Goal: Task Accomplishment & Management: Use online tool/utility

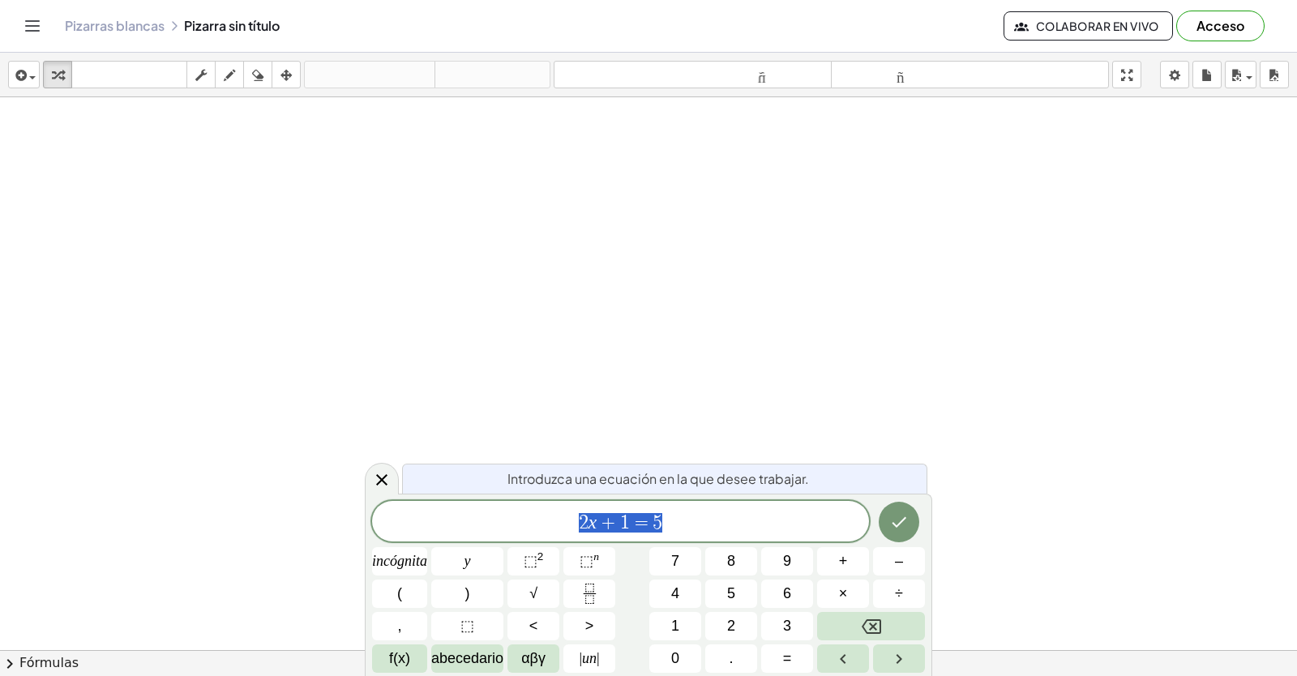
drag, startPoint x: 0, startPoint y: 0, endPoint x: 725, endPoint y: 513, distance: 887.9
click at [725, 513] on span "2 x + 1 = 5" at bounding box center [620, 522] width 497 height 23
click at [873, 627] on icon "Retroceso" at bounding box center [871, 626] width 19 height 15
click at [874, 627] on icon "Retroceso" at bounding box center [871, 626] width 19 height 15
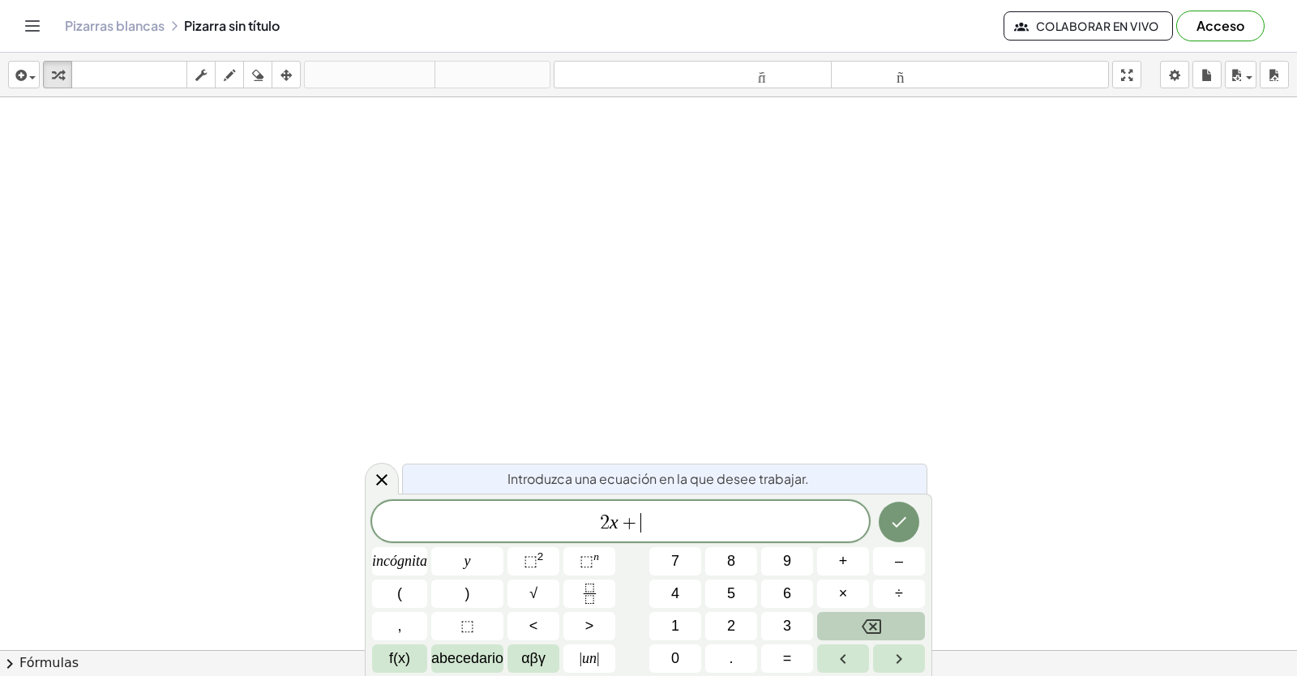
click at [876, 626] on icon "Retroceso" at bounding box center [871, 626] width 19 height 19
click at [879, 628] on icon "Retroceso" at bounding box center [871, 626] width 19 height 19
click at [881, 627] on button "Retroceso" at bounding box center [871, 626] width 108 height 28
click at [885, 623] on button "Retroceso" at bounding box center [871, 626] width 108 height 28
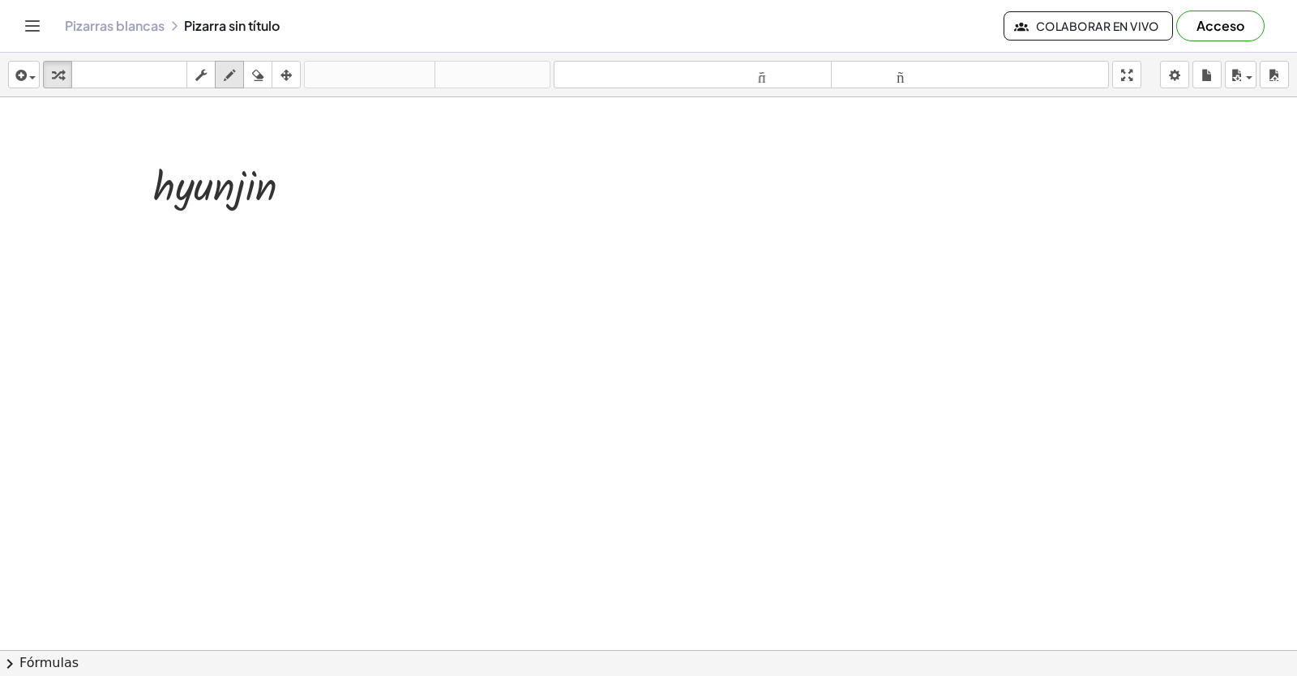
click at [233, 77] on icon "button" at bounding box center [229, 75] width 11 height 19
click at [1173, 78] on body "Actividades matemáticas fáciles de comprender Empezar Banco de actividades Trab…" at bounding box center [648, 338] width 1297 height 676
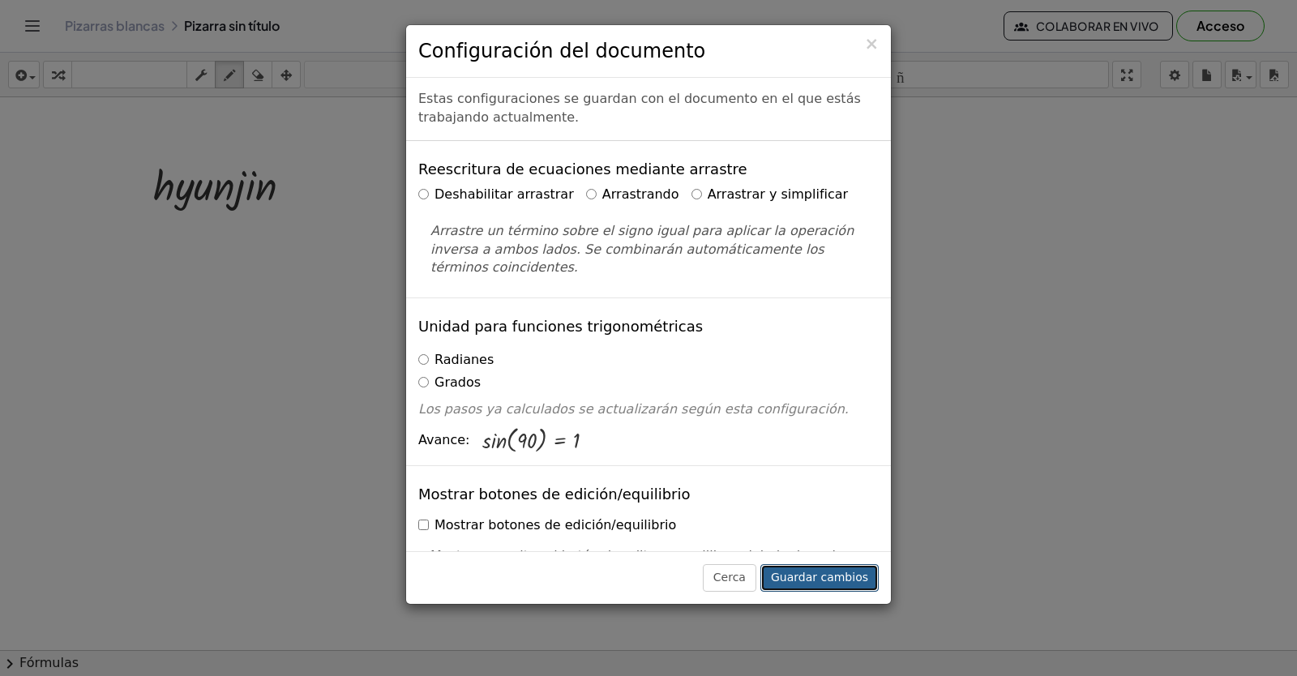
click at [833, 584] on font "Guardar cambios" at bounding box center [819, 577] width 97 height 13
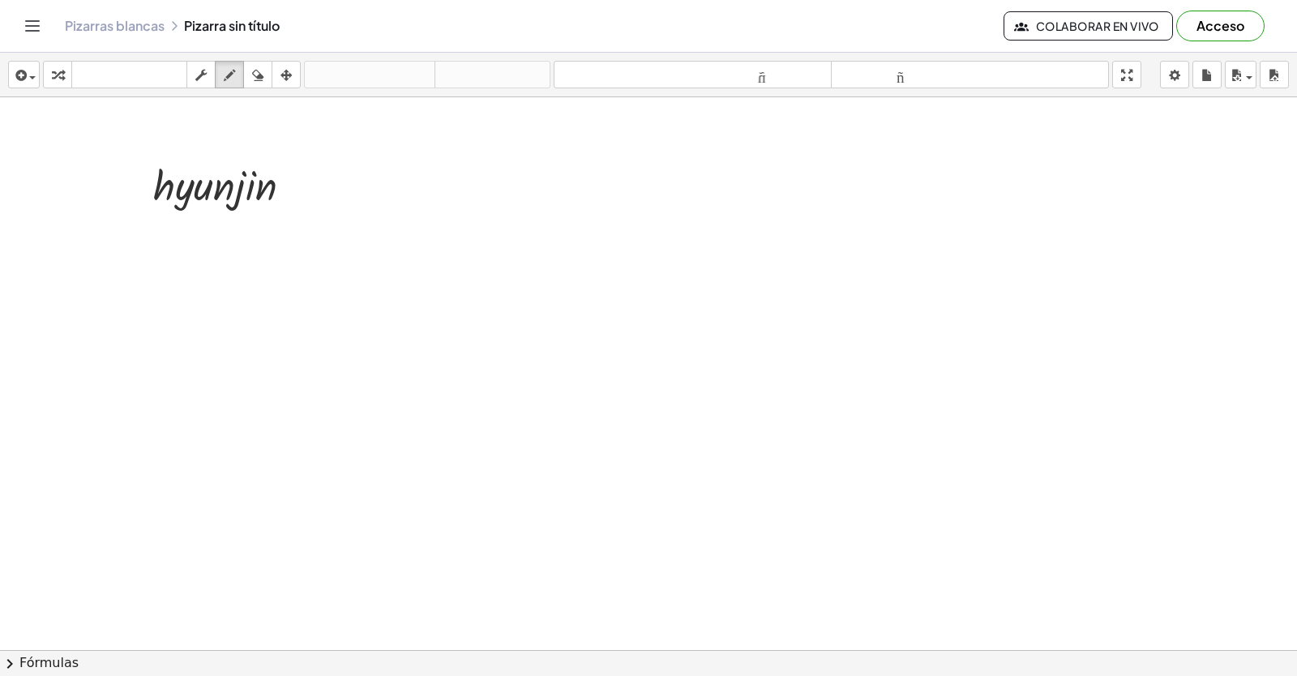
click at [243, 186] on div at bounding box center [648, 686] width 1297 height 1179
click at [243, 198] on div at bounding box center [648, 686] width 1297 height 1179
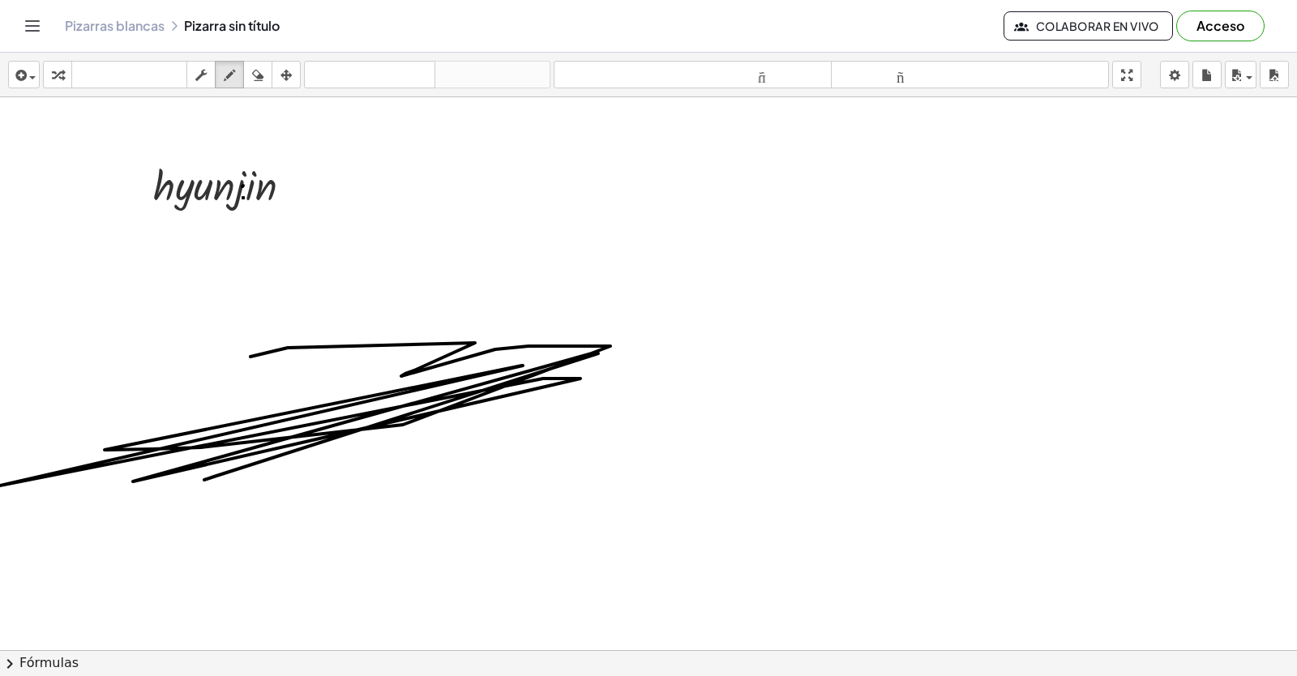
drag, startPoint x: 250, startPoint y: 357, endPoint x: 254, endPoint y: 443, distance: 86.8
click at [202, 481] on div at bounding box center [648, 686] width 1297 height 1179
click at [256, 64] on button "borrar" at bounding box center [257, 75] width 29 height 28
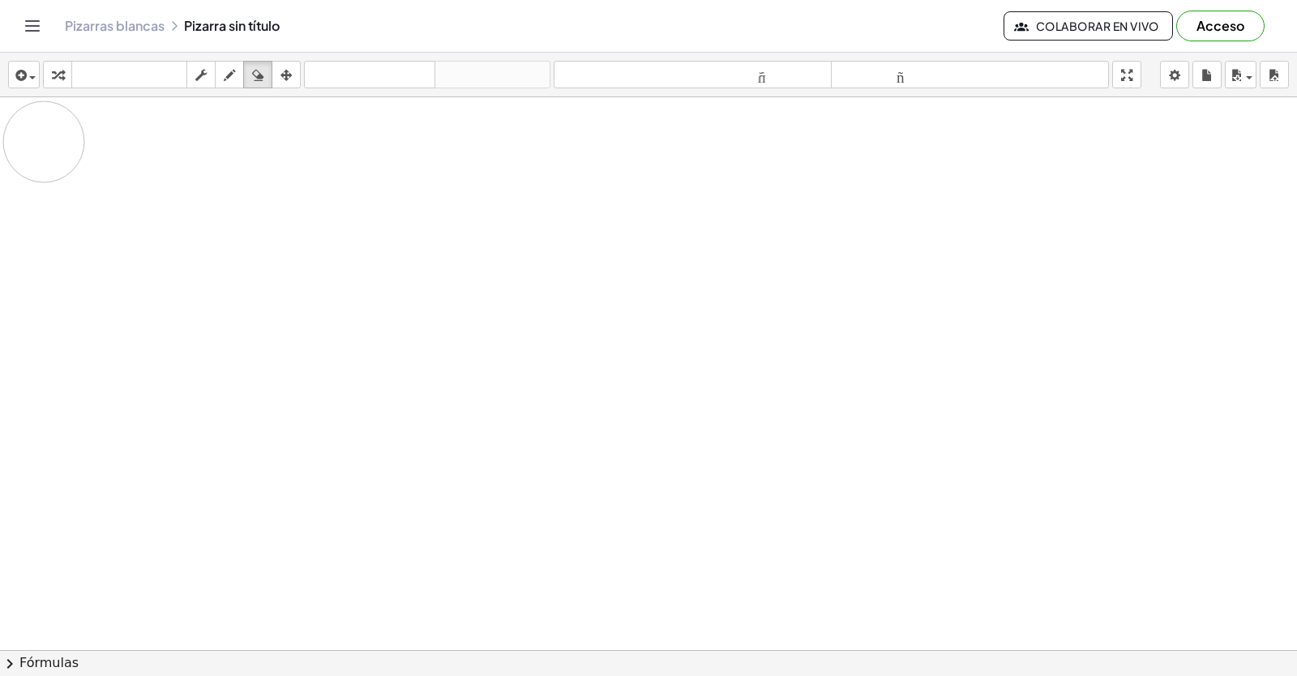
drag, startPoint x: 185, startPoint y: 454, endPoint x: 89, endPoint y: 166, distance: 303.2
click at [92, 156] on div at bounding box center [648, 686] width 1297 height 1179
click at [105, 306] on div at bounding box center [648, 686] width 1297 height 1179
click at [560, 574] on div at bounding box center [648, 686] width 1297 height 1179
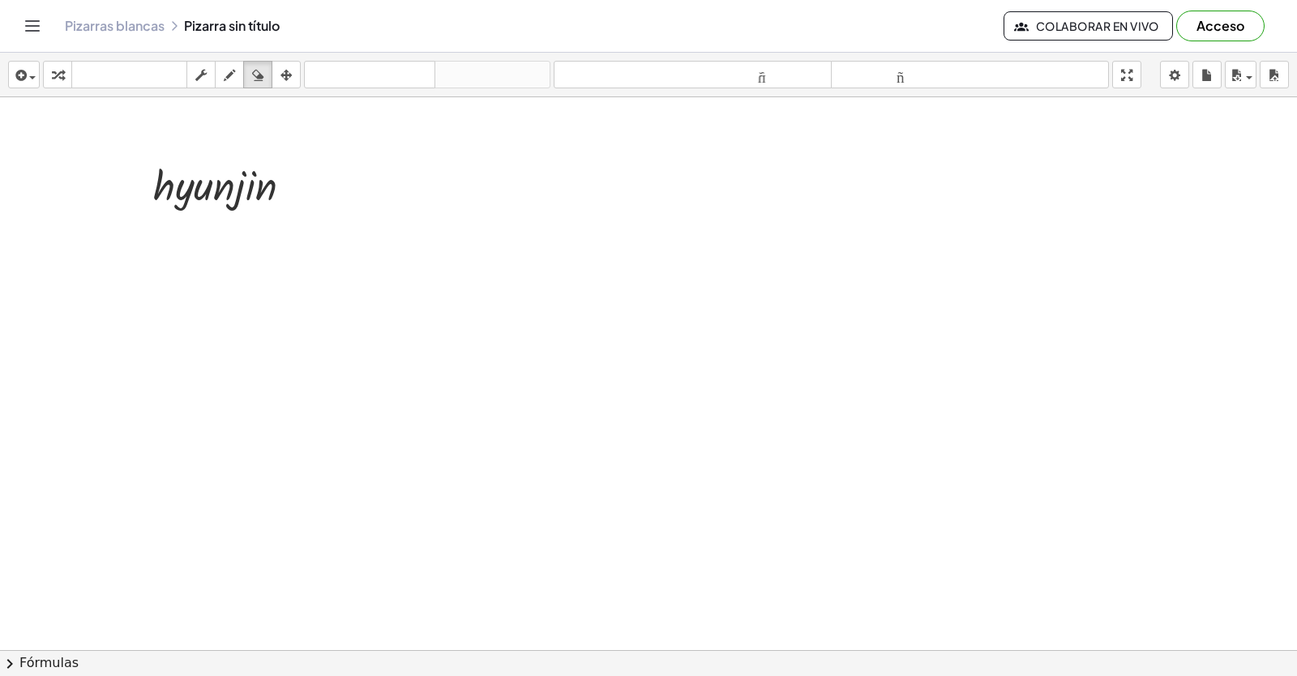
click at [561, 571] on div at bounding box center [648, 686] width 1297 height 1179
click at [560, 576] on div at bounding box center [648, 686] width 1297 height 1179
click at [561, 588] on div at bounding box center [648, 686] width 1297 height 1179
click at [270, 72] on button "borrar" at bounding box center [257, 75] width 29 height 28
click at [257, 79] on icon "button" at bounding box center [257, 75] width 11 height 19
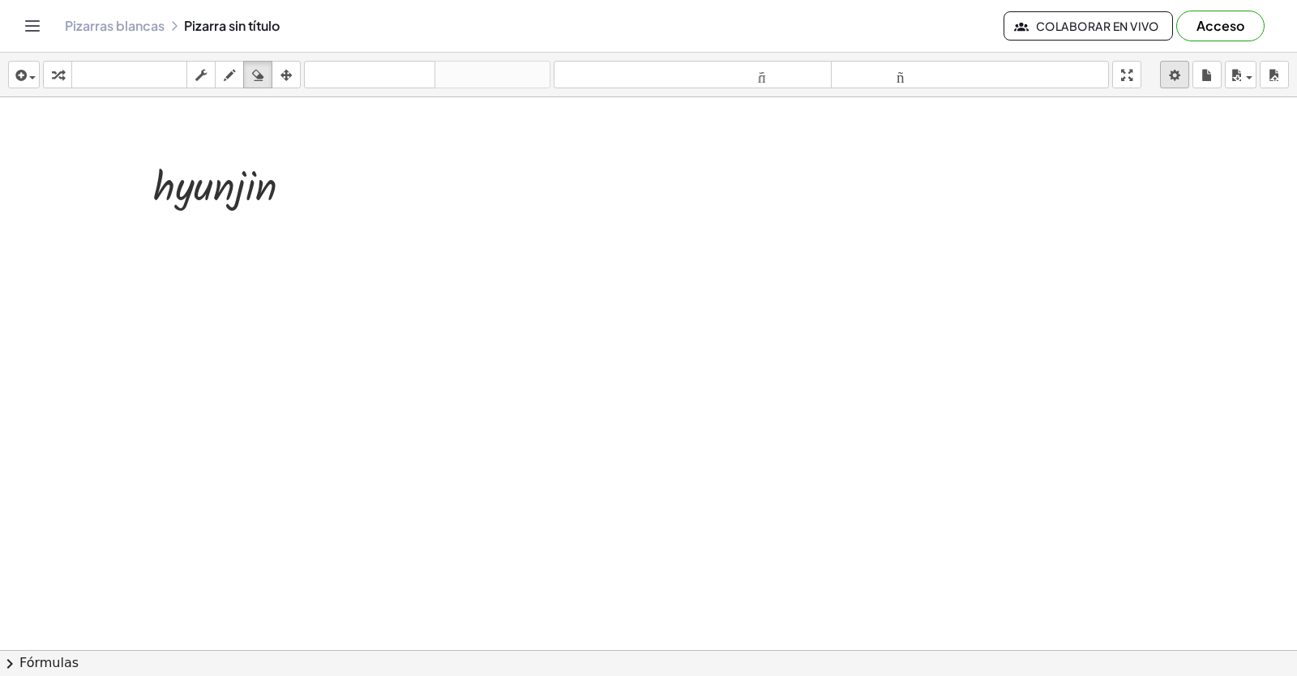
click at [1174, 76] on body "Actividades matemáticas fáciles de comprender Empezar Banco de actividades Trab…" at bounding box center [648, 338] width 1297 height 676
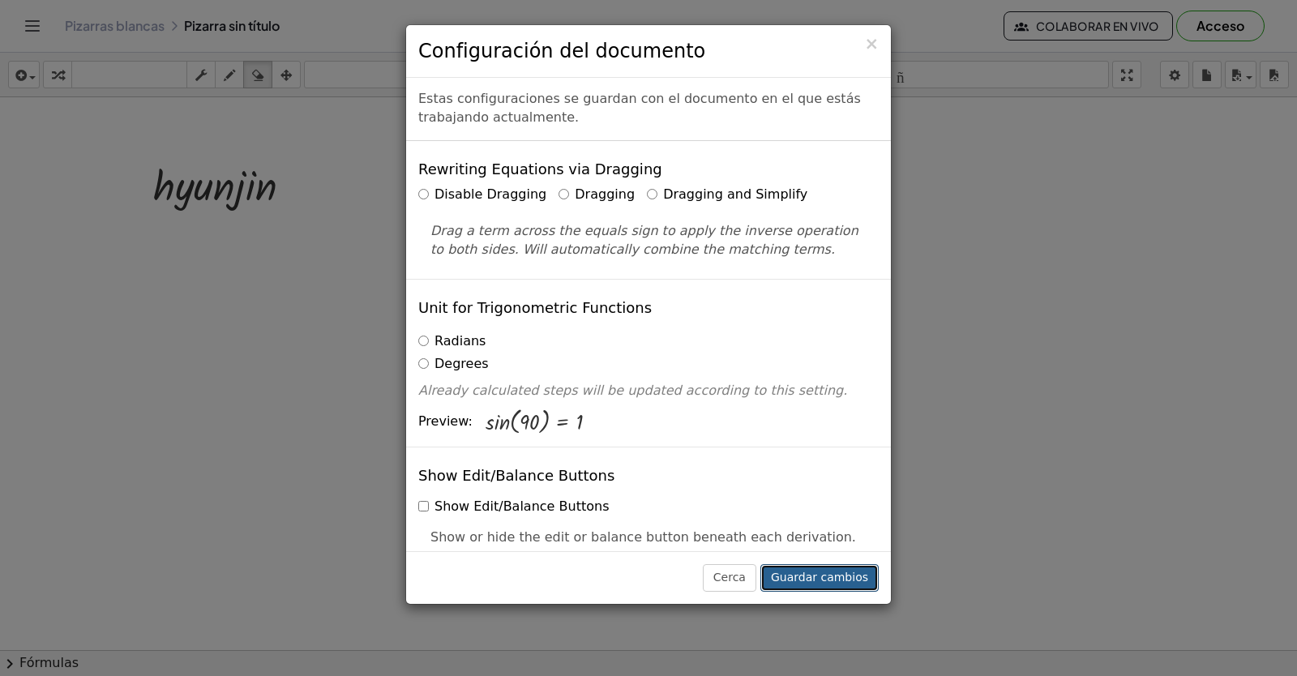
click at [812, 575] on font "Guardar cambios" at bounding box center [819, 577] width 97 height 13
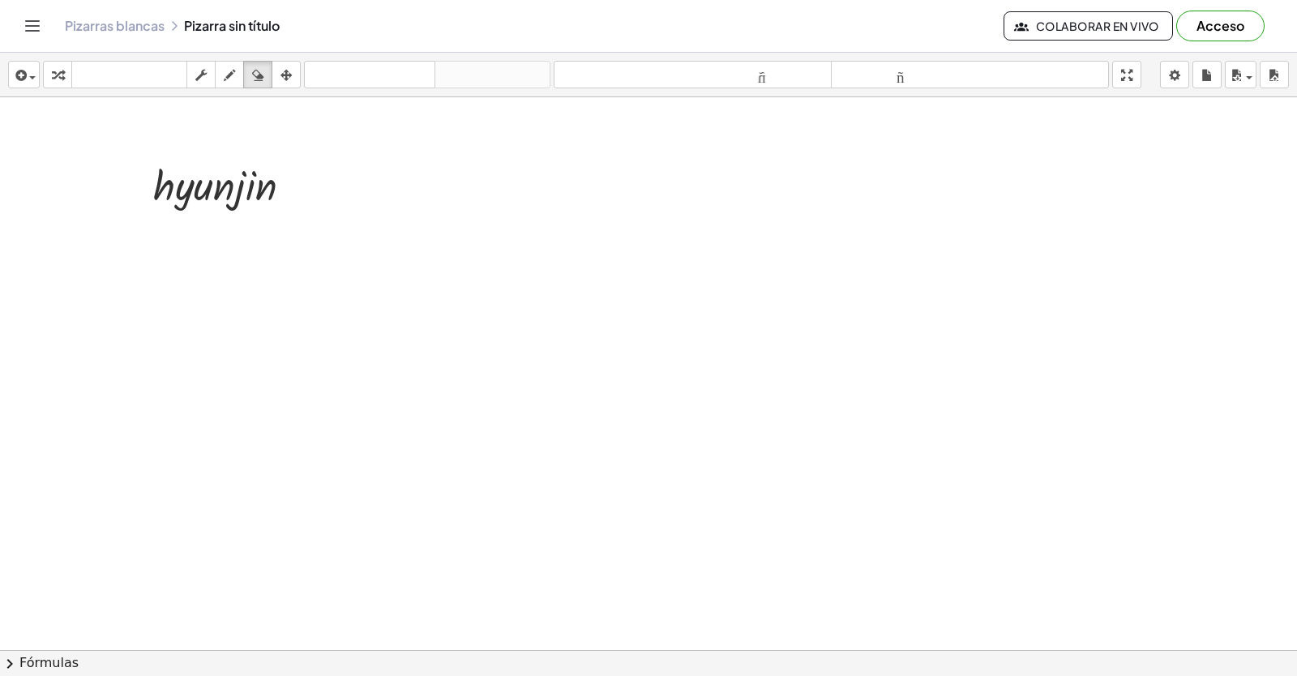
click at [802, 508] on div at bounding box center [648, 686] width 1297 height 1179
click at [747, 498] on div at bounding box center [648, 686] width 1297 height 1179
click at [275, 76] on button "arreglar" at bounding box center [286, 75] width 29 height 28
click at [579, 575] on div at bounding box center [648, 686] width 1297 height 1179
click at [581, 574] on div at bounding box center [648, 686] width 1297 height 1179
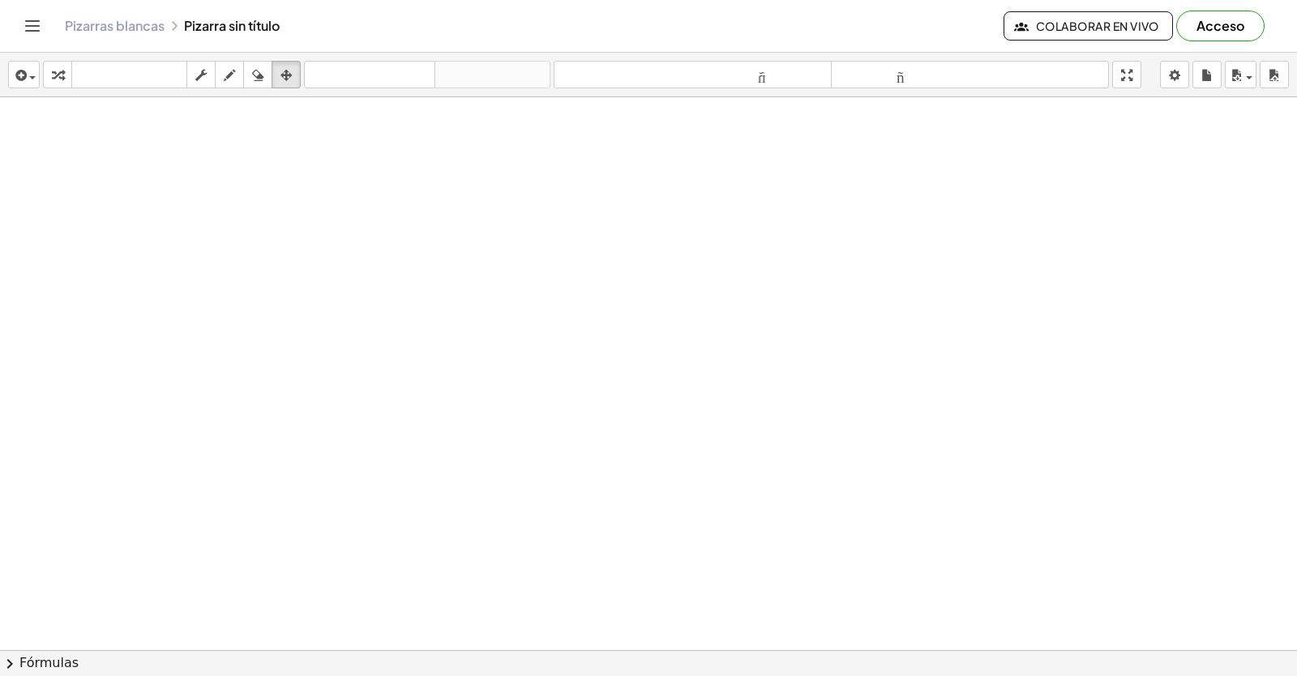
drag, startPoint x: 581, startPoint y: 574, endPoint x: 588, endPoint y: 569, distance: 8.8
click at [585, 574] on div at bounding box center [648, 686] width 1297 height 1179
click at [199, 79] on icon "button" at bounding box center [200, 75] width 11 height 19
click at [578, 516] on div at bounding box center [648, 686] width 1297 height 1179
click at [575, 517] on div at bounding box center [648, 686] width 1297 height 1179
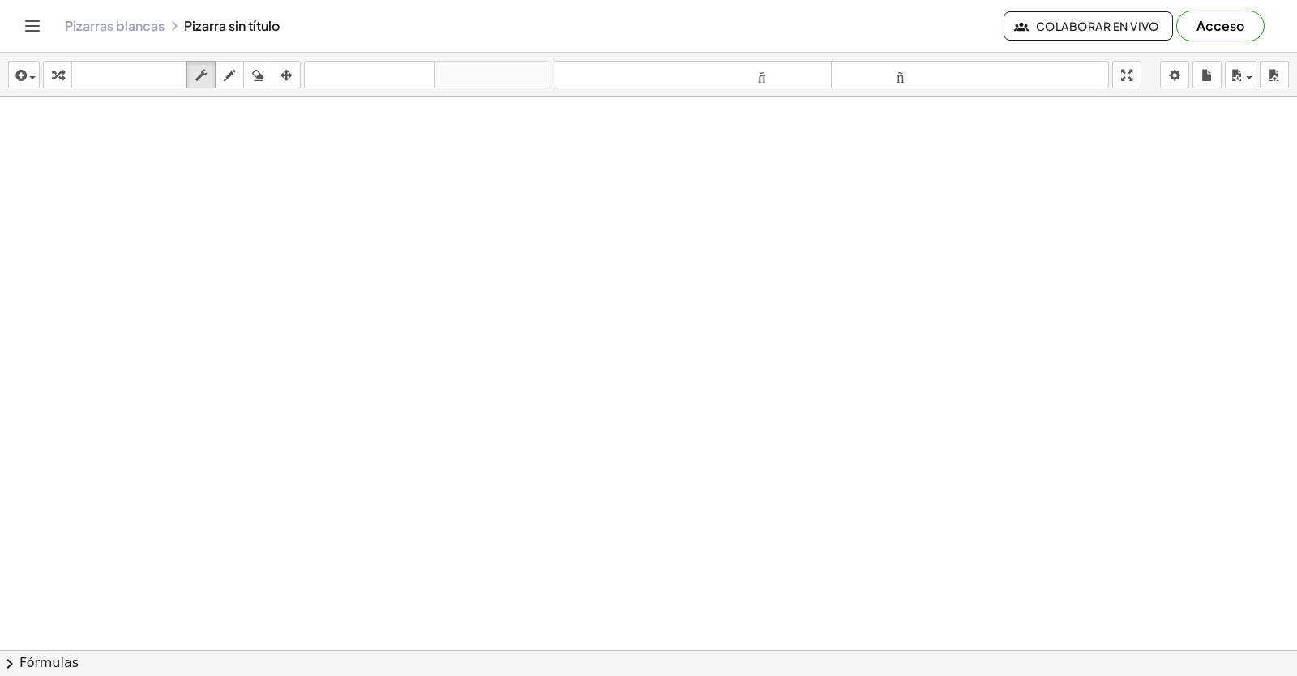
drag, startPoint x: 575, startPoint y: 517, endPoint x: 566, endPoint y: 530, distance: 16.2
click at [566, 530] on div at bounding box center [648, 686] width 1297 height 1179
click at [146, 68] on font "teclado" at bounding box center [129, 74] width 108 height 15
click at [319, 386] on div at bounding box center [648, 686] width 1297 height 1179
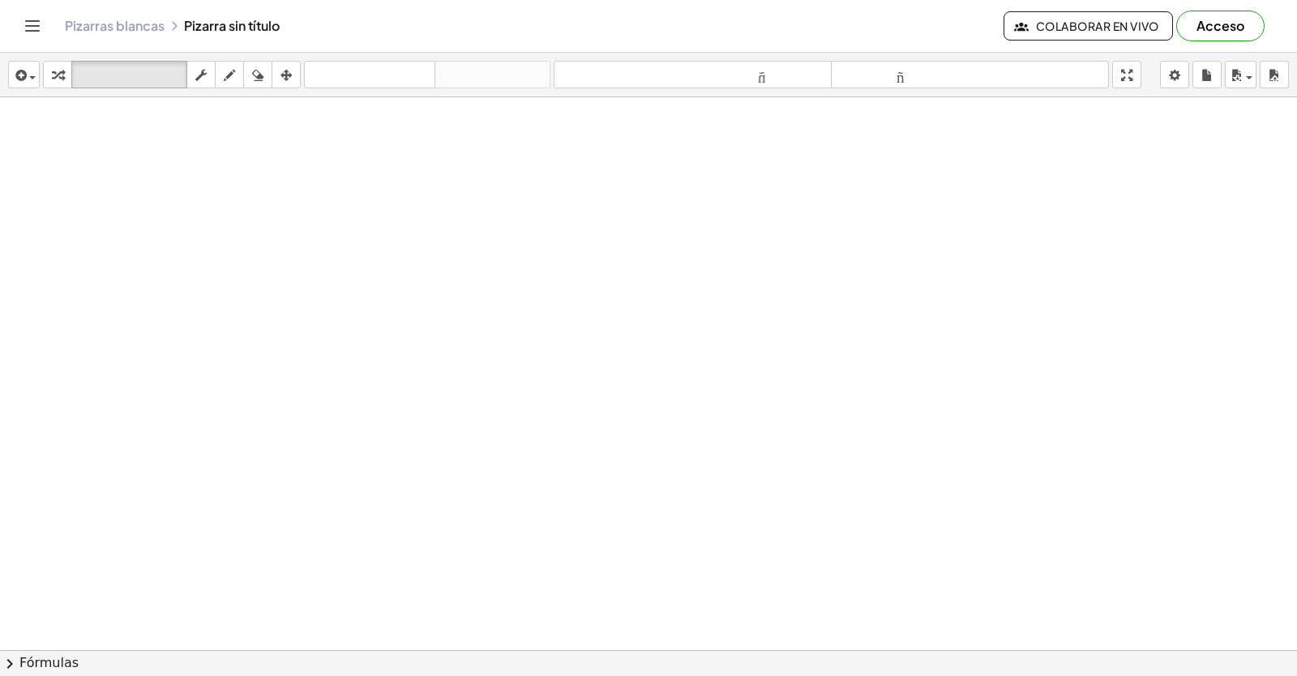
drag, startPoint x: 319, startPoint y: 386, endPoint x: 1296, endPoint y: 672, distance: 1017.8
click at [747, 530] on div at bounding box center [648, 686] width 1297 height 1179
click at [59, 82] on icon "button" at bounding box center [57, 75] width 11 height 19
click at [580, 624] on div at bounding box center [648, 686] width 1297 height 1179
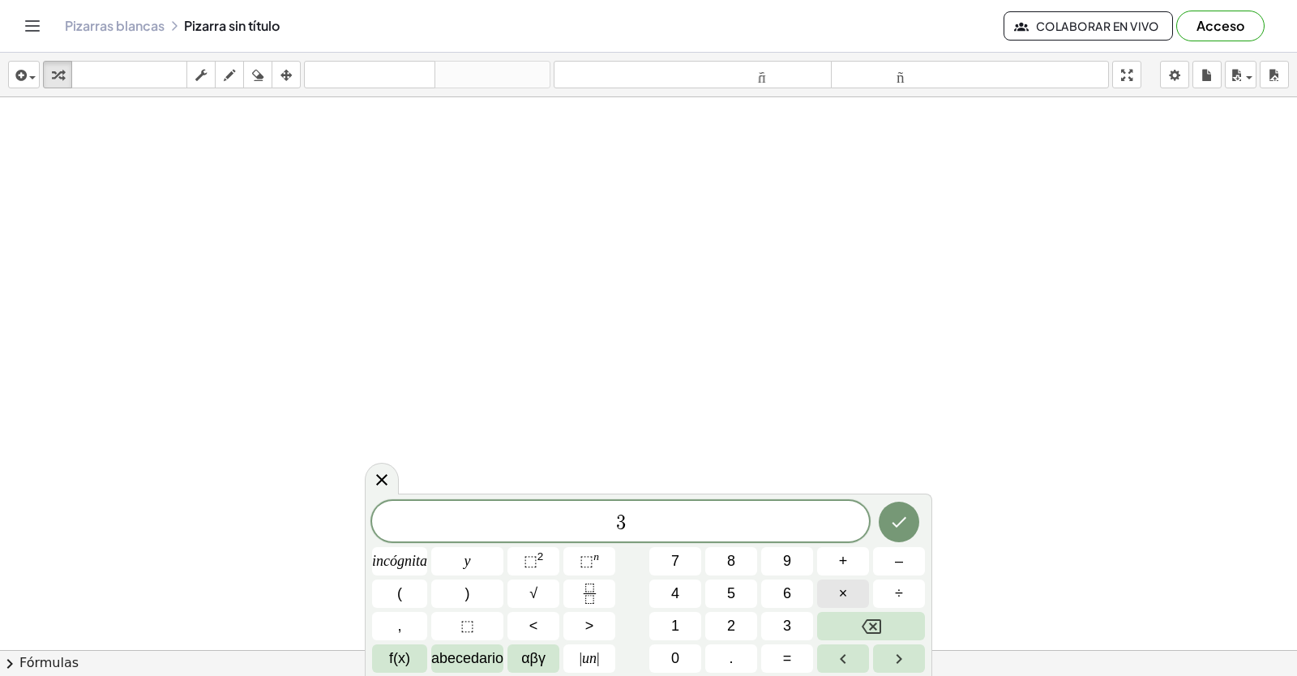
click at [854, 591] on button "×" at bounding box center [843, 594] width 52 height 28
click at [856, 625] on button "Retroceso" at bounding box center [871, 626] width 108 height 28
click at [791, 653] on font "=" at bounding box center [787, 658] width 9 height 16
click at [911, 525] on button "Hecho" at bounding box center [899, 522] width 41 height 41
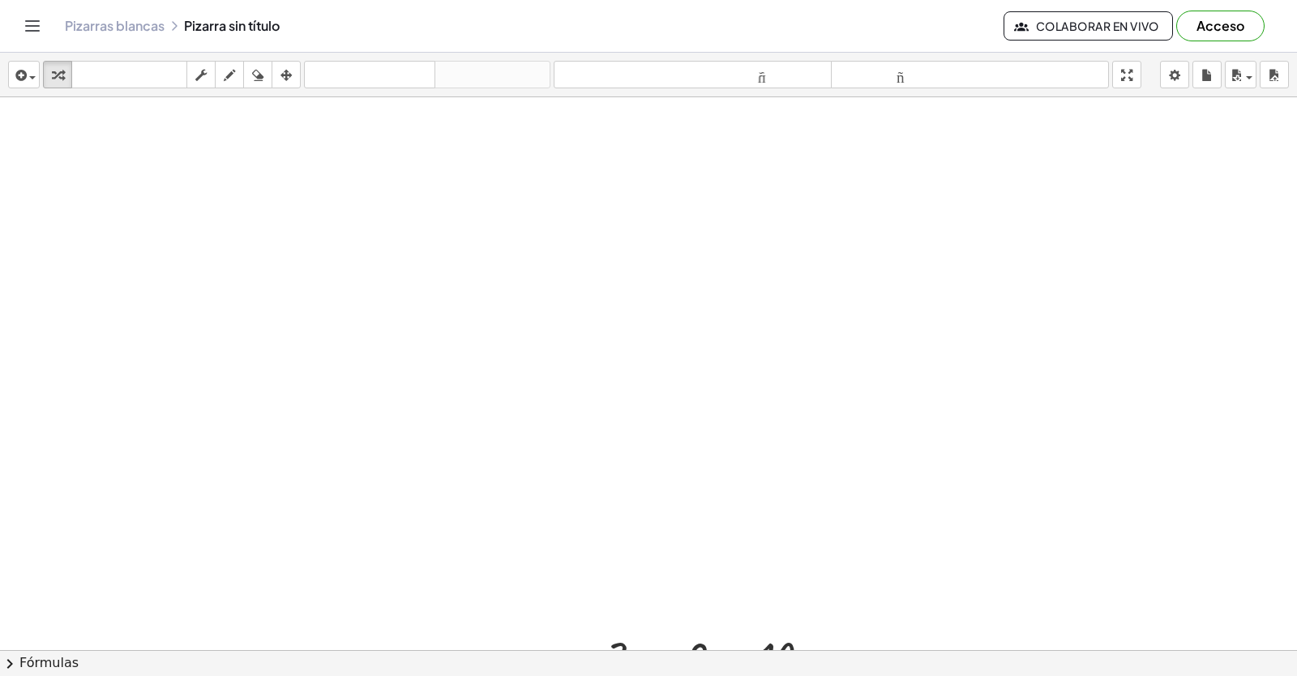
drag, startPoint x: 774, startPoint y: 645, endPoint x: 779, endPoint y: 615, distance: 30.4
click at [779, 615] on div "insertar Seleccione uno: Expresión matemática Función Texto Vídeo de YouTube Gr…" at bounding box center [648, 364] width 1297 height 623
drag, startPoint x: 689, startPoint y: 261, endPoint x: 842, endPoint y: 250, distance: 153.6
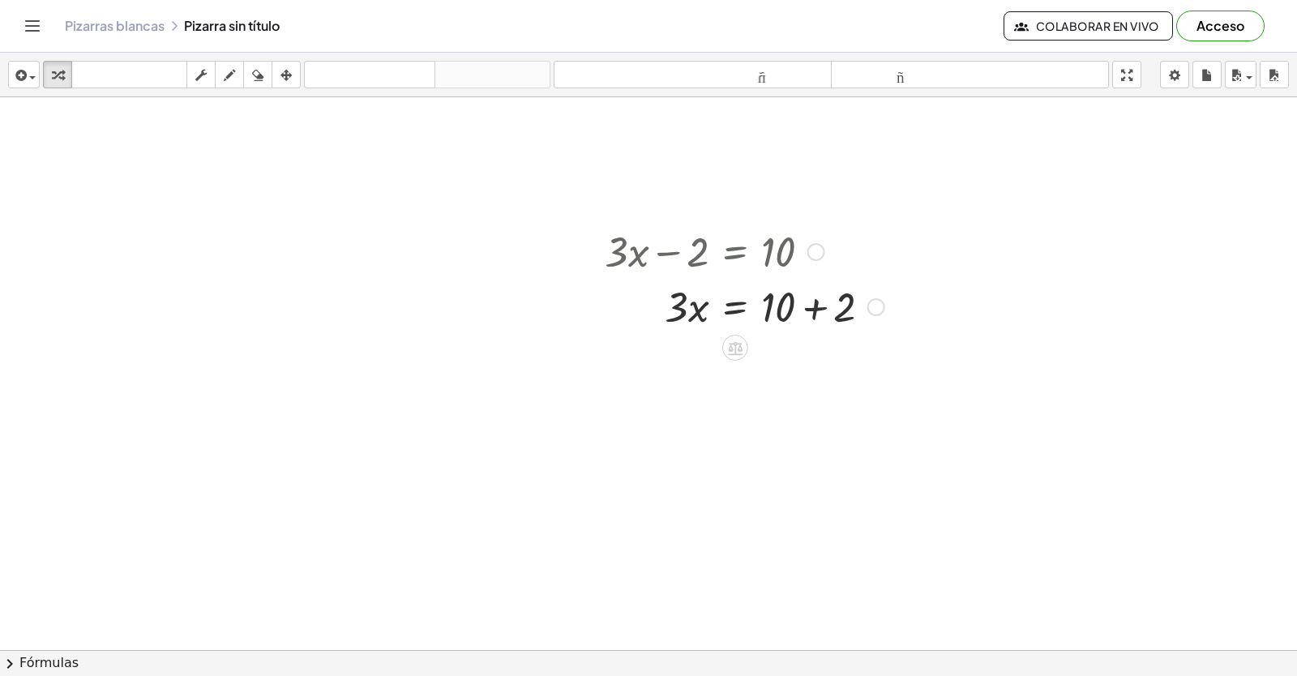
click at [815, 301] on div at bounding box center [745, 305] width 296 height 55
click at [738, 355] on div at bounding box center [745, 360] width 296 height 55
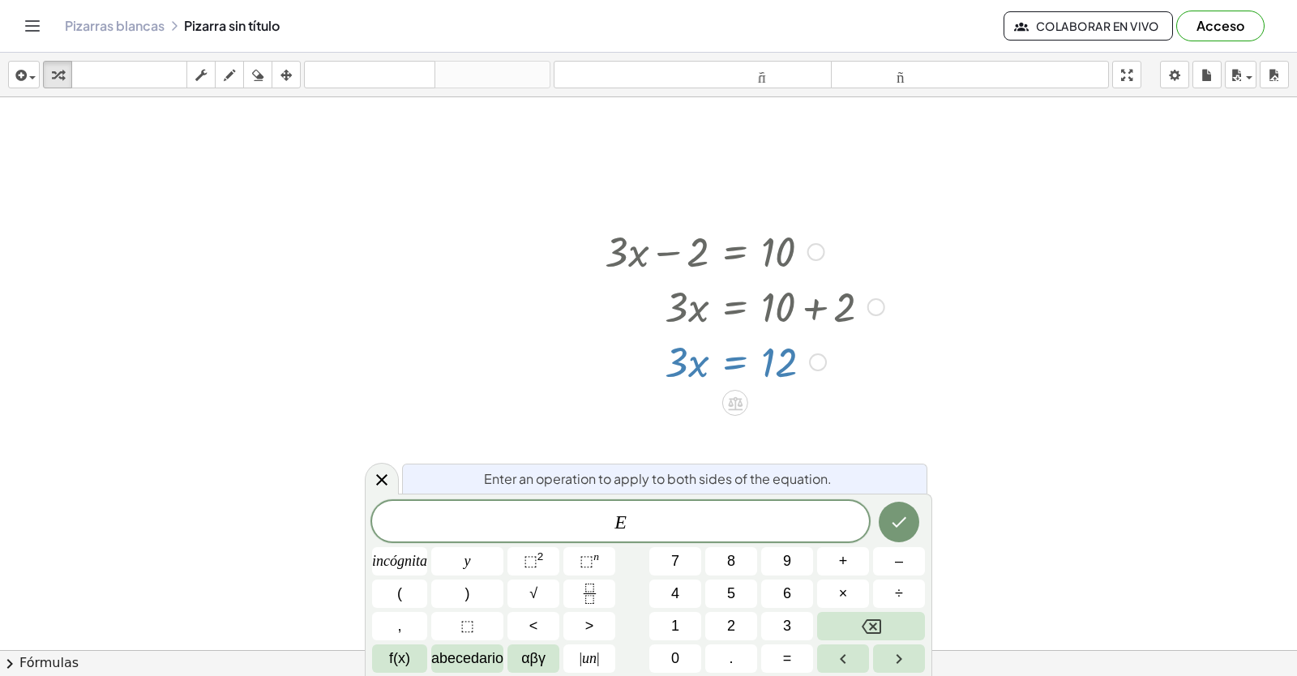
click at [959, 403] on div at bounding box center [648, 281] width 1297 height 1179
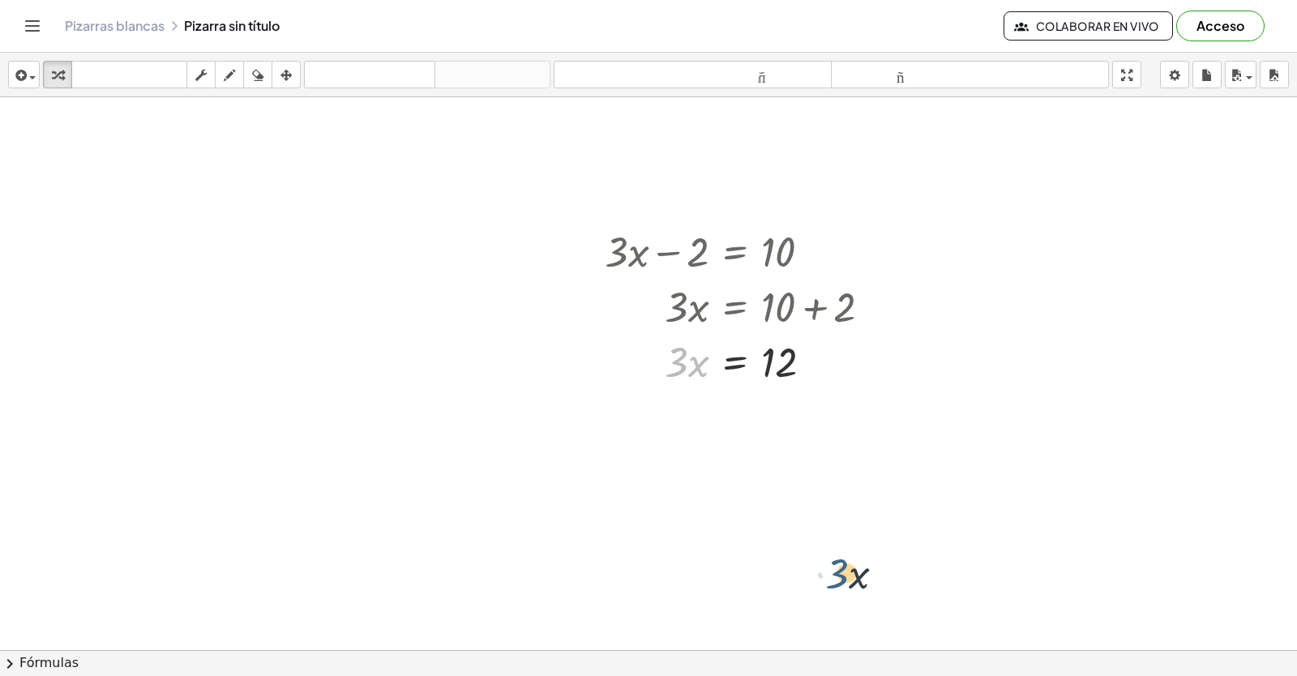
drag, startPoint x: 678, startPoint y: 359, endPoint x: 824, endPoint y: 512, distance: 211.0
click at [835, 565] on div "+ · 3 · x − 2 = 10 · 3 · x = + 10 + 2 · 3 · x · 3 · x = 12" at bounding box center [648, 281] width 1297 height 1179
drag, startPoint x: 674, startPoint y: 362, endPoint x: 781, endPoint y: 408, distance: 115.8
click at [776, 430] on div at bounding box center [745, 428] width 296 height 81
click at [195, 337] on div at bounding box center [648, 281] width 1297 height 1179
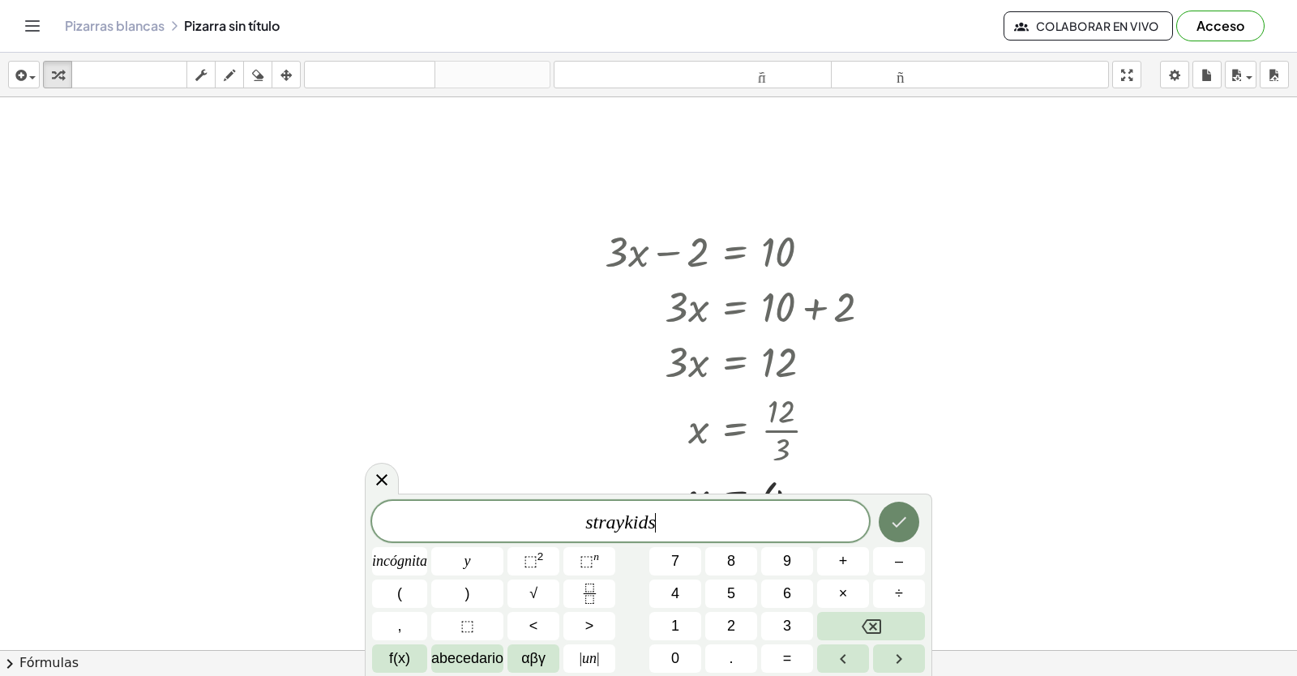
click at [887, 519] on button "Hecho" at bounding box center [899, 522] width 41 height 41
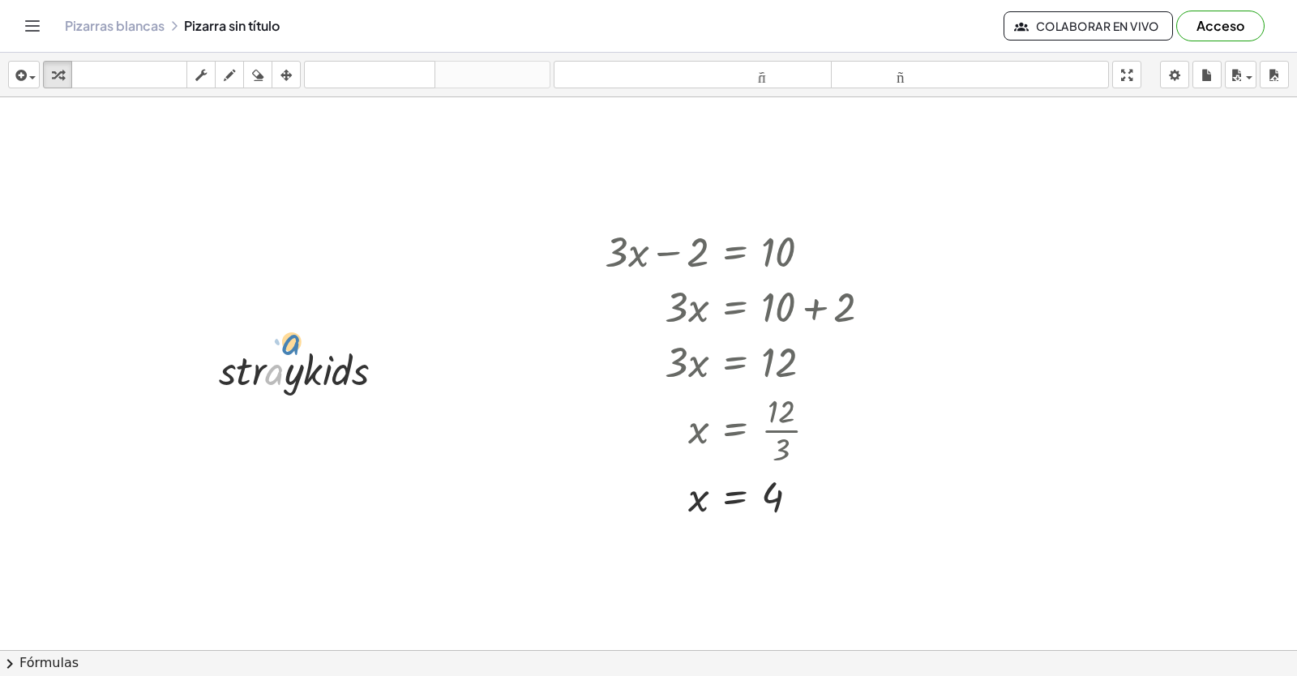
drag, startPoint x: 274, startPoint y: 377, endPoint x: 255, endPoint y: 370, distance: 19.7
click at [268, 362] on div at bounding box center [308, 368] width 195 height 55
click at [302, 415] on icon at bounding box center [293, 411] width 17 height 17
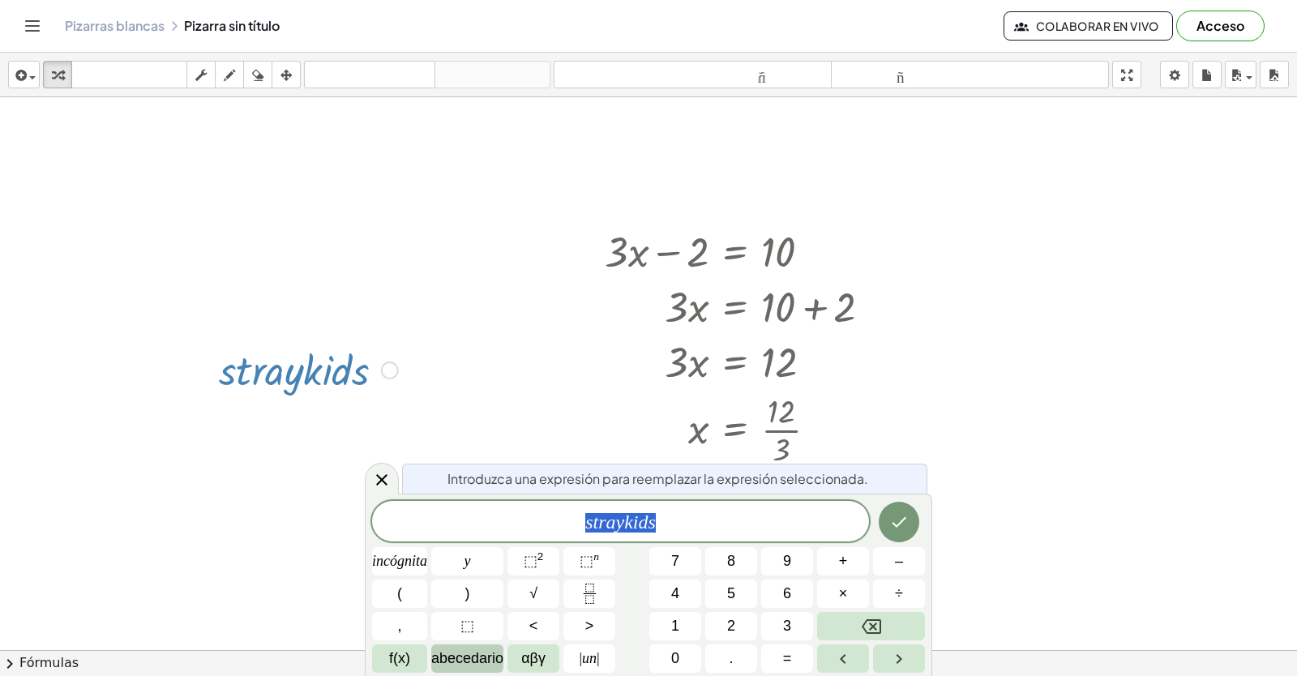
click at [467, 654] on font "abecedario" at bounding box center [467, 658] width 72 height 16
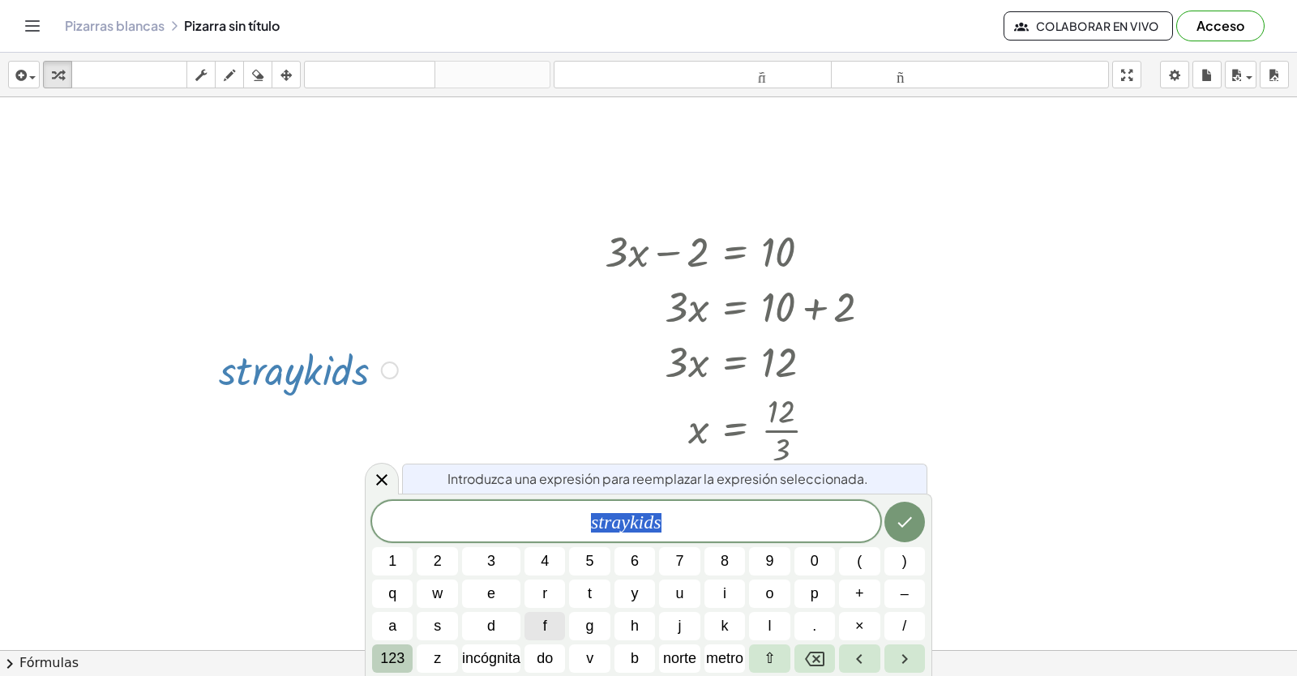
click at [382, 655] on font "123" at bounding box center [392, 658] width 24 height 16
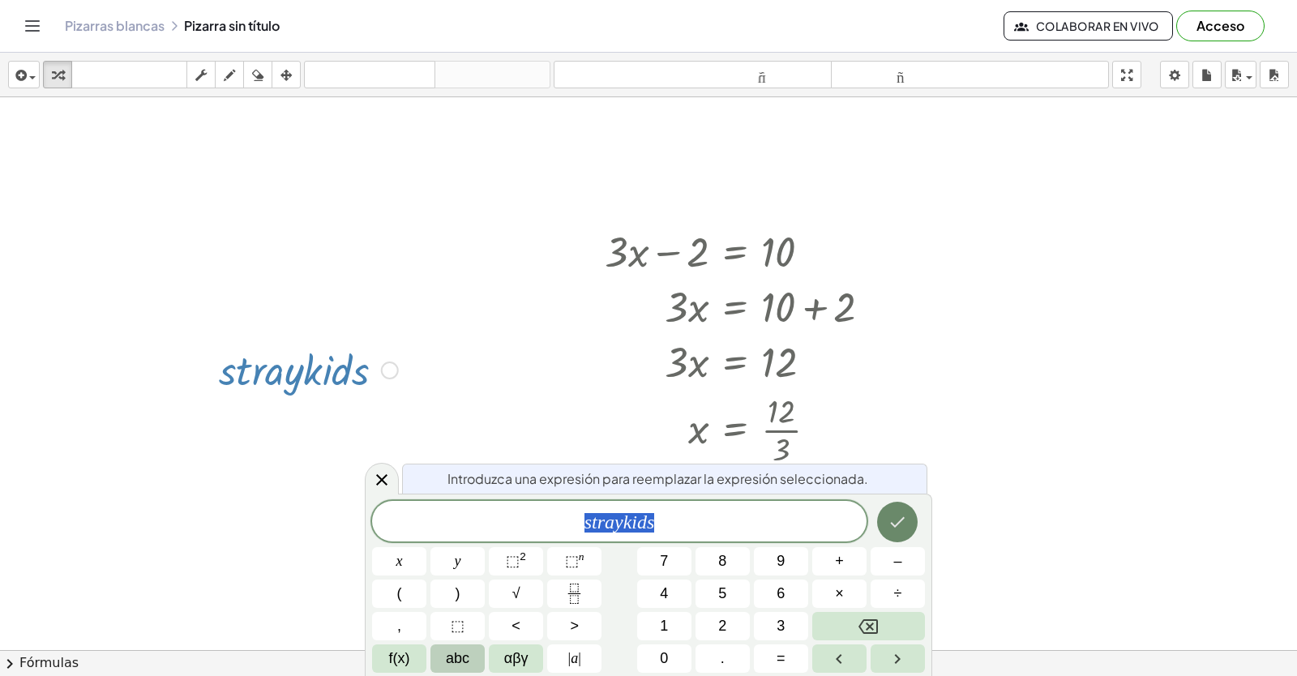
click at [909, 531] on button "Hecho" at bounding box center [897, 522] width 41 height 41
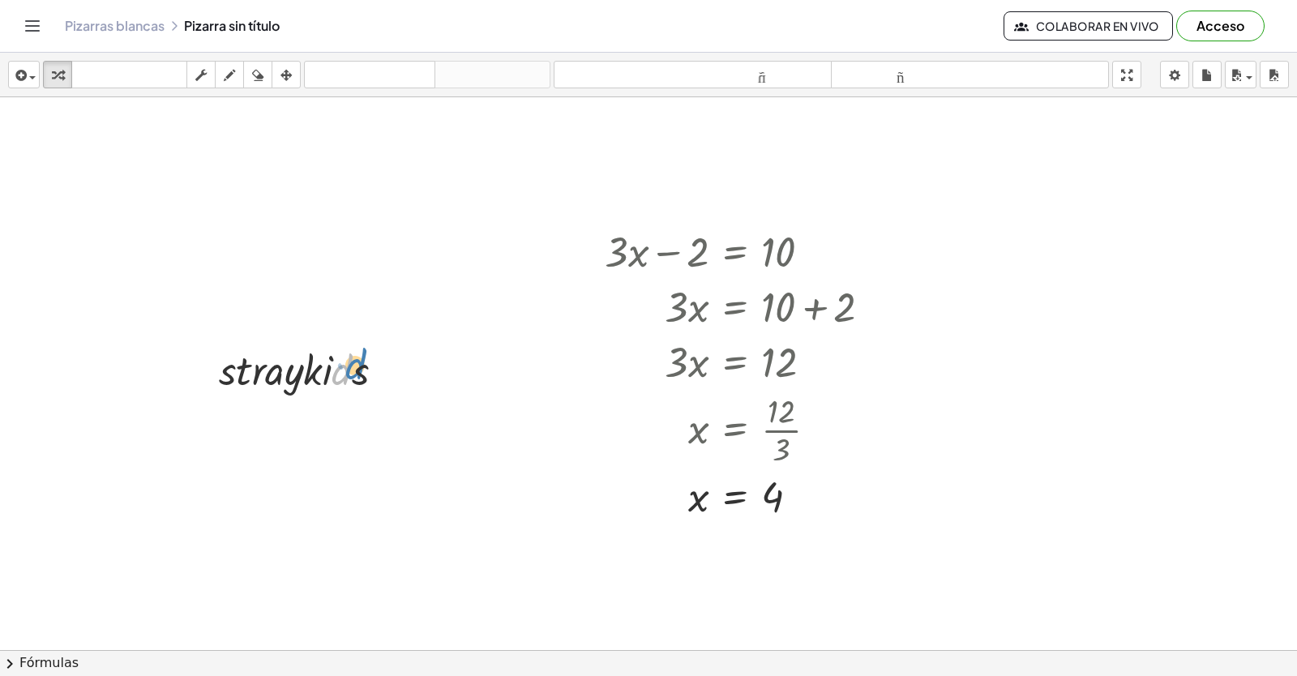
drag, startPoint x: 349, startPoint y: 371, endPoint x: 363, endPoint y: 362, distance: 16.4
click at [363, 362] on div at bounding box center [308, 368] width 195 height 55
drag, startPoint x: 302, startPoint y: 368, endPoint x: 289, endPoint y: 353, distance: 19.5
click at [289, 353] on div at bounding box center [308, 368] width 195 height 55
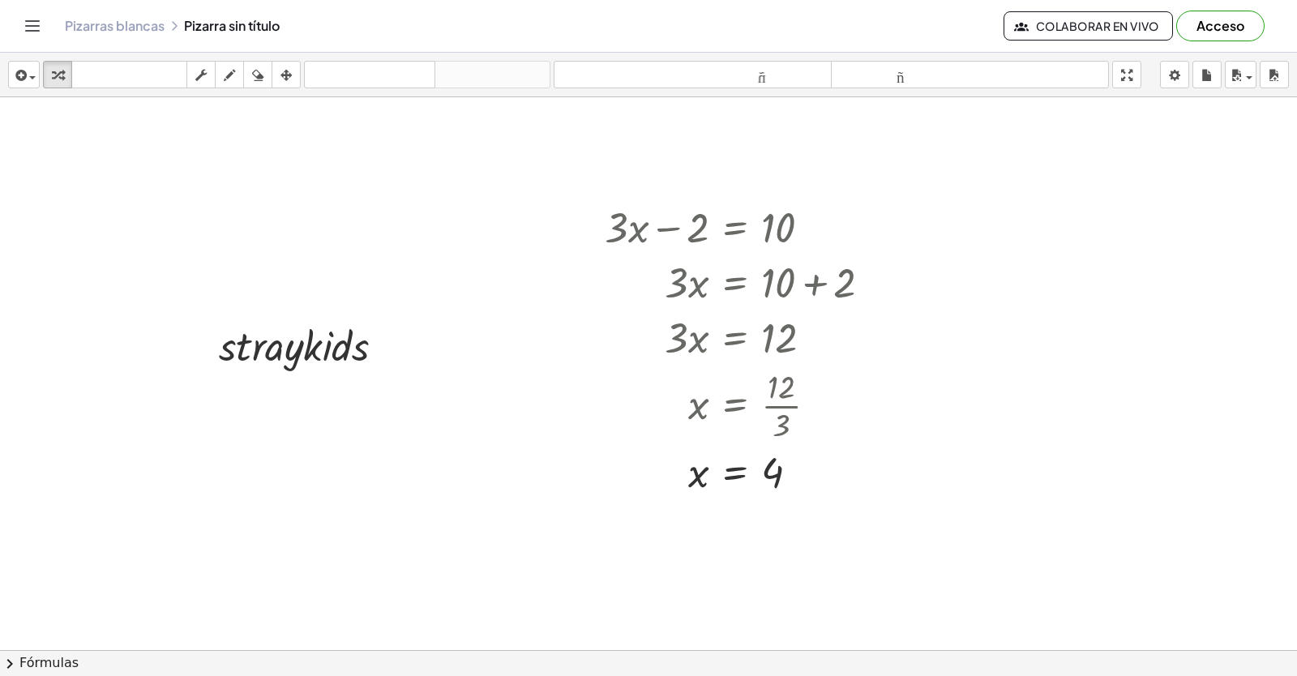
scroll to position [626, 0]
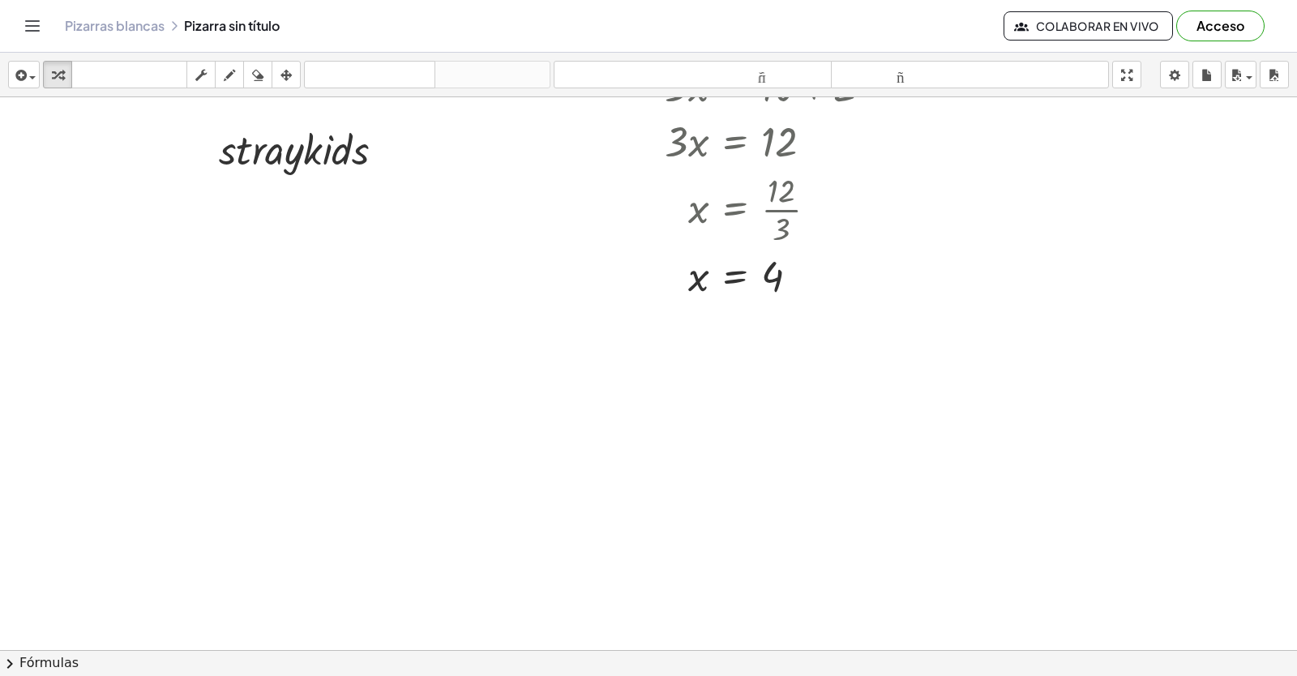
click at [533, 565] on div at bounding box center [648, 301] width 1297 height 1658
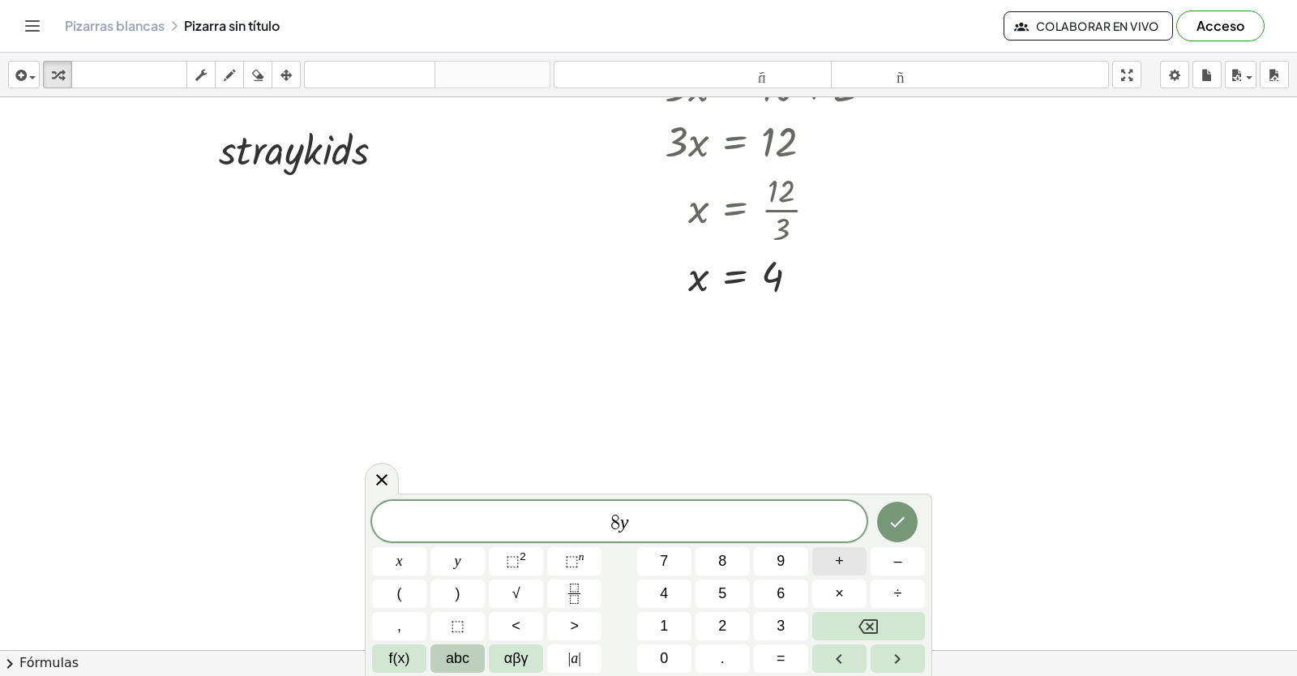
click at [828, 567] on button "+" at bounding box center [839, 561] width 54 height 28
click at [776, 657] on button "=" at bounding box center [781, 658] width 54 height 28
click at [892, 511] on button "Hecho" at bounding box center [897, 522] width 41 height 41
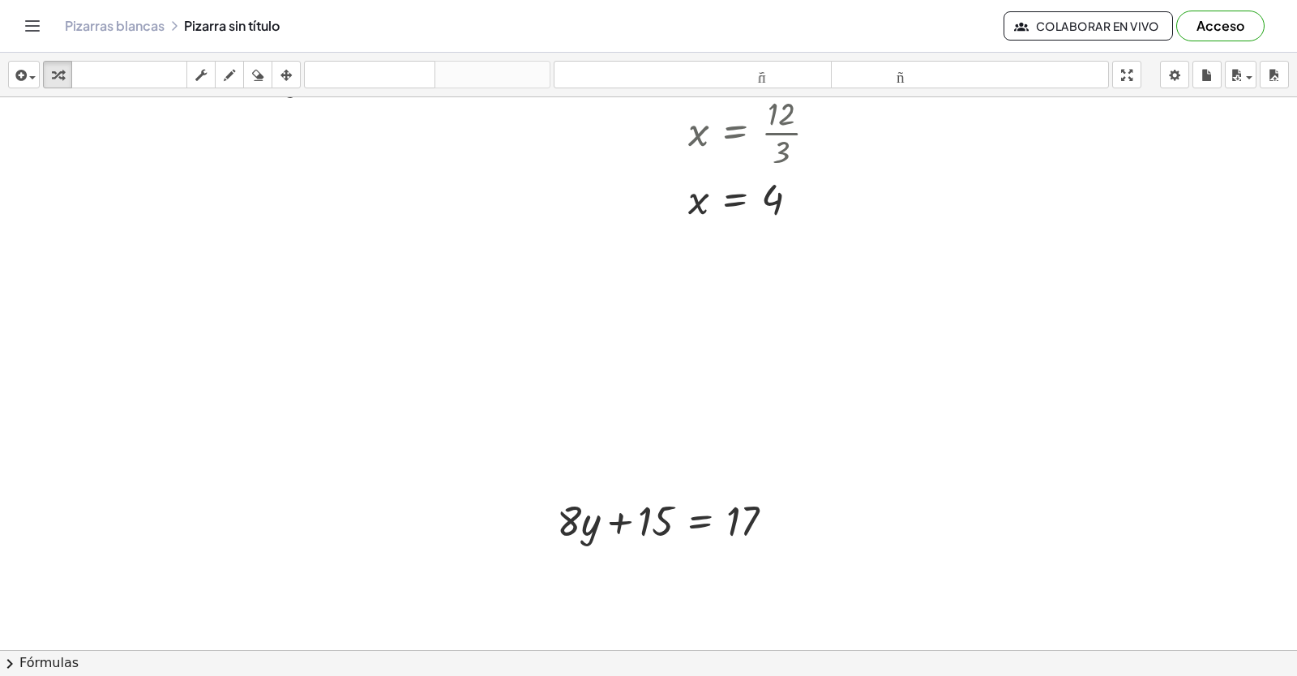
scroll to position [788, 0]
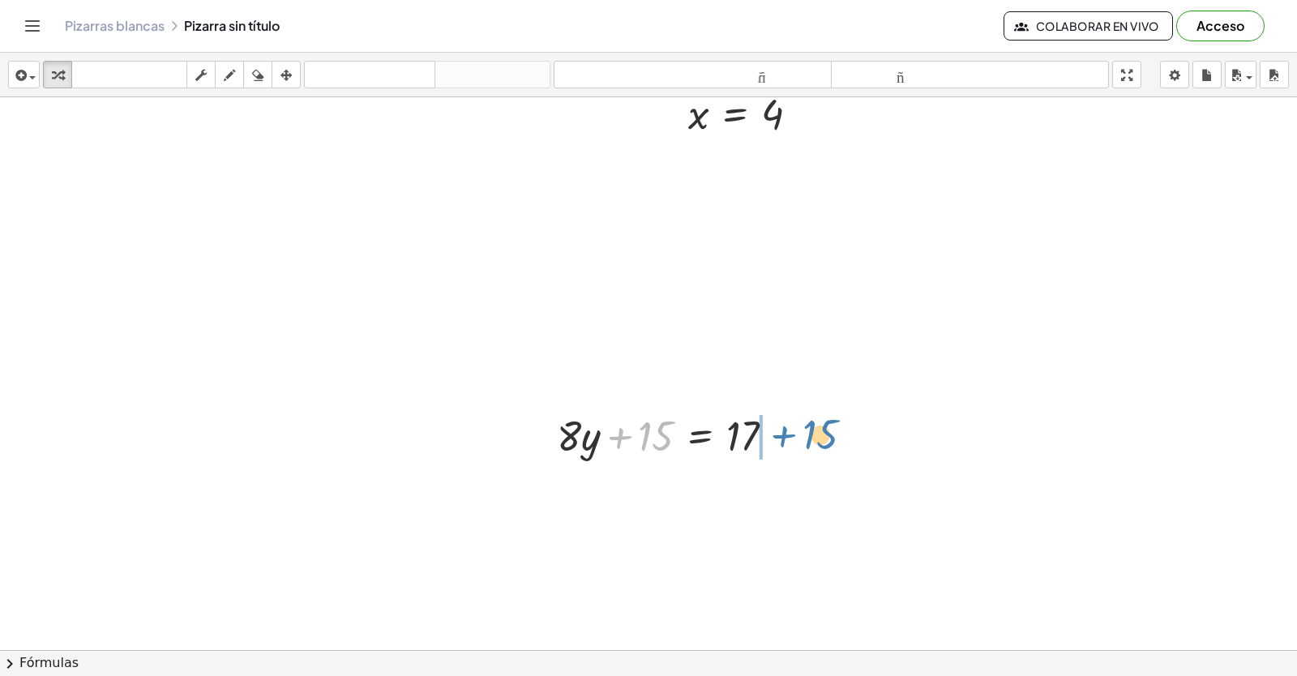
drag, startPoint x: 661, startPoint y: 430, endPoint x: 825, endPoint y: 428, distance: 163.7
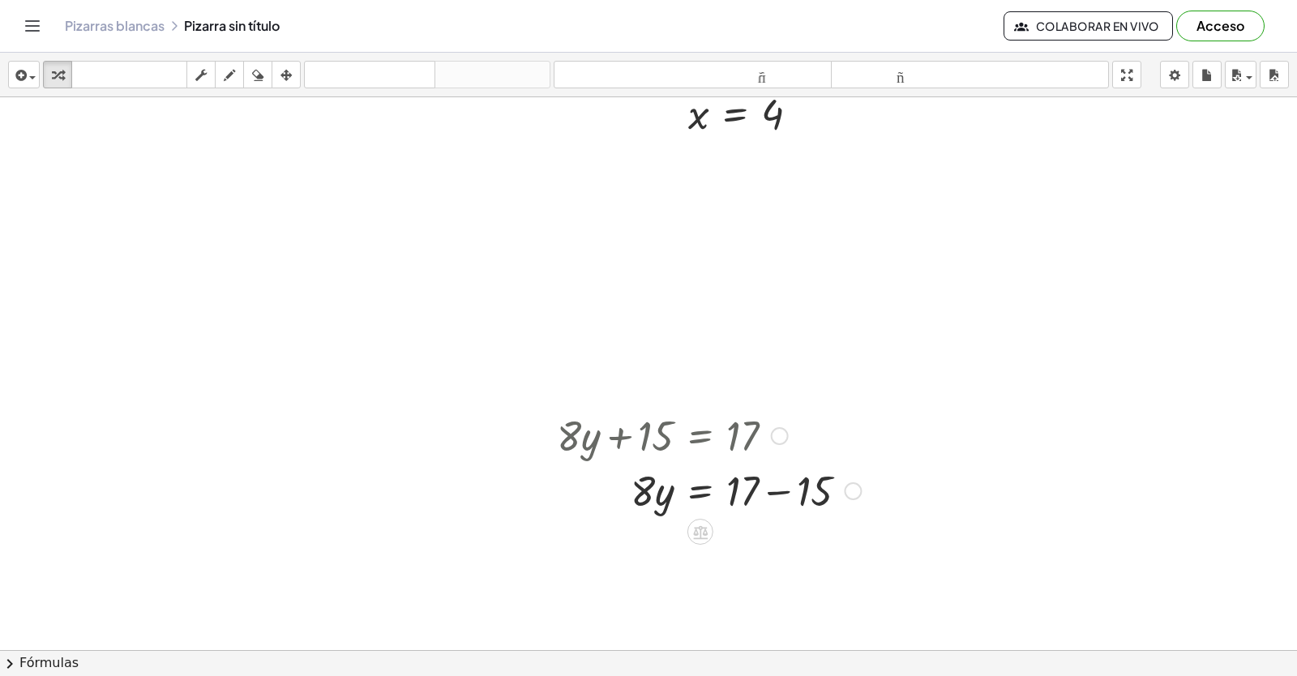
drag, startPoint x: 654, startPoint y: 485, endPoint x: 776, endPoint y: 285, distance: 234.2
click at [1016, 0] on html "Actividades matemáticas fáciles de comprender Empezar Banco de actividades Trab…" at bounding box center [648, 338] width 1297 height 676
drag, startPoint x: 647, startPoint y: 498, endPoint x: 775, endPoint y: 520, distance: 129.8
click at [771, 546] on div at bounding box center [709, 557] width 320 height 81
click at [750, 566] on div at bounding box center [709, 557] width 320 height 81
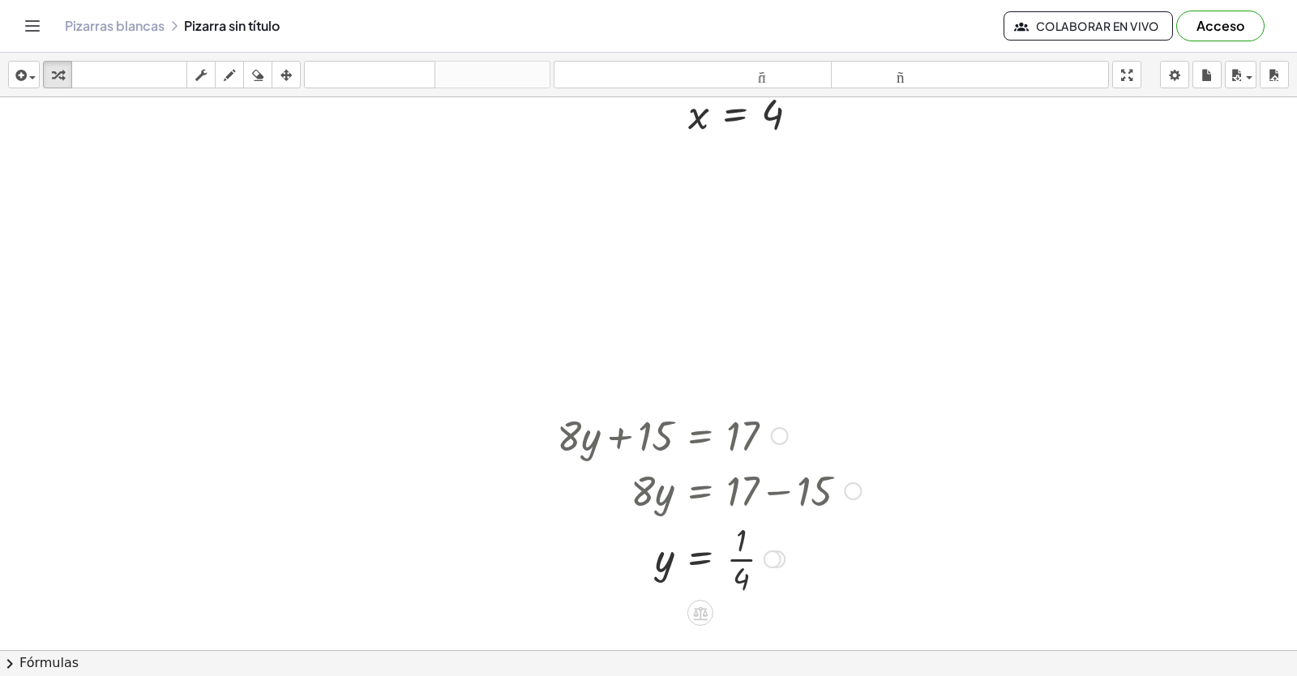
click at [741, 548] on div at bounding box center [709, 557] width 320 height 81
click at [746, 565] on div at bounding box center [709, 557] width 320 height 81
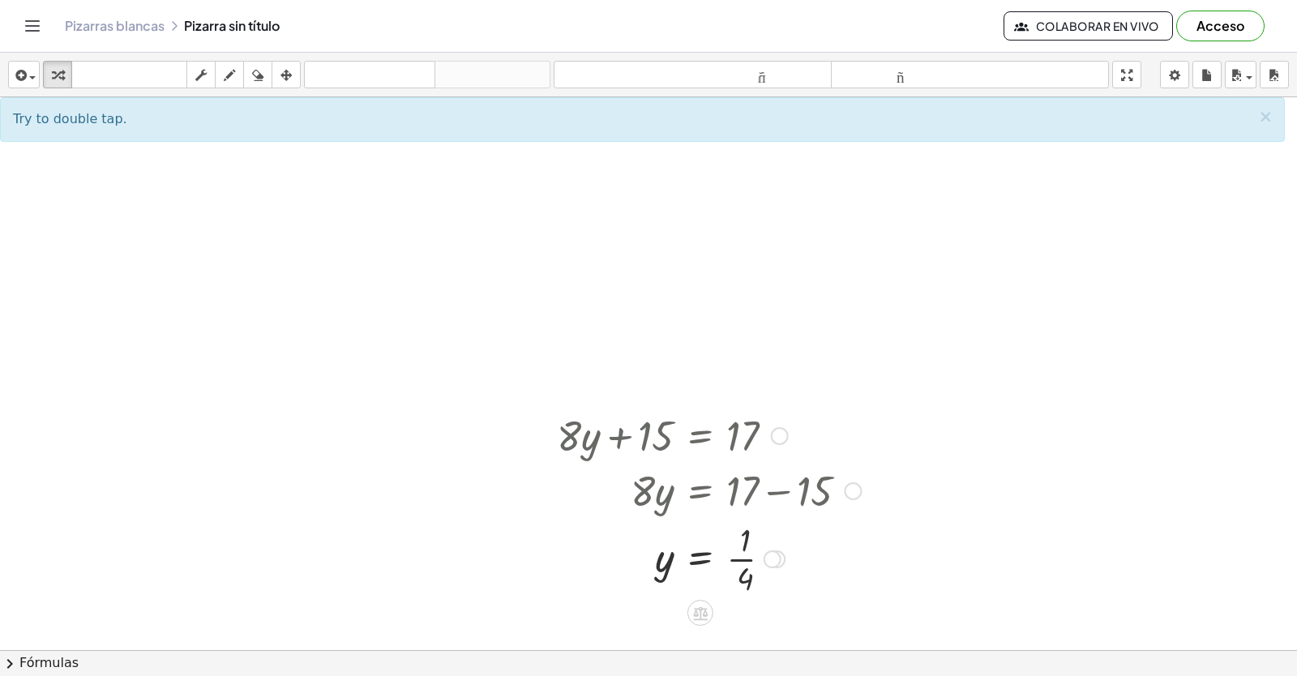
click at [748, 554] on div at bounding box center [709, 557] width 320 height 81
click at [1040, 522] on div at bounding box center [648, 138] width 1297 height 1658
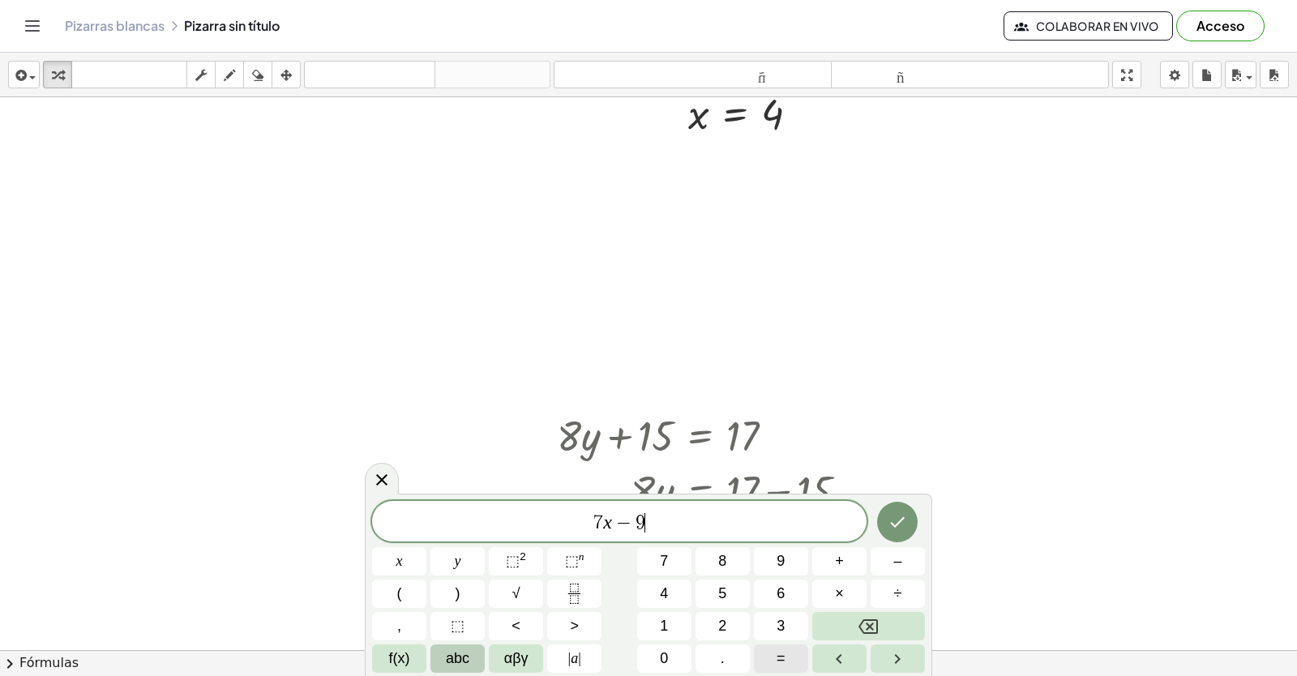
click at [794, 664] on button "=" at bounding box center [781, 658] width 54 height 28
click at [911, 516] on button "Hecho" at bounding box center [897, 522] width 41 height 41
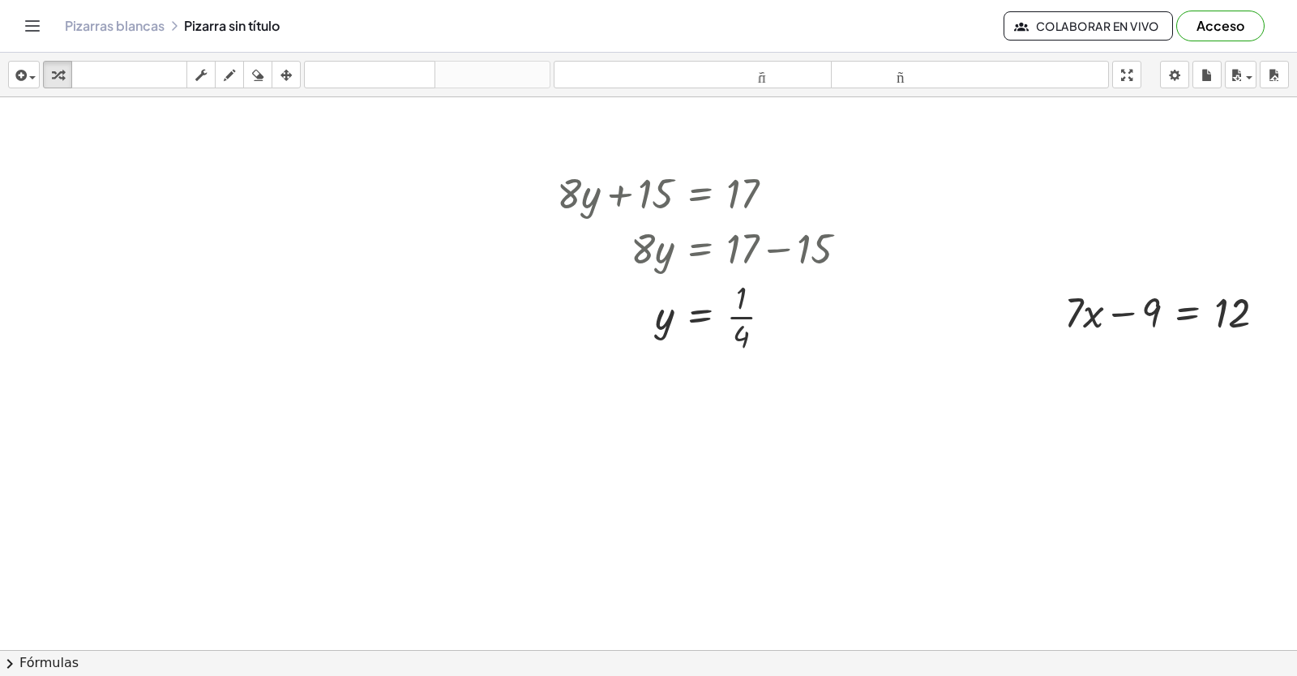
scroll to position [1031, 0]
drag, startPoint x: 1151, startPoint y: 310, endPoint x: 1273, endPoint y: 314, distance: 121.7
click at [1273, 314] on div at bounding box center [1171, 310] width 230 height 55
click at [1277, 368] on div at bounding box center [1200, 365] width 289 height 55
drag, startPoint x: 1148, startPoint y: 420, endPoint x: 1143, endPoint y: 354, distance: 65.8
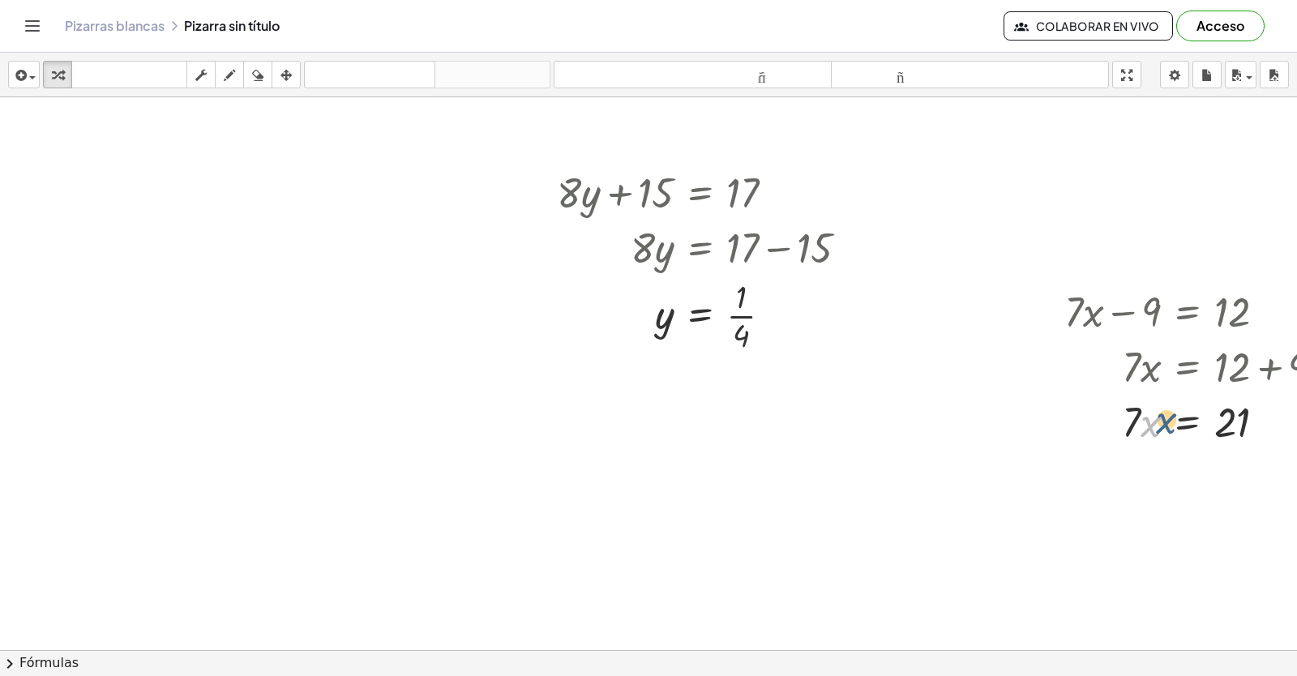
click at [1184, 424] on div at bounding box center [1200, 420] width 289 height 55
drag, startPoint x: 1132, startPoint y: 431, endPoint x: 1234, endPoint y: 467, distance: 107.4
click at [1236, 483] on div at bounding box center [1200, 488] width 289 height 81
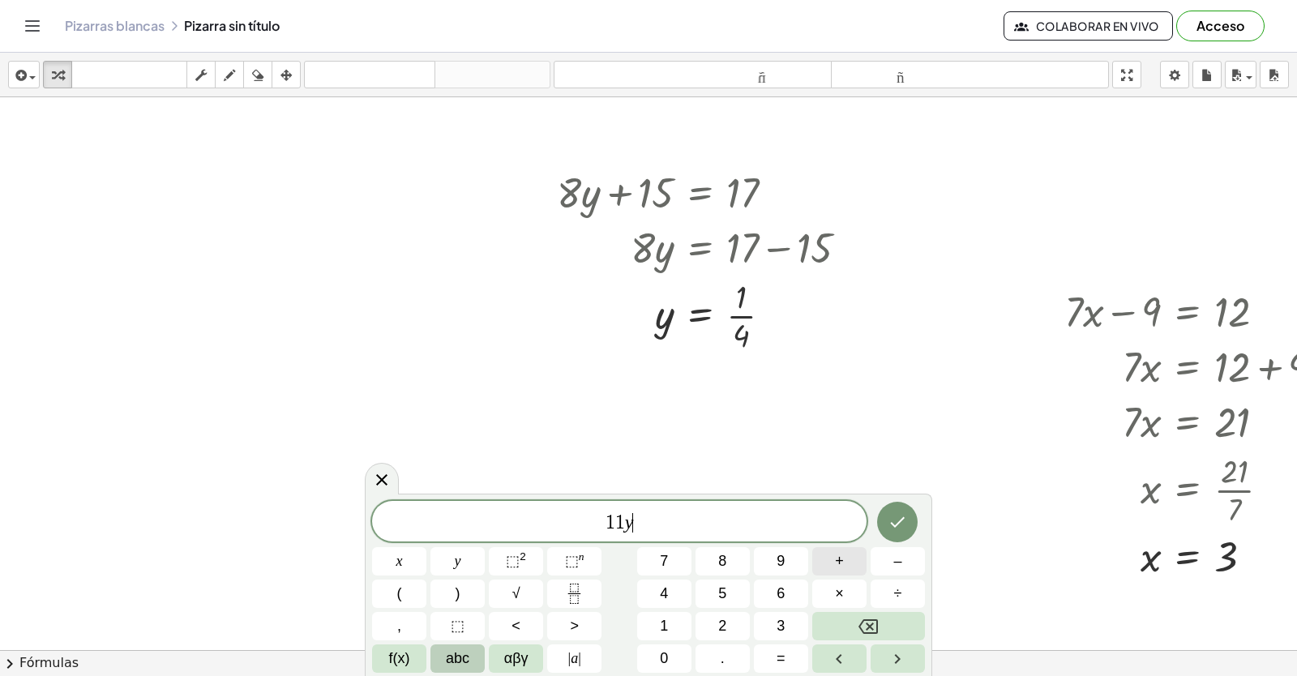
click at [848, 554] on button "+" at bounding box center [839, 561] width 54 height 28
click at [777, 656] on span "=" at bounding box center [781, 659] width 9 height 22
click at [664, 598] on span "4" at bounding box center [664, 594] width 8 height 22
click at [894, 525] on icon "Hecho" at bounding box center [898, 522] width 15 height 11
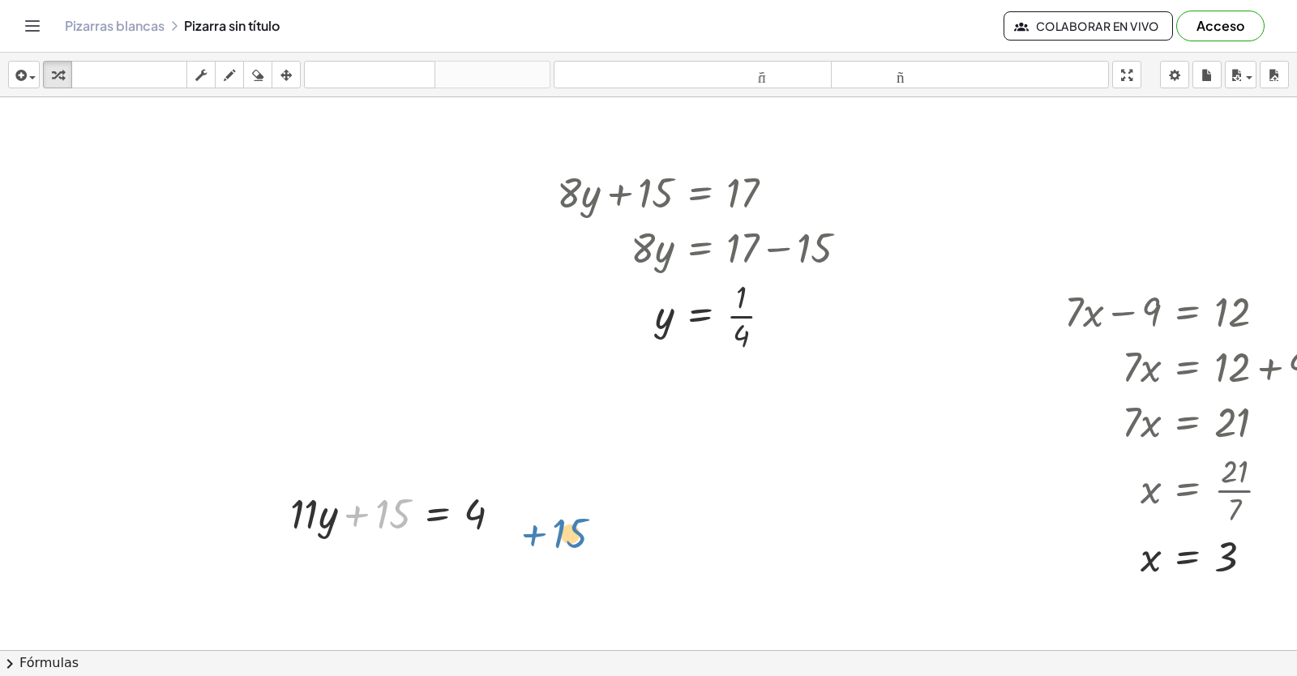
drag, startPoint x: 379, startPoint y: 522, endPoint x: 568, endPoint y: 543, distance: 190.0
drag, startPoint x: 382, startPoint y: 507, endPoint x: 535, endPoint y: 499, distance: 153.4
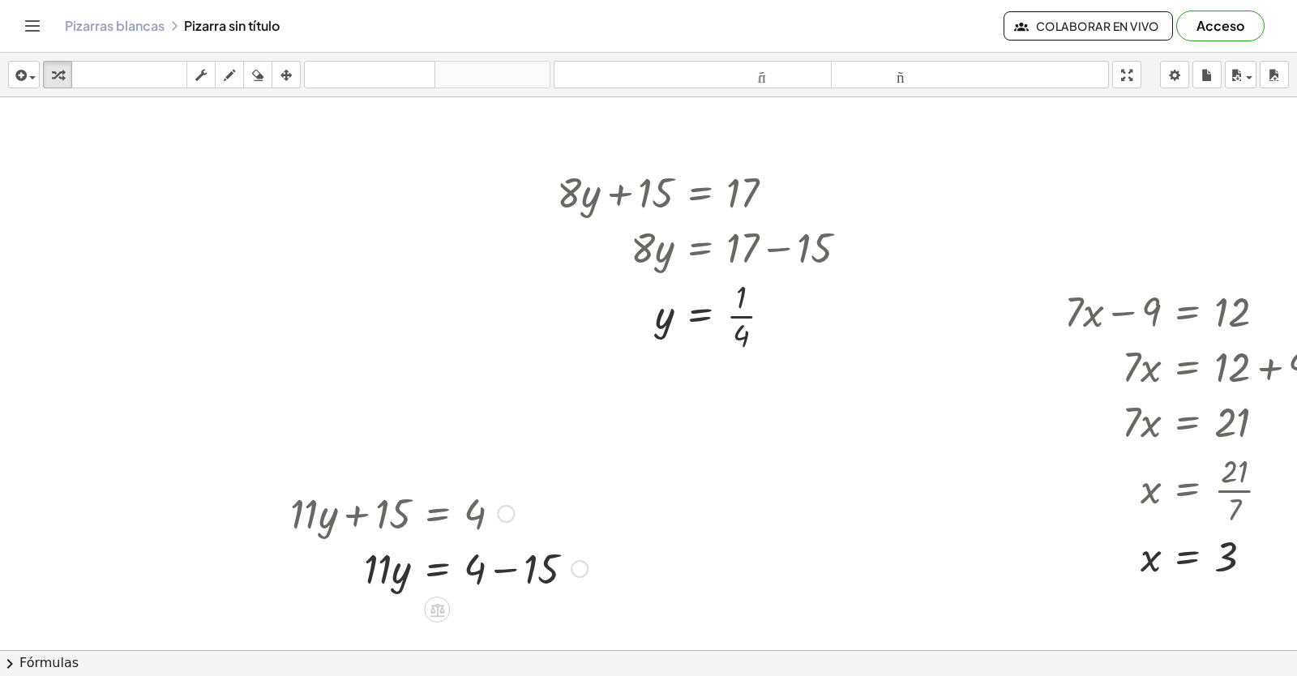
click at [503, 563] on div at bounding box center [439, 567] width 314 height 55
drag, startPoint x: 371, startPoint y: 563, endPoint x: 481, endPoint y: 604, distance: 117.0
click at [499, 570] on div at bounding box center [417, 567] width 271 height 81
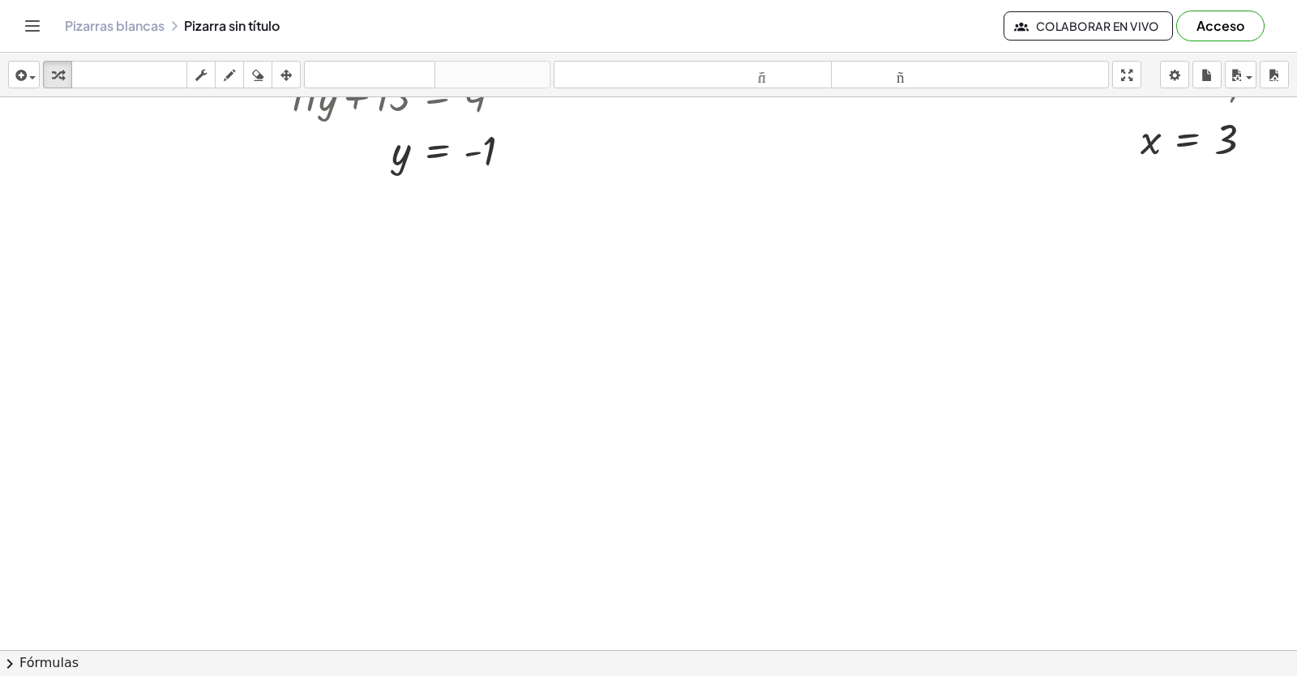
scroll to position [1442, 0]
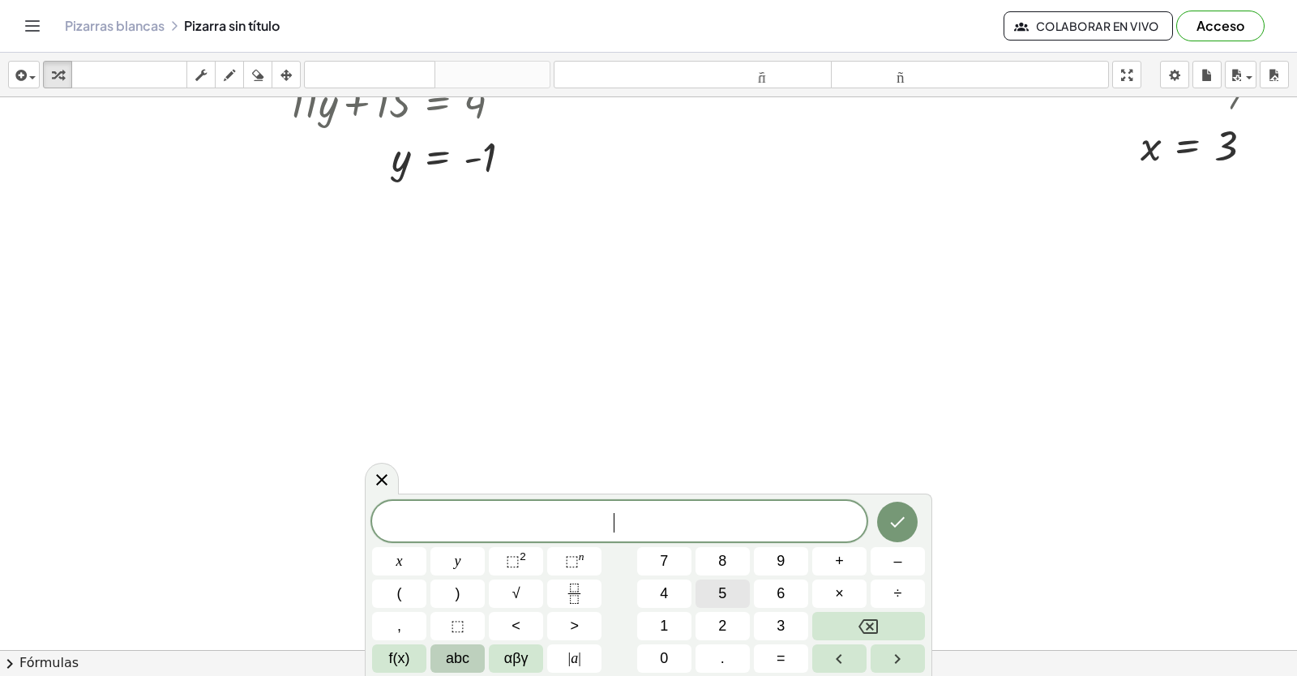
click at [726, 595] on span "5" at bounding box center [722, 594] width 8 height 22
click at [853, 594] on button "×" at bounding box center [839, 594] width 54 height 28
click at [843, 629] on button "Backspace" at bounding box center [868, 626] width 113 height 28
click at [830, 592] on button "×" at bounding box center [839, 594] width 54 height 28
click at [850, 627] on button "Backspace" at bounding box center [868, 626] width 113 height 28
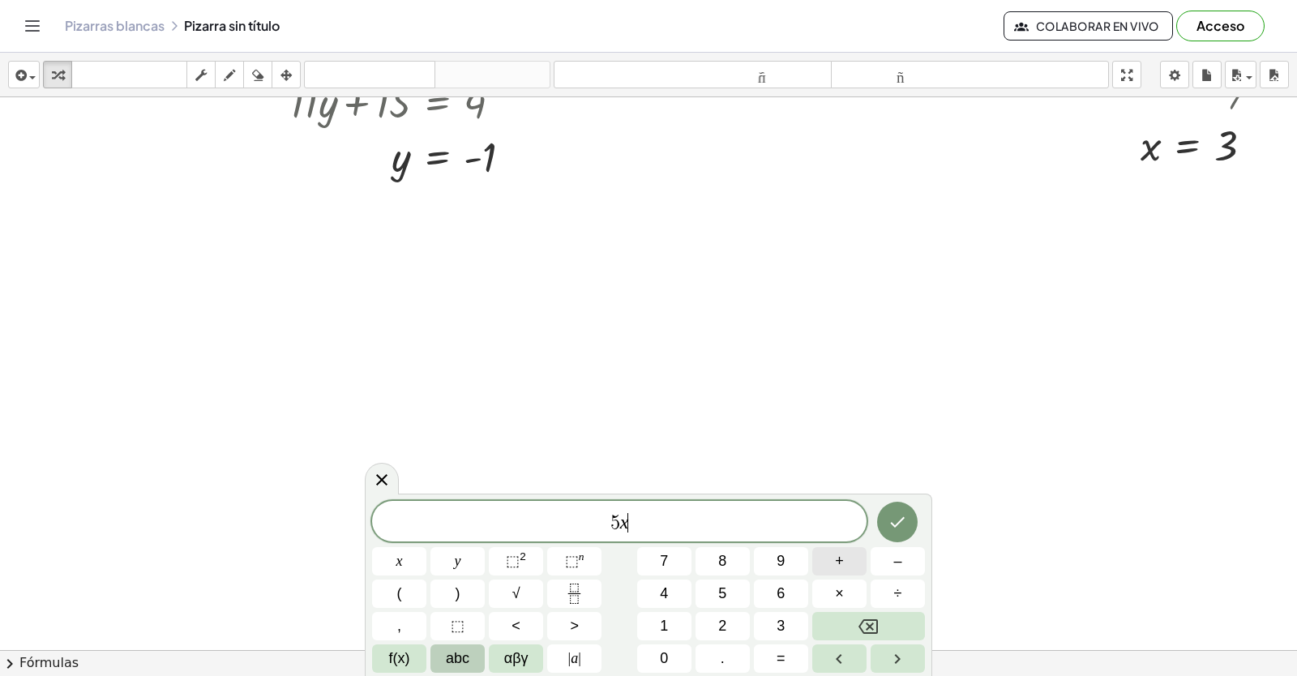
click at [841, 556] on span "+" at bounding box center [839, 561] width 9 height 22
click at [671, 618] on button "1" at bounding box center [664, 626] width 54 height 28
click at [660, 584] on span "4" at bounding box center [664, 594] width 8 height 22
click at [765, 655] on button "=" at bounding box center [781, 658] width 54 height 28
click at [887, 561] on button "–" at bounding box center [898, 561] width 54 height 28
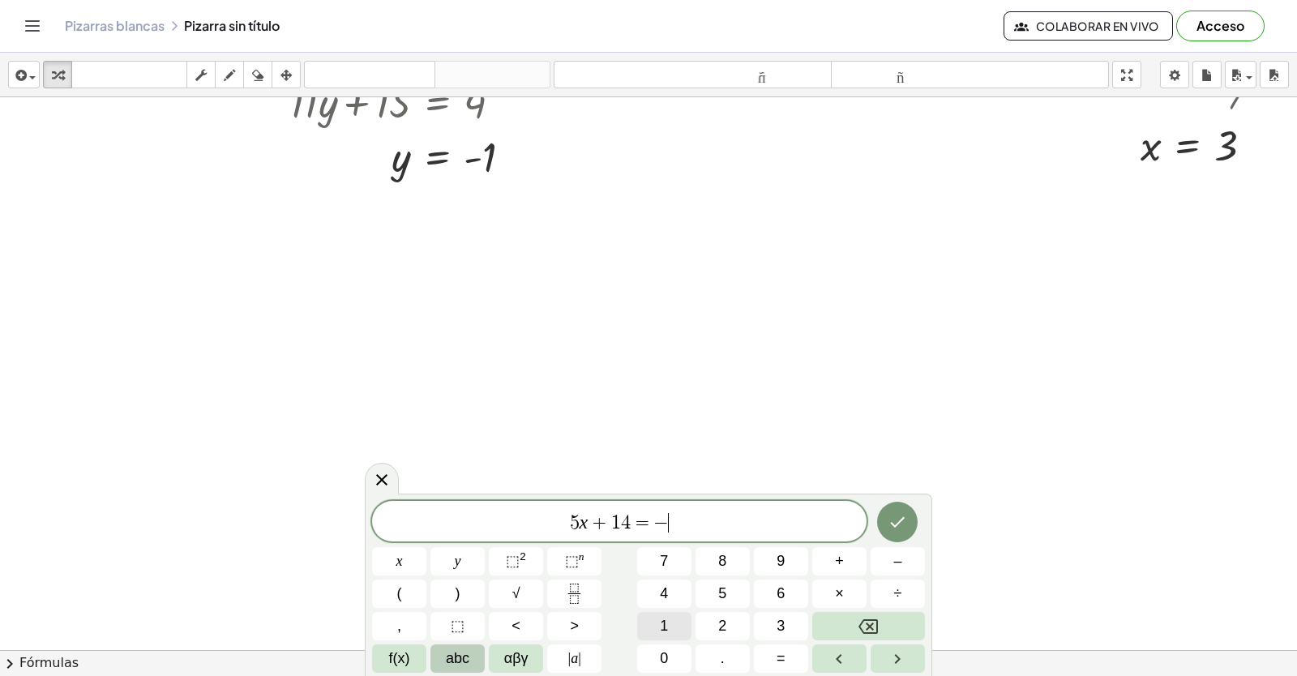
click at [666, 615] on span "1" at bounding box center [664, 626] width 8 height 22
click at [780, 586] on span "6" at bounding box center [781, 594] width 8 height 22
click at [907, 523] on icon "Hecho" at bounding box center [897, 521] width 19 height 19
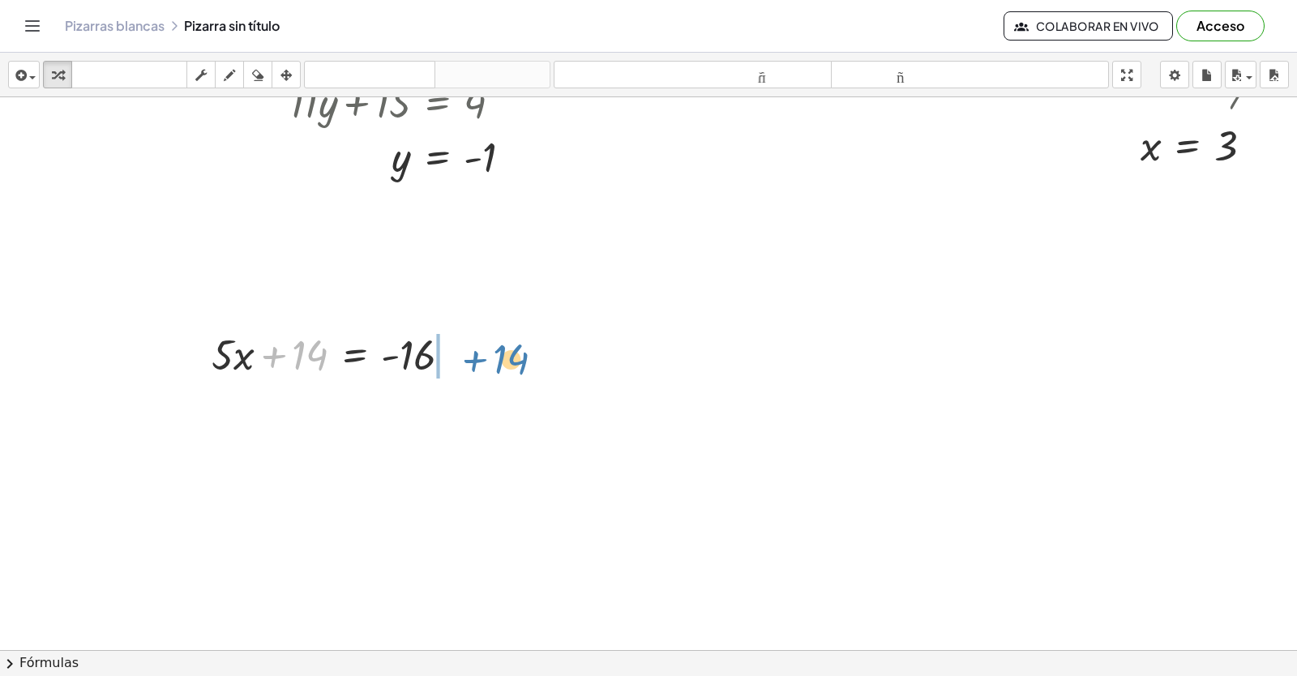
drag, startPoint x: 307, startPoint y: 362, endPoint x: 508, endPoint y: 365, distance: 201.0
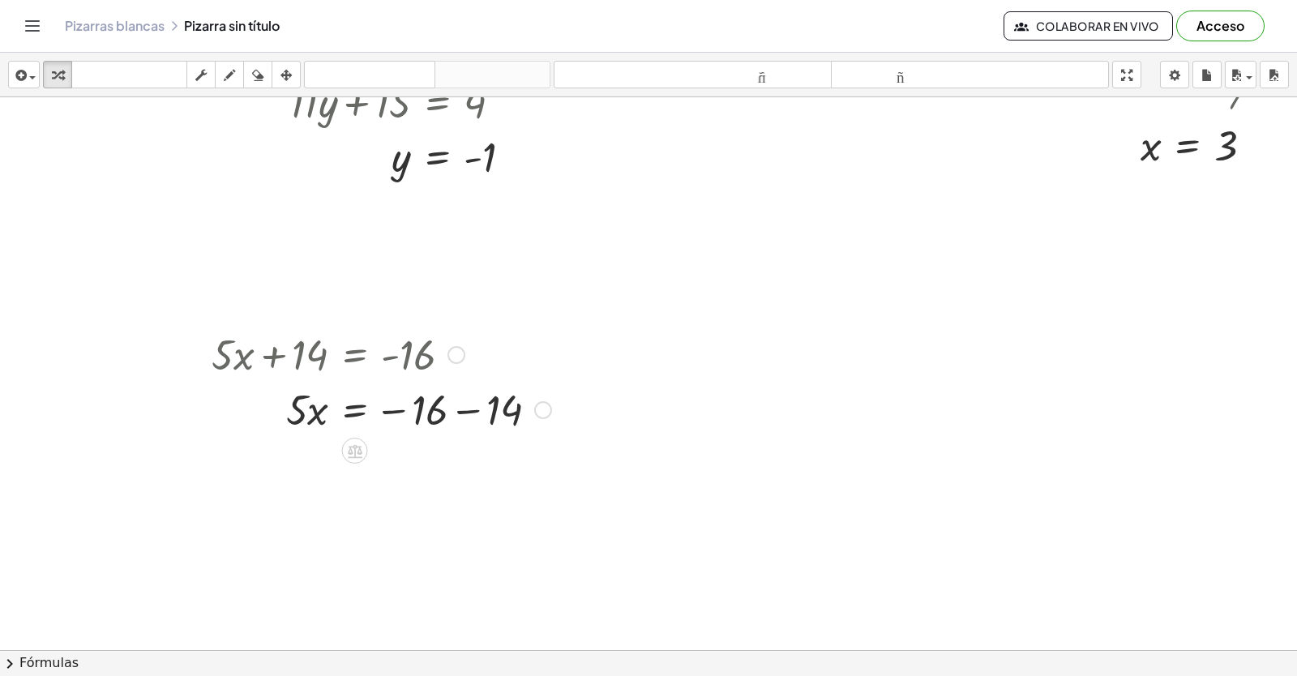
click at [460, 409] on div at bounding box center [381, 408] width 356 height 55
drag, startPoint x: 296, startPoint y: 446, endPoint x: 420, endPoint y: 480, distance: 128.6
click at [420, 480] on div at bounding box center [381, 463] width 356 height 55
click at [427, 534] on div at bounding box center [381, 531] width 356 height 81
drag, startPoint x: 397, startPoint y: 535, endPoint x: 398, endPoint y: 543, distance: 8.1
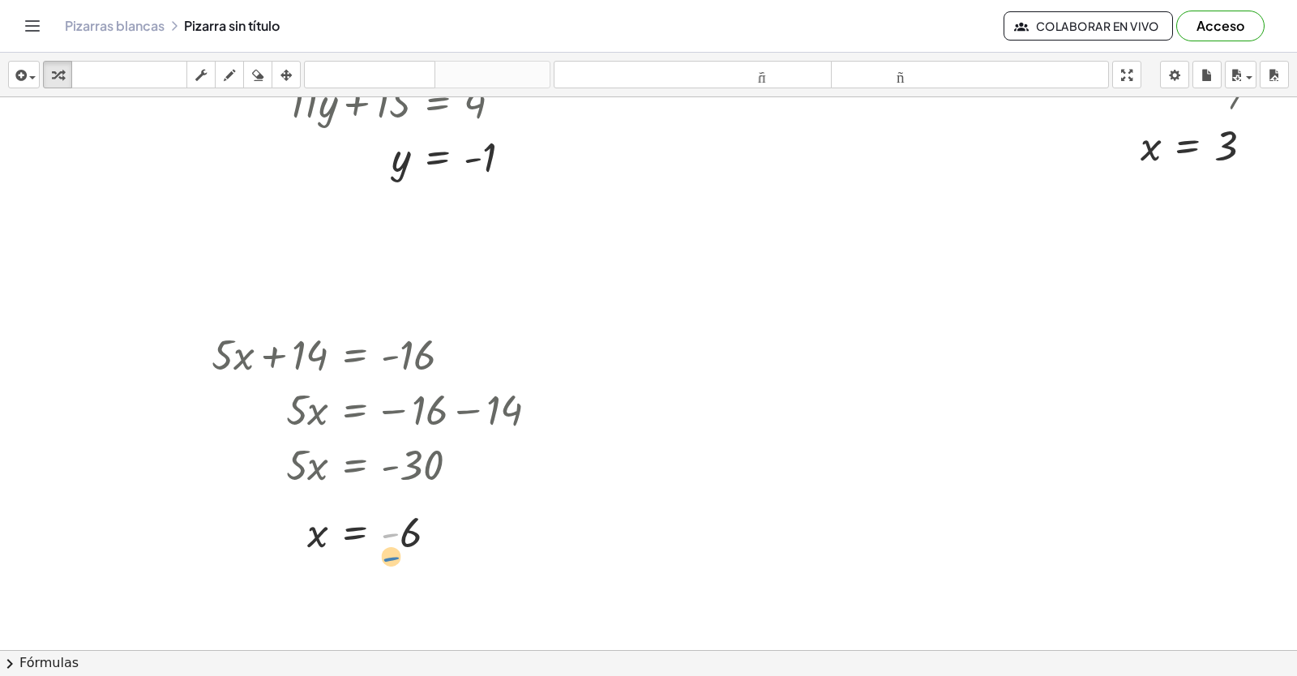
click at [398, 543] on div at bounding box center [381, 531] width 356 height 53
drag, startPoint x: 850, startPoint y: 360, endPoint x: 817, endPoint y: 275, distance: 91.4
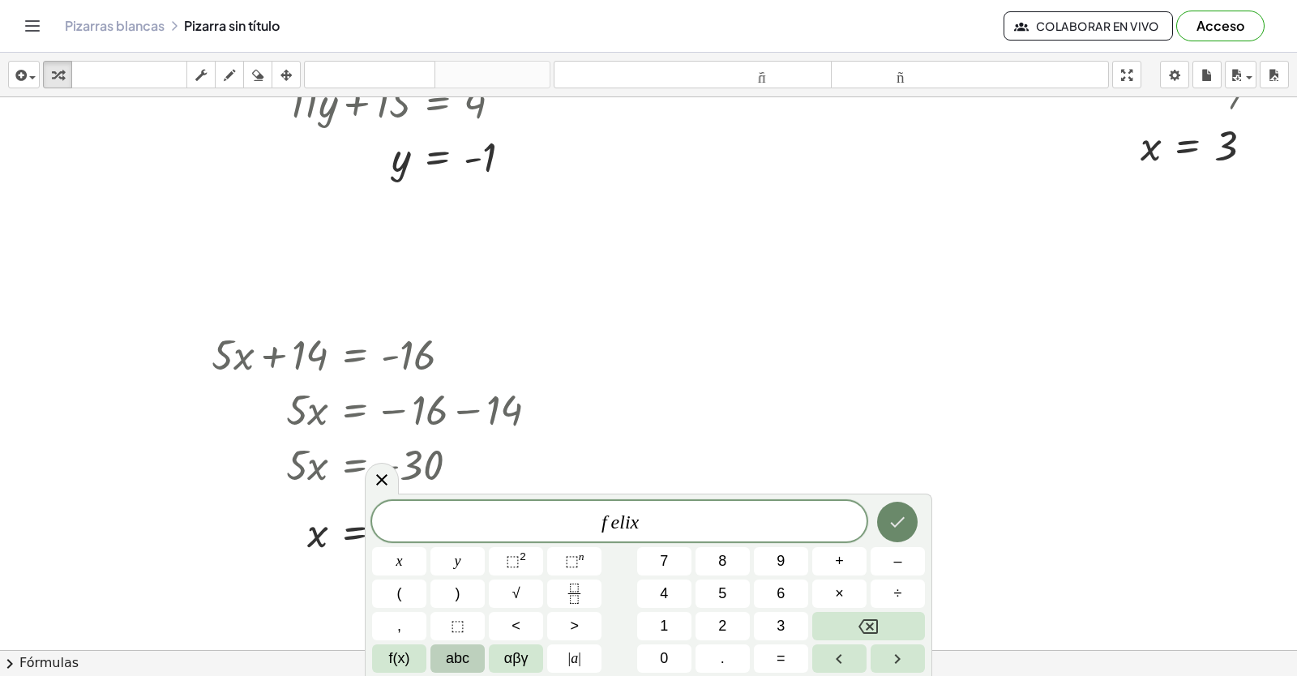
click at [892, 520] on icon "Hecho" at bounding box center [897, 521] width 19 height 19
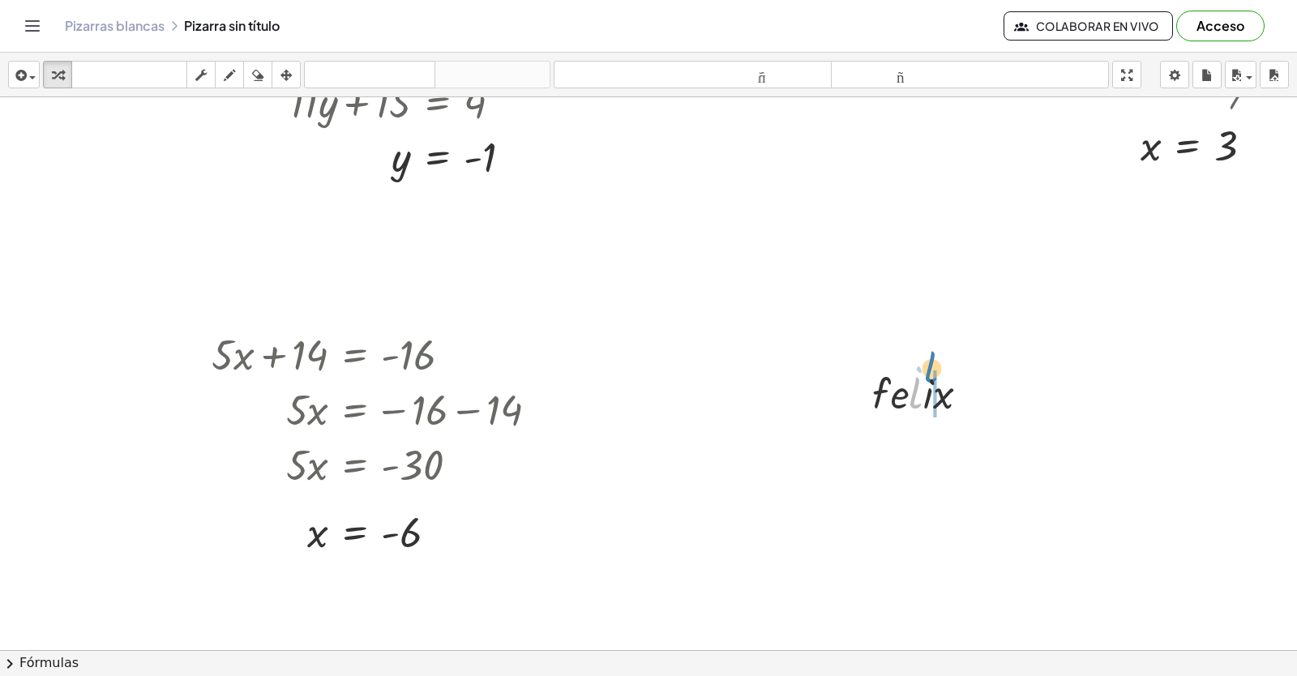
drag, startPoint x: 918, startPoint y: 390, endPoint x: 934, endPoint y: 364, distance: 30.2
drag, startPoint x: 971, startPoint y: 390, endPoint x: 1181, endPoint y: 388, distance: 209.9
drag, startPoint x: 1179, startPoint y: 439, endPoint x: 1169, endPoint y: 460, distance: 23.2
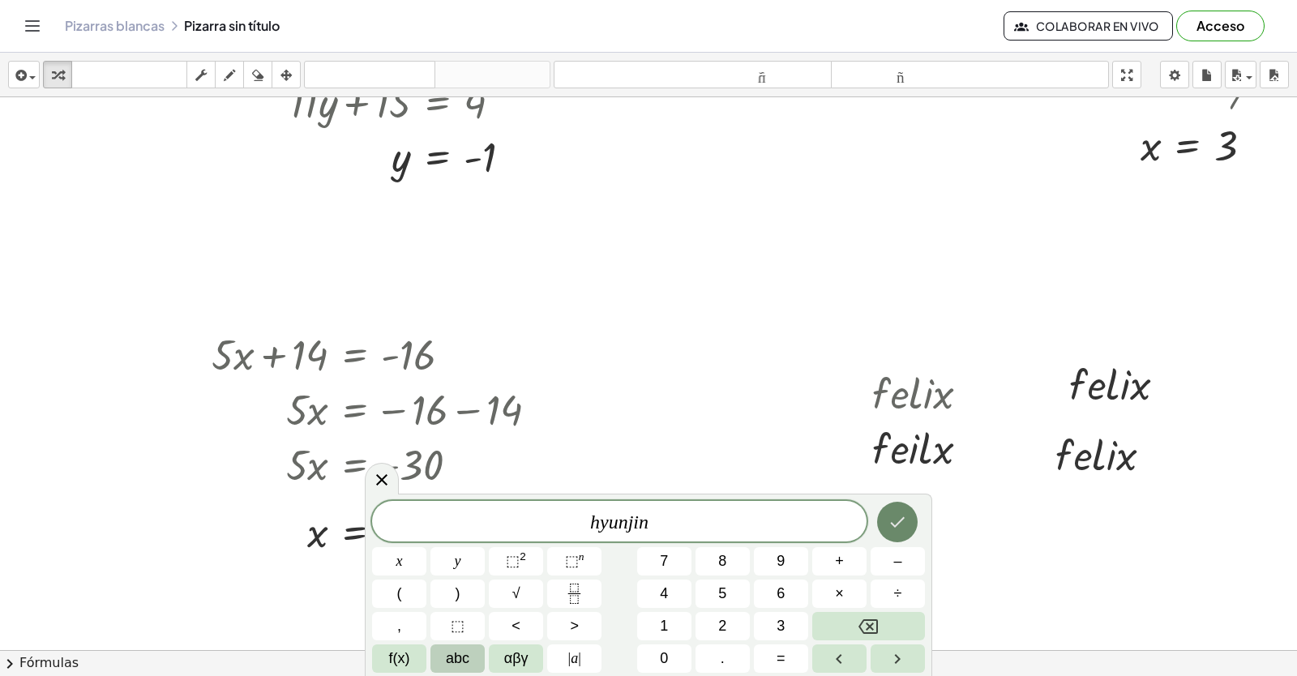
click at [905, 509] on button "Hecho" at bounding box center [897, 522] width 41 height 41
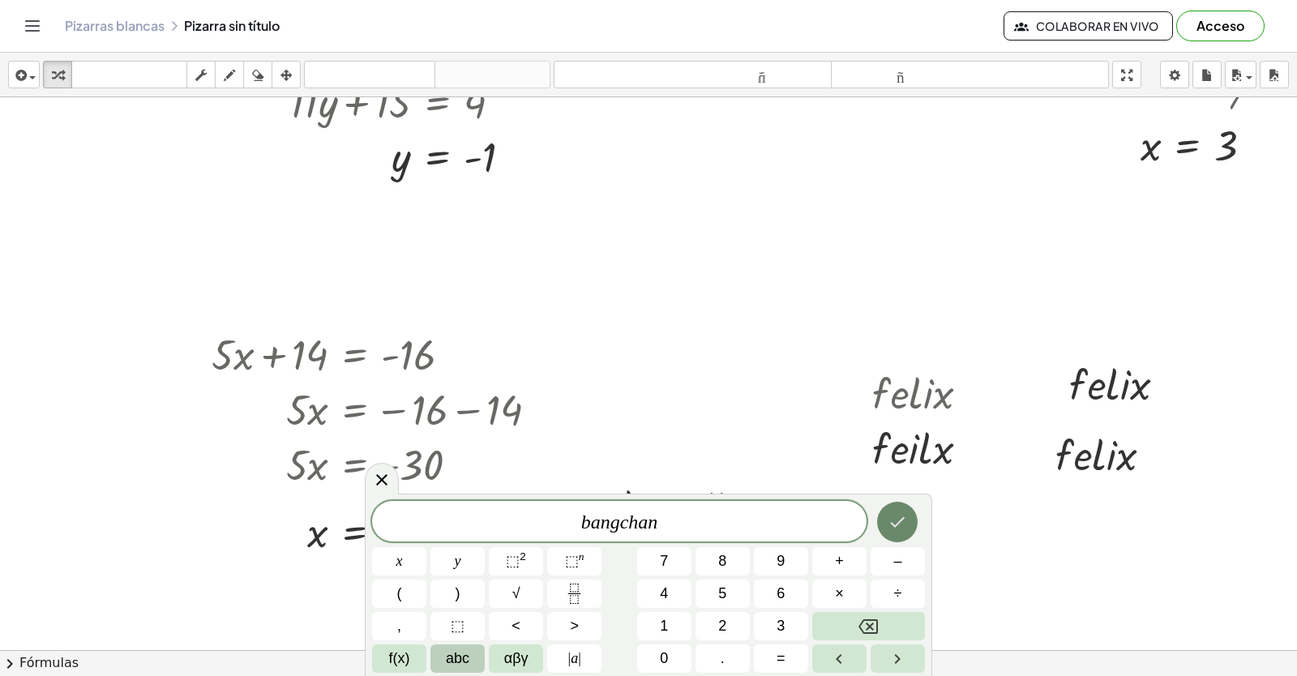
click at [894, 507] on button "Hecho" at bounding box center [897, 522] width 41 height 41
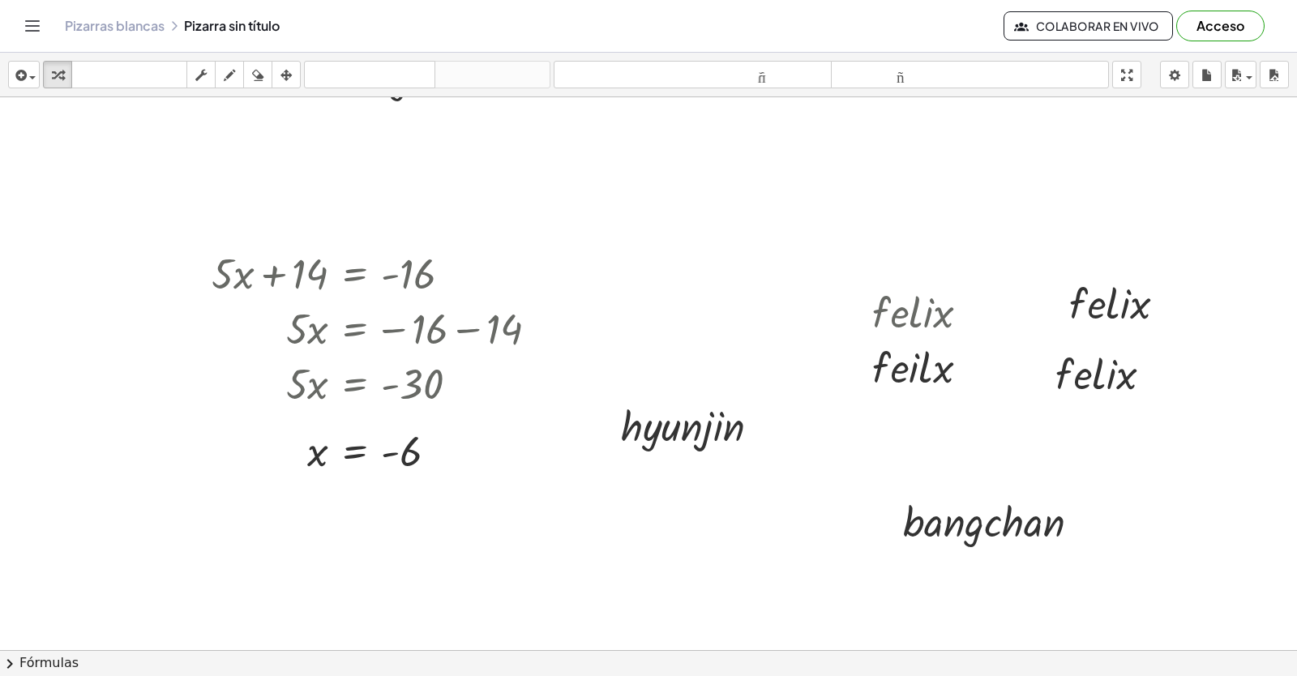
scroll to position [1604, 0]
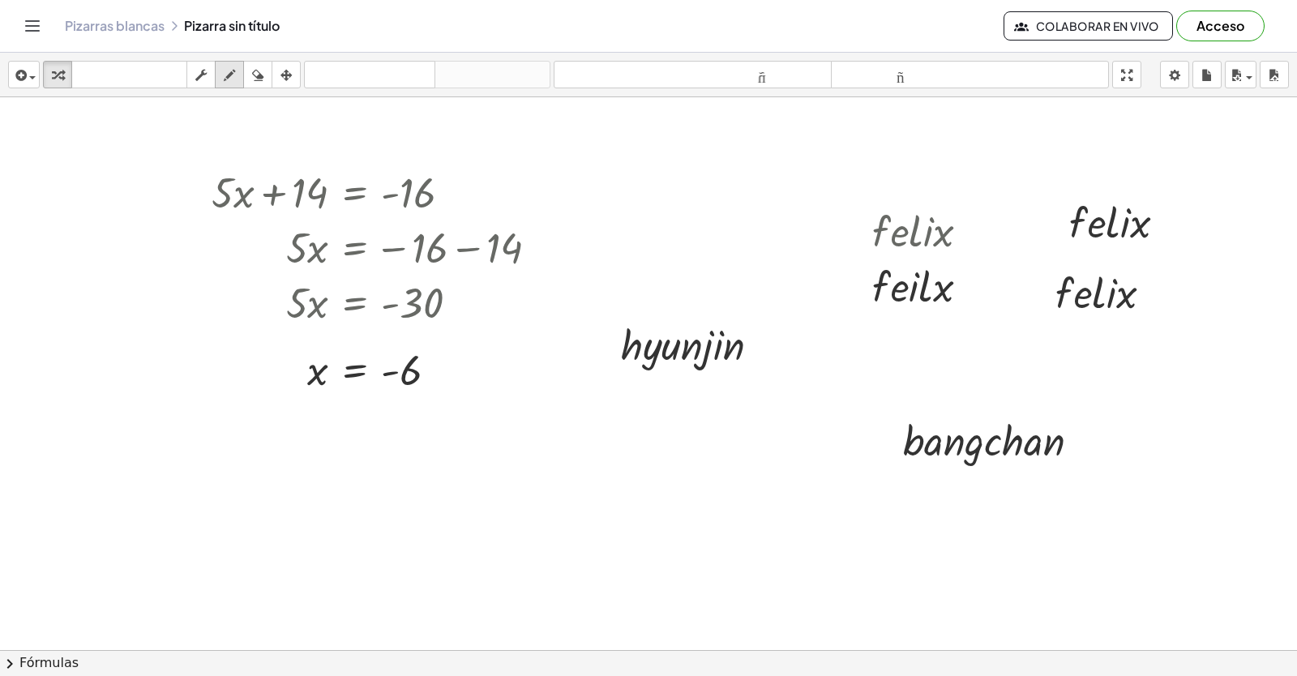
click at [219, 70] on button "dibujar" at bounding box center [229, 75] width 29 height 28
drag, startPoint x: 990, startPoint y: 396, endPoint x: 785, endPoint y: 708, distance: 373.2
click at [785, 675] on html "Actividades matemáticas fáciles de comprender Empezar Banco de actividades Trab…" at bounding box center [648, 338] width 1297 height 676
click at [53, 78] on icon "button" at bounding box center [57, 75] width 11 height 19
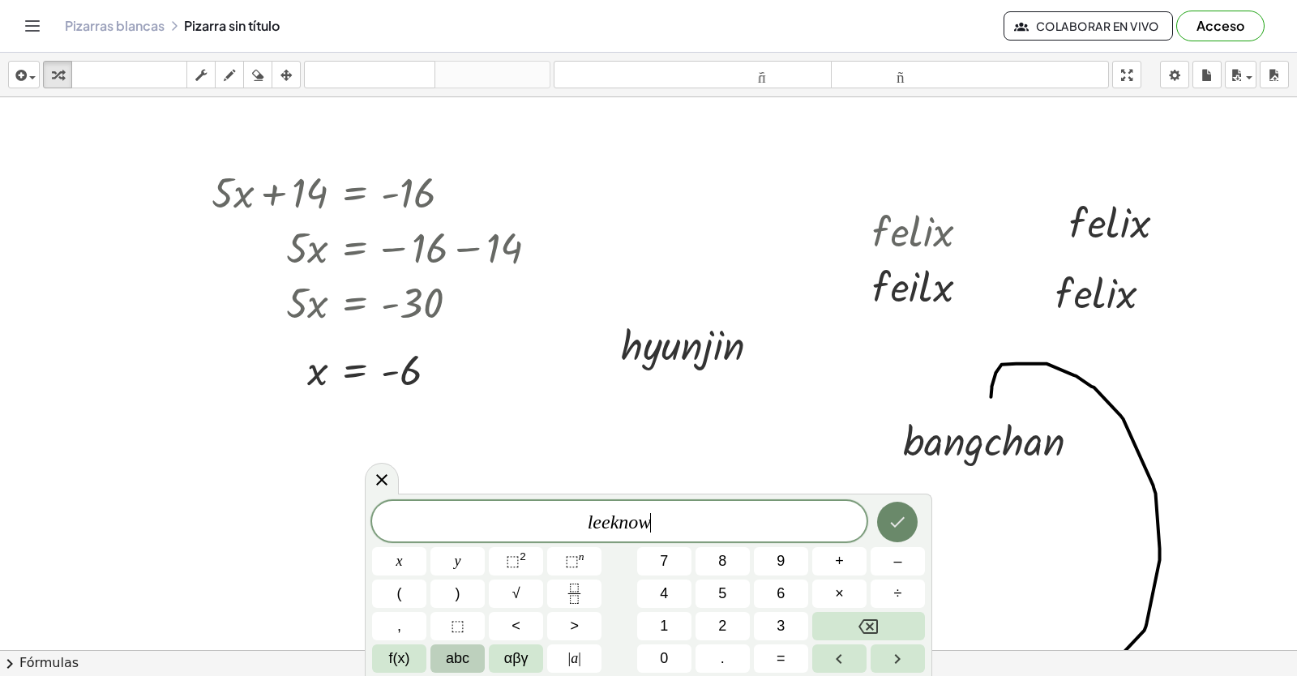
click at [900, 512] on icon "Hecho" at bounding box center [897, 521] width 19 height 19
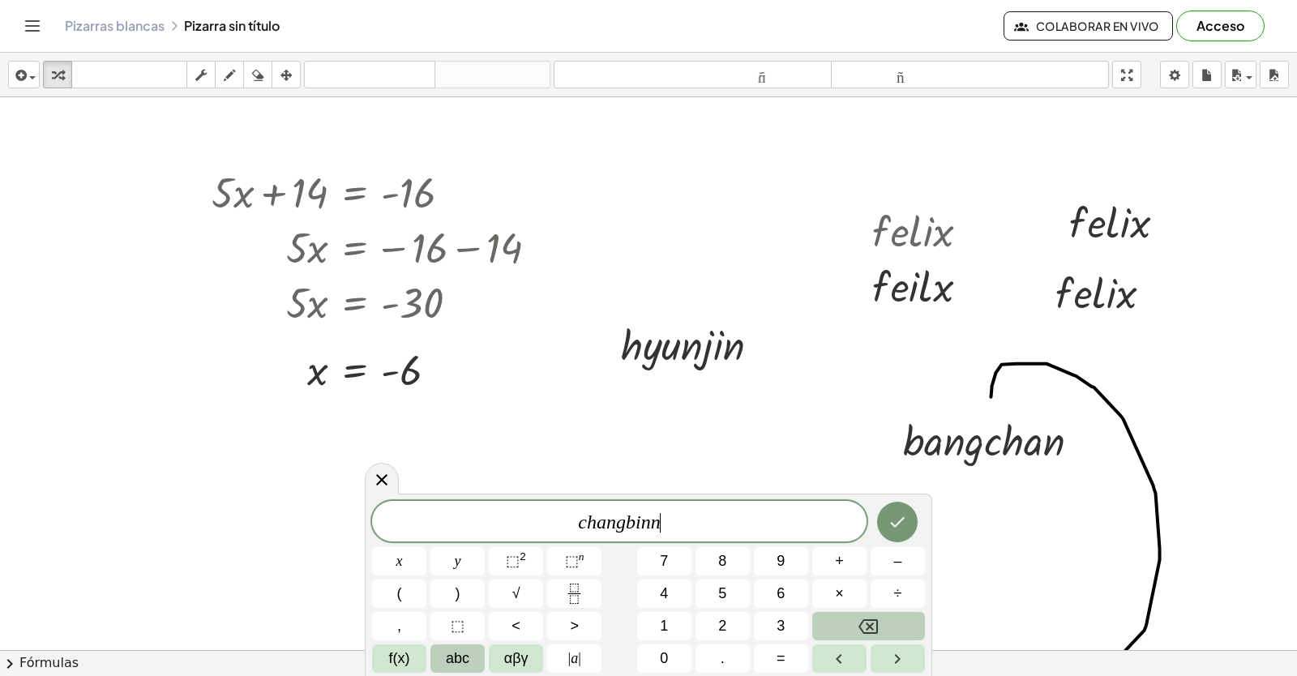
click at [850, 624] on button "Backspace" at bounding box center [868, 626] width 113 height 28
click at [892, 528] on icon "Hecho" at bounding box center [897, 521] width 19 height 19
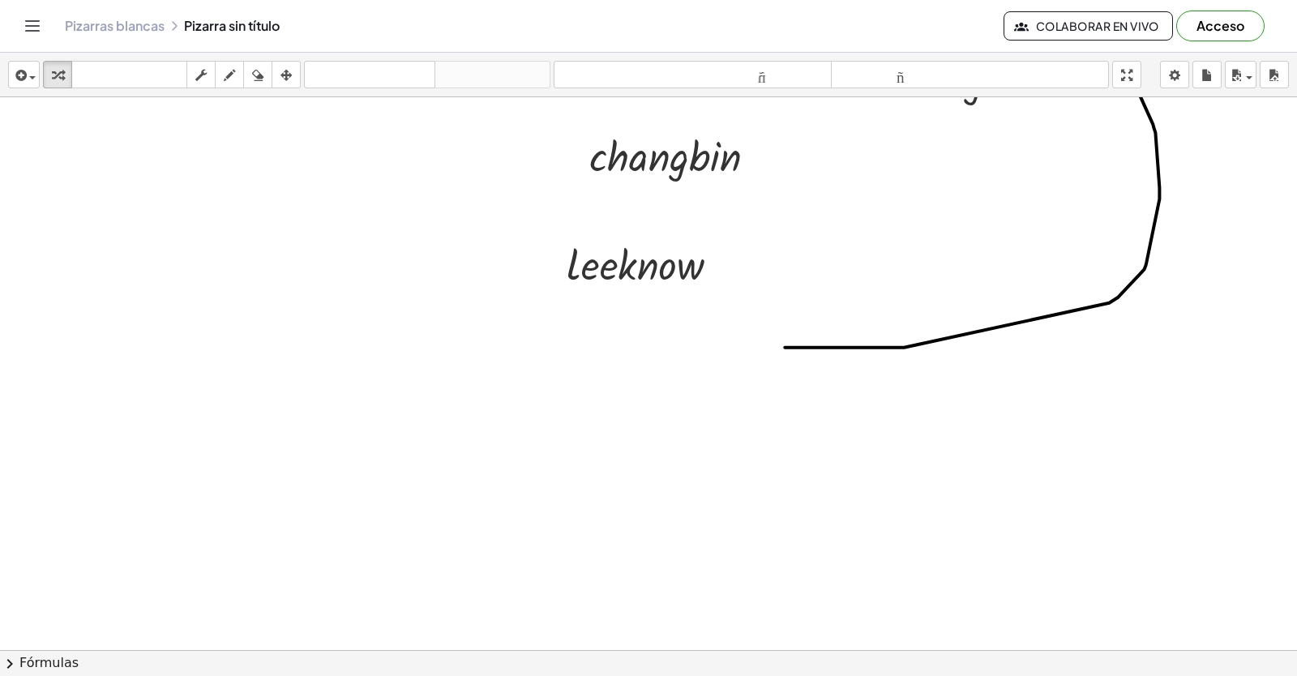
scroll to position [2005, 0]
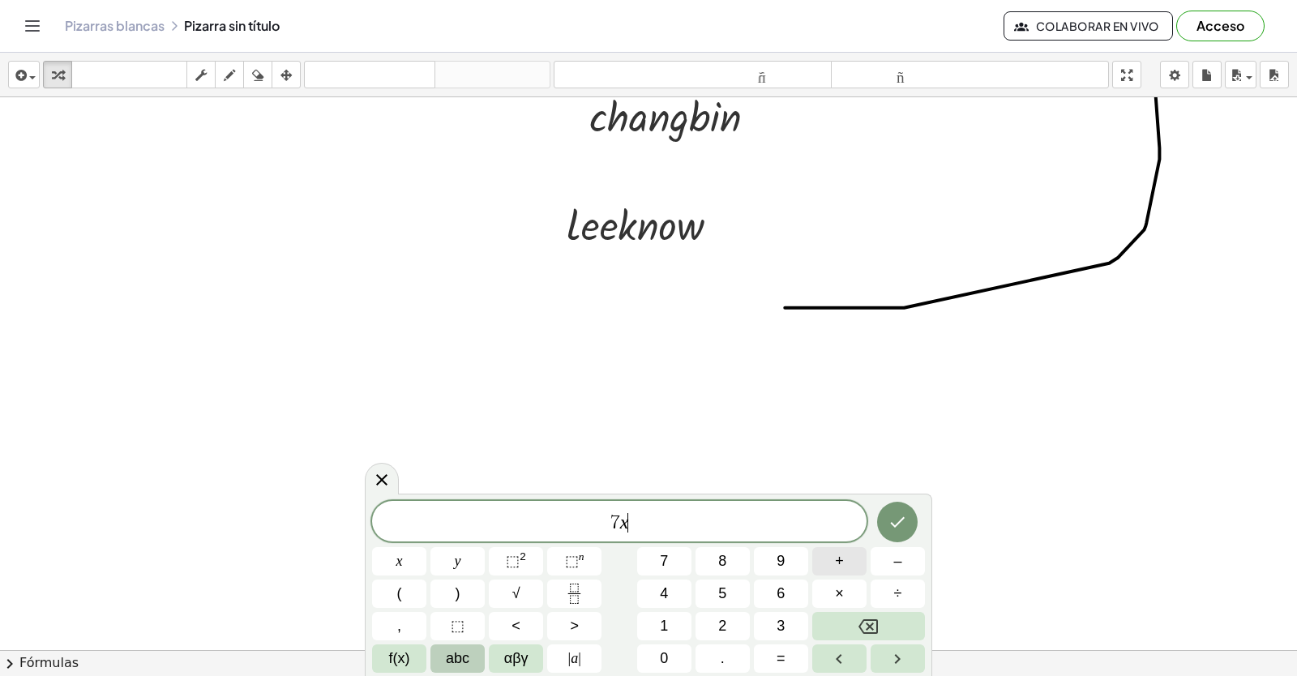
click at [846, 552] on button "+" at bounding box center [839, 561] width 54 height 28
click at [777, 652] on span "=" at bounding box center [781, 659] width 9 height 22
click at [788, 628] on button "3" at bounding box center [781, 626] width 54 height 28
click at [887, 522] on button "Hecho" at bounding box center [897, 522] width 41 height 41
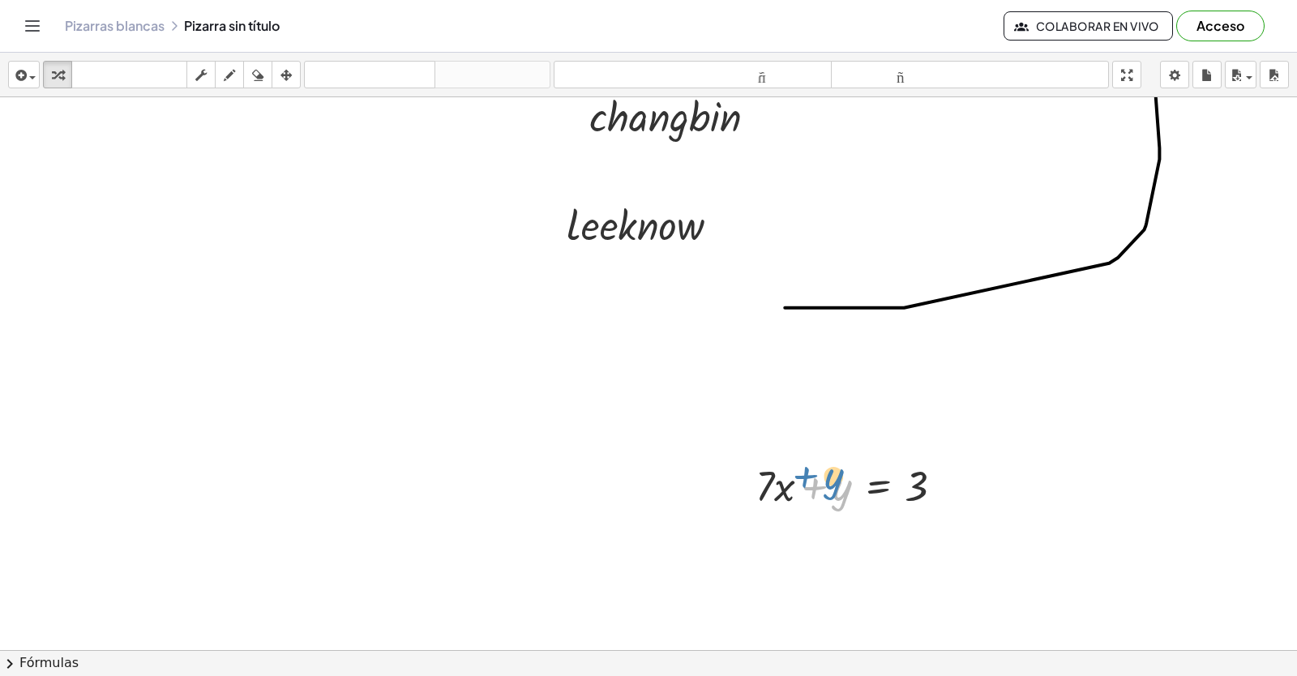
drag, startPoint x: 837, startPoint y: 498, endPoint x: 829, endPoint y: 489, distance: 12.7
click at [829, 489] on div at bounding box center [855, 484] width 216 height 55
drag, startPoint x: 747, startPoint y: 485, endPoint x: 980, endPoint y: 495, distance: 232.9
click at [952, 540] on div at bounding box center [894, 539] width 294 height 55
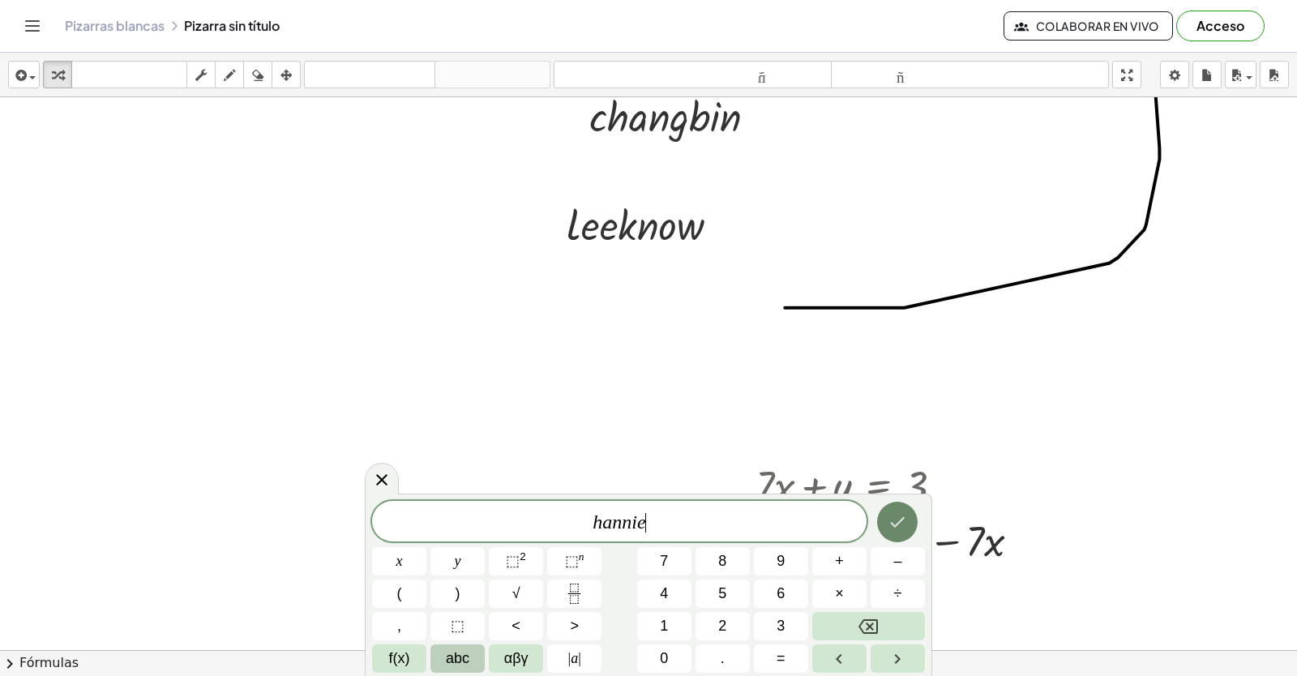
click at [898, 509] on button "Hecho" at bounding box center [897, 522] width 41 height 41
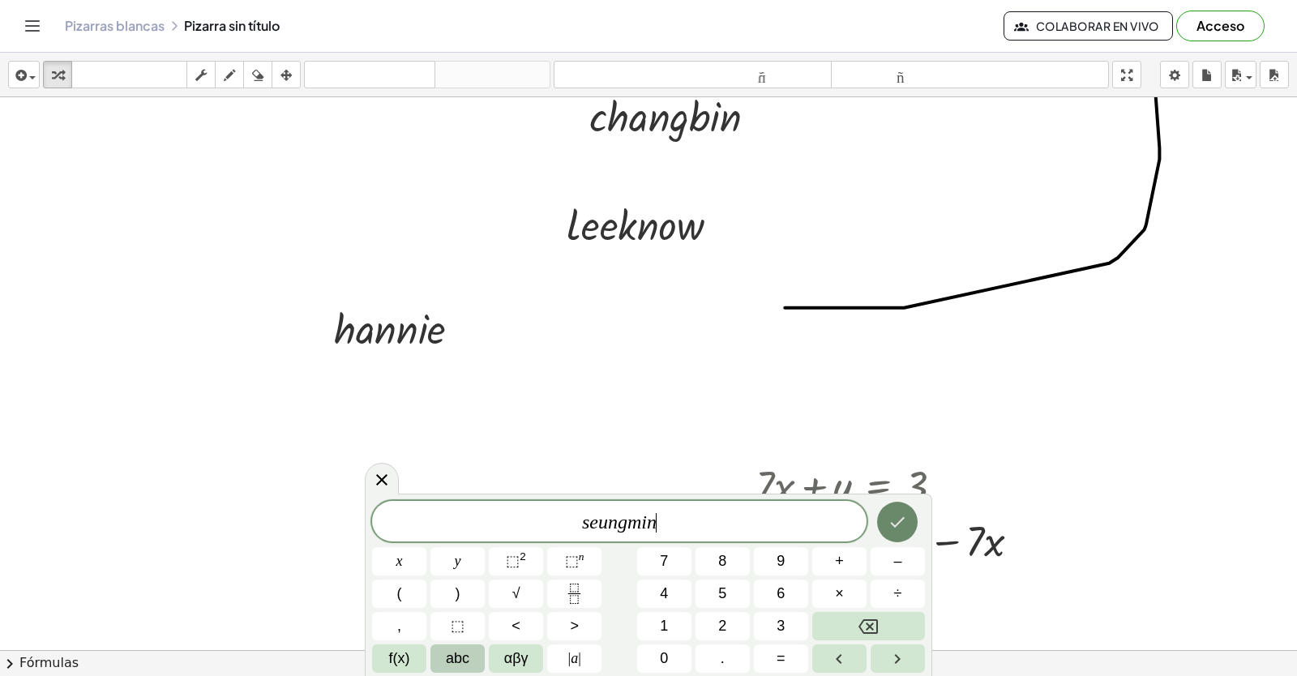
click at [900, 518] on icon "Hecho" at bounding box center [897, 521] width 19 height 19
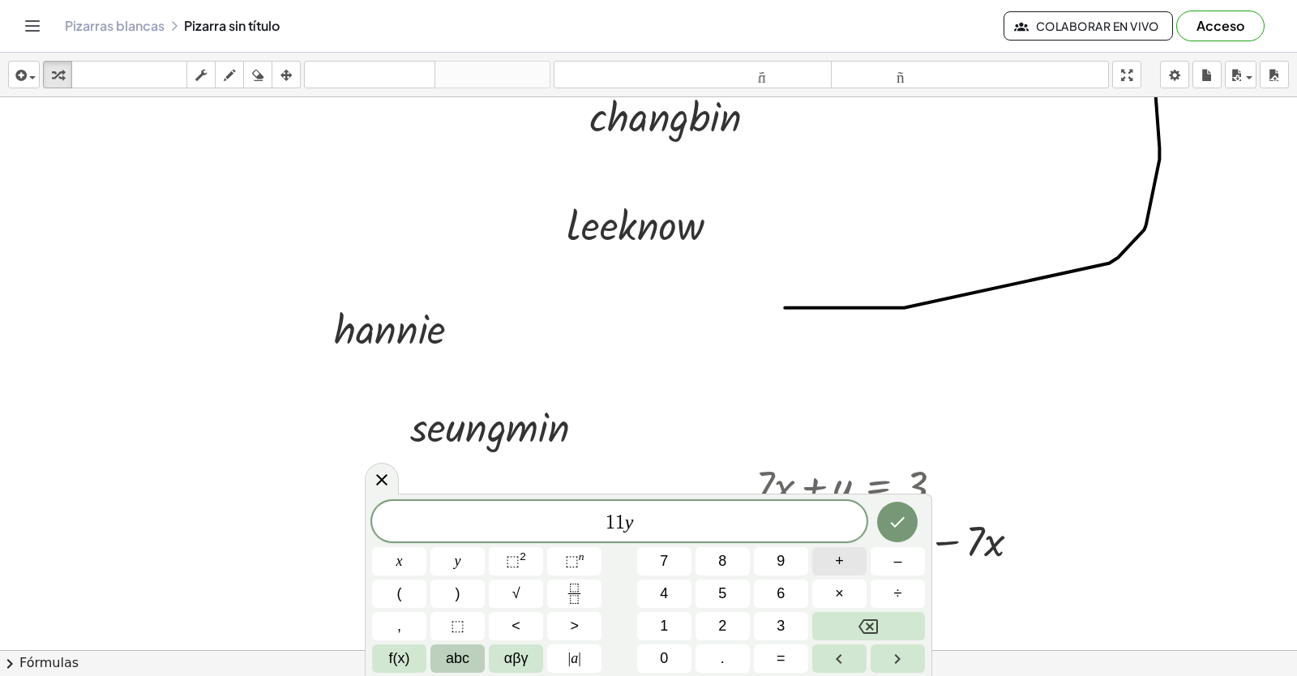
click at [827, 555] on button "+" at bounding box center [839, 561] width 54 height 28
click at [911, 621] on button "Backspace" at bounding box center [868, 626] width 113 height 28
click at [824, 593] on button "×" at bounding box center [839, 594] width 54 height 28
click at [825, 618] on button "Backspace" at bounding box center [868, 626] width 113 height 28
click at [772, 651] on button "=" at bounding box center [781, 658] width 54 height 28
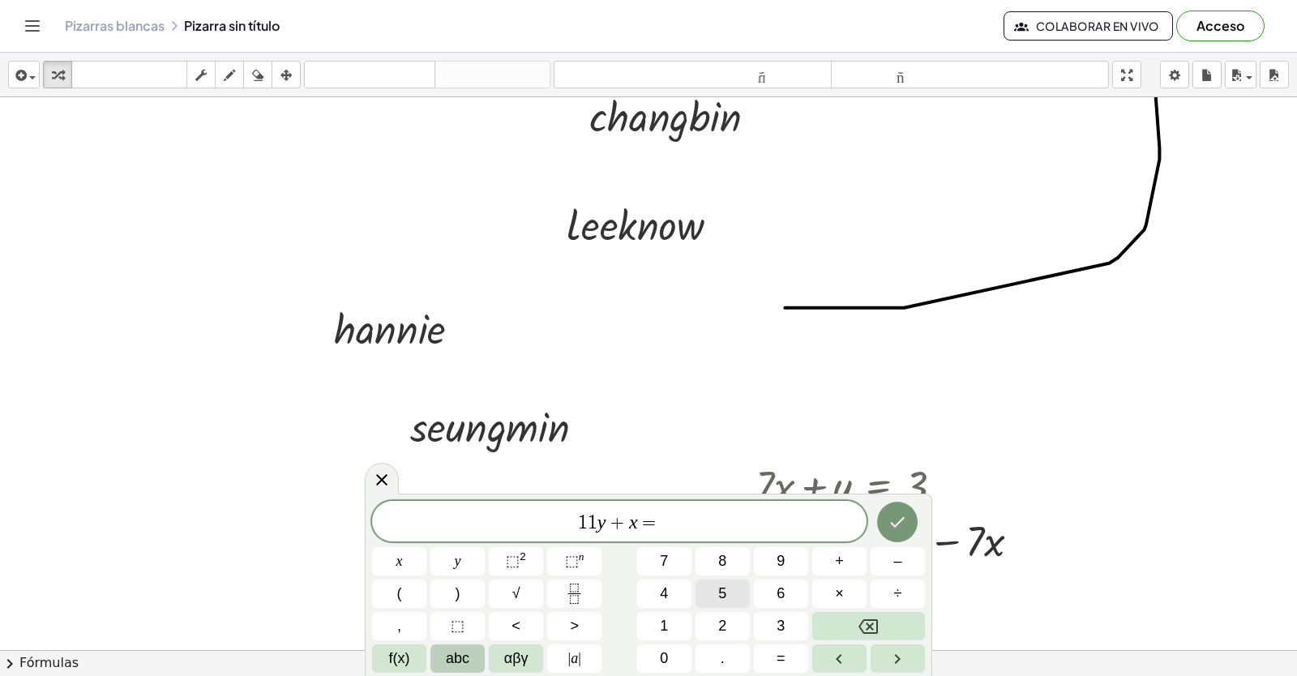
click at [710, 592] on button "5" at bounding box center [722, 594] width 54 height 28
click at [887, 530] on button "Hecho" at bounding box center [897, 522] width 41 height 41
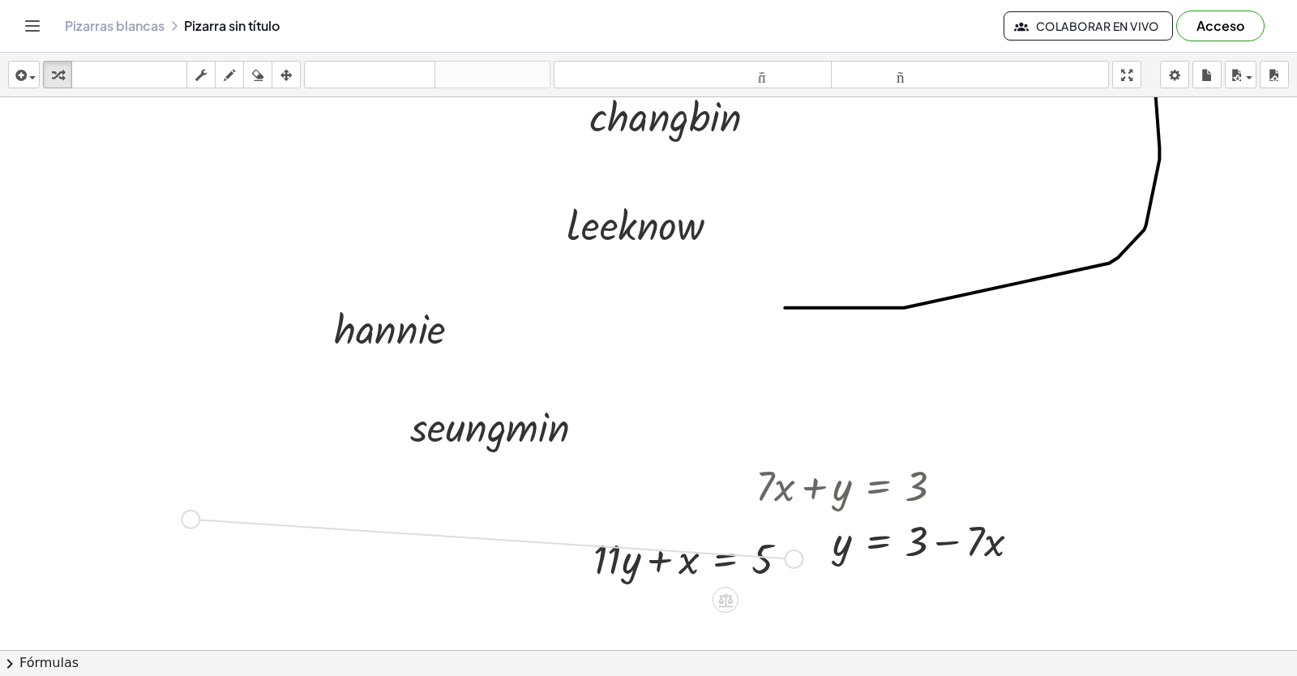
drag, startPoint x: 789, startPoint y: 557, endPoint x: 183, endPoint y: 517, distance: 606.8
drag, startPoint x: 53, startPoint y: 518, endPoint x: 49, endPoint y: 539, distance: 21.5
drag, startPoint x: 117, startPoint y: 504, endPoint x: 207, endPoint y: 519, distance: 91.1
click at [207, 519] on div at bounding box center [128, 510] width 225 height 55
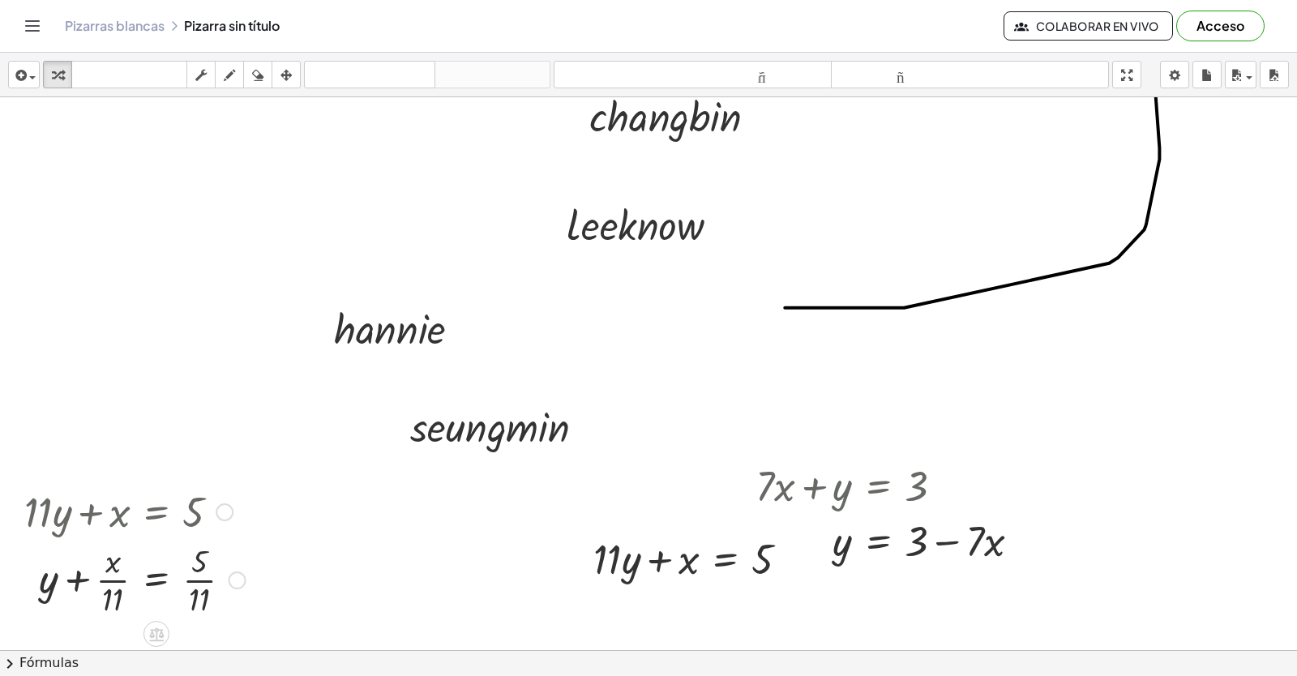
click at [153, 574] on div at bounding box center [134, 578] width 237 height 81
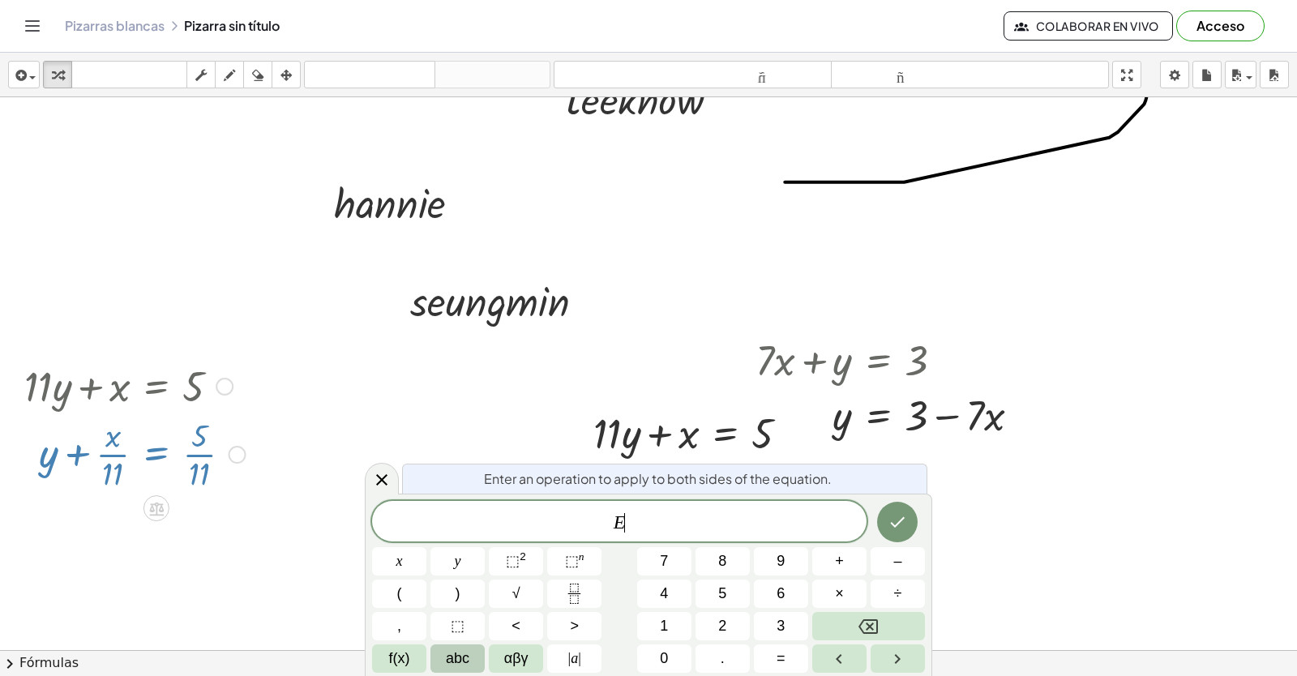
scroll to position [2175, 0]
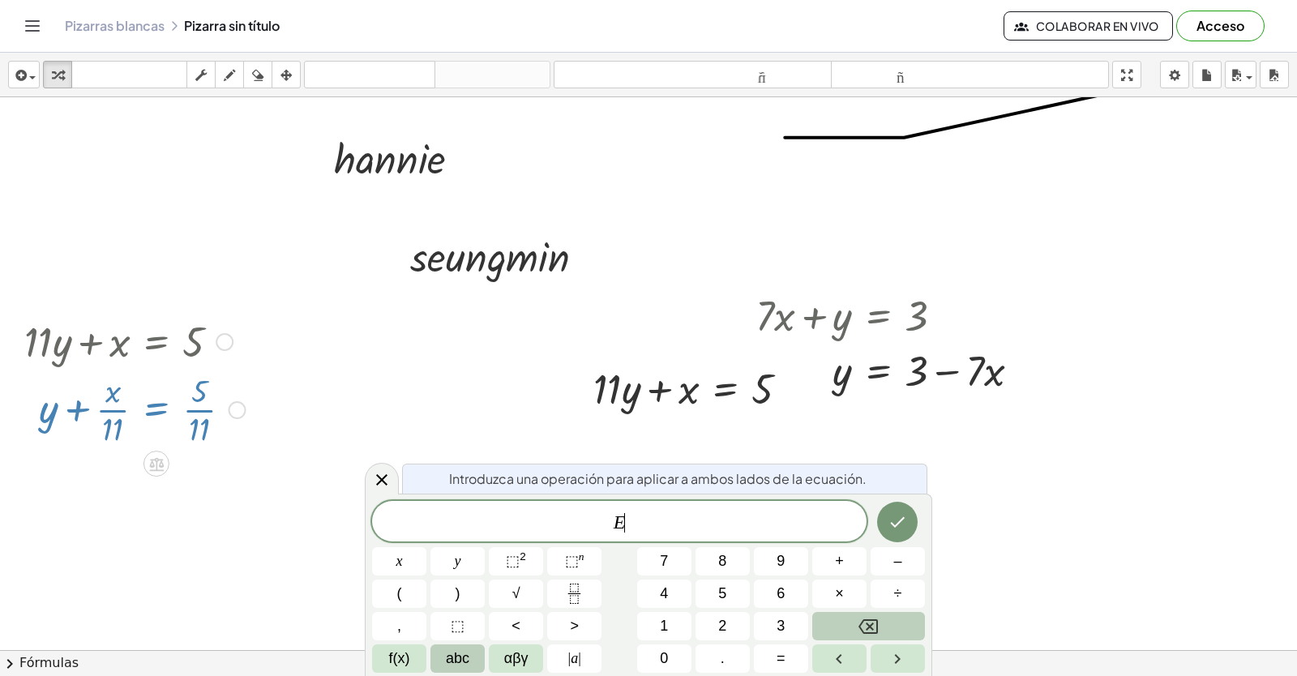
click at [875, 631] on icon "Backspace" at bounding box center [867, 626] width 19 height 19
click at [901, 518] on icon "Hecho" at bounding box center [897, 521] width 19 height 19
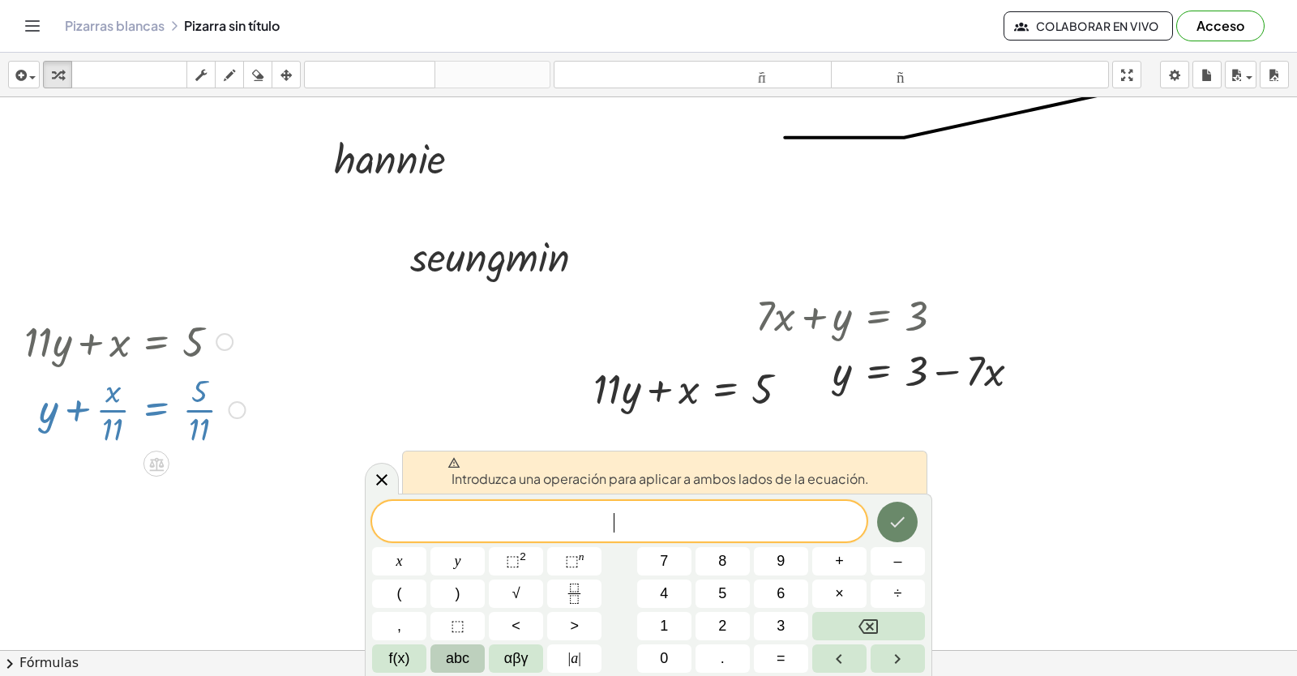
click at [901, 518] on icon "Hecho" at bounding box center [897, 521] width 19 height 19
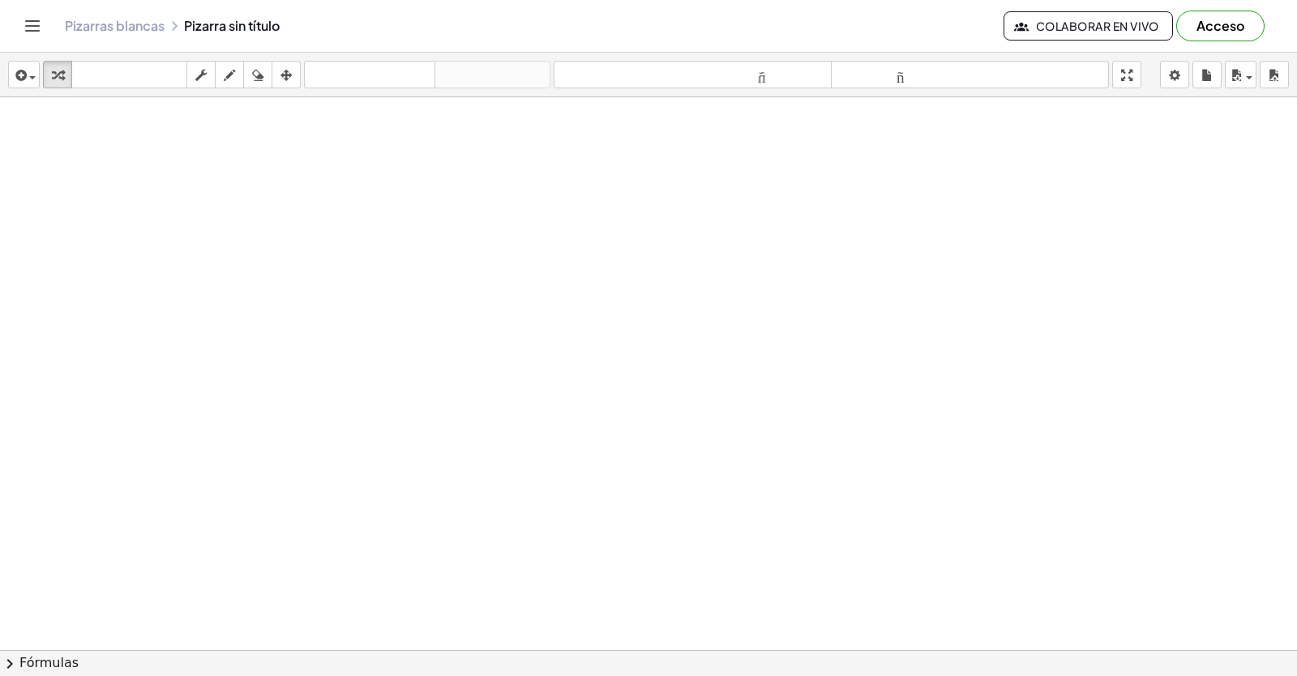
scroll to position [2513, 0]
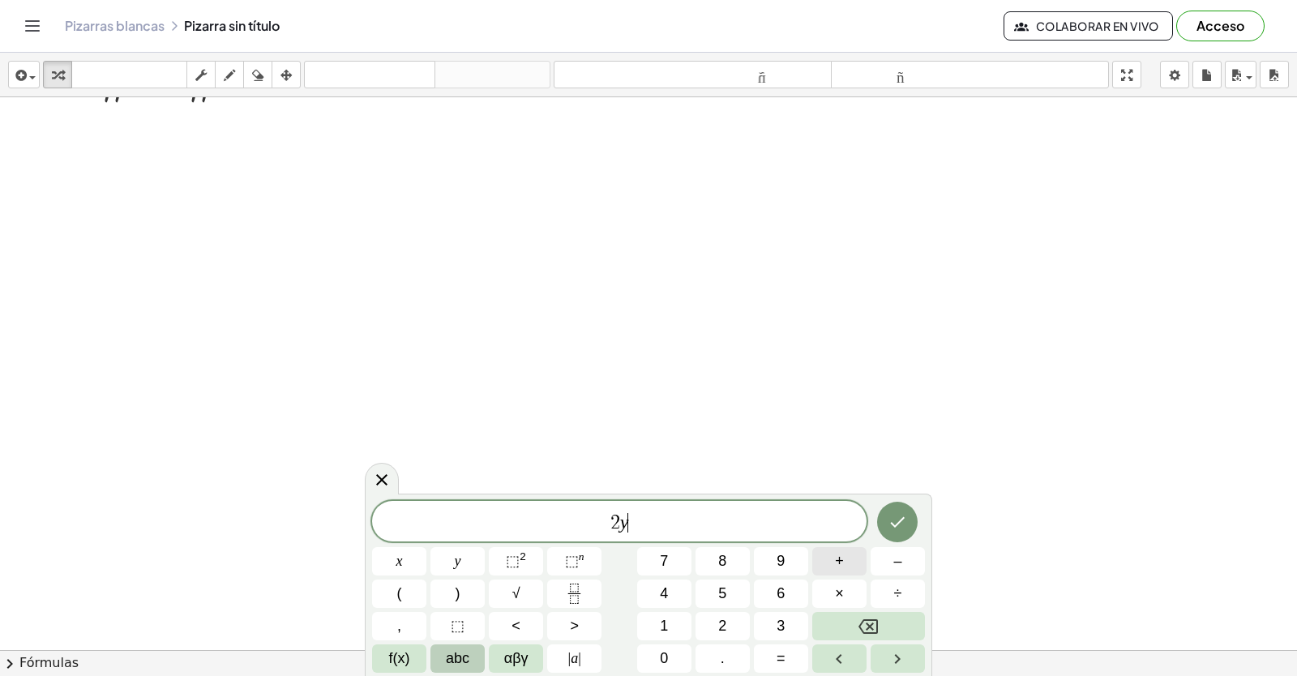
click at [845, 550] on button "+" at bounding box center [839, 561] width 54 height 28
click at [772, 658] on button "=" at bounding box center [781, 658] width 54 height 28
click at [771, 581] on button "6" at bounding box center [781, 594] width 54 height 28
click at [890, 520] on icon "Hecho" at bounding box center [897, 521] width 19 height 19
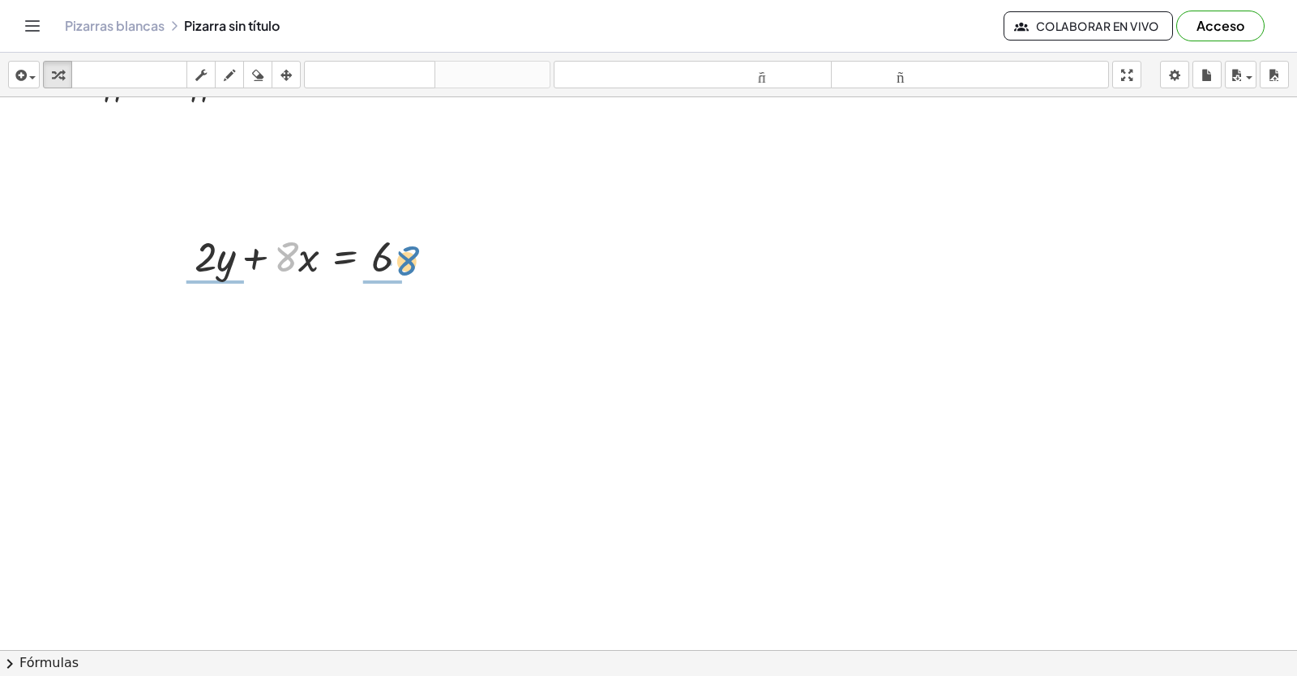
drag, startPoint x: 275, startPoint y: 257, endPoint x: 396, endPoint y: 261, distance: 120.8
click at [396, 261] on div at bounding box center [308, 255] width 244 height 55
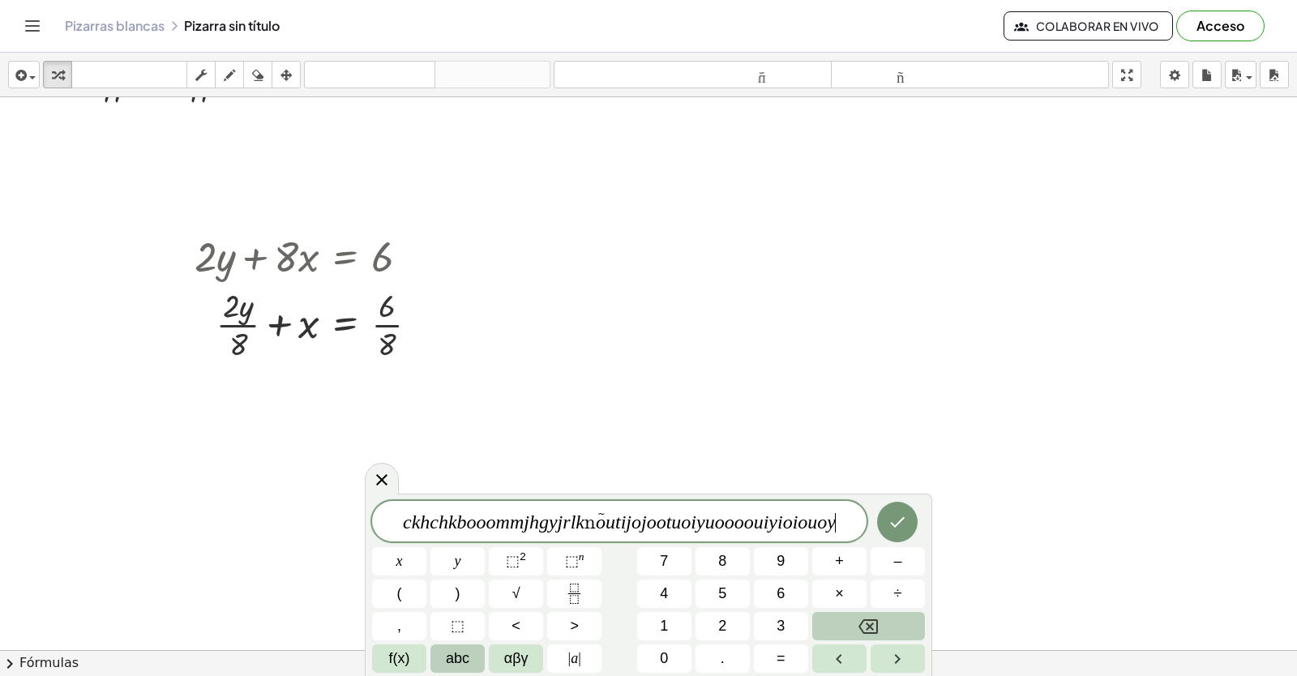
click at [836, 626] on button "Backspace" at bounding box center [868, 626] width 113 height 28
click at [836, 625] on button "Backspace" at bounding box center [868, 626] width 113 height 28
click at [835, 625] on button "Backspace" at bounding box center [868, 626] width 113 height 28
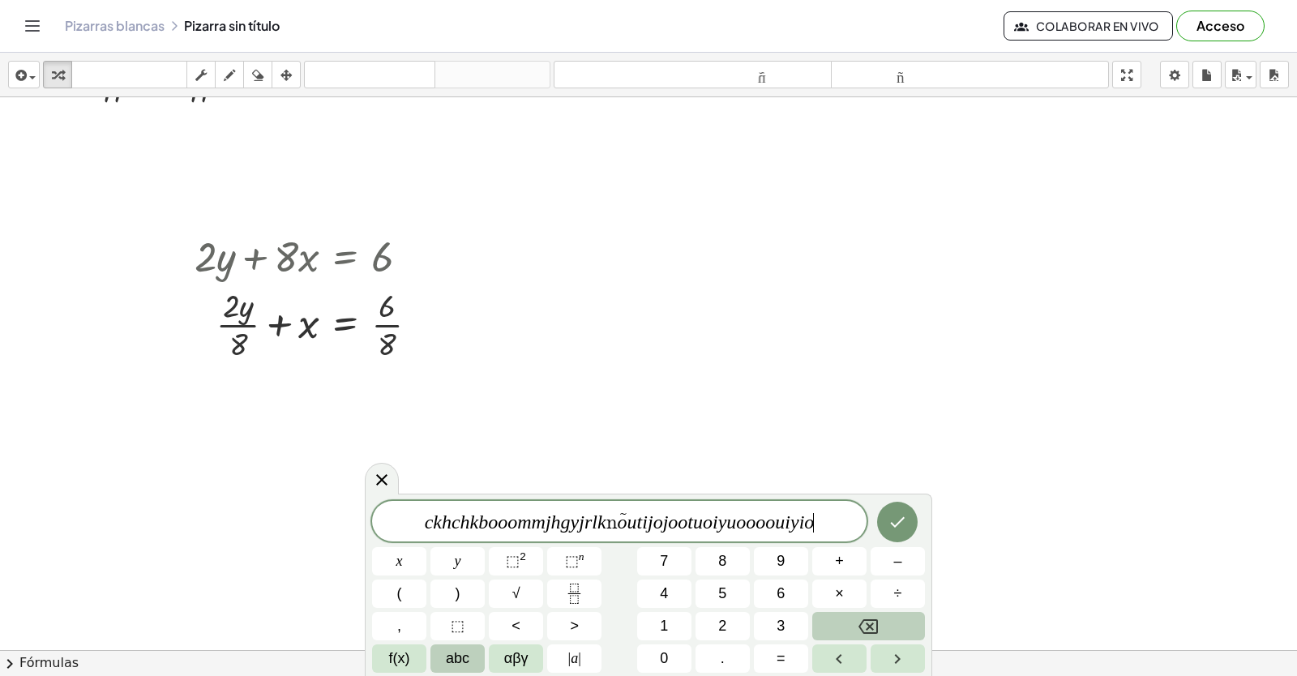
click at [835, 625] on button "Backspace" at bounding box center [868, 626] width 113 height 28
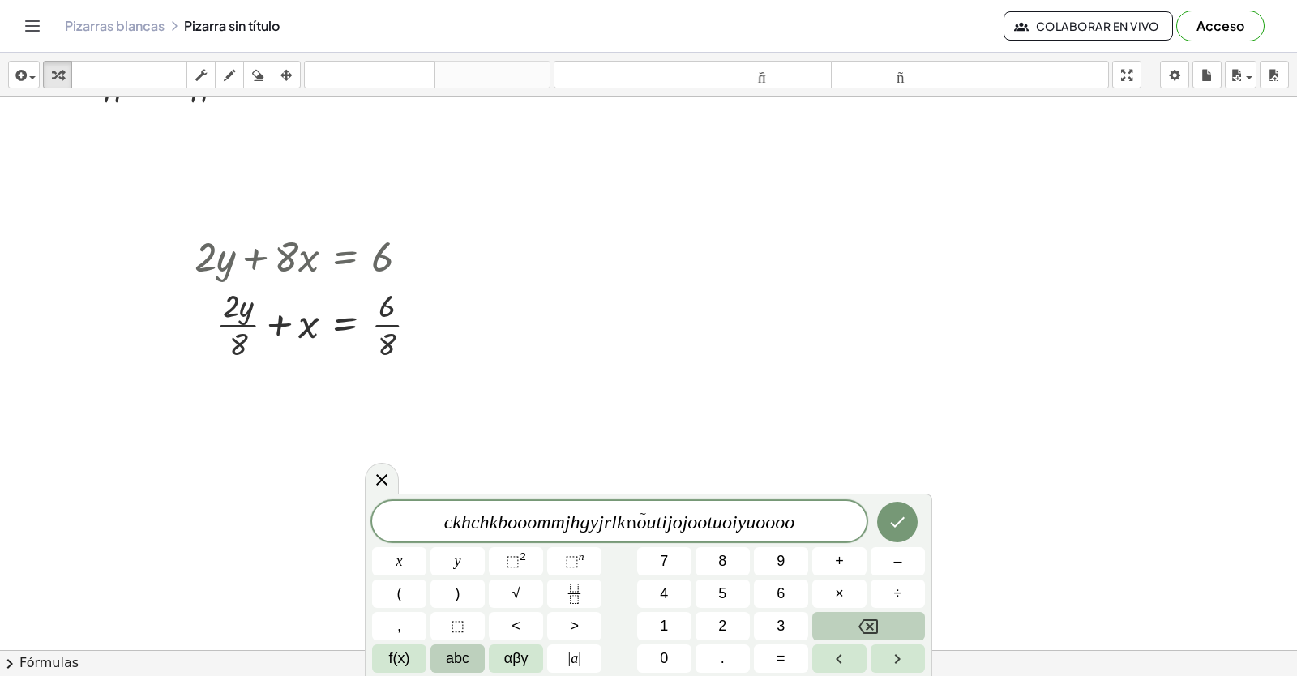
click at [835, 625] on button "Backspace" at bounding box center [868, 626] width 113 height 28
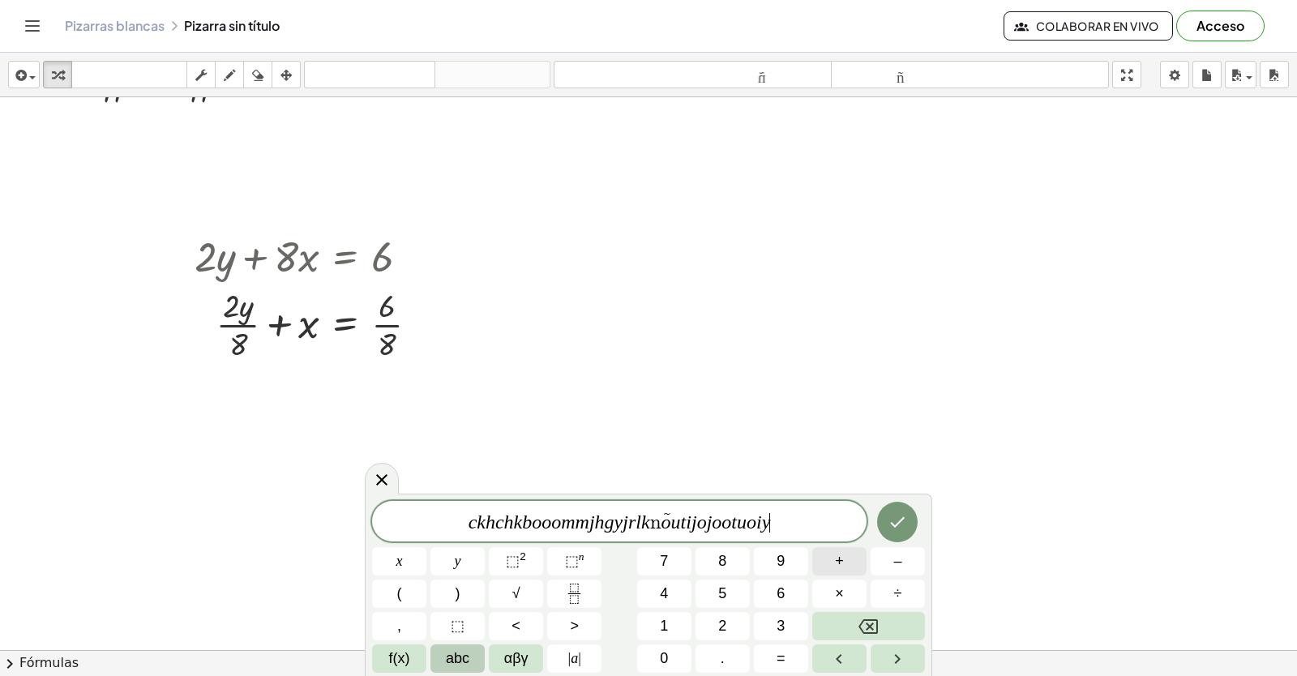
click at [815, 556] on button "+" at bounding box center [839, 561] width 54 height 28
click at [850, 629] on button "Backspace" at bounding box center [868, 626] width 113 height 28
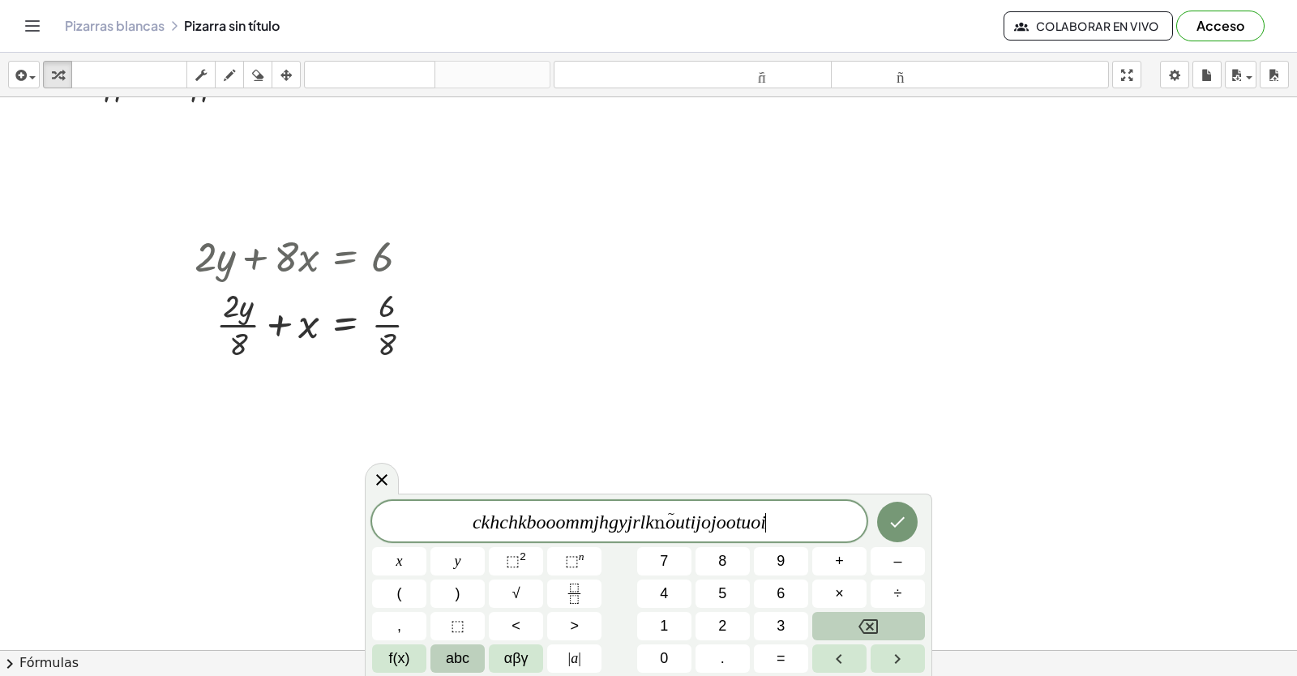
click at [850, 629] on button "Backspace" at bounding box center [868, 626] width 113 height 28
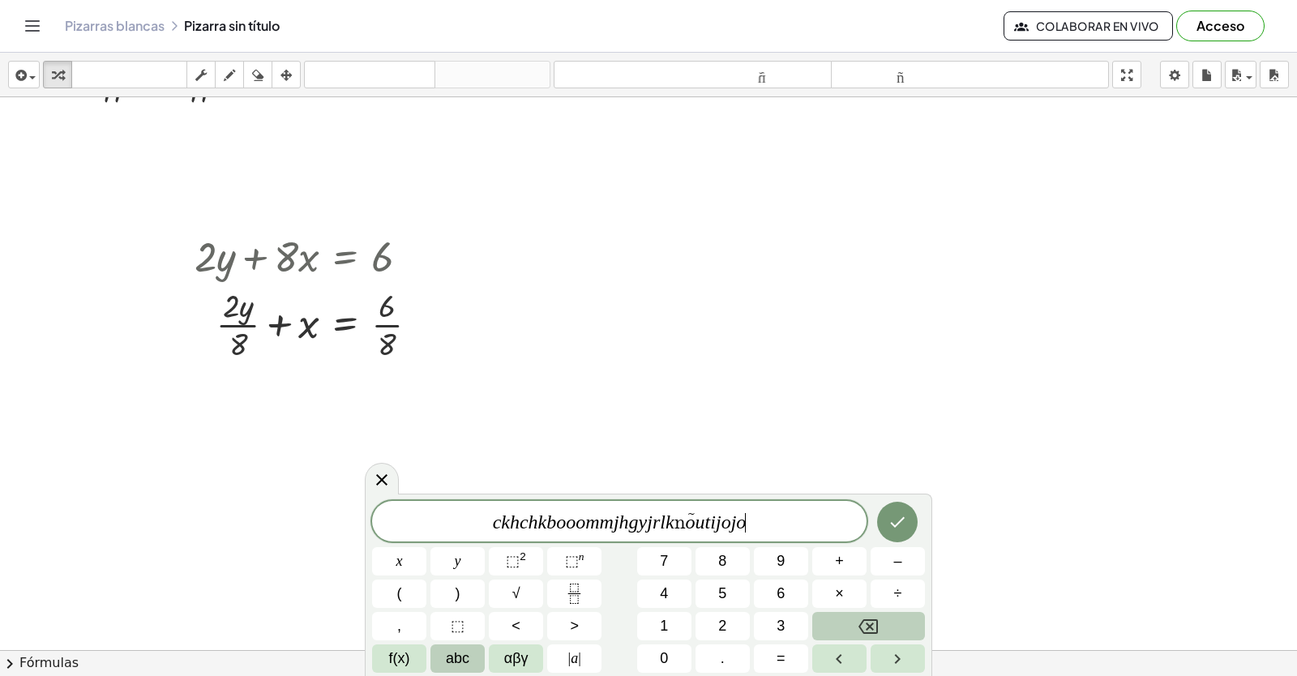
click at [850, 629] on button "Backspace" at bounding box center [868, 626] width 113 height 28
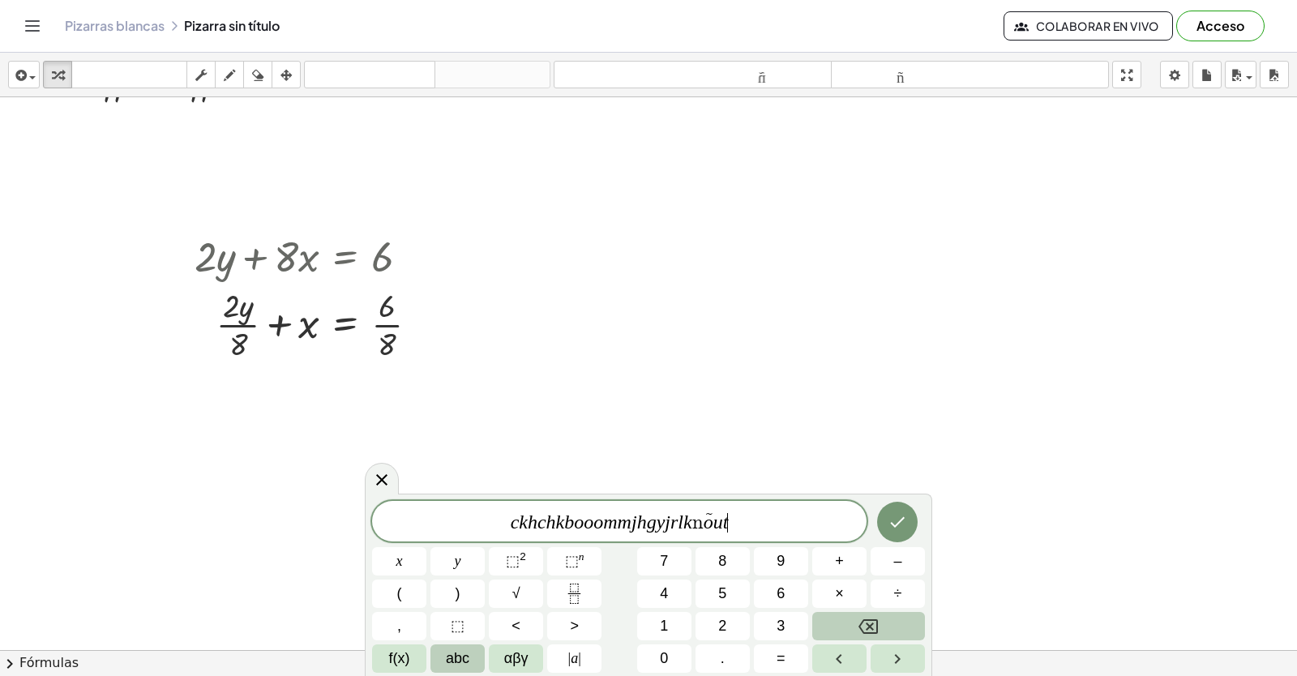
click at [850, 629] on button "Backspace" at bounding box center [868, 626] width 113 height 28
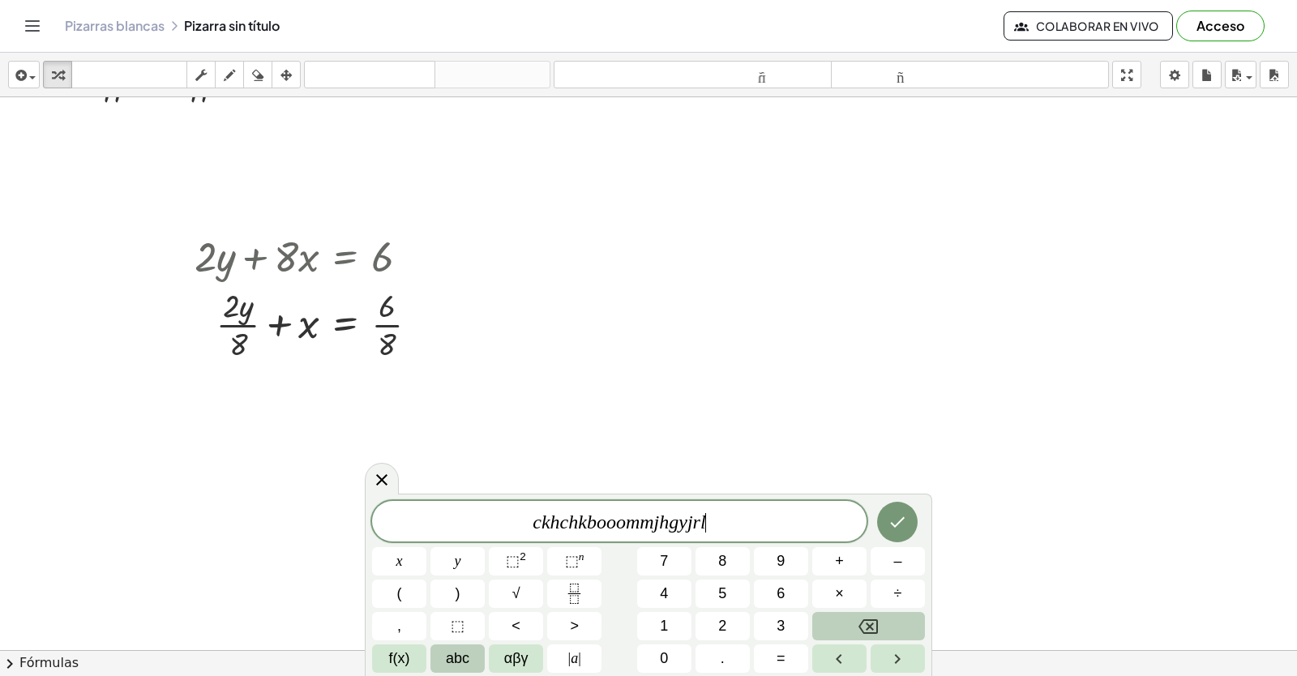
click at [850, 629] on button "Backspace" at bounding box center [868, 626] width 113 height 28
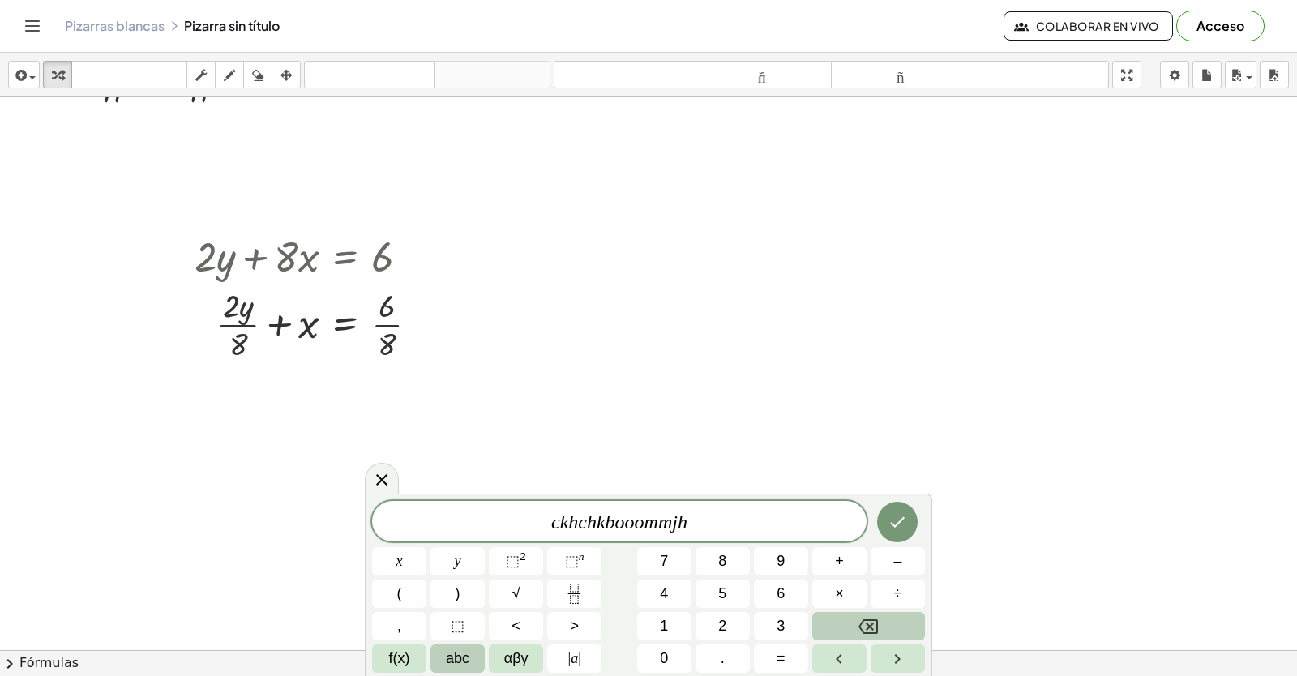
click at [850, 629] on button "Backspace" at bounding box center [868, 626] width 113 height 28
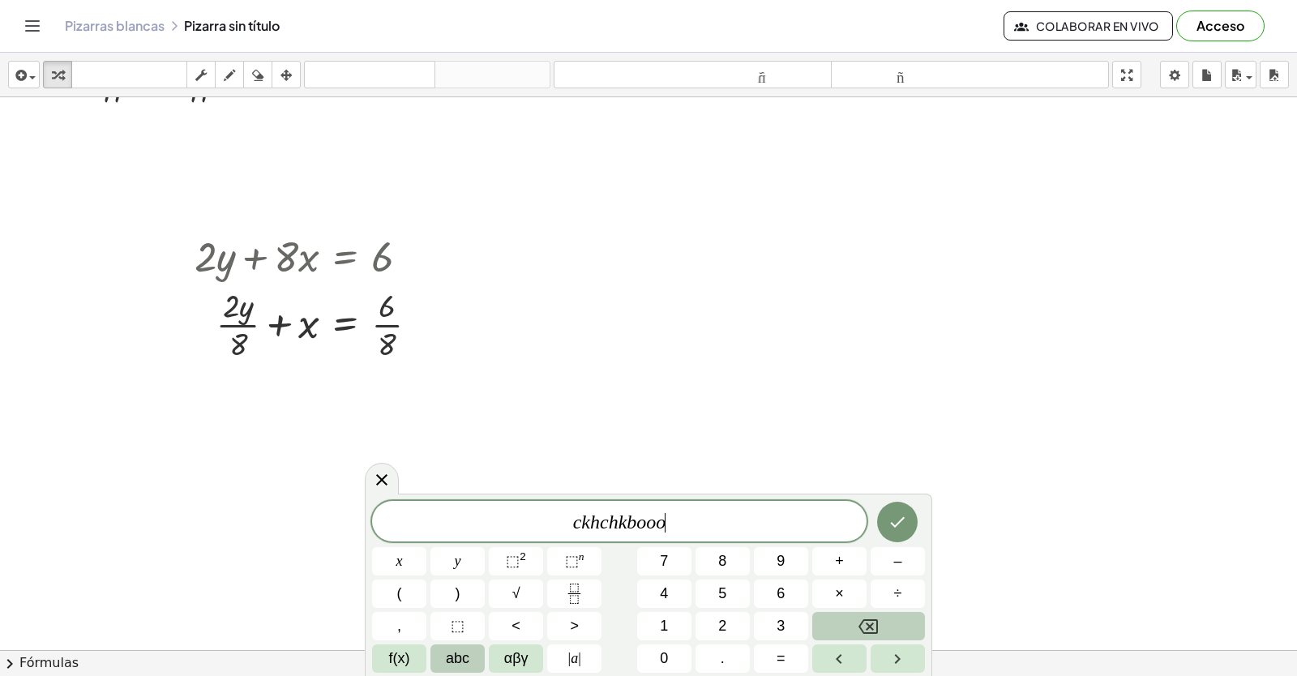
click at [850, 629] on button "Backspace" at bounding box center [868, 626] width 113 height 28
click at [819, 620] on button "Backspace" at bounding box center [868, 626] width 113 height 28
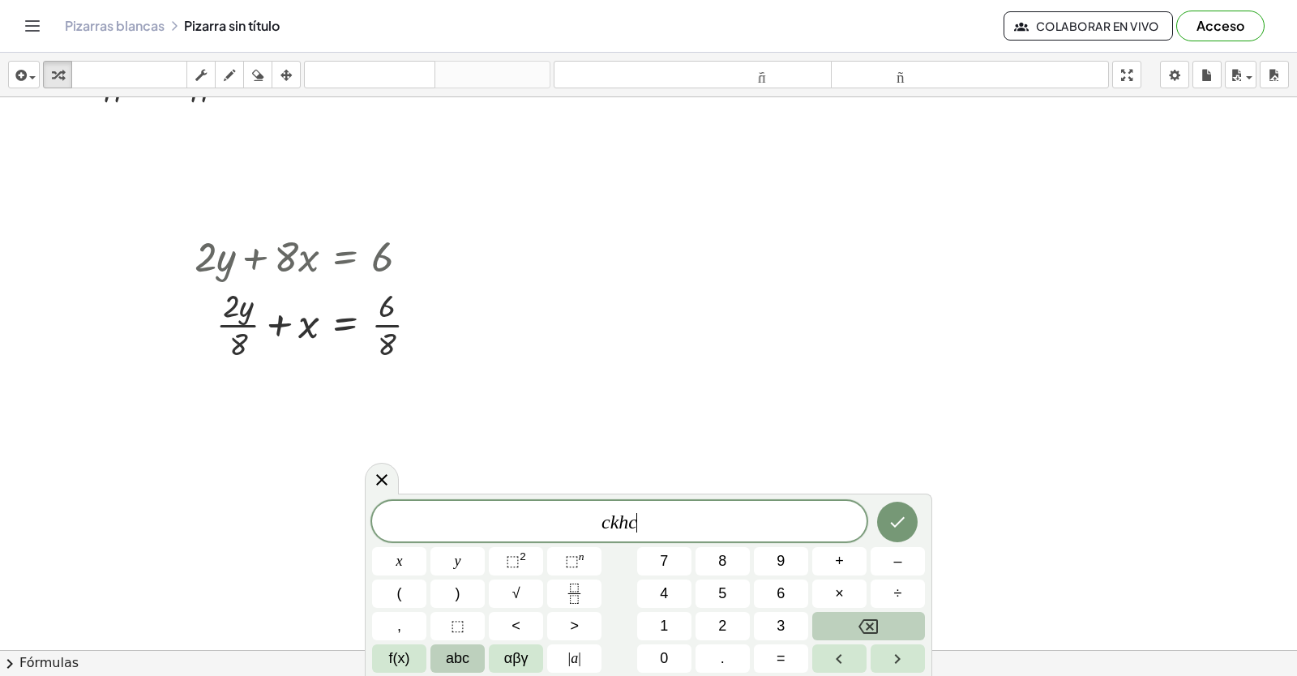
click at [819, 620] on button "Backspace" at bounding box center [868, 626] width 113 height 28
click at [905, 519] on icon "Hecho" at bounding box center [897, 521] width 19 height 19
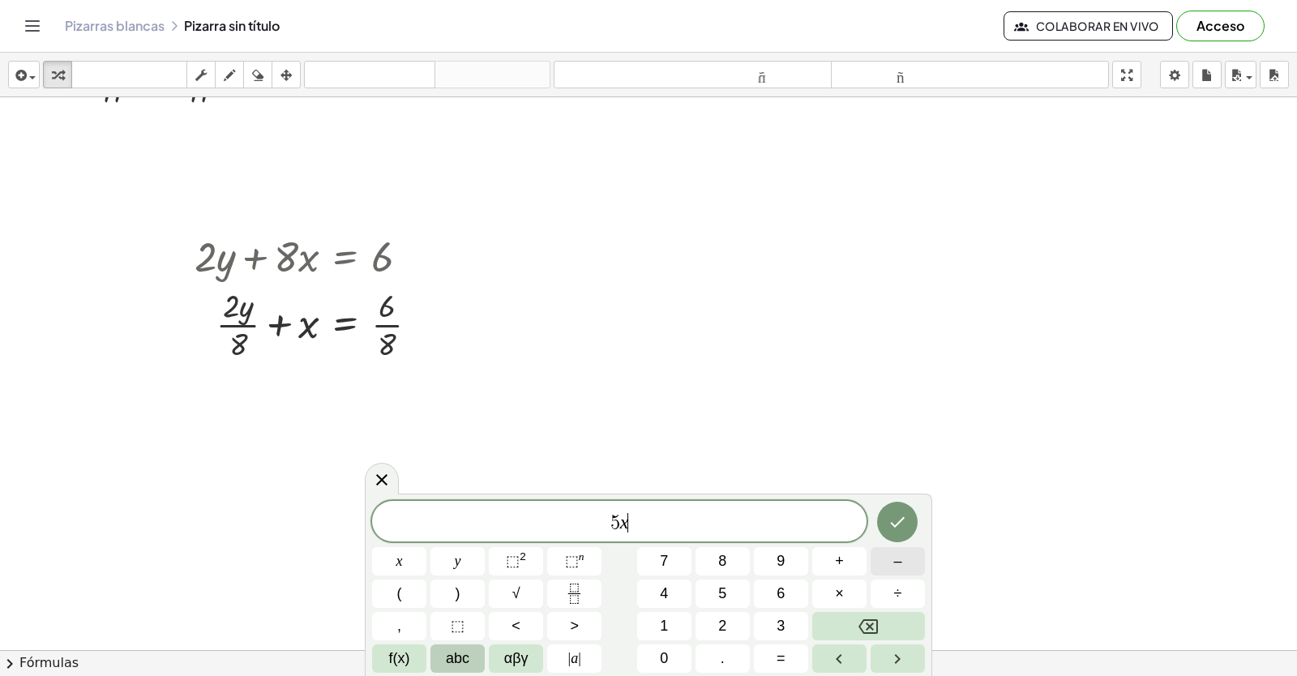
click at [897, 563] on span "–" at bounding box center [897, 561] width 8 height 22
click at [659, 629] on button "1" at bounding box center [664, 626] width 54 height 28
click at [654, 663] on button "0" at bounding box center [664, 658] width 54 height 28
click at [443, 661] on button "abc" at bounding box center [457, 658] width 54 height 28
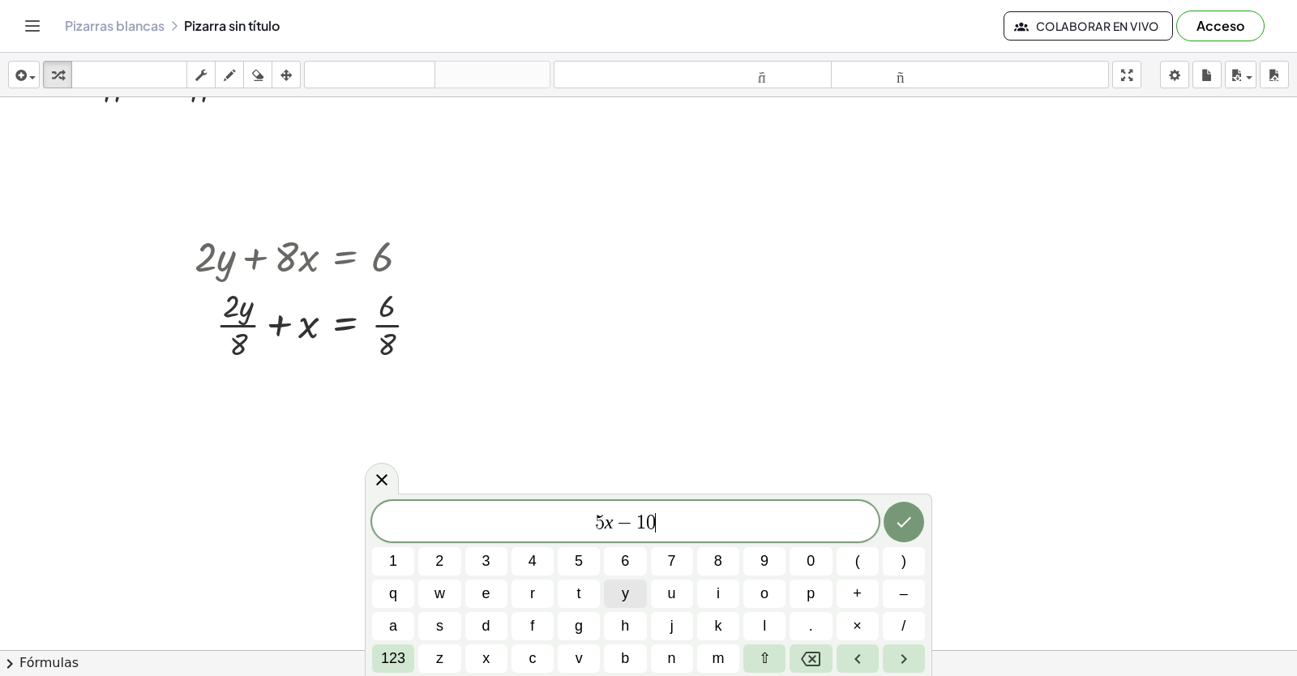
click at [625, 595] on span "y" at bounding box center [625, 594] width 7 height 22
click at [408, 665] on button "123" at bounding box center [393, 658] width 42 height 28
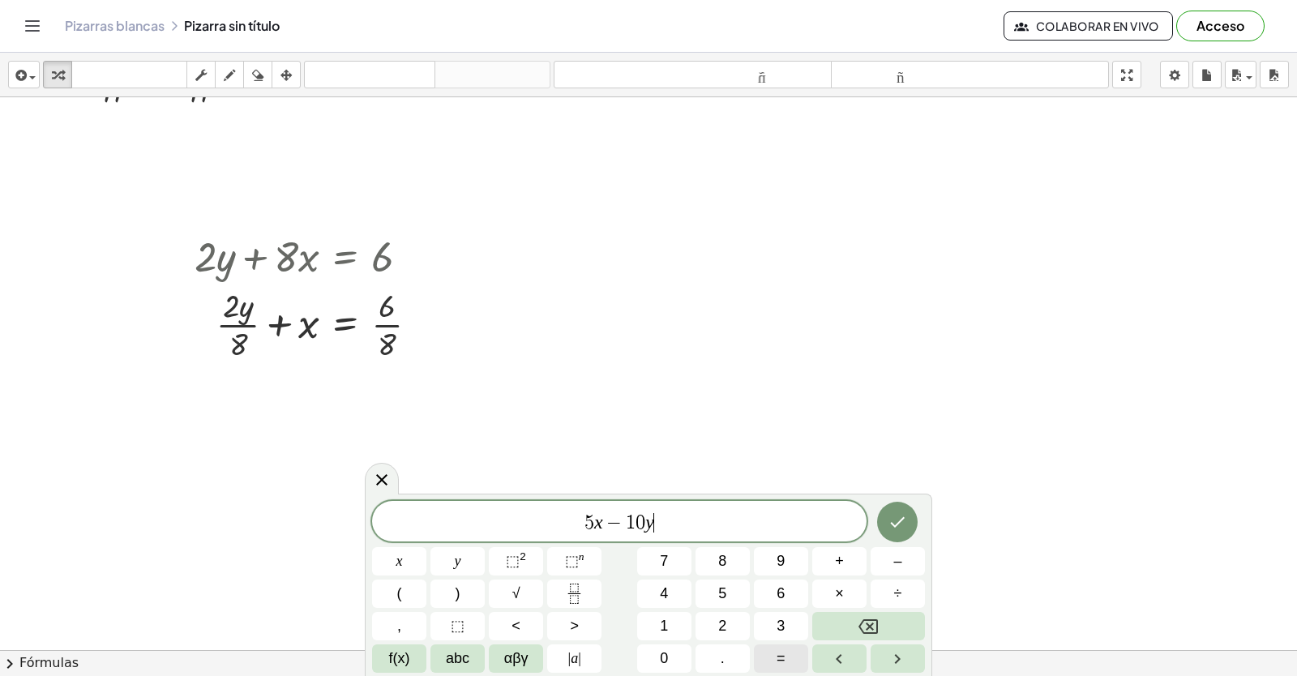
click at [765, 663] on button "=" at bounding box center [781, 658] width 54 height 28
click at [775, 610] on div "5 x − 1 0 y = ​ x y ⬚ 2 ⬚ n 7 8 9 + – ( ) √ 4 5 6 × ÷ , ⬚ < > 1 2 3 f(x) abc αβ…" at bounding box center [648, 587] width 553 height 172
click at [769, 623] on button "3" at bounding box center [781, 626] width 54 height 28
click at [644, 653] on button "0" at bounding box center [664, 658] width 54 height 28
click at [895, 515] on button "Hecho" at bounding box center [897, 522] width 41 height 41
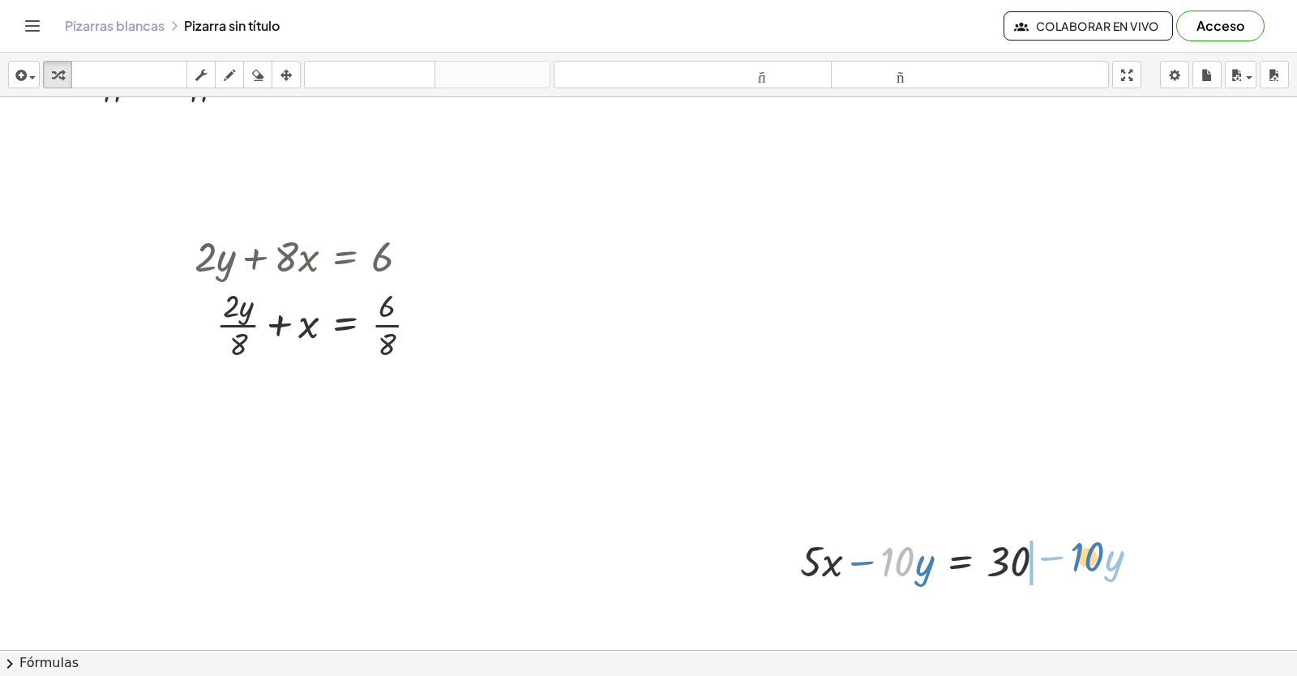
drag, startPoint x: 898, startPoint y: 558, endPoint x: 1085, endPoint y: 558, distance: 187.2
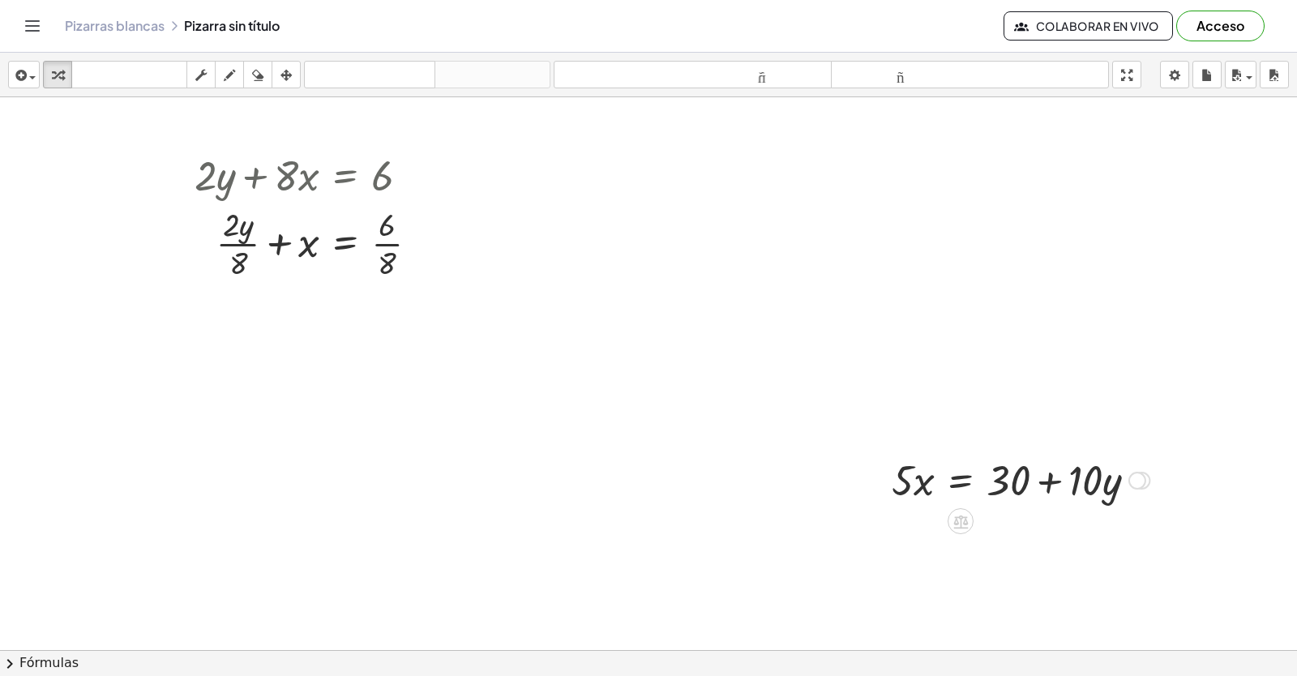
click at [1046, 478] on div at bounding box center [1021, 478] width 274 height 55
click at [1046, 481] on div at bounding box center [1021, 478] width 274 height 55
click at [928, 477] on div at bounding box center [1021, 478] width 274 height 55
drag, startPoint x: 914, startPoint y: 480, endPoint x: 683, endPoint y: 610, distance: 265.3
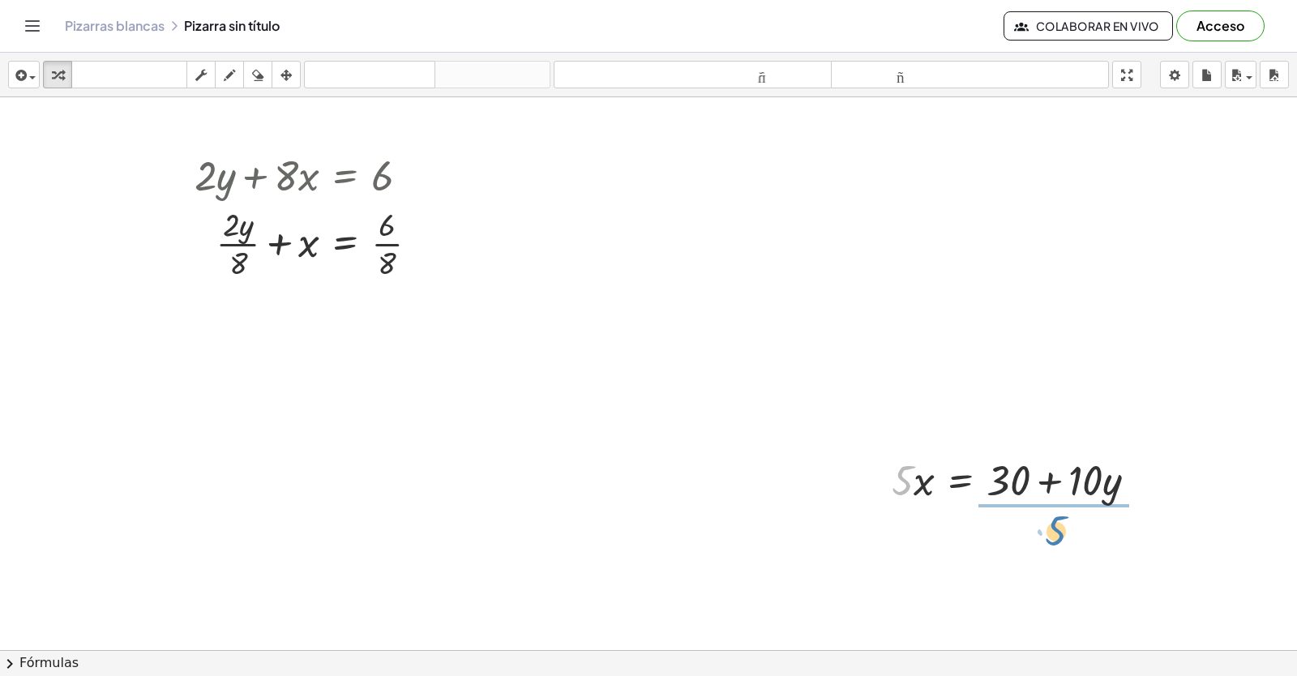
drag, startPoint x: 902, startPoint y: 482, endPoint x: 1057, endPoint y: 533, distance: 163.0
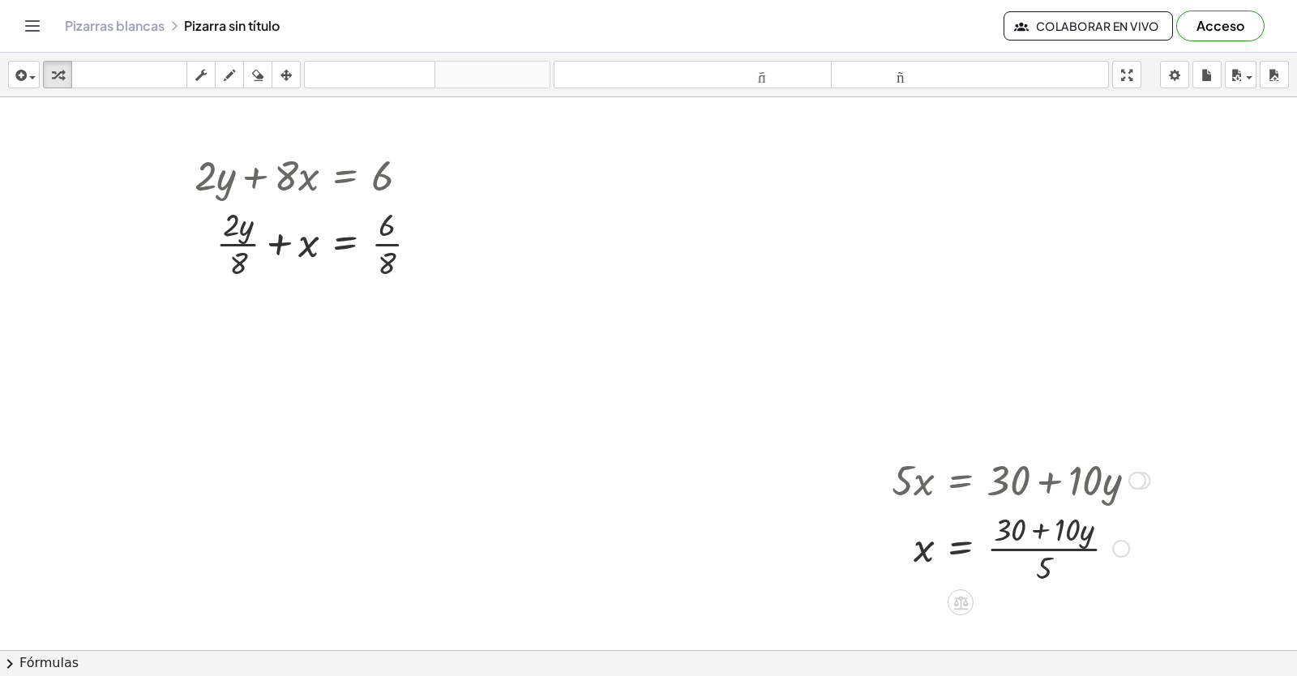
click at [1043, 542] on div at bounding box center [1021, 547] width 274 height 81
click at [1036, 534] on div at bounding box center [1021, 547] width 274 height 81
click at [1043, 531] on div at bounding box center [1021, 547] width 274 height 81
click at [1071, 545] on div at bounding box center [1021, 547] width 274 height 81
click at [1075, 546] on div at bounding box center [1021, 547] width 274 height 81
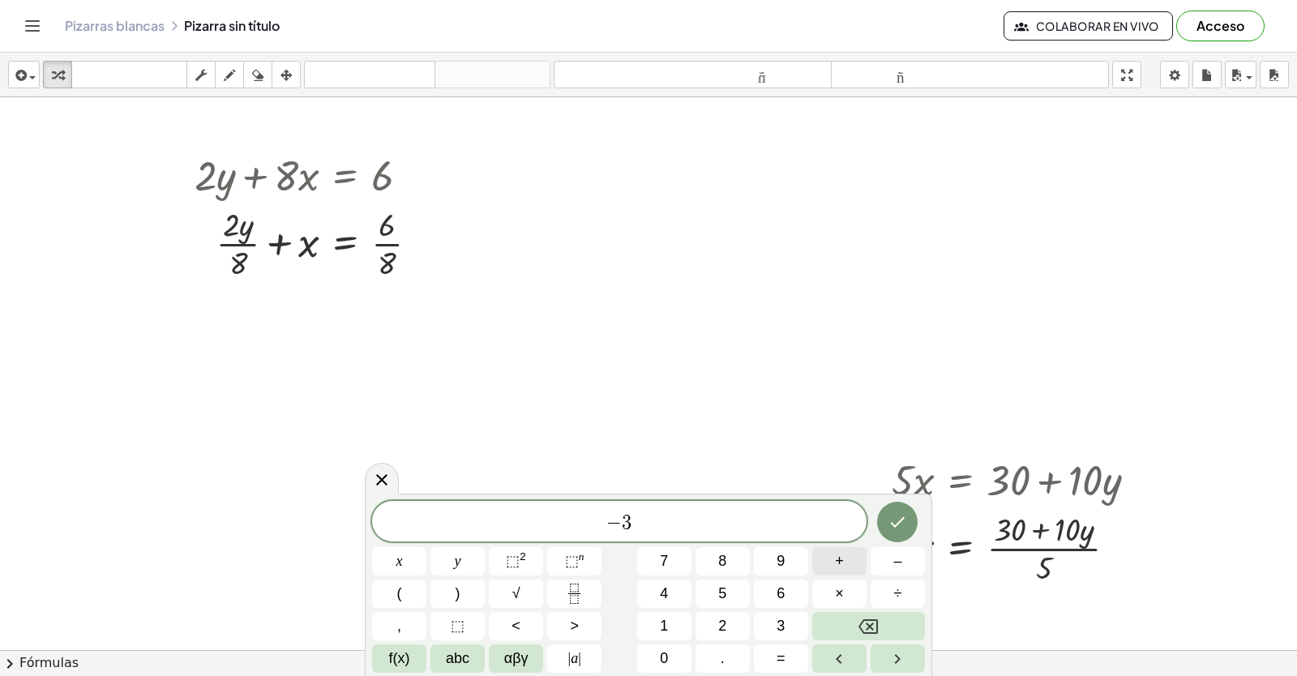
click at [823, 558] on button "+" at bounding box center [839, 561] width 54 height 28
click at [610, 521] on span "− 3 ​ + 5 y" at bounding box center [619, 522] width 494 height 23
click at [675, 520] on span "− 3 x ​ + 5 y" at bounding box center [619, 522] width 494 height 23
click at [755, 653] on button "=" at bounding box center [781, 658] width 54 height 28
click at [720, 625] on span "2" at bounding box center [722, 626] width 8 height 22
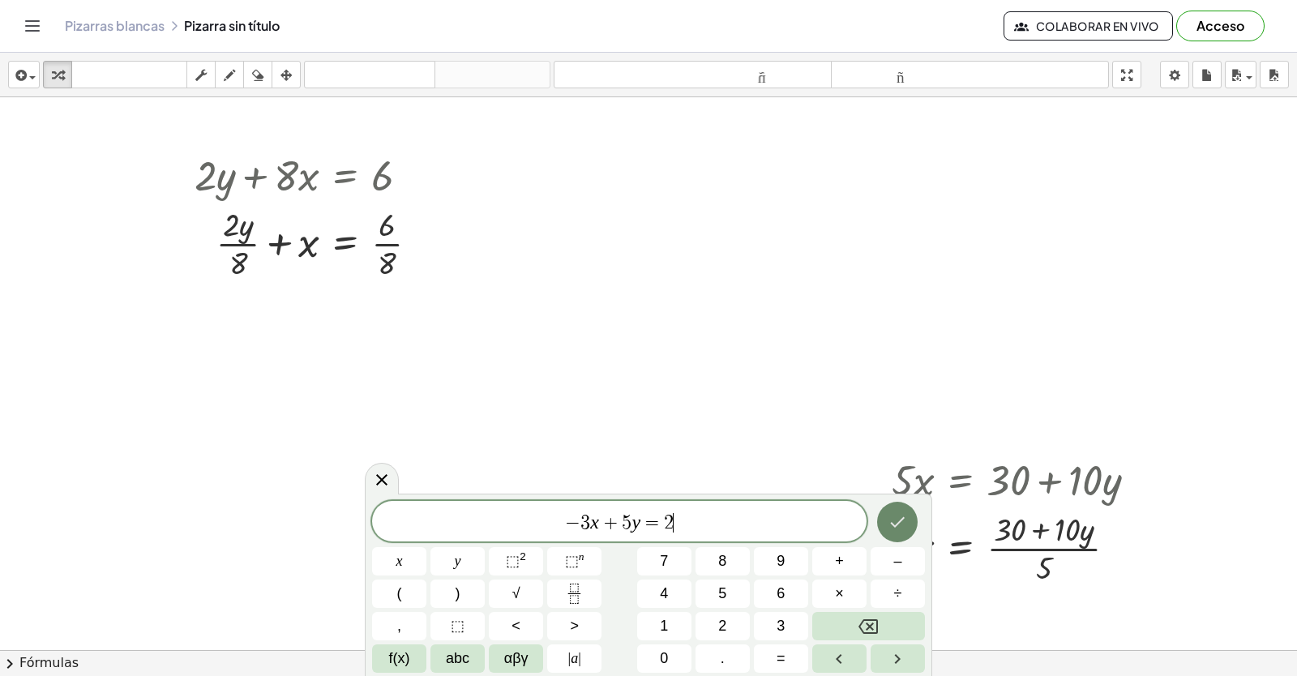
click at [906, 528] on icon "Hecho" at bounding box center [897, 521] width 19 height 19
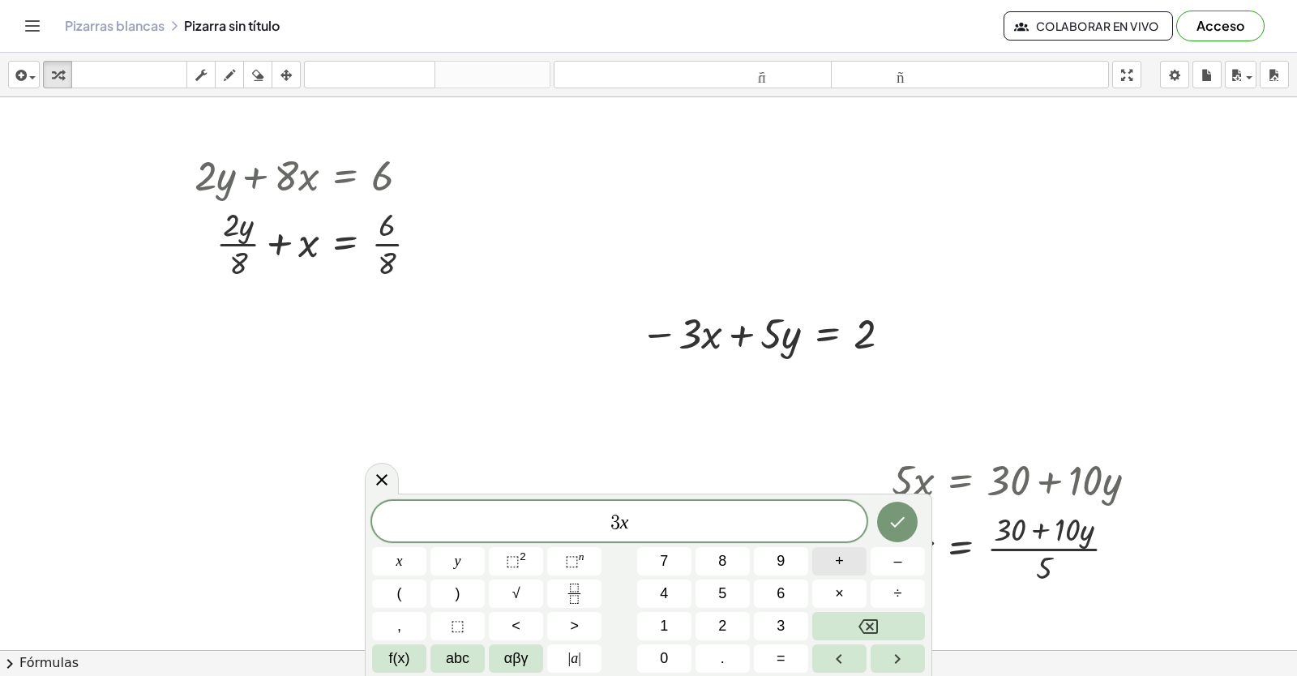
click at [852, 553] on button "+" at bounding box center [839, 561] width 54 height 28
click at [644, 559] on button "7" at bounding box center [664, 561] width 54 height 28
click at [772, 667] on button "=" at bounding box center [781, 658] width 54 height 28
click at [651, 628] on button "1" at bounding box center [664, 626] width 54 height 28
click at [652, 656] on button "0" at bounding box center [664, 658] width 54 height 28
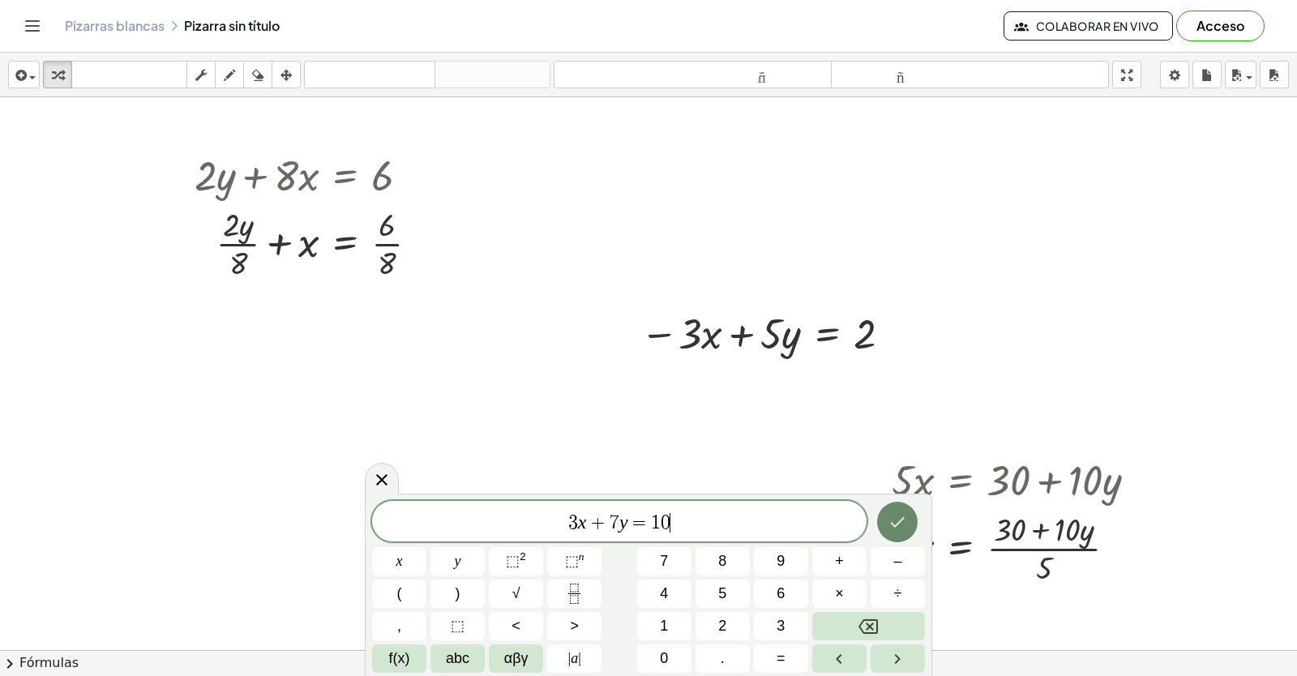
click at [896, 521] on icon "Hecho" at bounding box center [897, 521] width 19 height 19
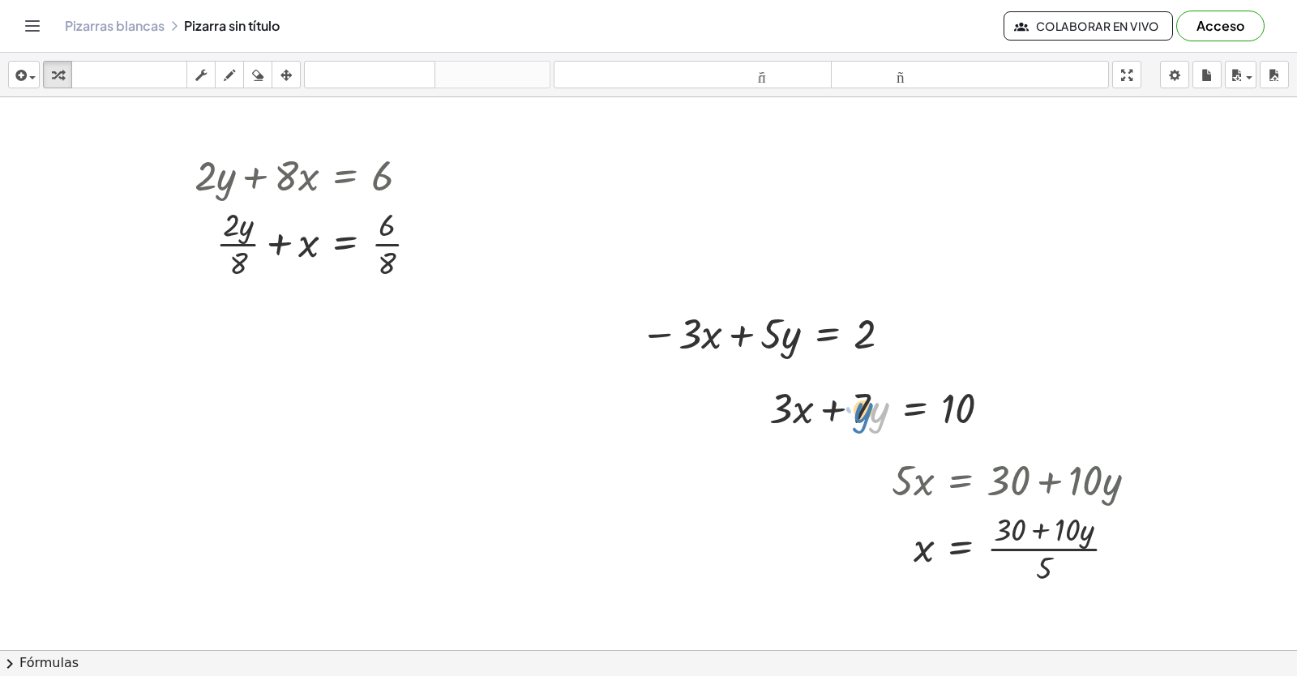
drag, startPoint x: 879, startPoint y: 406, endPoint x: 871, endPoint y: 387, distance: 20.3
click at [866, 397] on div at bounding box center [886, 406] width 251 height 55
click at [910, 447] on icon at bounding box center [915, 450] width 15 height 14
click at [796, 410] on div at bounding box center [886, 406] width 251 height 55
click at [914, 443] on icon at bounding box center [914, 449] width 17 height 17
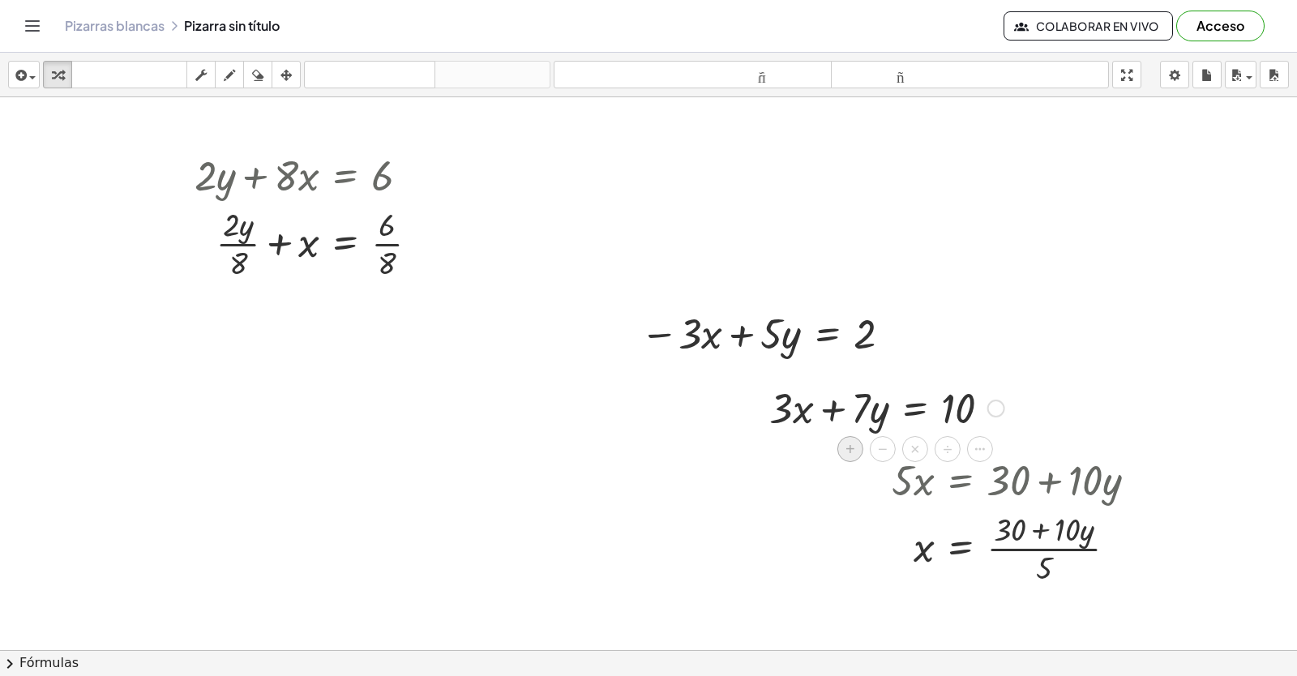
click at [849, 437] on div "+" at bounding box center [850, 449] width 26 height 26
click at [861, 400] on div at bounding box center [887, 406] width 396 height 55
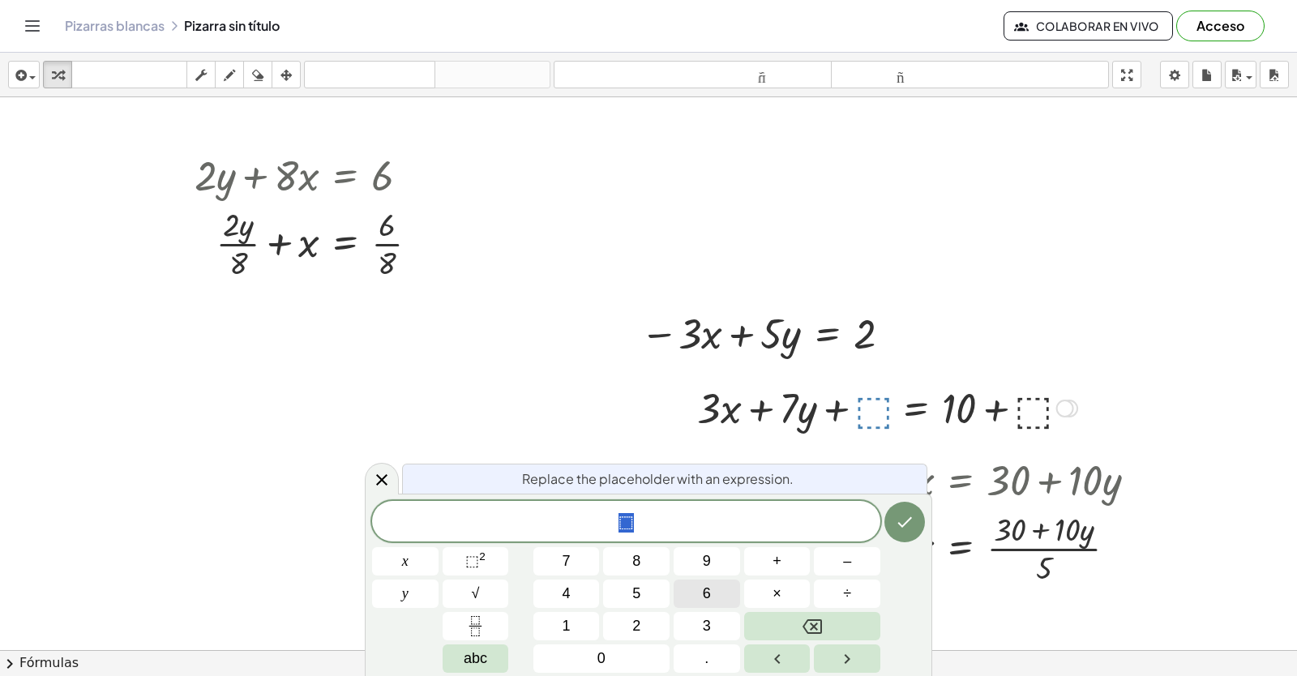
click at [681, 597] on button "6" at bounding box center [707, 594] width 66 height 28
click at [665, 595] on div "6 ​ x y 7 8 9 + – 4 5 6 × ÷ ⬚ 2 √ abc 1 2 3 0 ." at bounding box center [648, 587] width 553 height 172
click at [813, 619] on icon "Backspace" at bounding box center [811, 626] width 19 height 15
click at [922, 524] on button "Hecho" at bounding box center [904, 522] width 41 height 41
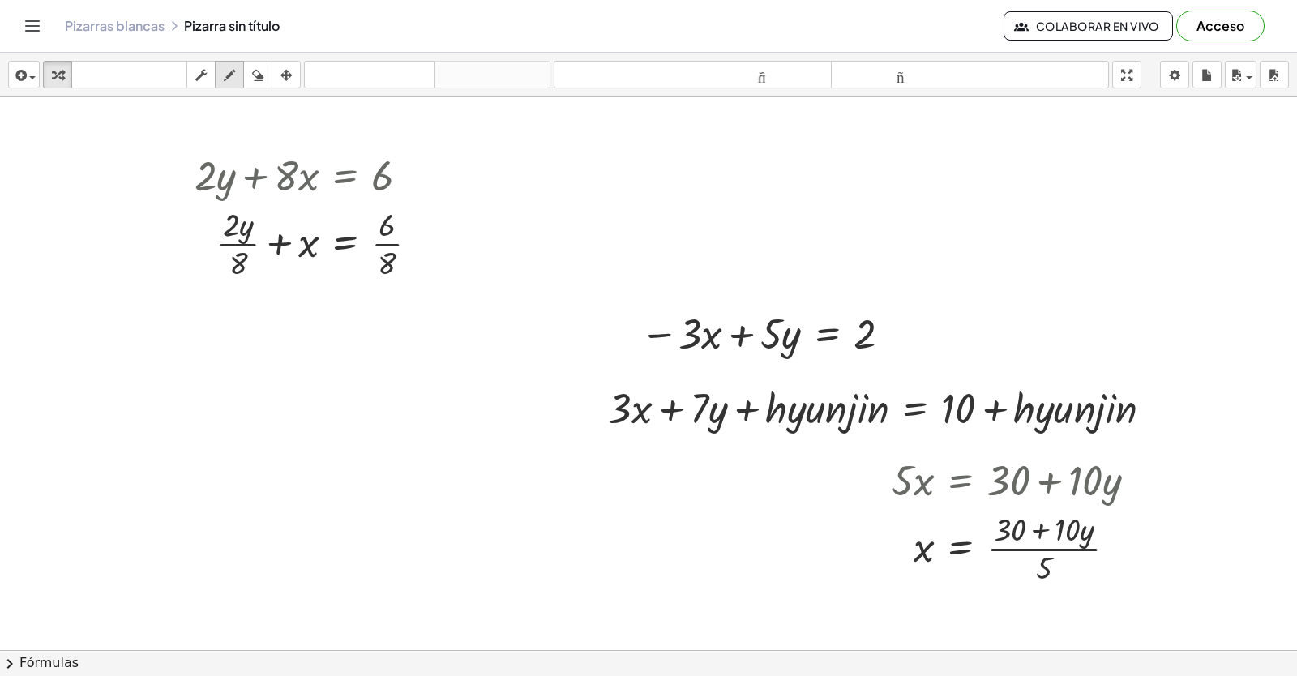
click at [233, 66] on icon "button" at bounding box center [229, 75] width 11 height 19
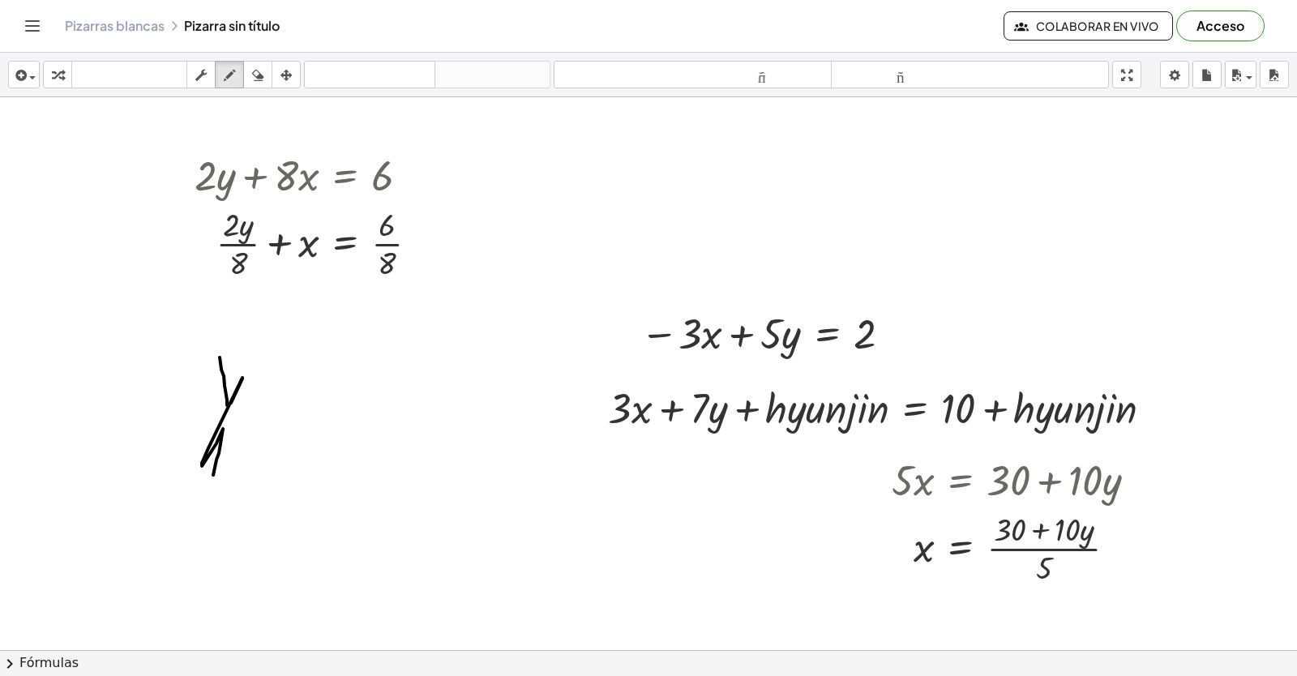
drag, startPoint x: 220, startPoint y: 357, endPoint x: 213, endPoint y: 474, distance: 117.7
drag, startPoint x: 447, startPoint y: 433, endPoint x: 424, endPoint y: 459, distance: 34.5
drag, startPoint x: 361, startPoint y: 497, endPoint x: 330, endPoint y: 492, distance: 31.2
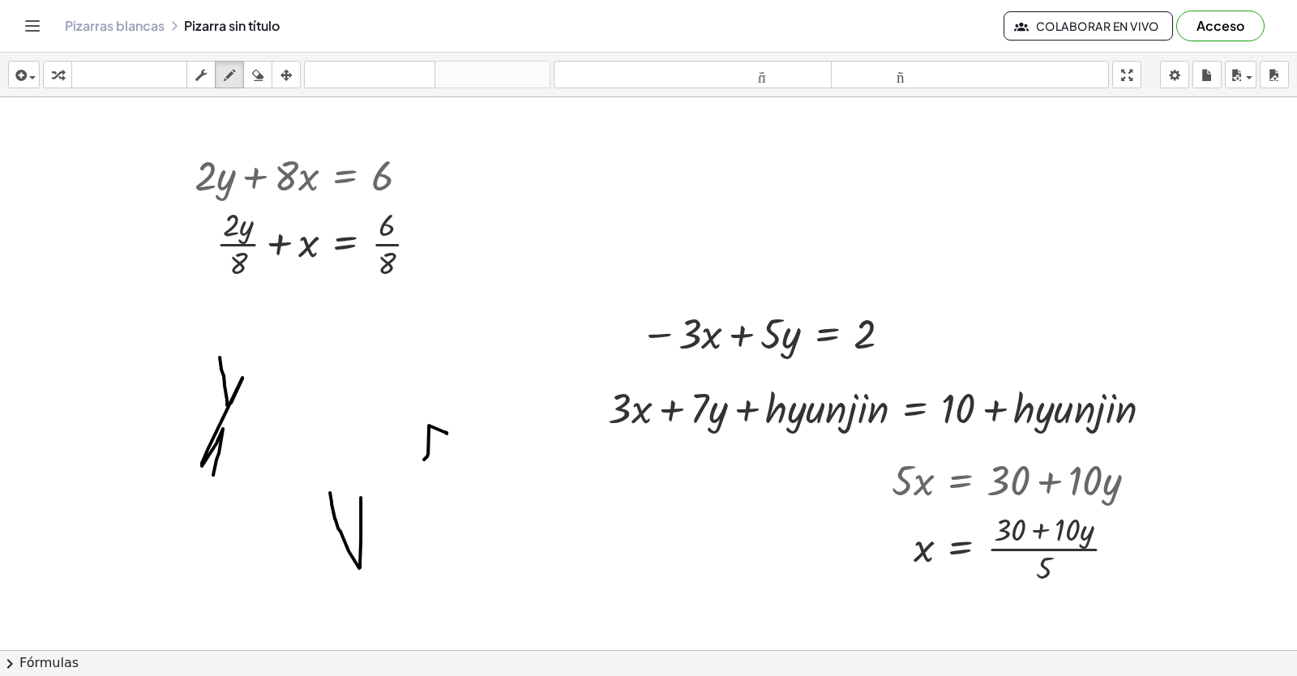
drag, startPoint x: 470, startPoint y: 491, endPoint x: 440, endPoint y: 486, distance: 30.5
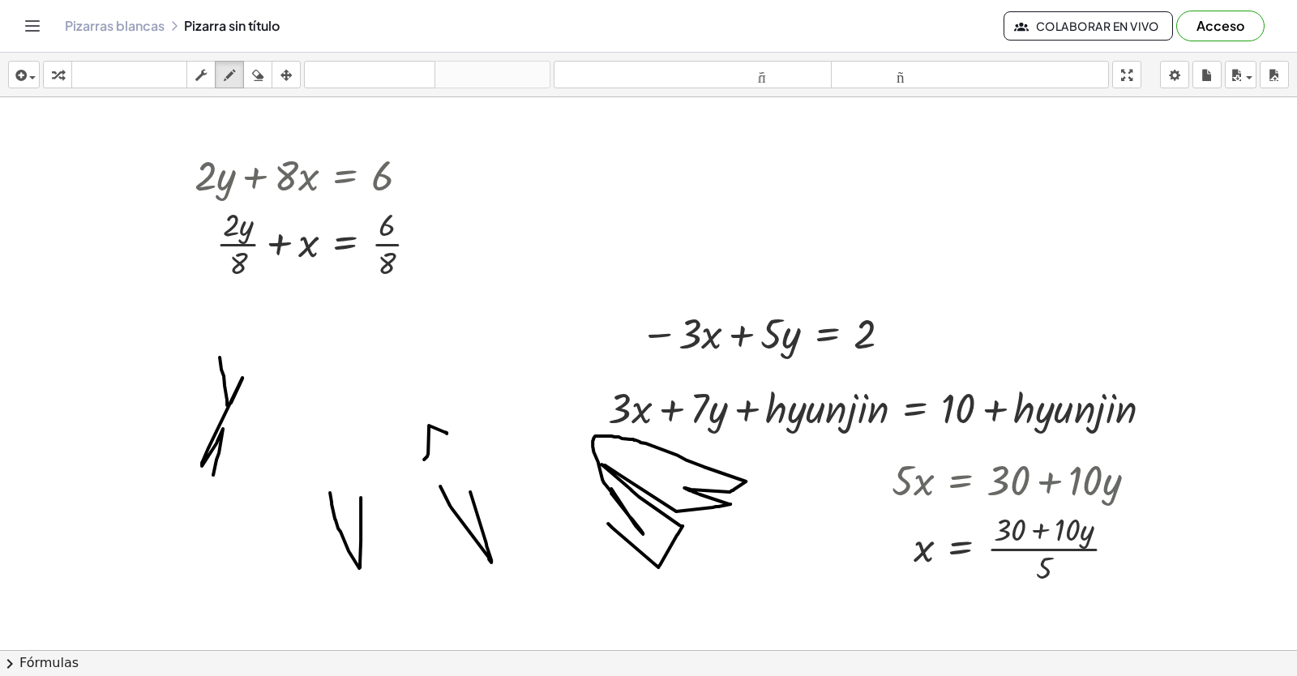
drag, startPoint x: 611, startPoint y: 488, endPoint x: 608, endPoint y: 523, distance: 35.0
drag, startPoint x: 636, startPoint y: 306, endPoint x: 432, endPoint y: 340, distance: 207.2
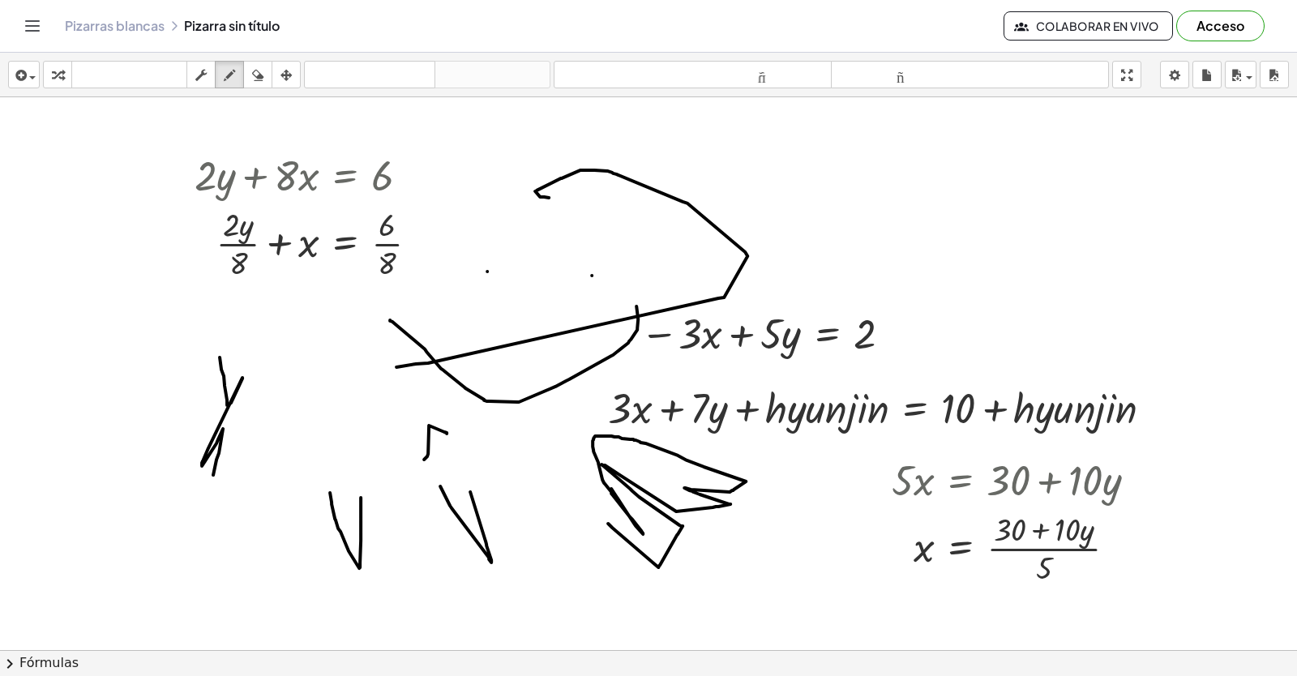
drag, startPoint x: 540, startPoint y: 196, endPoint x: 248, endPoint y: 250, distance: 296.7
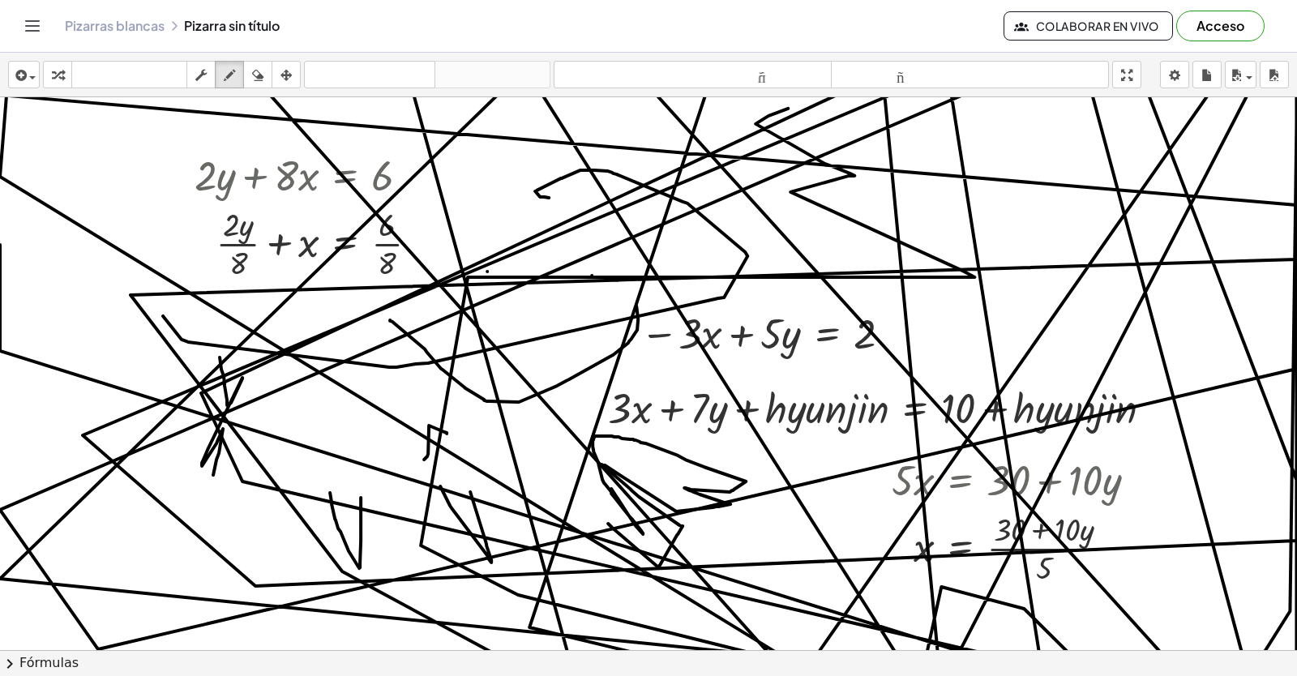
drag, startPoint x: 755, startPoint y: 123, endPoint x: 772, endPoint y: 708, distance: 584.7
click at [772, 675] on html "Actividades matemáticas fáciles de comprender Empezar Banco de actividades Trab…" at bounding box center [648, 338] width 1297 height 676
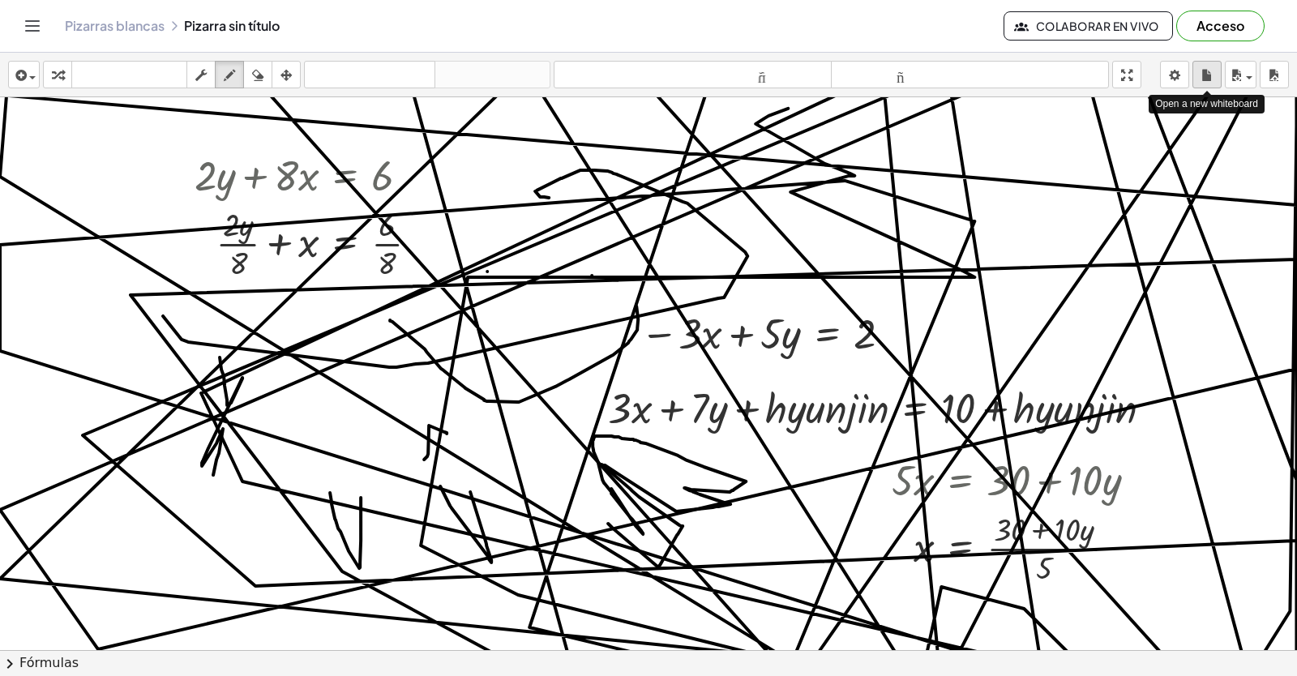
click at [1208, 68] on icon "button" at bounding box center [1206, 75] width 11 height 19
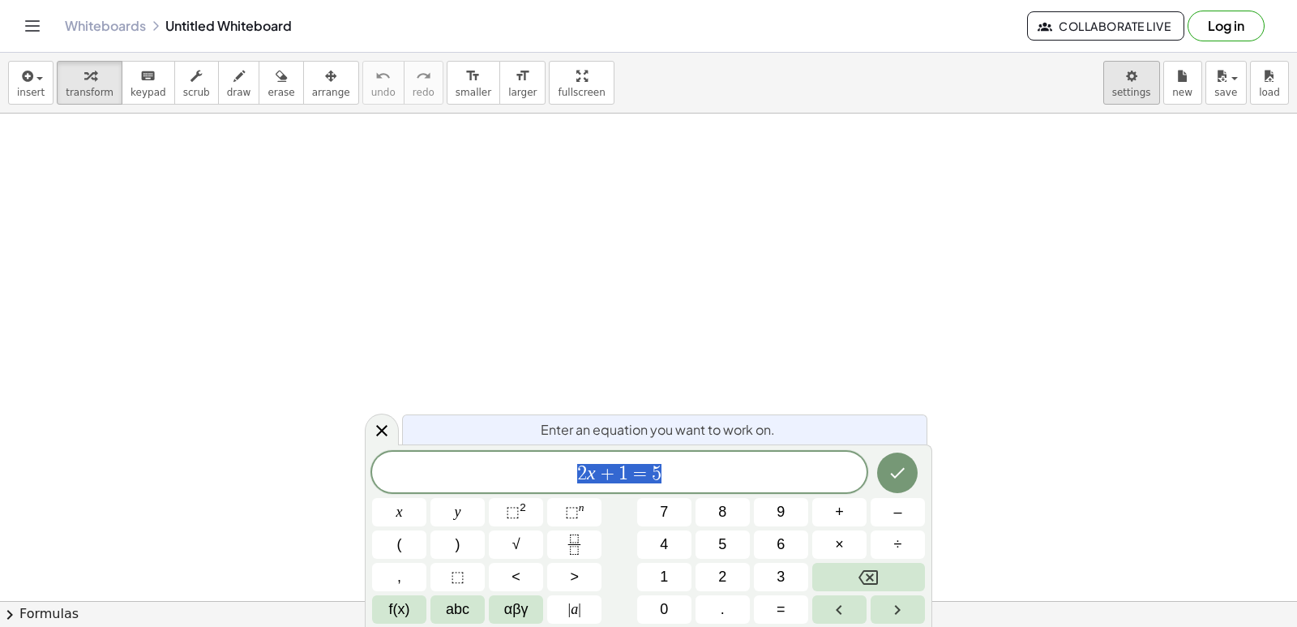
click at [1128, 70] on body "Graspable Math Activities Get Started Activity Bank Assigned Work Classes White…" at bounding box center [648, 313] width 1297 height 627
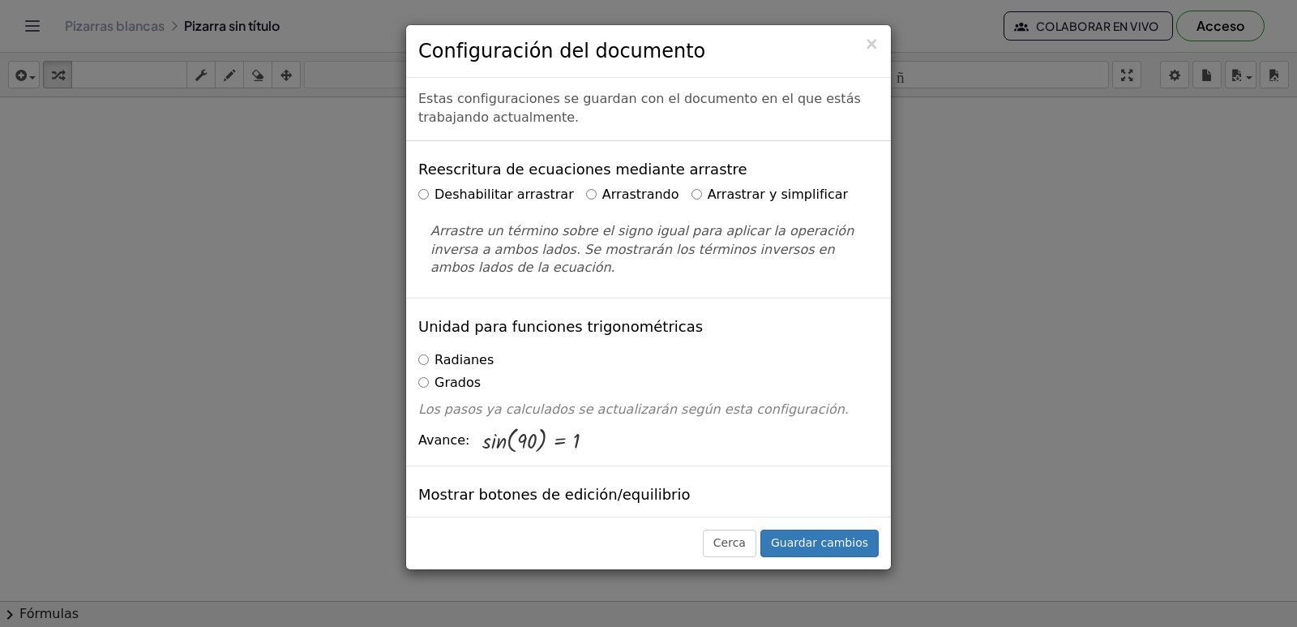
click at [708, 197] on font "Arrastrar y simplificar" at bounding box center [778, 193] width 141 height 15
click at [853, 537] on font "Guardar cambios" at bounding box center [819, 542] width 97 height 13
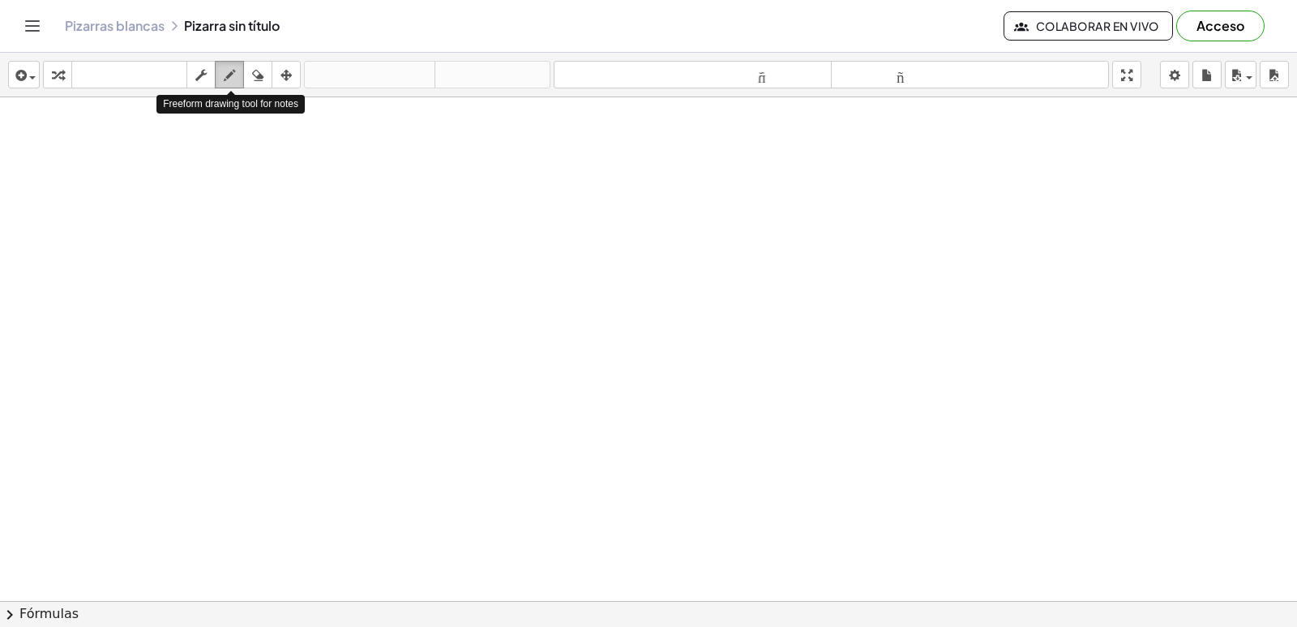
click at [223, 71] on div "button" at bounding box center [229, 74] width 21 height 19
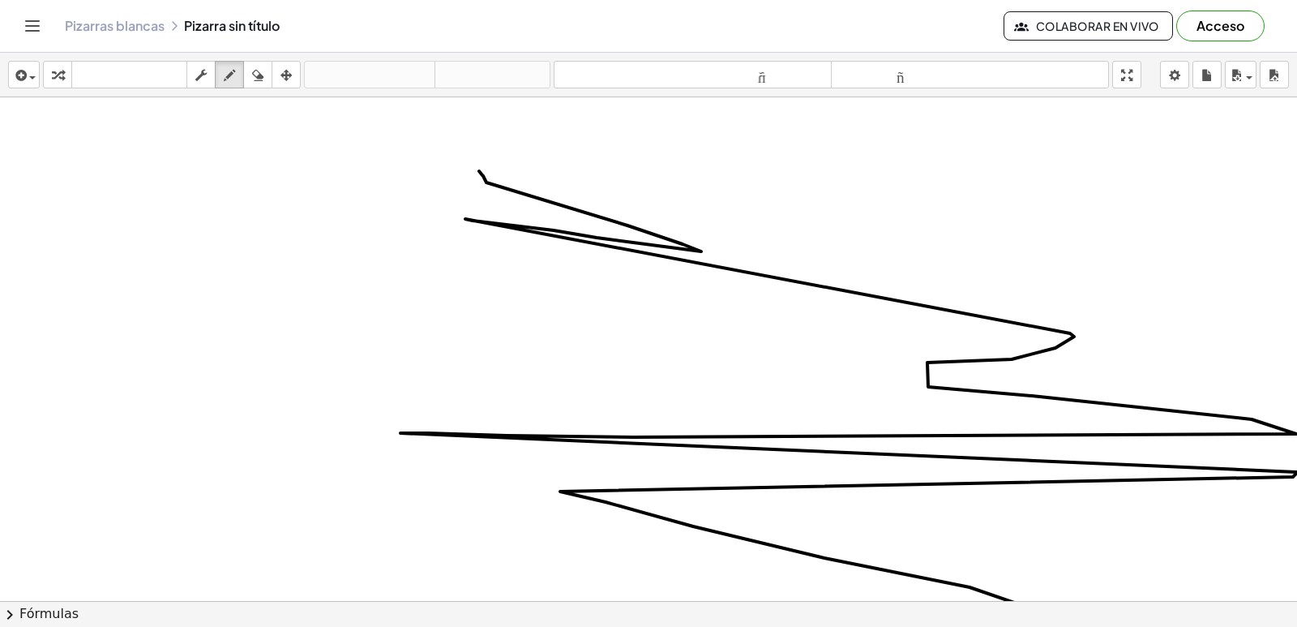
drag, startPoint x: 479, startPoint y: 171, endPoint x: 1123, endPoint y: 446, distance: 700.5
click at [1214, 624] on div "insertar Seleccione uno: Expresión matemática Función Texto Vídeo de YouTube Gr…" at bounding box center [648, 340] width 1297 height 574
drag, startPoint x: 280, startPoint y: 332, endPoint x: 306, endPoint y: 460, distance: 130.5
click at [306, 460] on div at bounding box center [651, 637] width 1302 height 1080
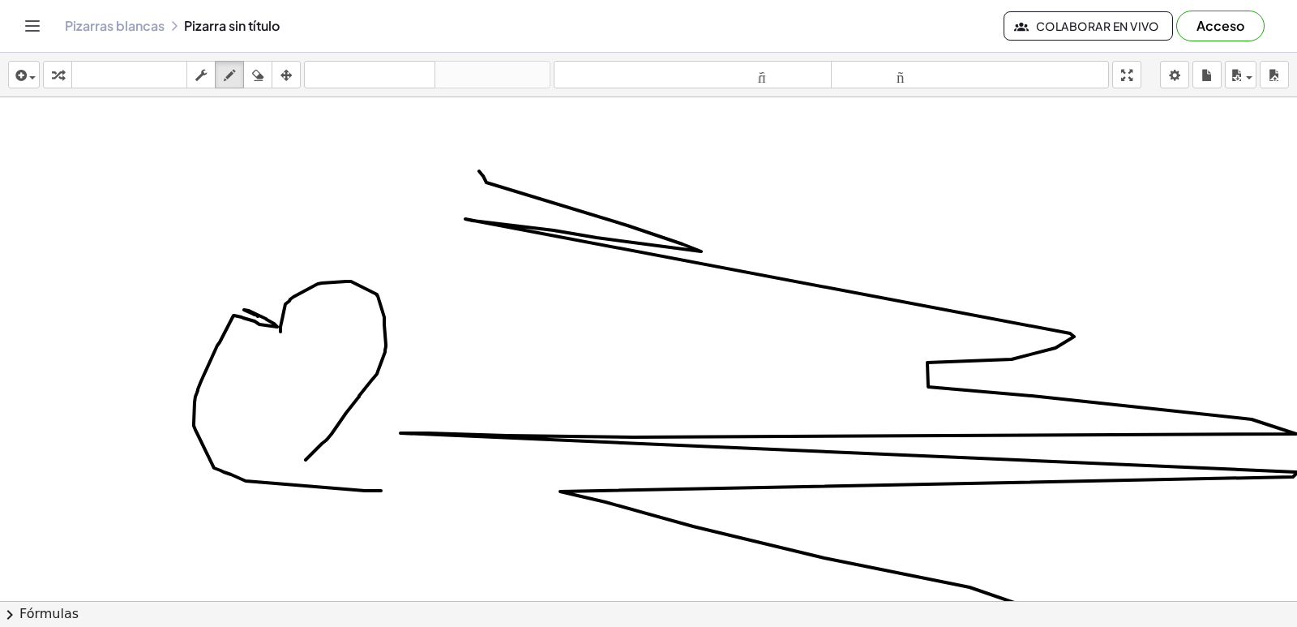
drag, startPoint x: 255, startPoint y: 314, endPoint x: 465, endPoint y: 255, distance: 219.1
click at [387, 473] on div at bounding box center [651, 637] width 1302 height 1080
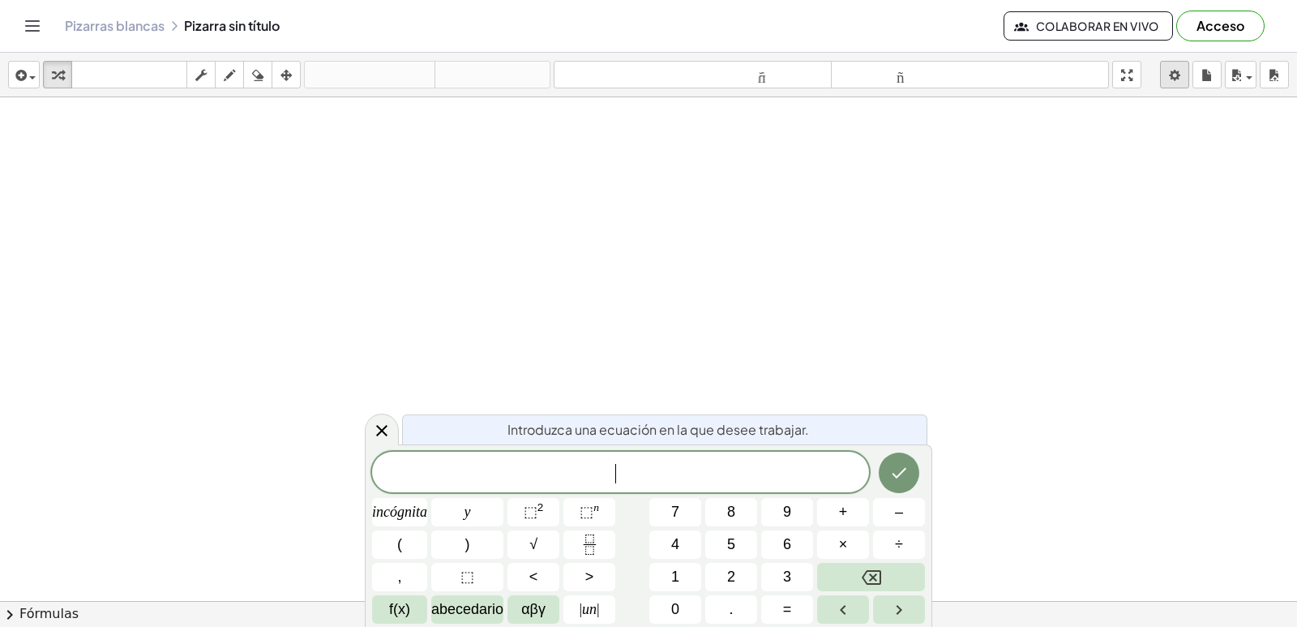
click at [1156, 90] on body "Actividades matemáticas fáciles de comprender Empezar Banco de actividades Trab…" at bounding box center [648, 313] width 1297 height 627
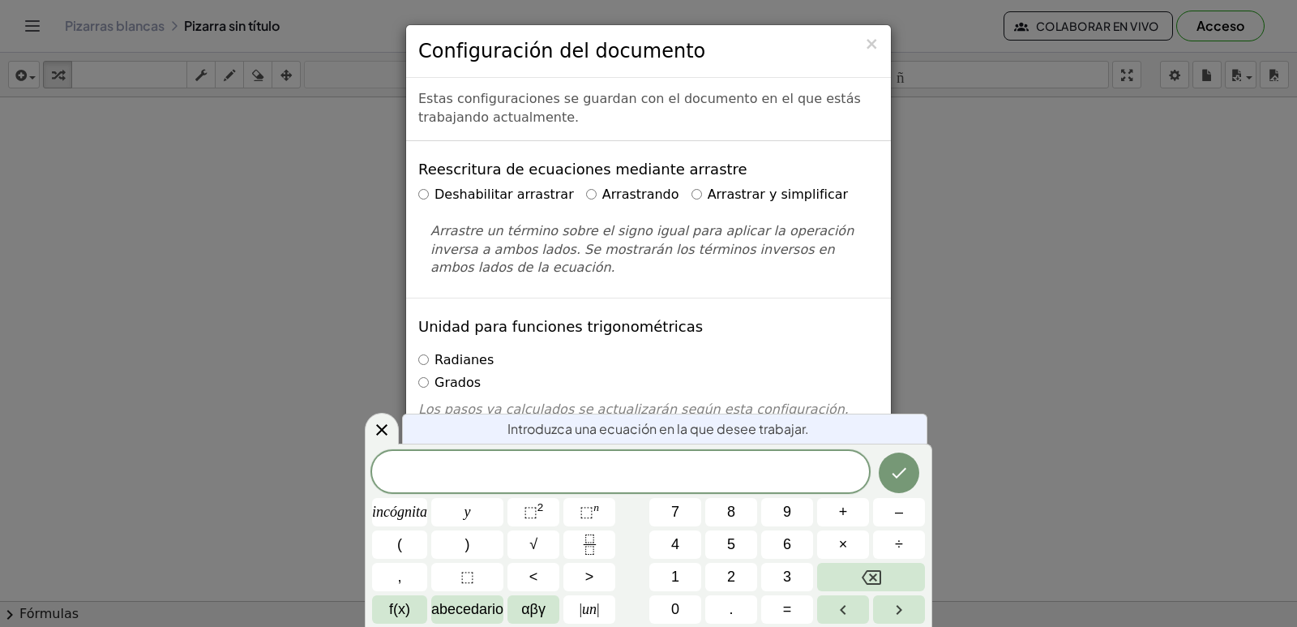
drag, startPoint x: 701, startPoint y: 181, endPoint x: 674, endPoint y: 199, distance: 32.1
click at [691, 199] on label "Arrastrar y simplificar" at bounding box center [769, 195] width 157 height 19
click at [382, 417] on div at bounding box center [382, 429] width 34 height 32
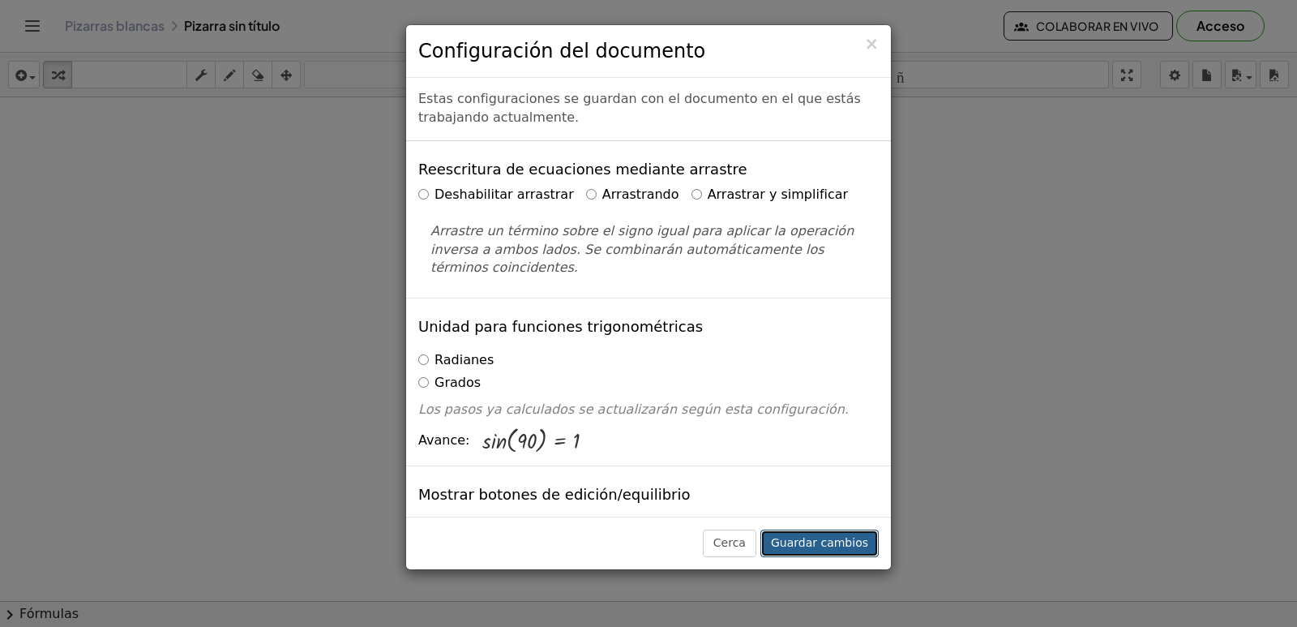
click at [826, 555] on button "Guardar cambios" at bounding box center [819, 543] width 118 height 28
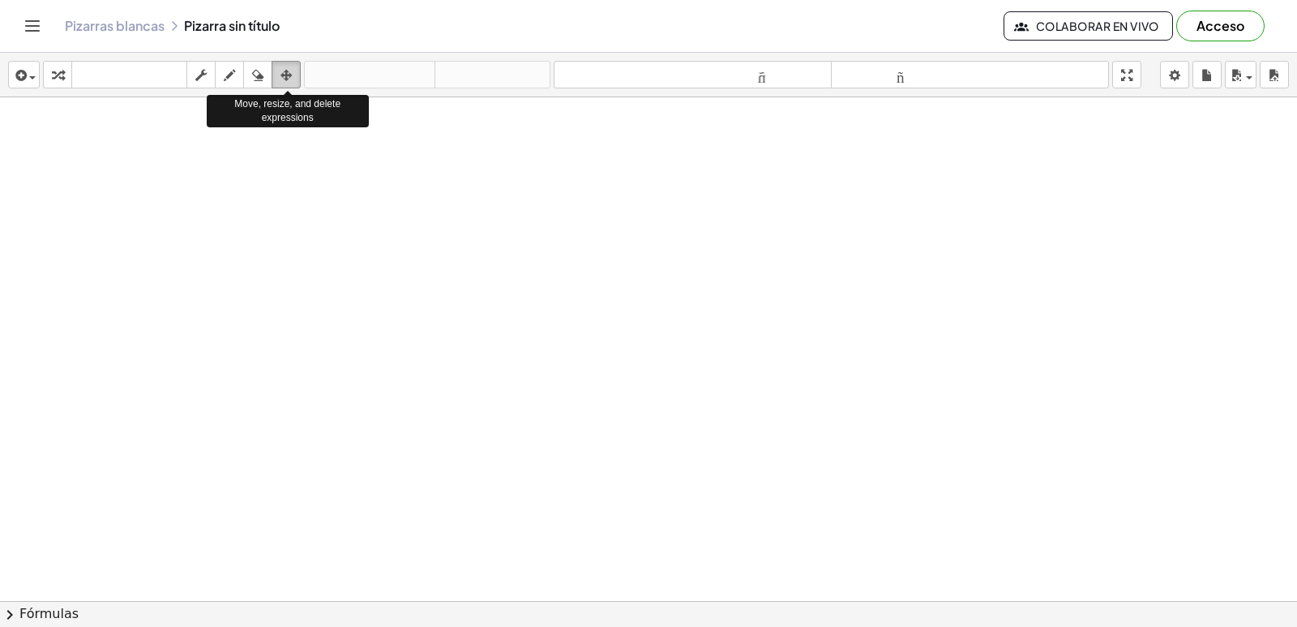
click at [285, 83] on icon "button" at bounding box center [285, 75] width 11 height 19
click at [229, 85] on button "dibujar" at bounding box center [229, 75] width 29 height 28
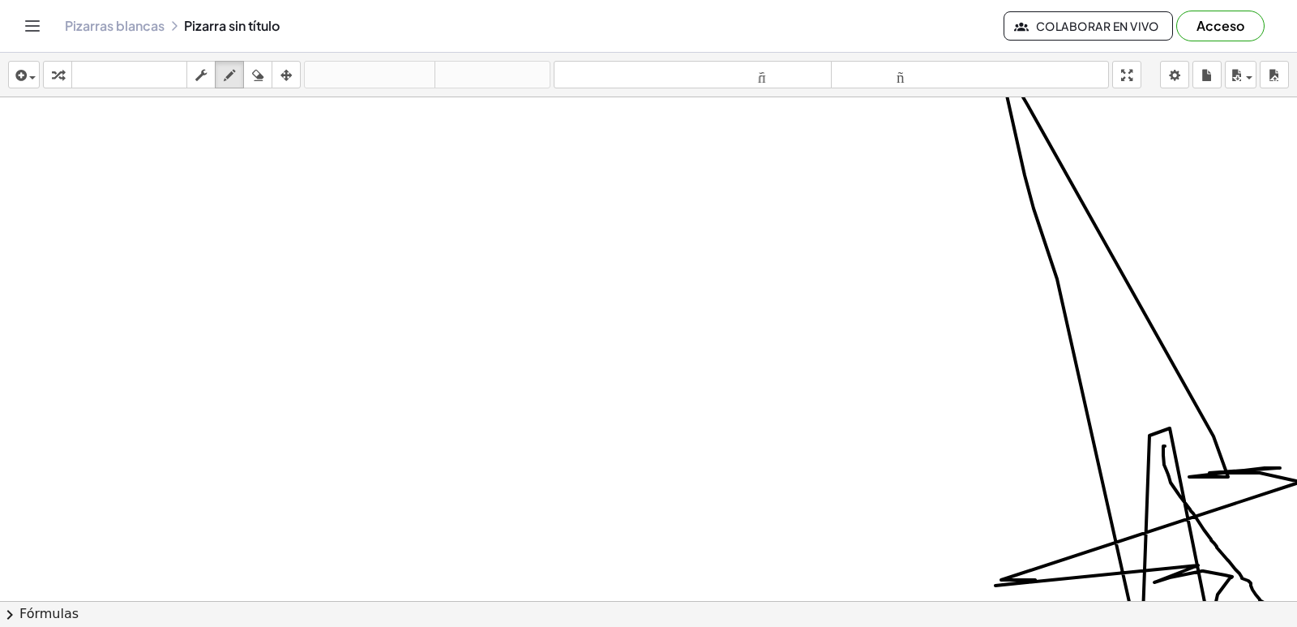
drag, startPoint x: 1165, startPoint y: 446, endPoint x: 750, endPoint y: 658, distance: 466.2
click at [750, 626] on html "Actividades matemáticas fáciles de comprender Empezar Banco de actividades Trab…" at bounding box center [648, 313] width 1297 height 627
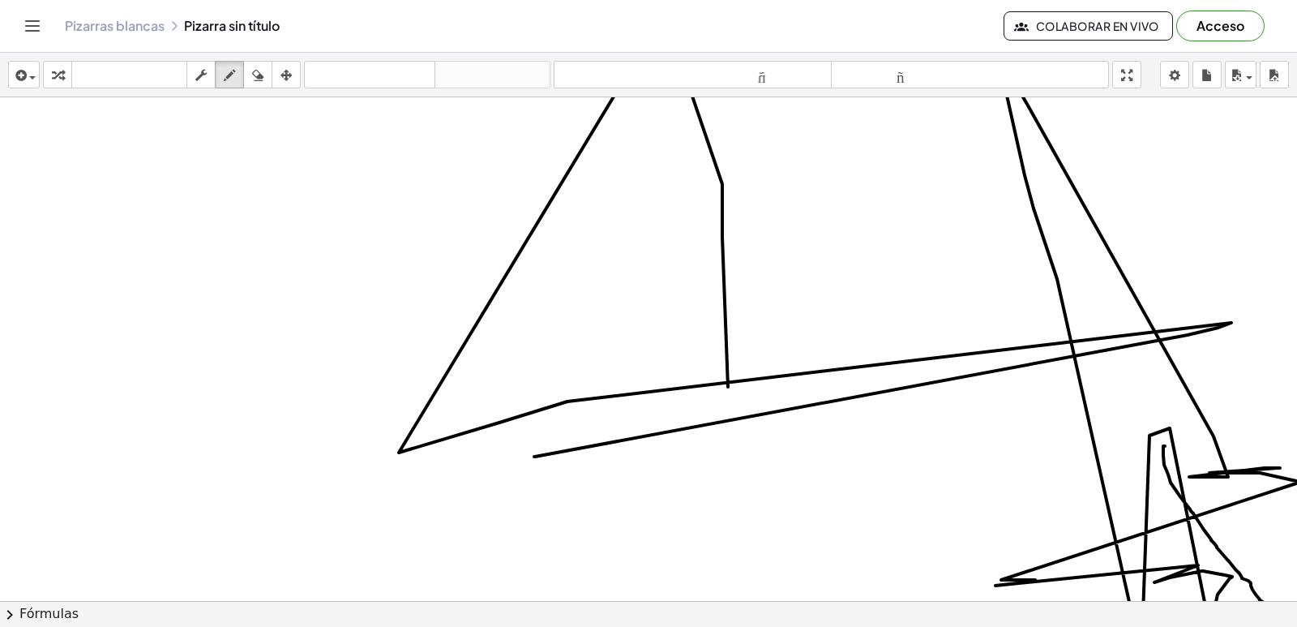
drag, startPoint x: 728, startPoint y: 387, endPoint x: 545, endPoint y: 460, distance: 197.5
click at [535, 457] on div at bounding box center [651, 637] width 1302 height 1080
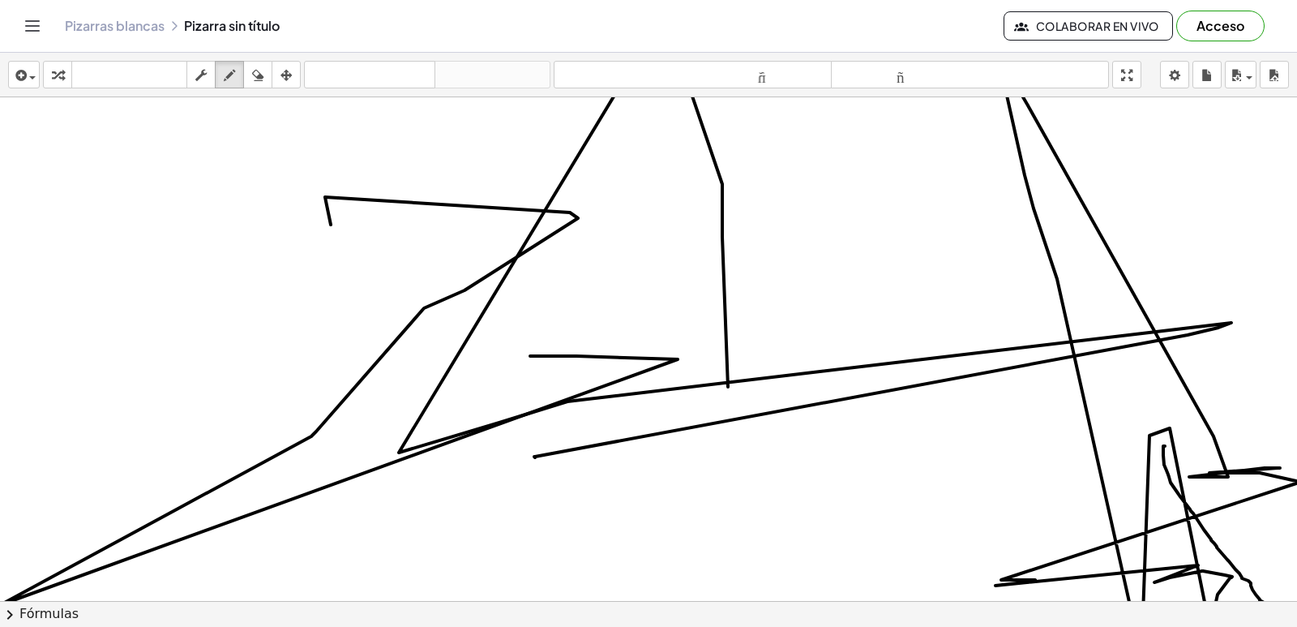
drag, startPoint x: 326, startPoint y: 201, endPoint x: 325, endPoint y: 366, distance: 165.4
click at [367, 358] on div at bounding box center [651, 637] width 1302 height 1080
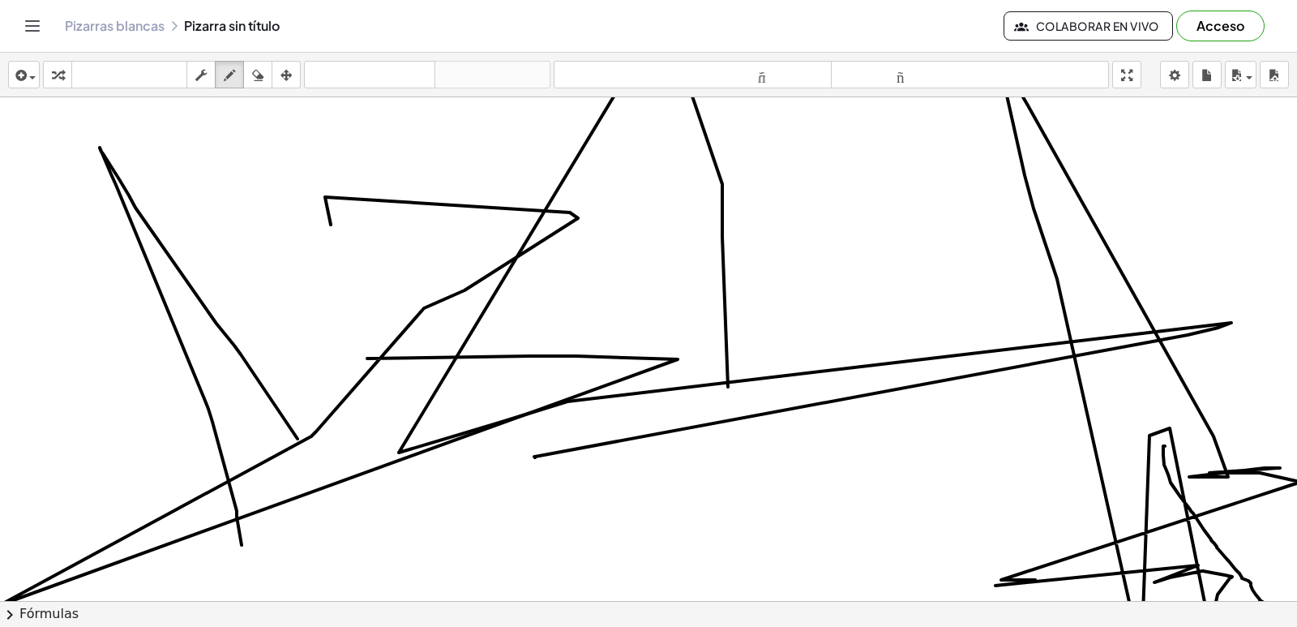
drag, startPoint x: 297, startPoint y: 439, endPoint x: 177, endPoint y: 442, distance: 120.8
click at [58, 391] on div at bounding box center [651, 637] width 1302 height 1080
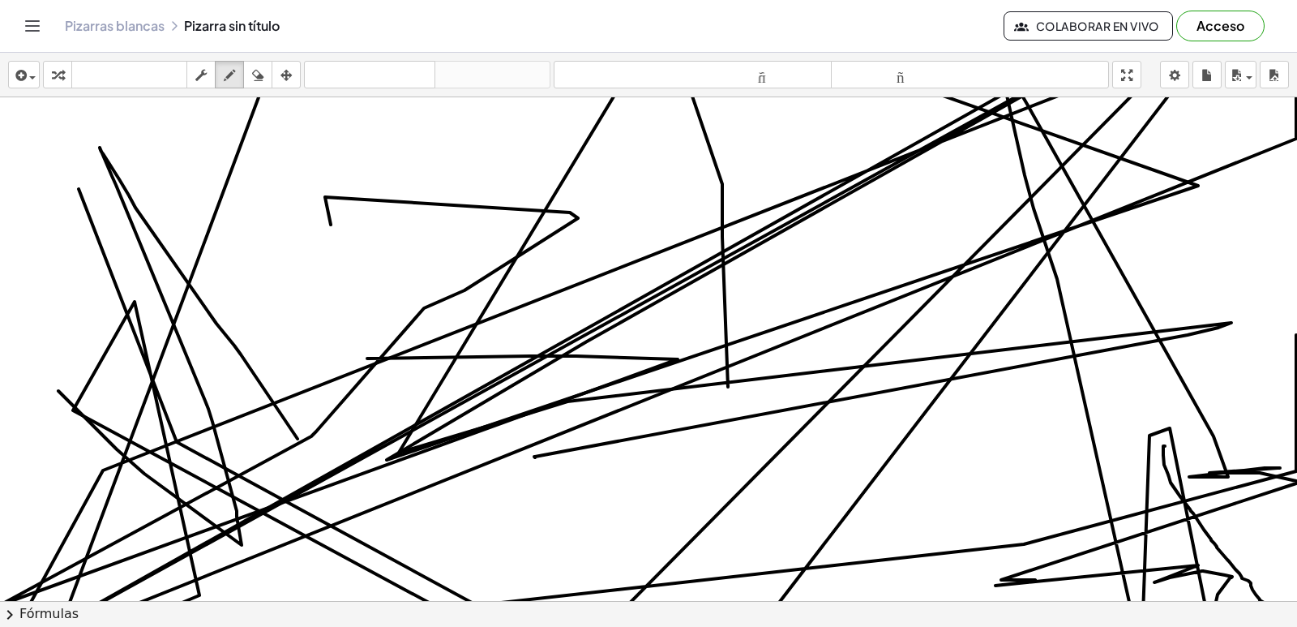
drag, startPoint x: 177, startPoint y: 442, endPoint x: 0, endPoint y: 575, distance: 221.6
click at [0, 548] on div at bounding box center [651, 637] width 1302 height 1080
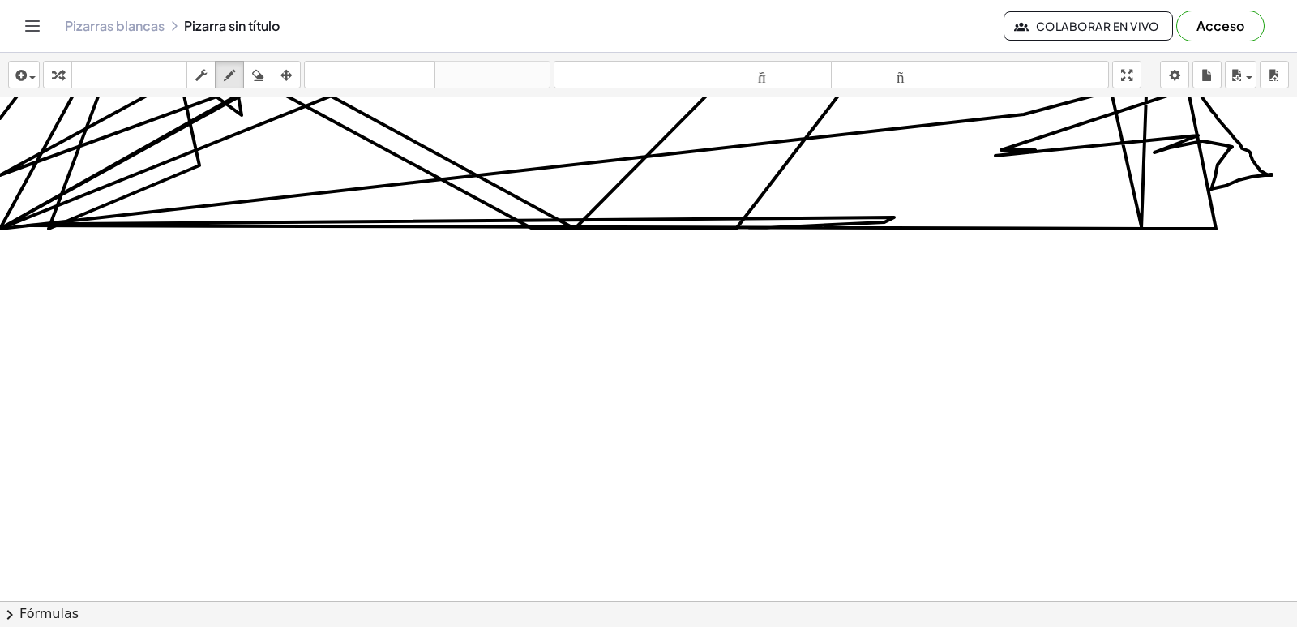
scroll to position [588, 0]
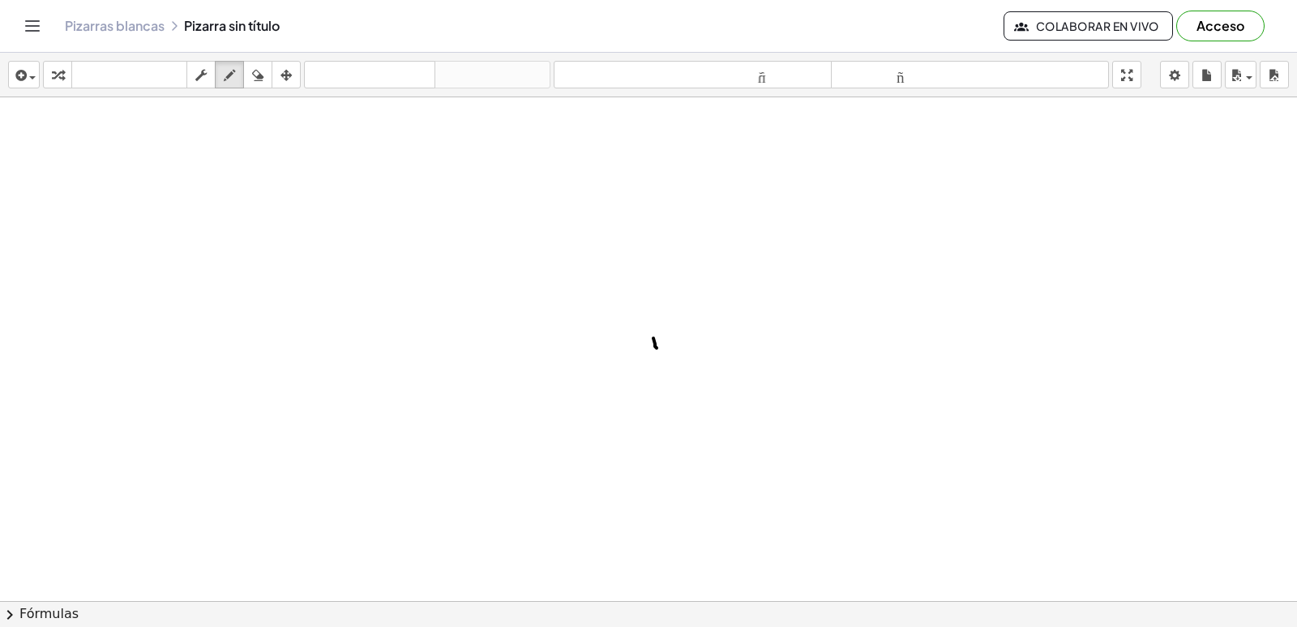
click at [657, 348] on div at bounding box center [651, 264] width 1302 height 1510
click at [634, 324] on div at bounding box center [651, 264] width 1302 height 1510
click at [30, 74] on button "insertar" at bounding box center [24, 75] width 32 height 28
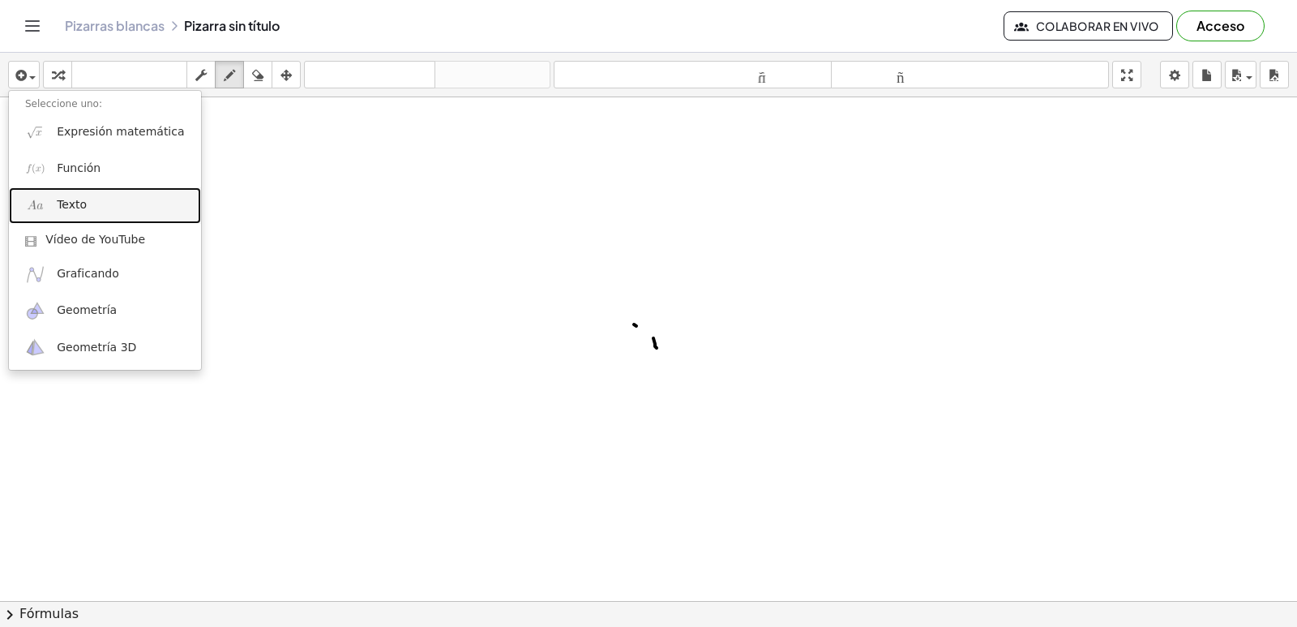
click at [69, 195] on link "Texto" at bounding box center [105, 205] width 192 height 36
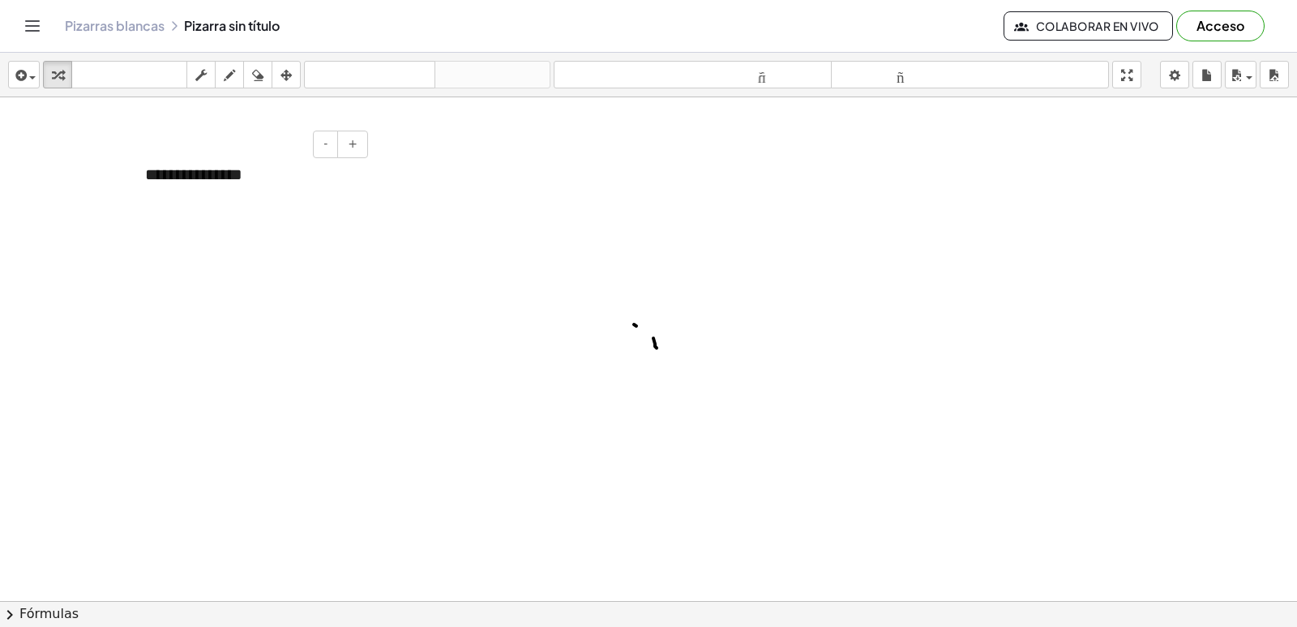
click at [264, 168] on div "**********" at bounding box center [250, 175] width 243 height 56
click at [542, 603] on button "chevron_right Fórmulas" at bounding box center [648, 614] width 1297 height 26
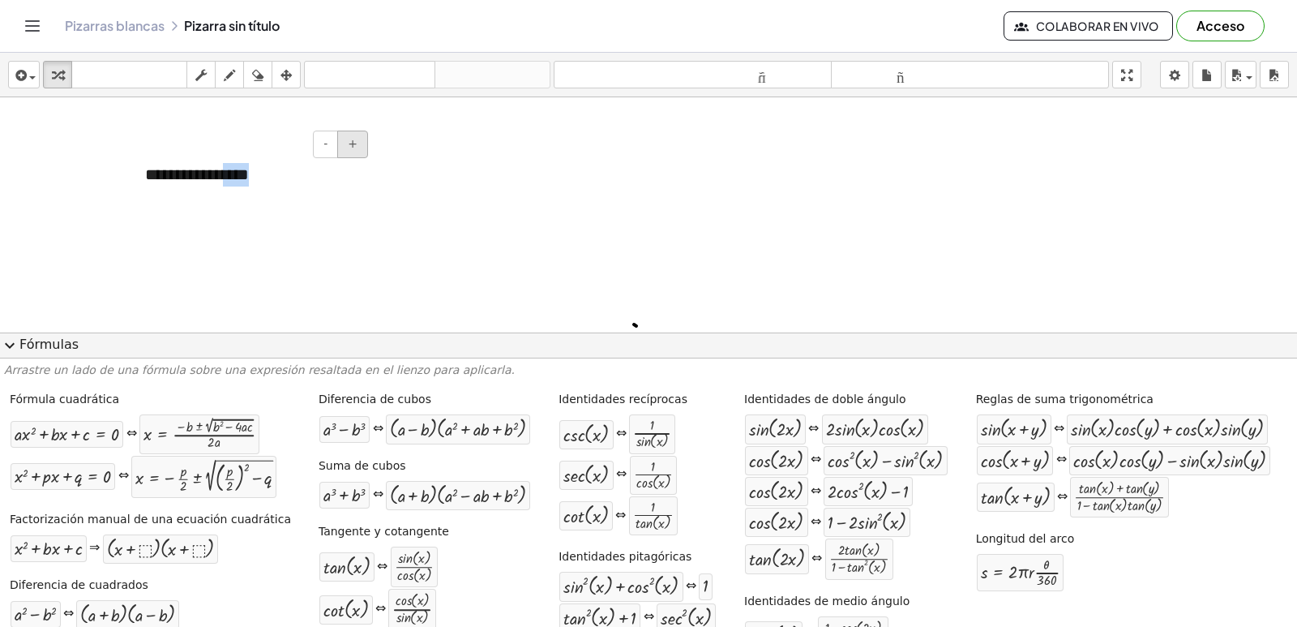
drag, startPoint x: 255, startPoint y: 174, endPoint x: 351, endPoint y: 131, distance: 104.9
click at [351, 147] on div "**********" at bounding box center [250, 175] width 243 height 56
click at [342, 169] on div "**********" at bounding box center [250, 175] width 243 height 56
click at [353, 143] on font "+" at bounding box center [353, 143] width 10 height 13
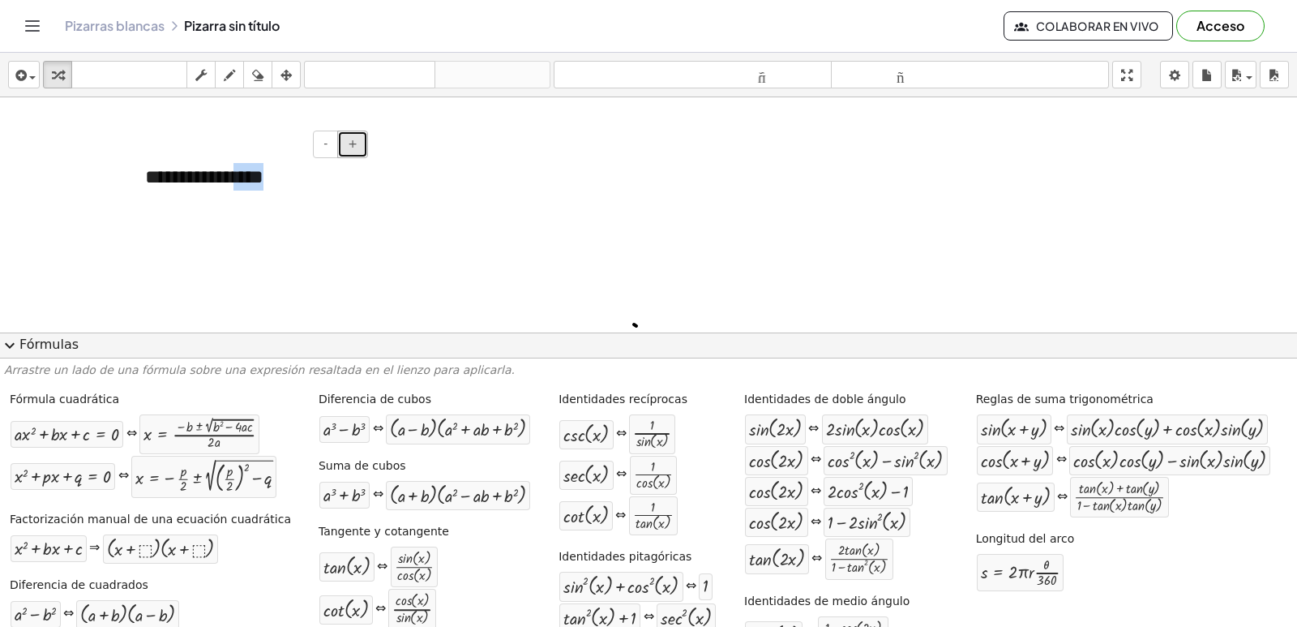
click at [353, 143] on font "+" at bounding box center [353, 143] width 10 height 13
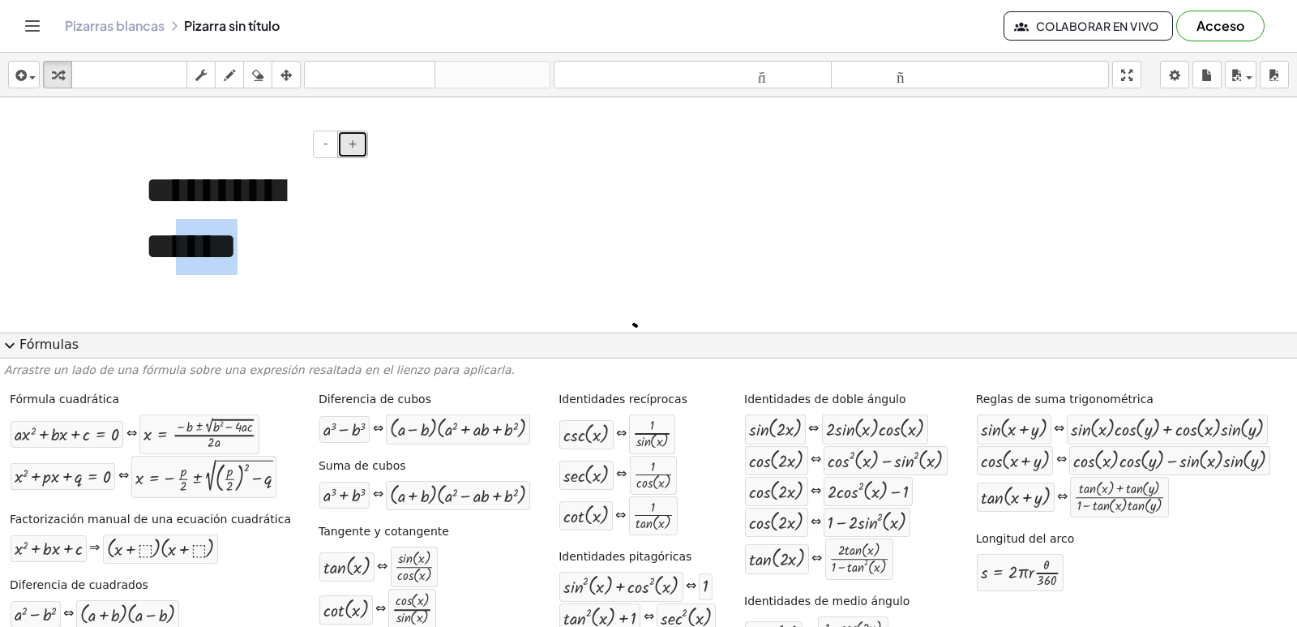
click at [353, 143] on font "+" at bounding box center [353, 143] width 10 height 13
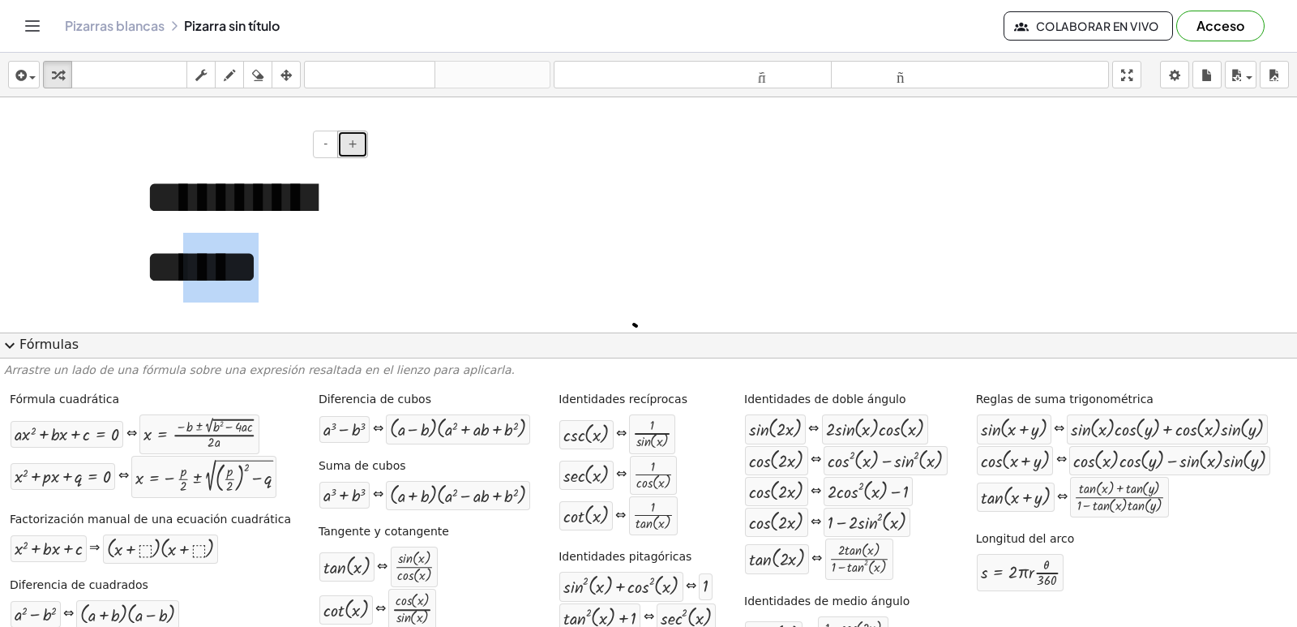
click at [353, 143] on font "+" at bounding box center [353, 143] width 10 height 13
drag, startPoint x: 355, startPoint y: 137, endPoint x: 451, endPoint y: 114, distance: 99.1
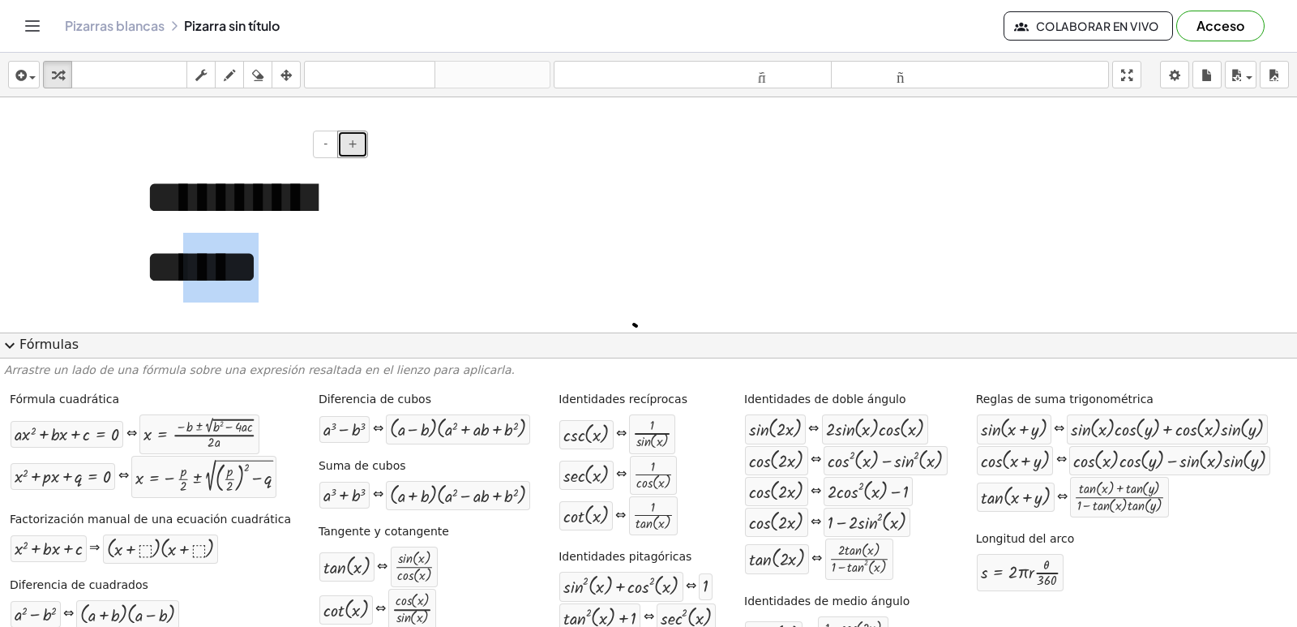
click at [359, 135] on button "+" at bounding box center [352, 144] width 31 height 28
click at [657, 150] on div at bounding box center [651, 264] width 1302 height 1510
click at [1278, 318] on div at bounding box center [651, 264] width 1302 height 1510
click at [1288, 391] on div "expand_more Fórmulas Arrastre un lado de una fórmula sobre una expresión resalt…" at bounding box center [648, 479] width 1297 height 295
click at [1277, 370] on p "Arrastre un lado de una fórmula sobre una expresión resaltada en el lienzo para…" at bounding box center [648, 370] width 1289 height 16
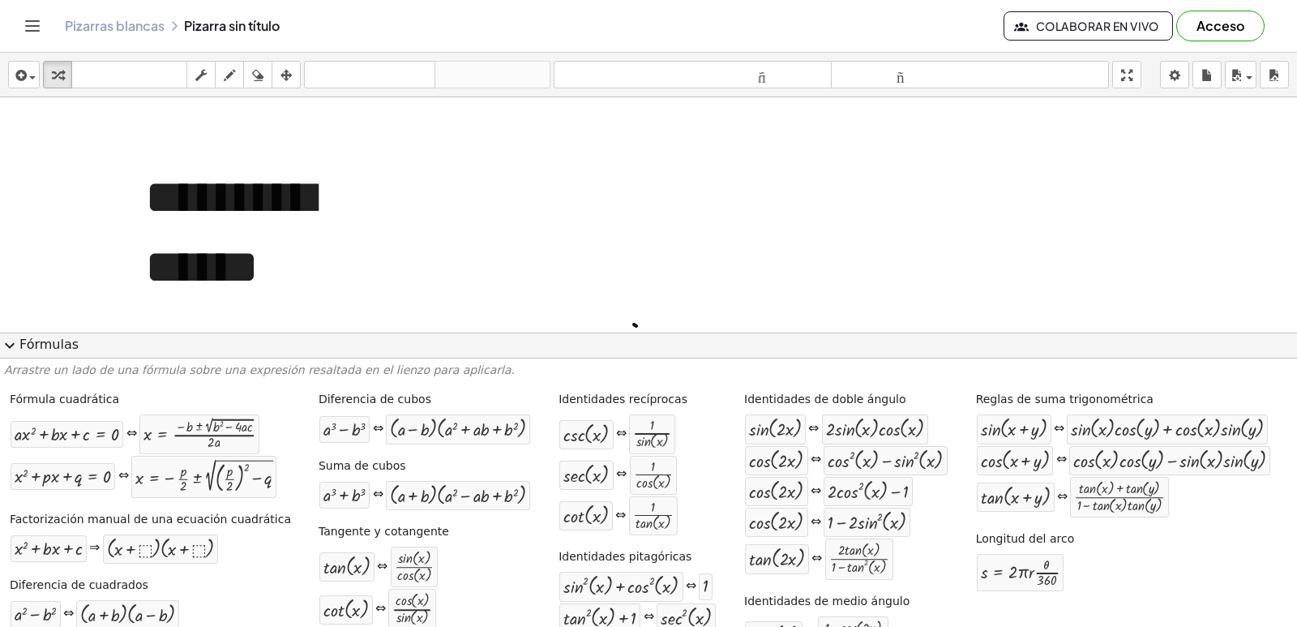
drag, startPoint x: 1205, startPoint y: 270, endPoint x: 1194, endPoint y: 297, distance: 29.8
click at [1199, 309] on div at bounding box center [651, 264] width 1302 height 1510
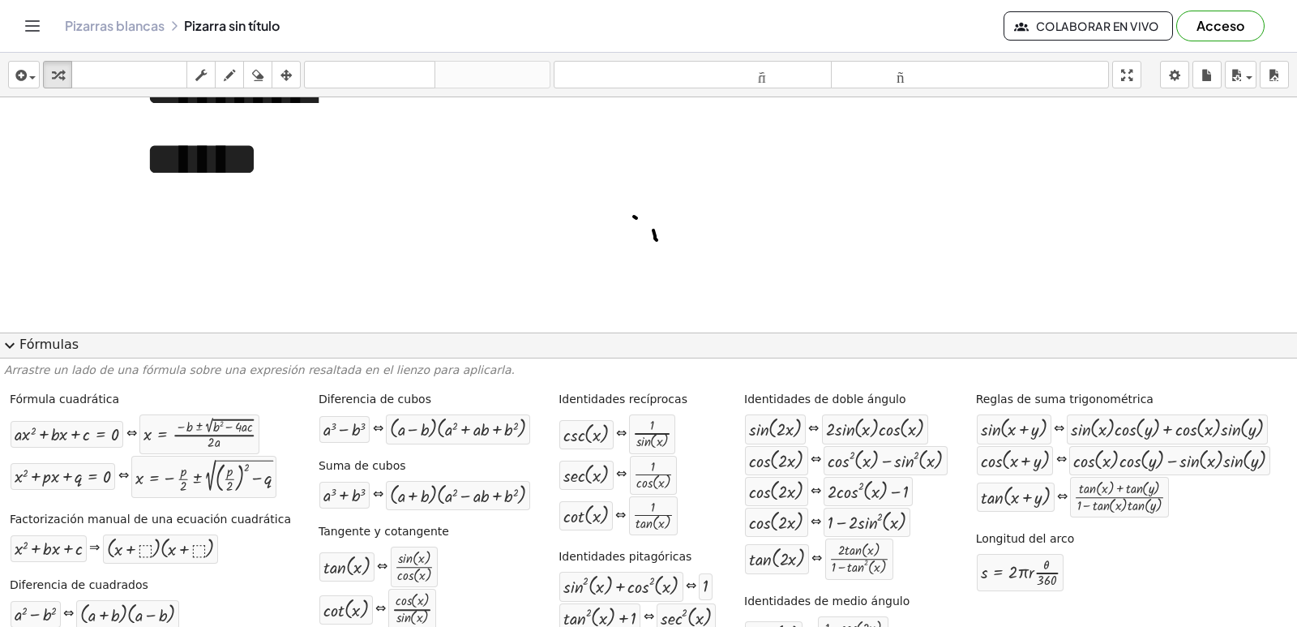
scroll to position [698, 0]
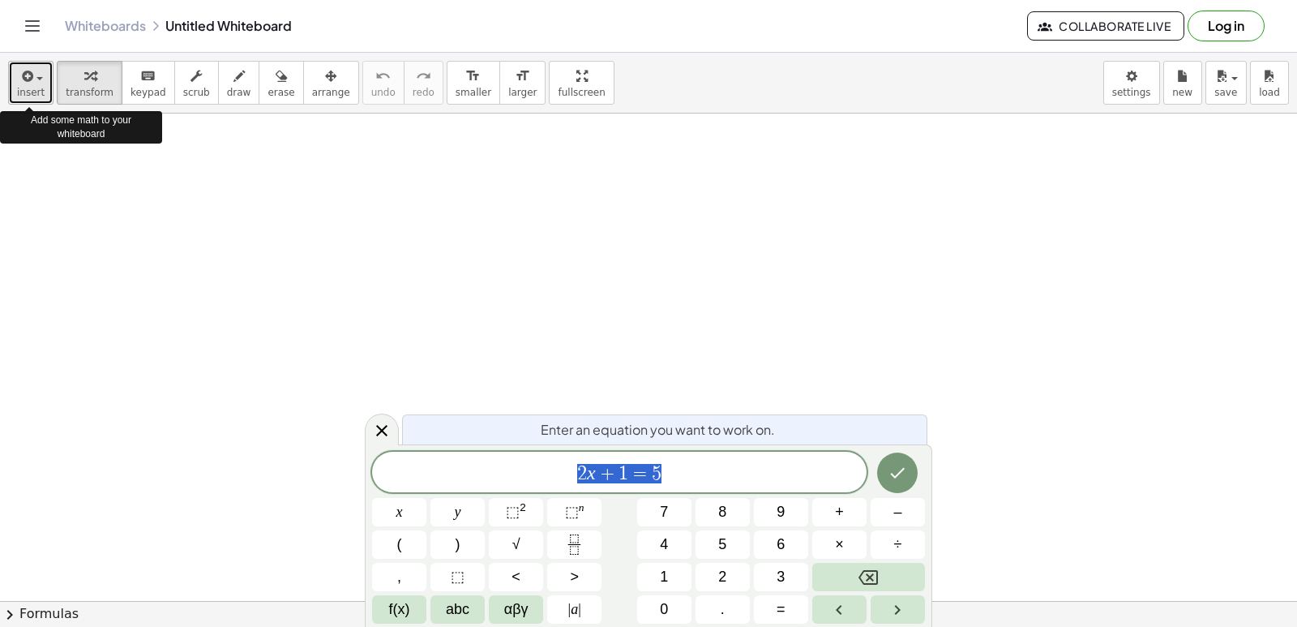
click at [19, 85] on icon "button" at bounding box center [26, 75] width 15 height 19
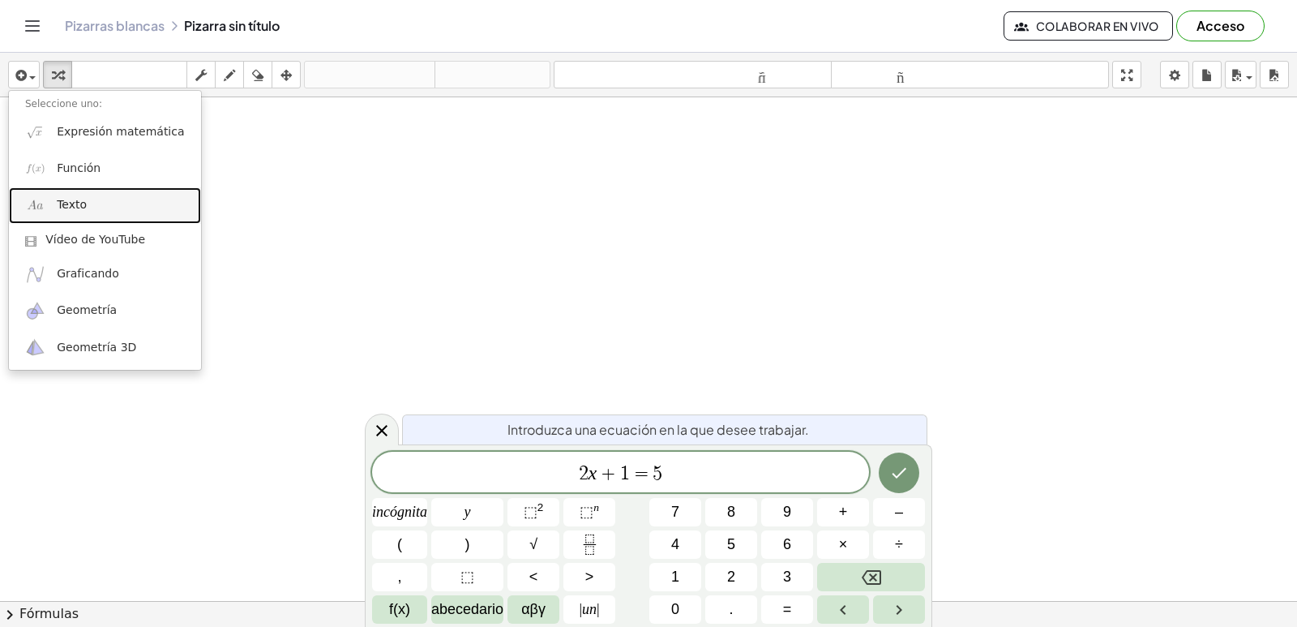
click at [71, 216] on link "Texto" at bounding box center [105, 205] width 192 height 36
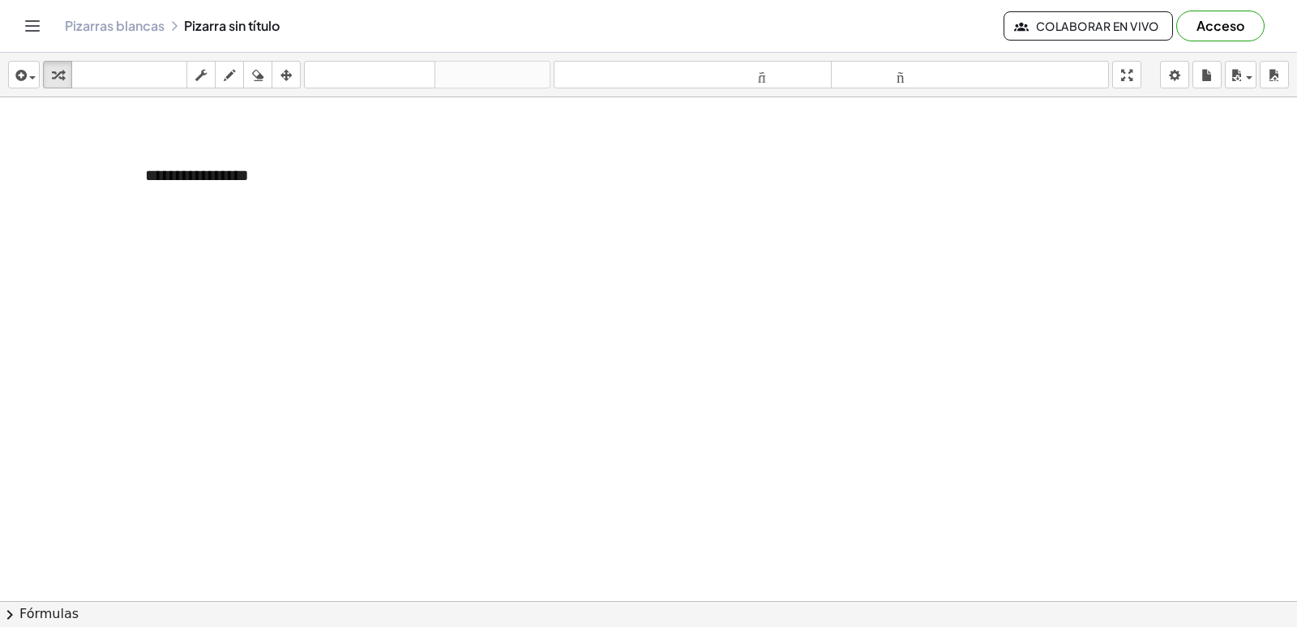
drag, startPoint x: 341, startPoint y: 443, endPoint x: 354, endPoint y: 447, distance: 13.4
click at [354, 447] on div at bounding box center [648, 637] width 1297 height 1080
click at [332, 242] on div at bounding box center [648, 637] width 1297 height 1080
click at [354, 147] on font "+" at bounding box center [353, 144] width 10 height 13
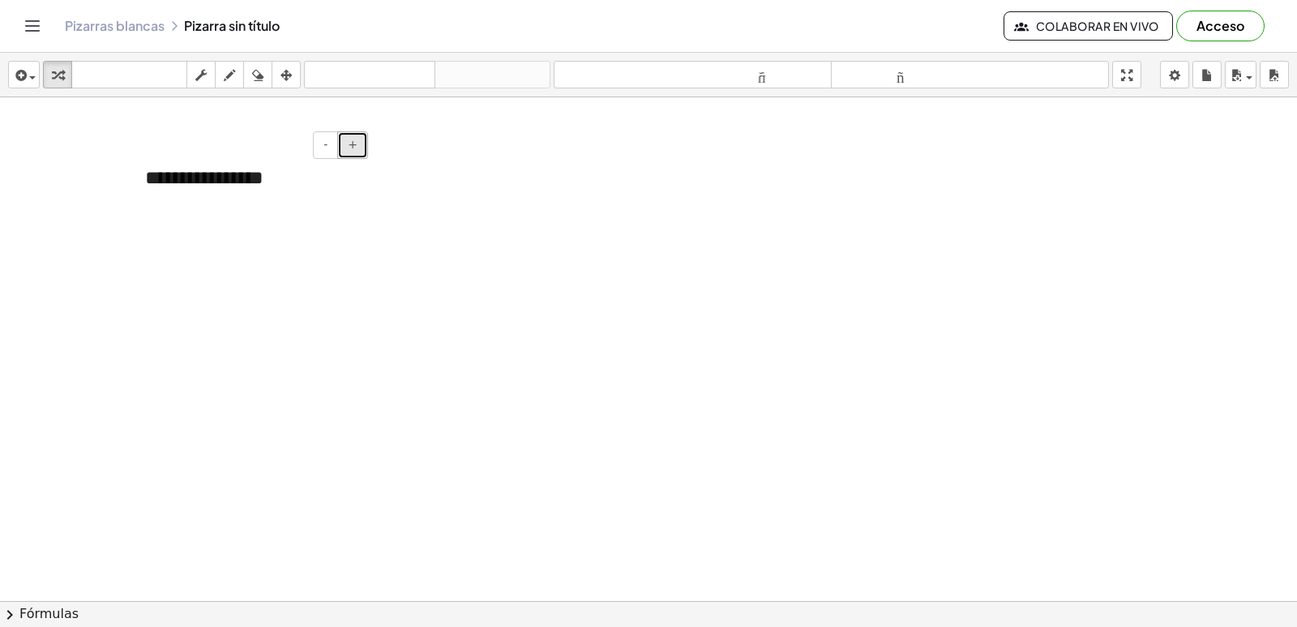
click at [354, 147] on font "+" at bounding box center [353, 144] width 10 height 13
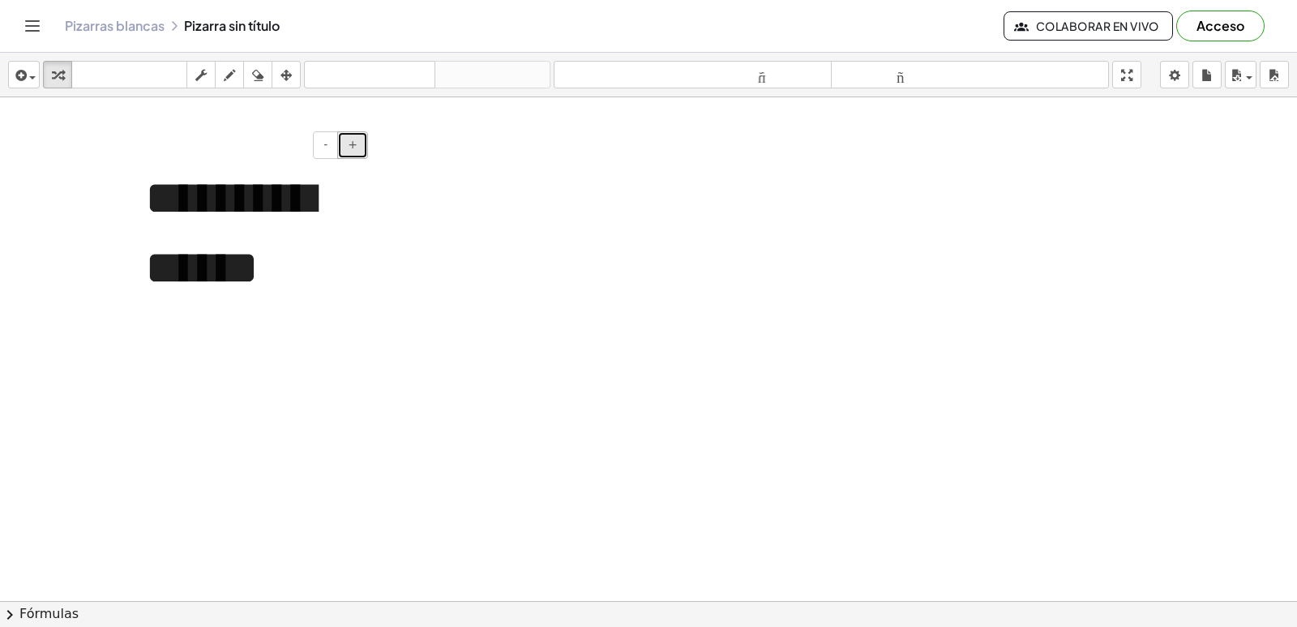
click at [354, 147] on font "+" at bounding box center [353, 144] width 10 height 13
click at [563, 284] on div at bounding box center [648, 637] width 1297 height 1080
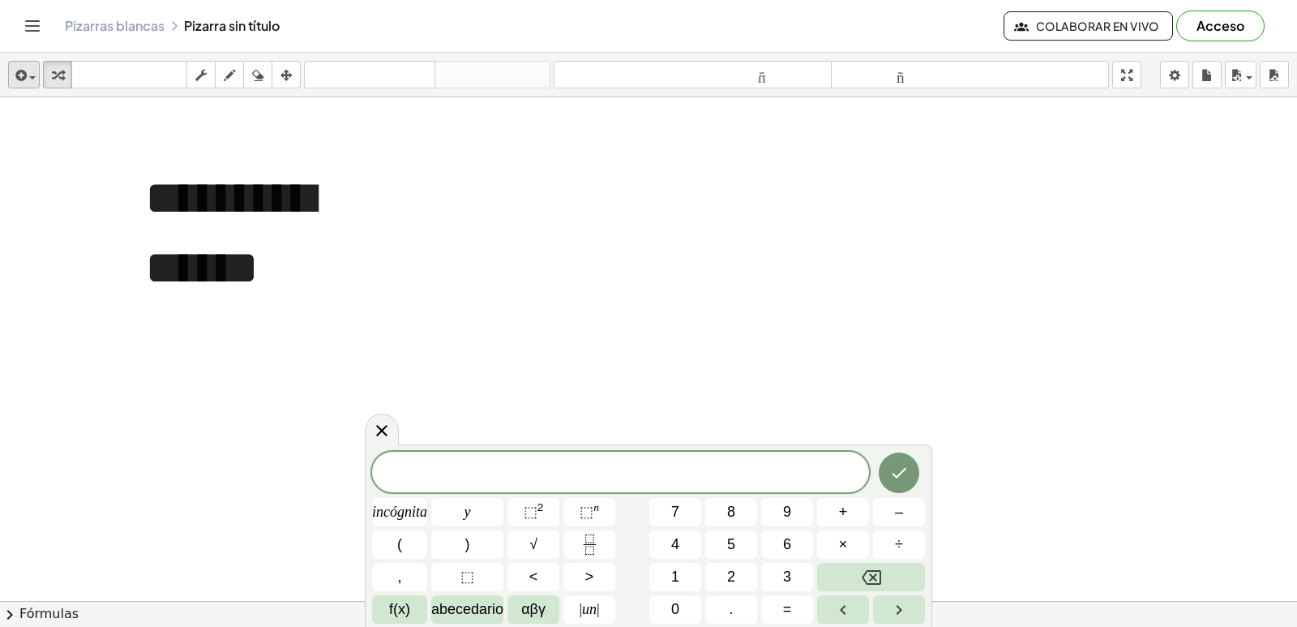
click at [383, 430] on icon at bounding box center [381, 430] width 19 height 19
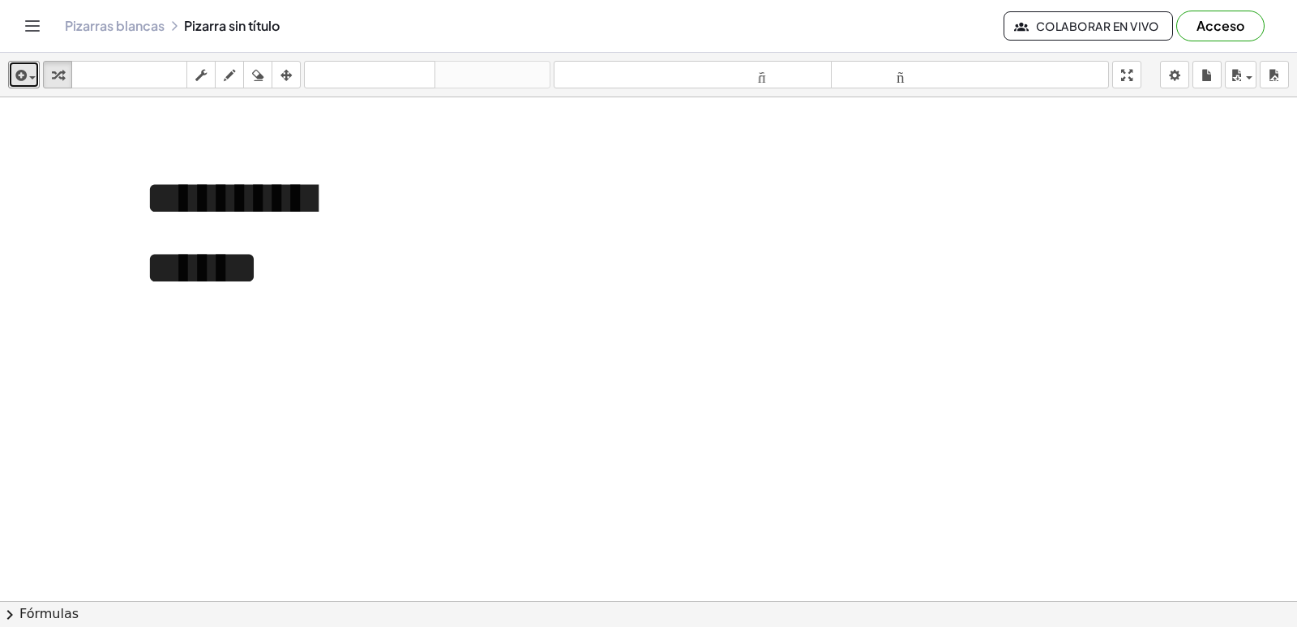
click at [36, 69] on div "button" at bounding box center [24, 74] width 24 height 19
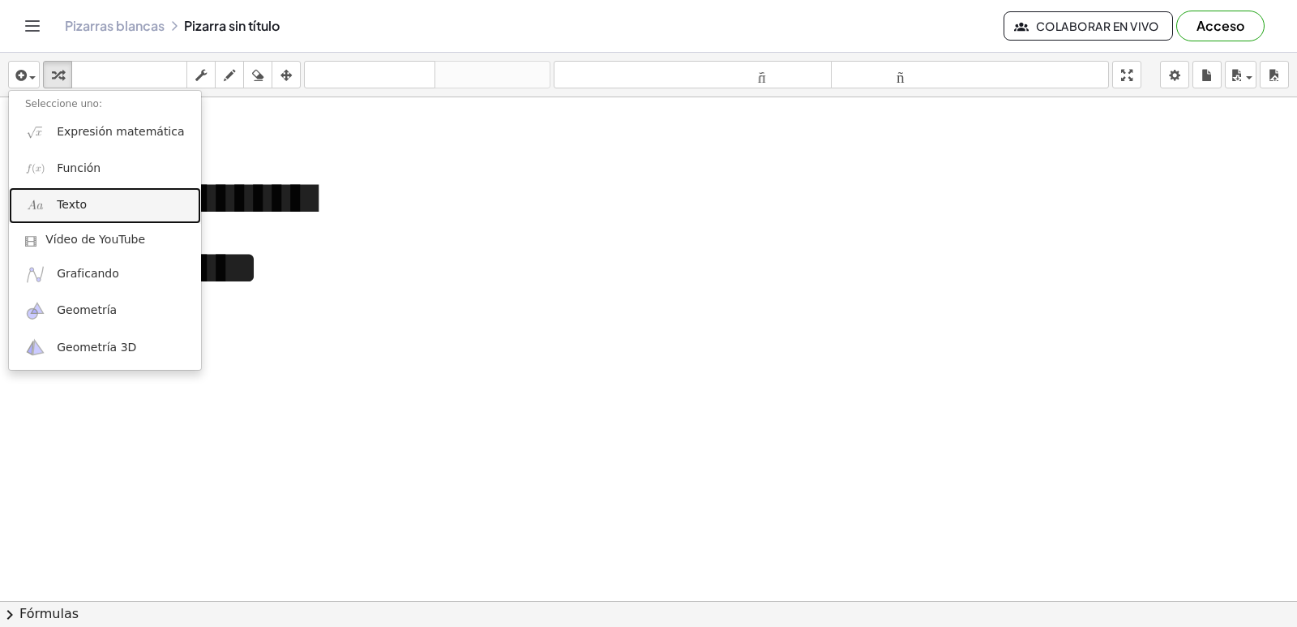
click at [148, 212] on link "Texto" at bounding box center [105, 205] width 192 height 36
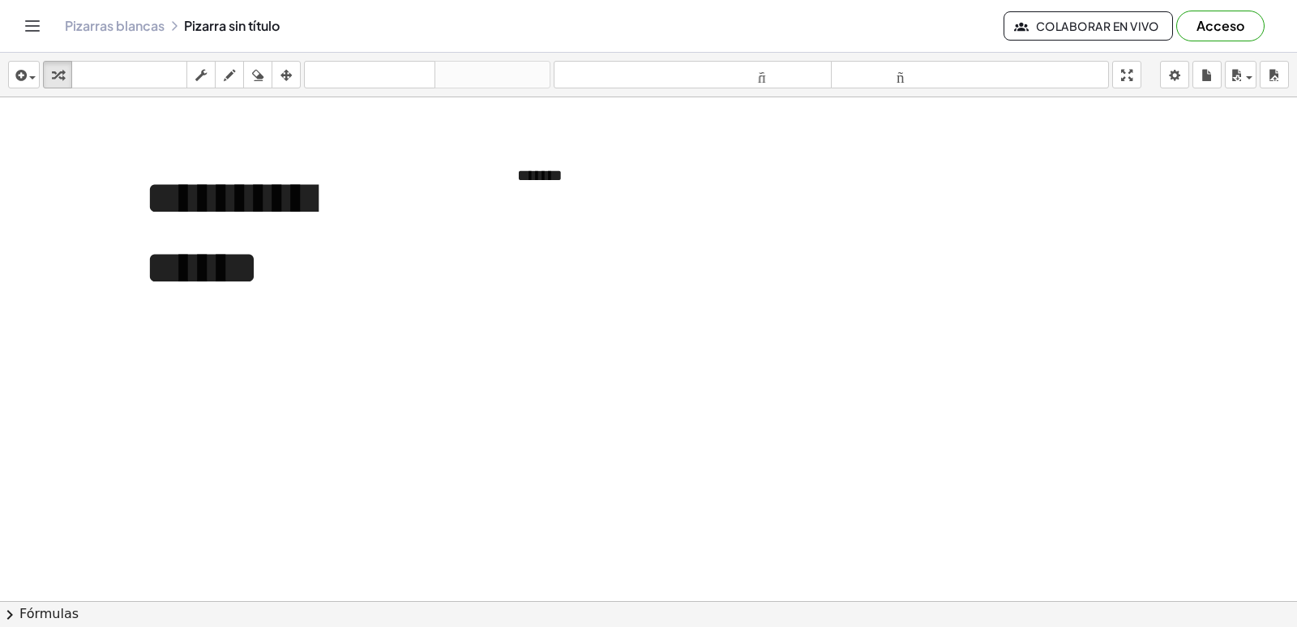
drag, startPoint x: 520, startPoint y: 408, endPoint x: 531, endPoint y: 406, distance: 11.5
click at [531, 406] on div at bounding box center [648, 637] width 1297 height 1080
drag, startPoint x: 617, startPoint y: 329, endPoint x: 627, endPoint y: 332, distance: 10.0
click at [627, 332] on div at bounding box center [648, 637] width 1297 height 1080
click at [638, 272] on div at bounding box center [648, 637] width 1297 height 1080
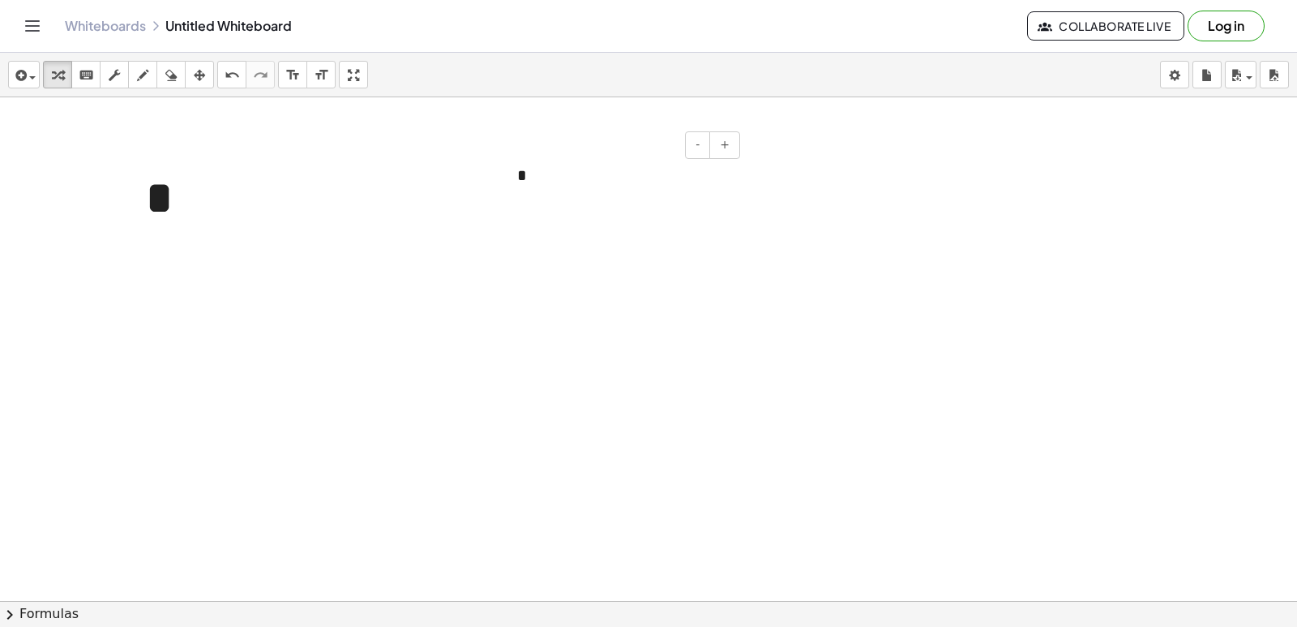
click at [530, 178] on div "*" at bounding box center [622, 176] width 243 height 56
click at [196, 213] on div "*" at bounding box center [250, 199] width 243 height 102
drag, startPoint x: 593, startPoint y: 128, endPoint x: 597, endPoint y: 161, distance: 33.4
click at [597, 141] on div at bounding box center [648, 637] width 1297 height 1080
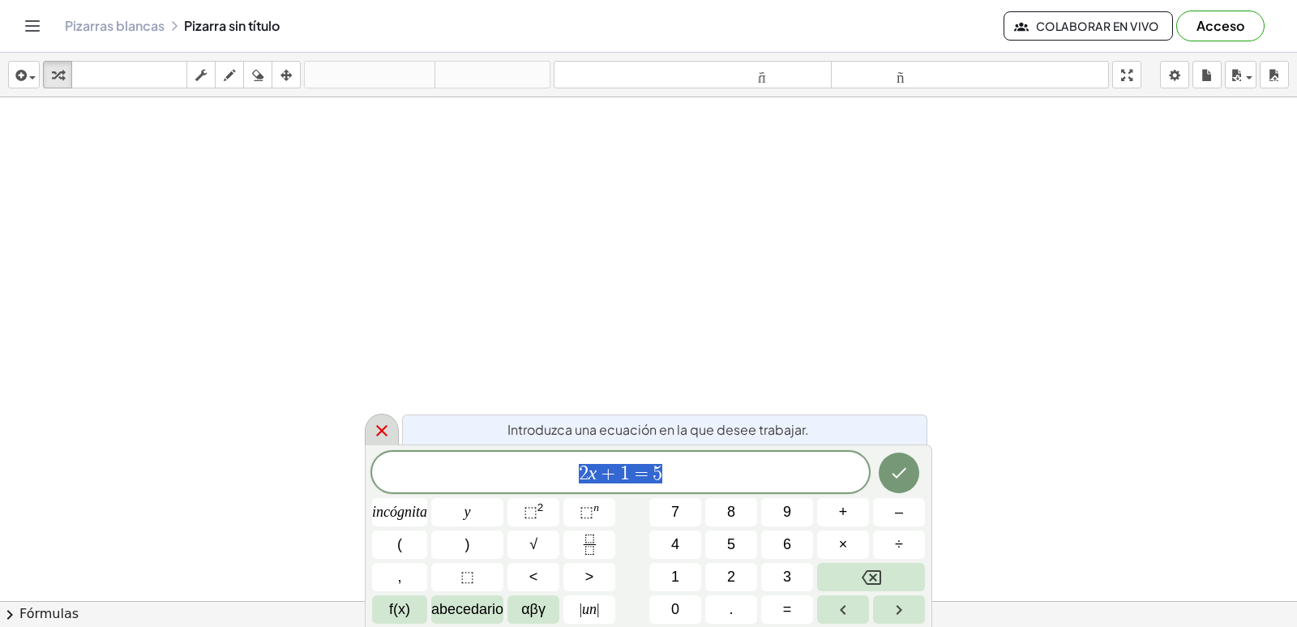
click at [379, 434] on icon at bounding box center [381, 430] width 11 height 11
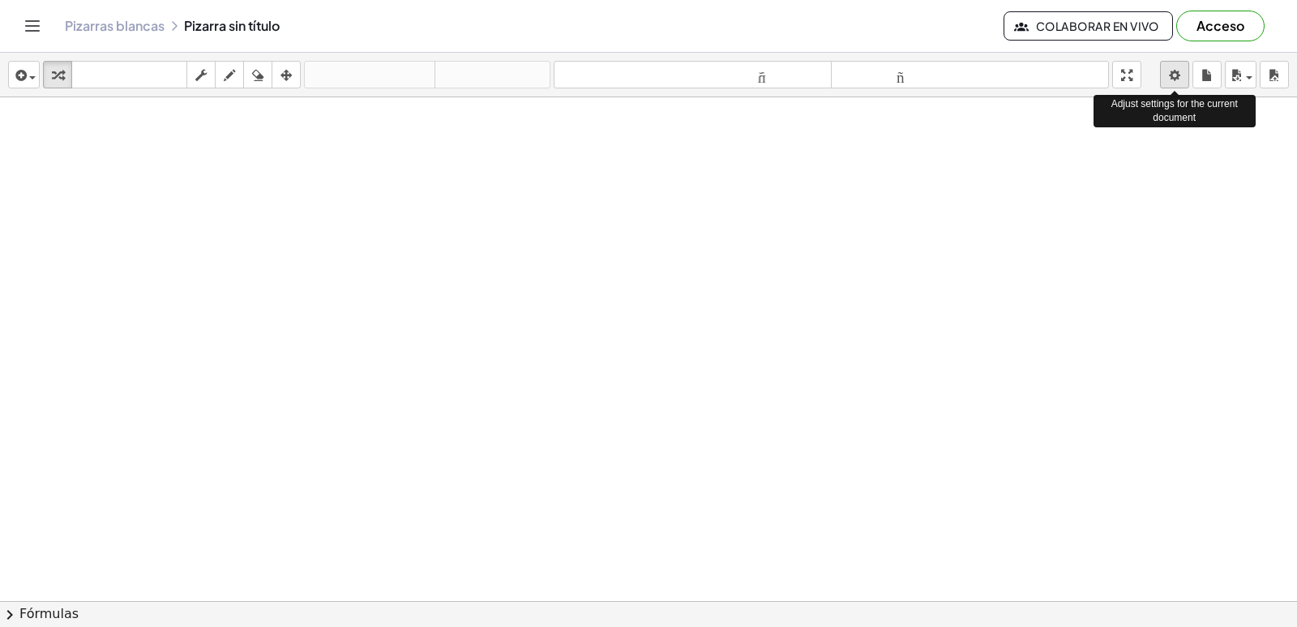
click at [1170, 70] on body "Actividades matemáticas fáciles de comprender Empezar Banco de actividades Trab…" at bounding box center [648, 313] width 1297 height 627
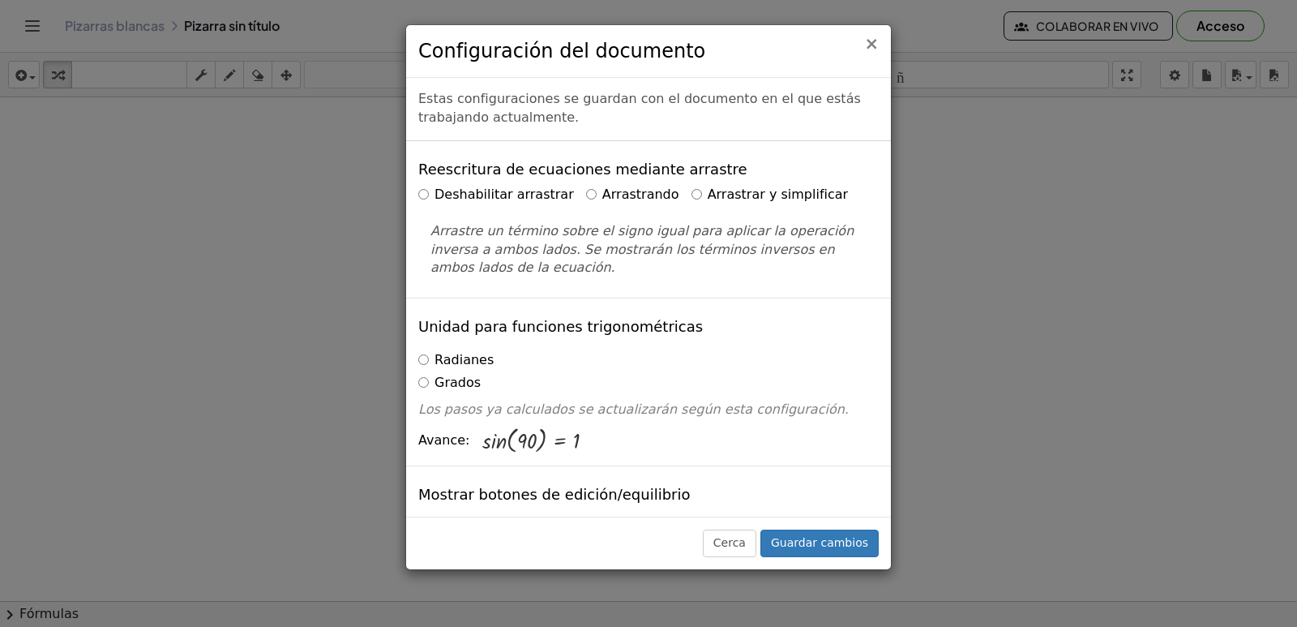
click at [871, 47] on font "×" at bounding box center [871, 43] width 15 height 19
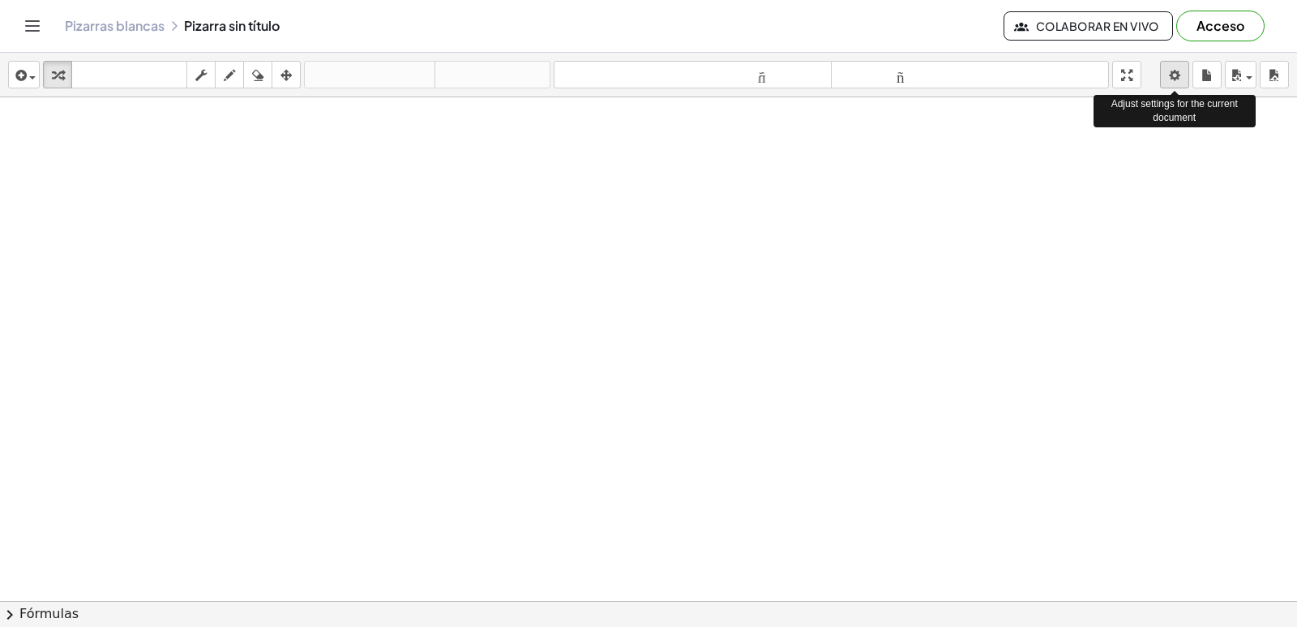
click at [1173, 77] on body "Actividades matemáticas fáciles de comprender Empezar Banco de actividades Trab…" at bounding box center [648, 313] width 1297 height 627
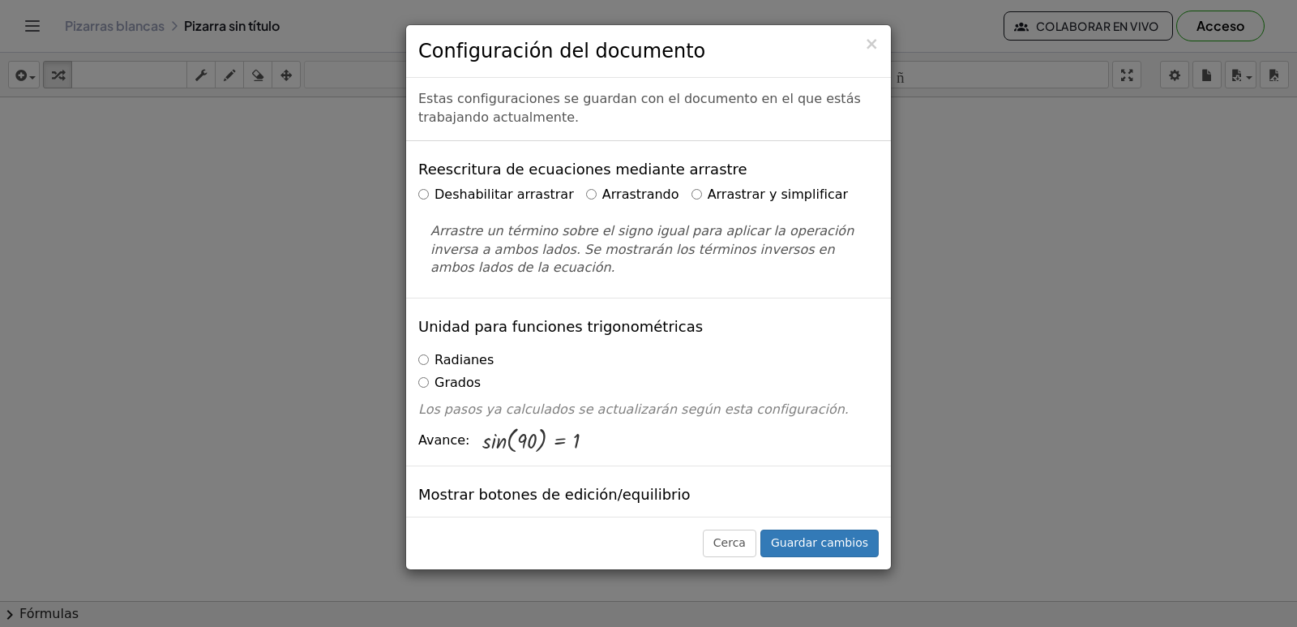
click at [864, 48] on h3 "Configuración del documento" at bounding box center [648, 51] width 460 height 28
click at [869, 44] on font "×" at bounding box center [871, 43] width 15 height 19
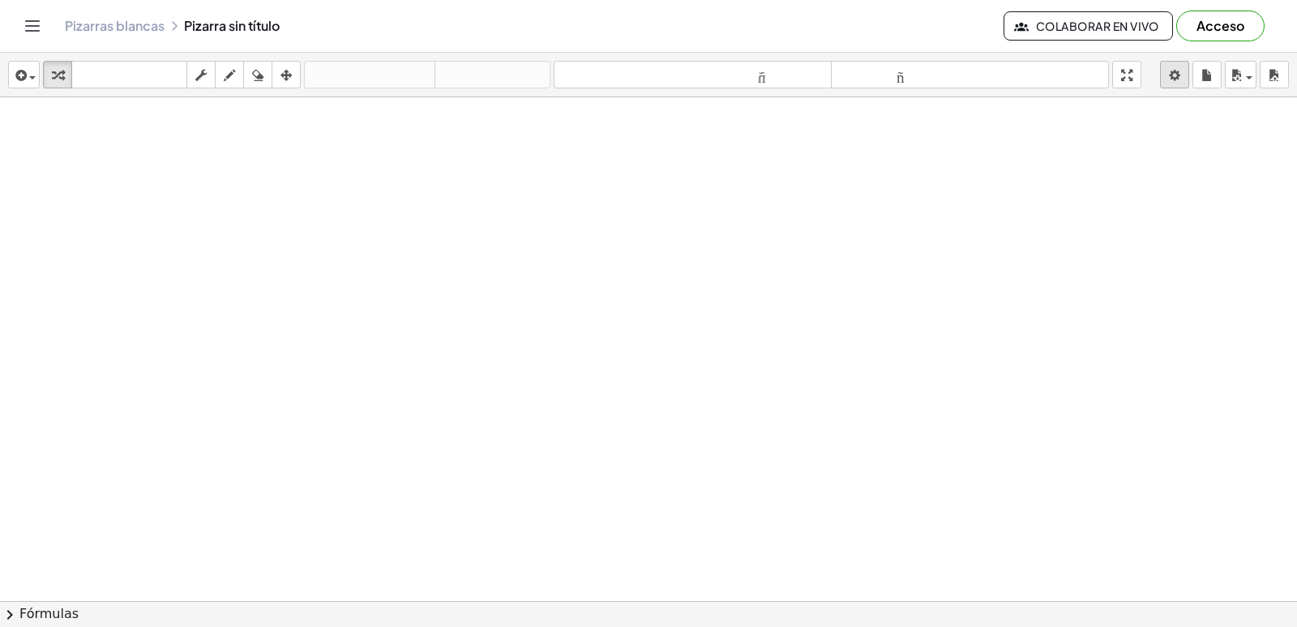
click at [1167, 83] on body "Actividades matemáticas fáciles de comprender Empezar Banco de actividades Trab…" at bounding box center [648, 313] width 1297 height 627
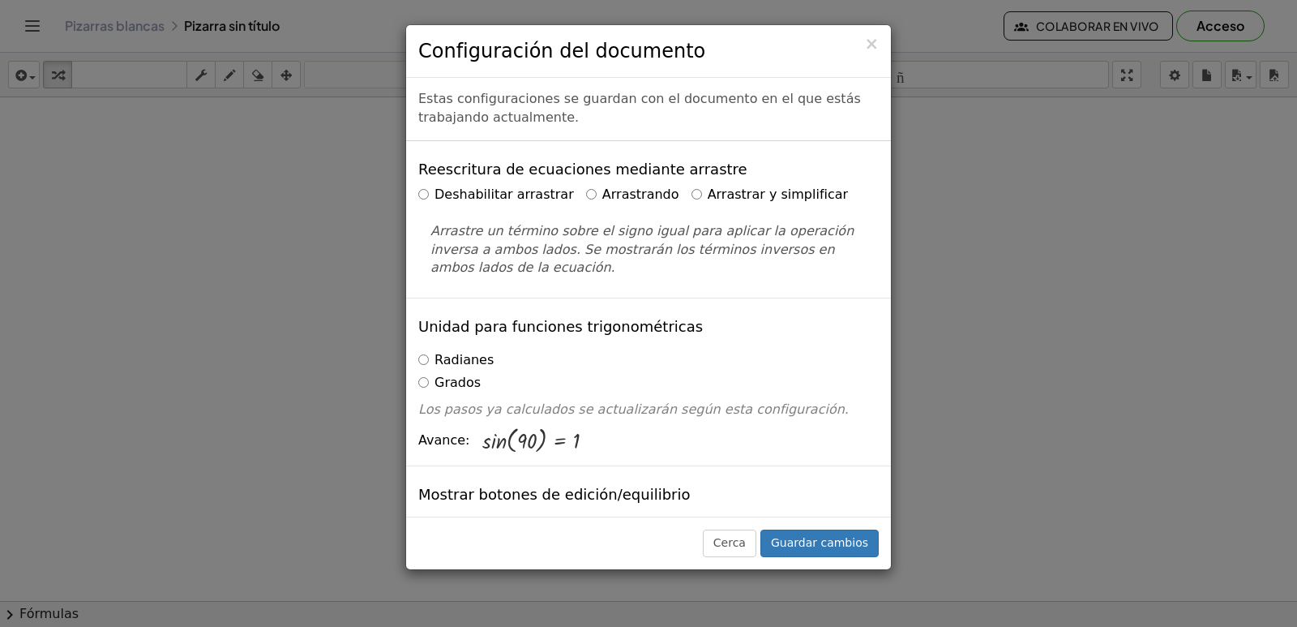
click at [658, 189] on div "Deshabilitar arrastrar Arrastrando Arrastrar y simplificar" at bounding box center [648, 195] width 460 height 19
click at [856, 51] on h3 "Configuración del documento" at bounding box center [648, 51] width 460 height 28
click at [875, 51] on font "×" at bounding box center [871, 43] width 15 height 19
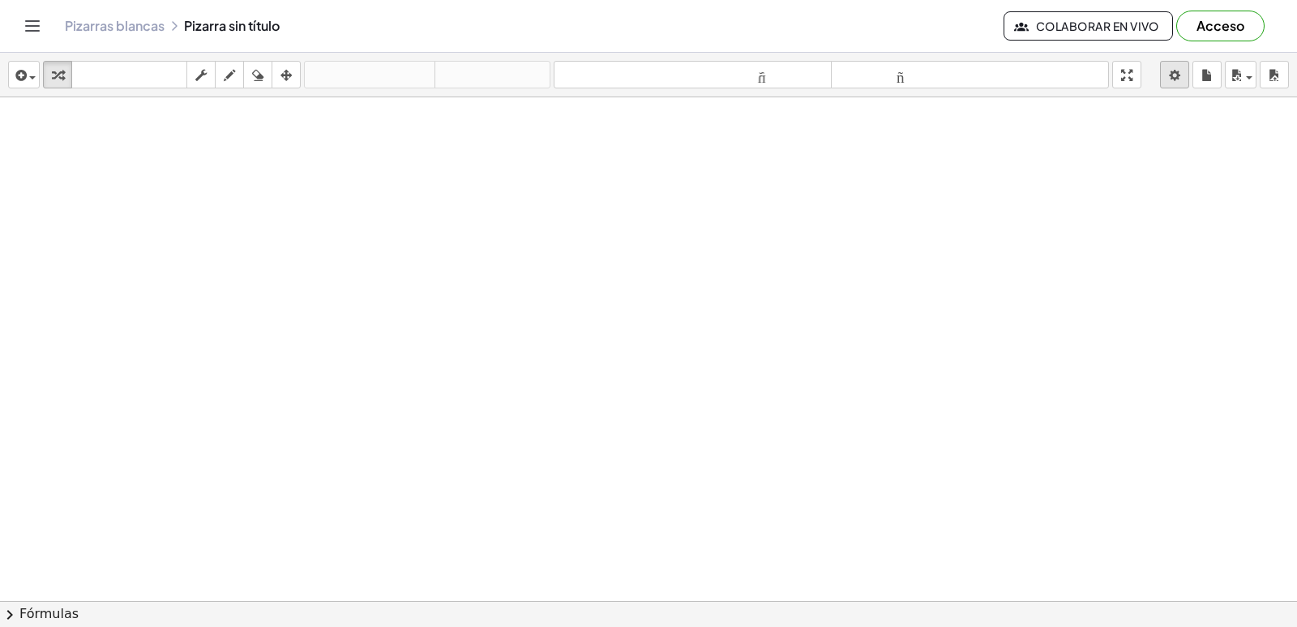
click at [1179, 69] on body "Actividades matemáticas fáciles de comprender Empezar Banco de actividades Trab…" at bounding box center [648, 313] width 1297 height 627
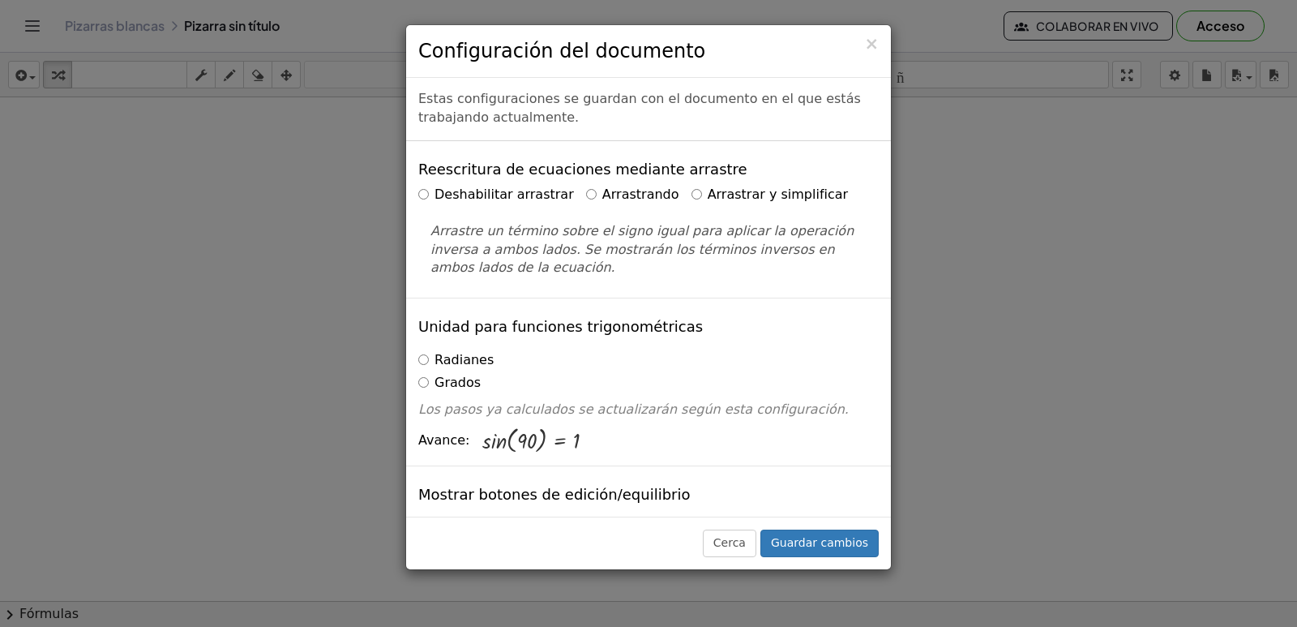
drag, startPoint x: 674, startPoint y: 195, endPoint x: 771, endPoint y: 443, distance: 265.7
click at [691, 195] on label "Arrastrar y simplificar" at bounding box center [769, 195] width 157 height 19
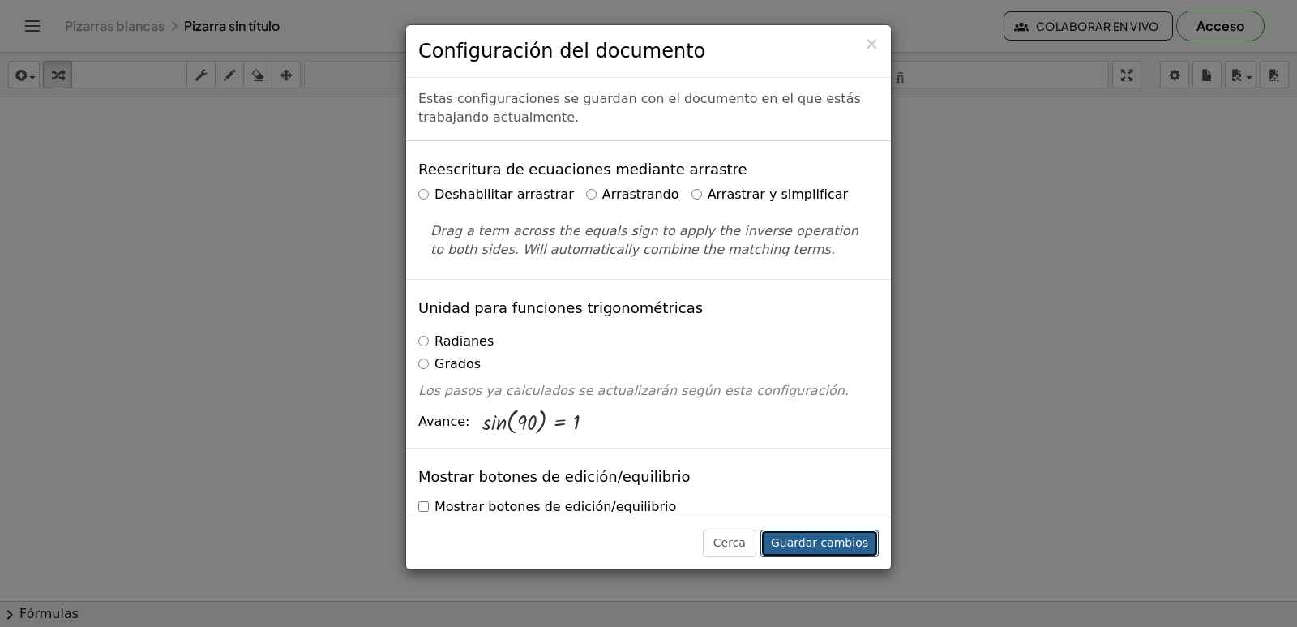
click at [830, 544] on font "Guardar cambios" at bounding box center [819, 542] width 97 height 13
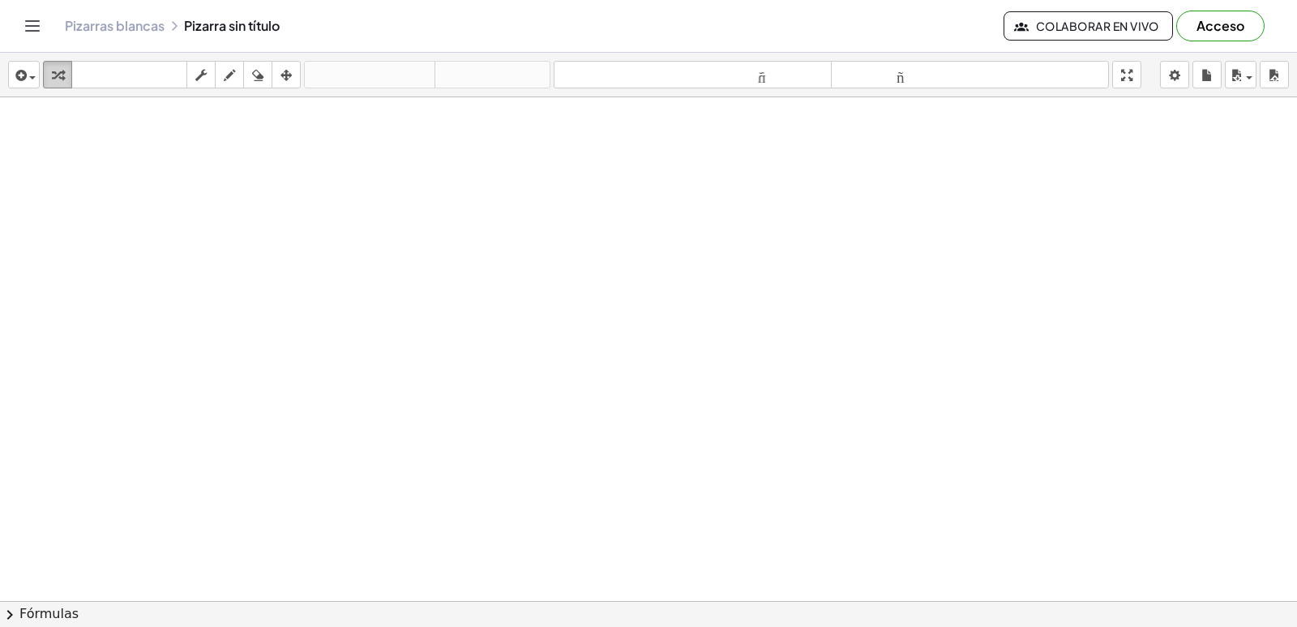
click at [57, 75] on icon "button" at bounding box center [57, 75] width 11 height 19
click at [577, 348] on div at bounding box center [648, 637] width 1297 height 1080
click at [631, 377] on div at bounding box center [648, 637] width 1297 height 1080
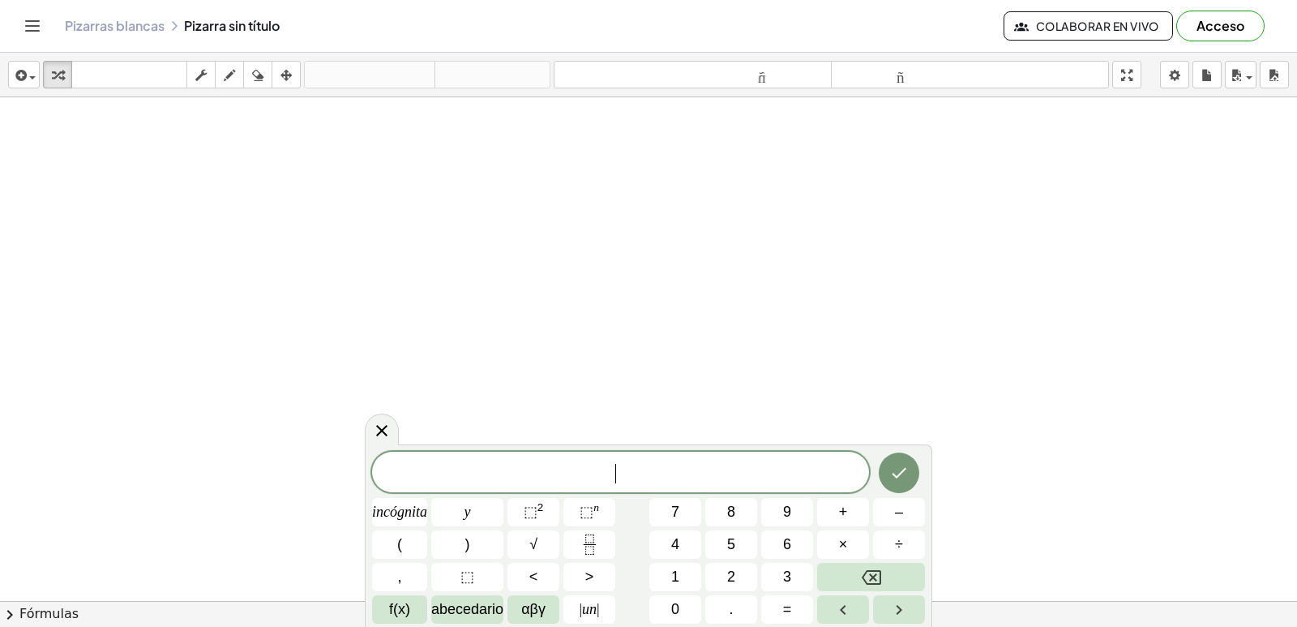
click at [724, 473] on span "​" at bounding box center [620, 473] width 497 height 23
click at [772, 573] on button "3" at bounding box center [787, 577] width 52 height 28
click at [845, 545] on font "×" at bounding box center [843, 544] width 9 height 16
click at [888, 575] on button "Retroceso" at bounding box center [871, 577] width 108 height 28
click at [833, 539] on button "×" at bounding box center [843, 544] width 52 height 28
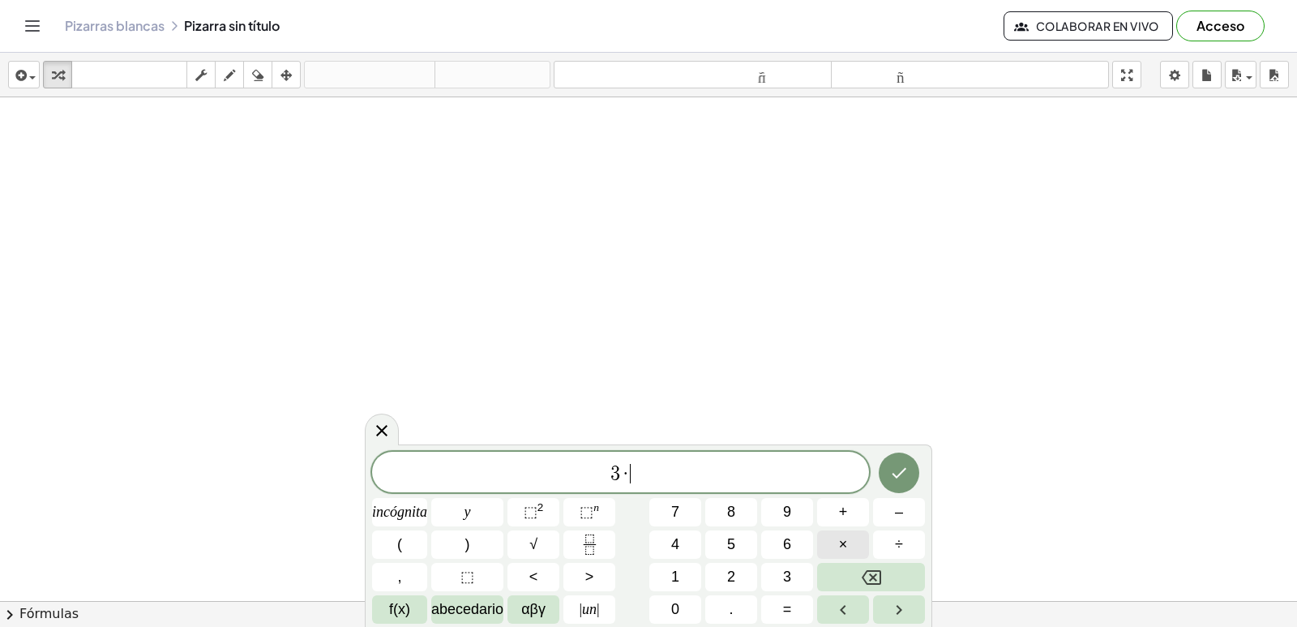
click at [825, 541] on button "×" at bounding box center [843, 544] width 52 height 28
click at [879, 579] on icon "Retroceso" at bounding box center [871, 577] width 19 height 15
click at [849, 510] on button "+" at bounding box center [843, 512] width 52 height 28
click at [674, 506] on font "7" at bounding box center [675, 511] width 8 height 16
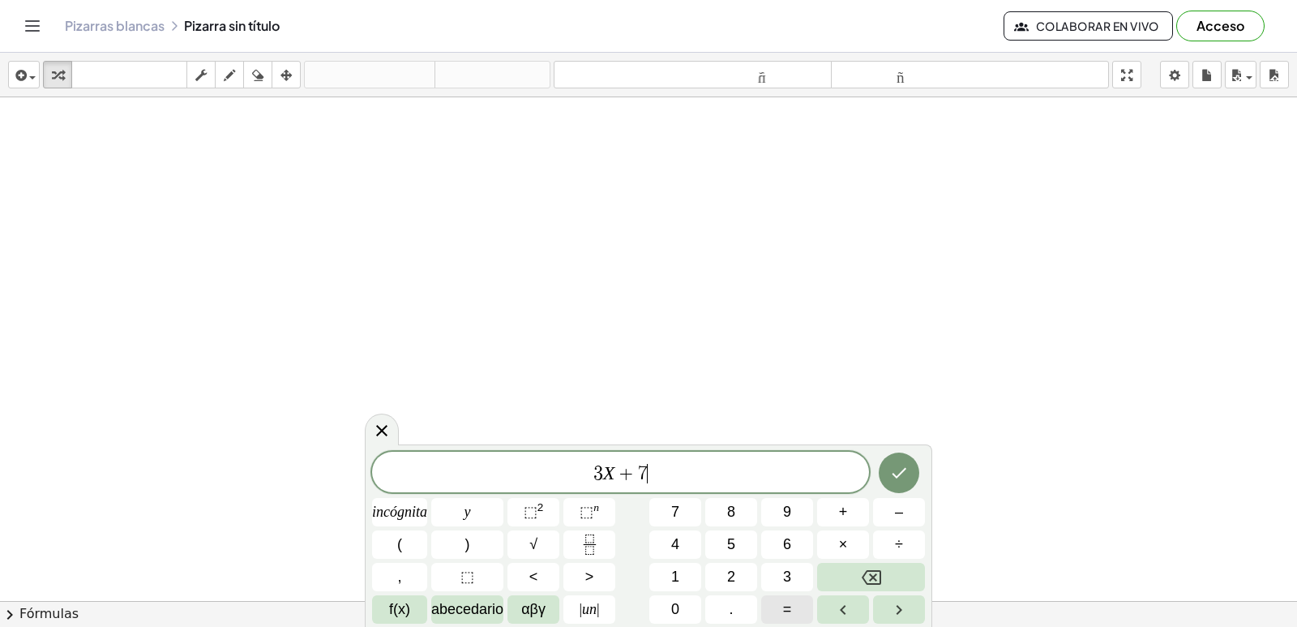
click at [797, 603] on button "=" at bounding box center [787, 609] width 52 height 28
click at [885, 513] on button "–" at bounding box center [899, 512] width 52 height 28
click at [794, 569] on button "3" at bounding box center [787, 577] width 52 height 28
click at [893, 473] on icon "Hecho" at bounding box center [898, 472] width 19 height 19
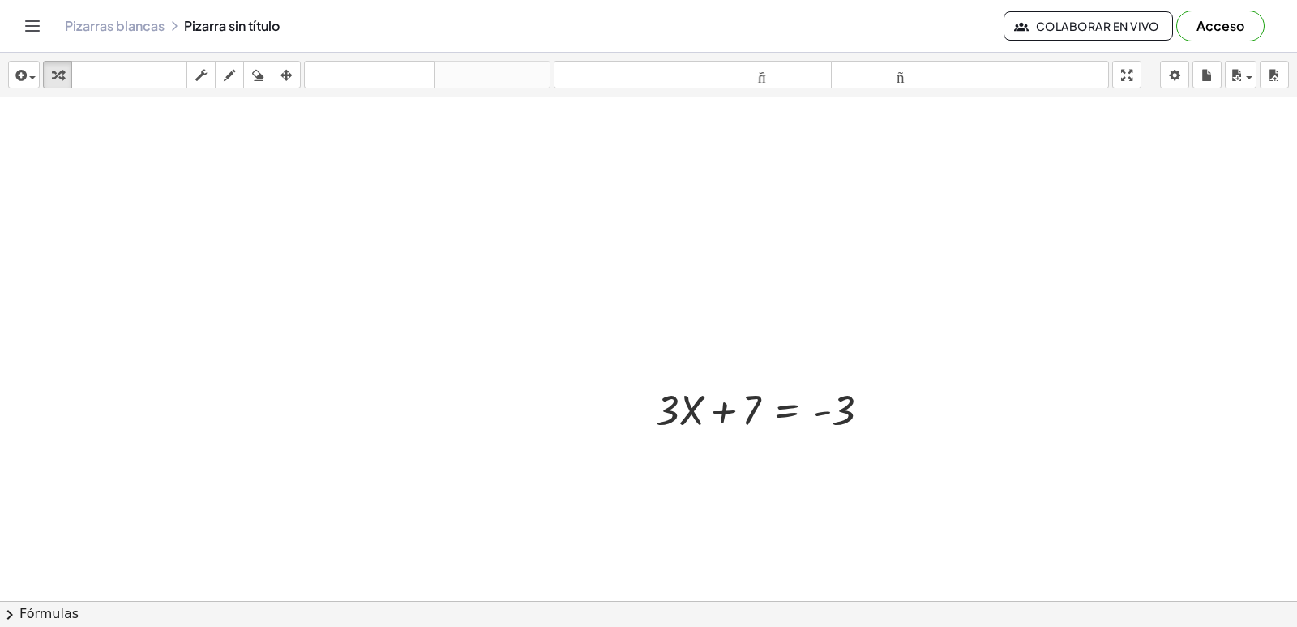
click at [837, 458] on div at bounding box center [648, 637] width 1297 height 1080
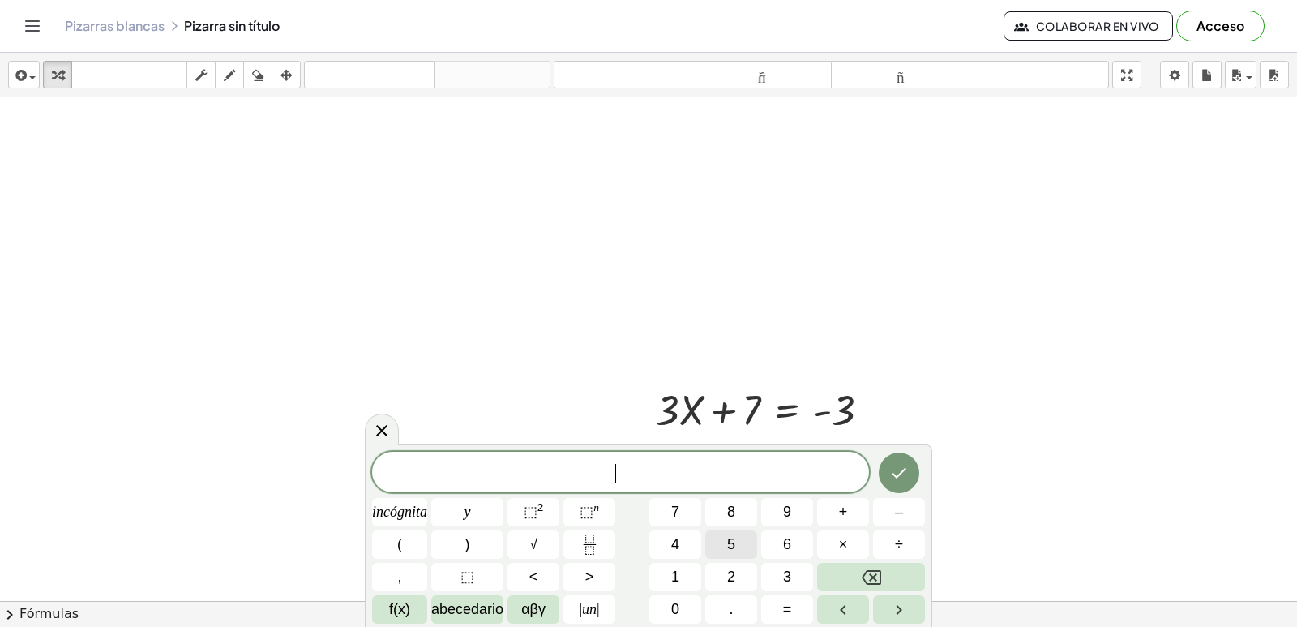
click at [719, 541] on button "5" at bounding box center [731, 544] width 52 height 28
click at [910, 513] on button "–" at bounding box center [899, 512] width 52 height 28
click at [784, 513] on font "9" at bounding box center [787, 511] width 8 height 16
click at [783, 605] on font "=" at bounding box center [787, 609] width 9 height 16
click at [696, 571] on button "1" at bounding box center [675, 577] width 52 height 28
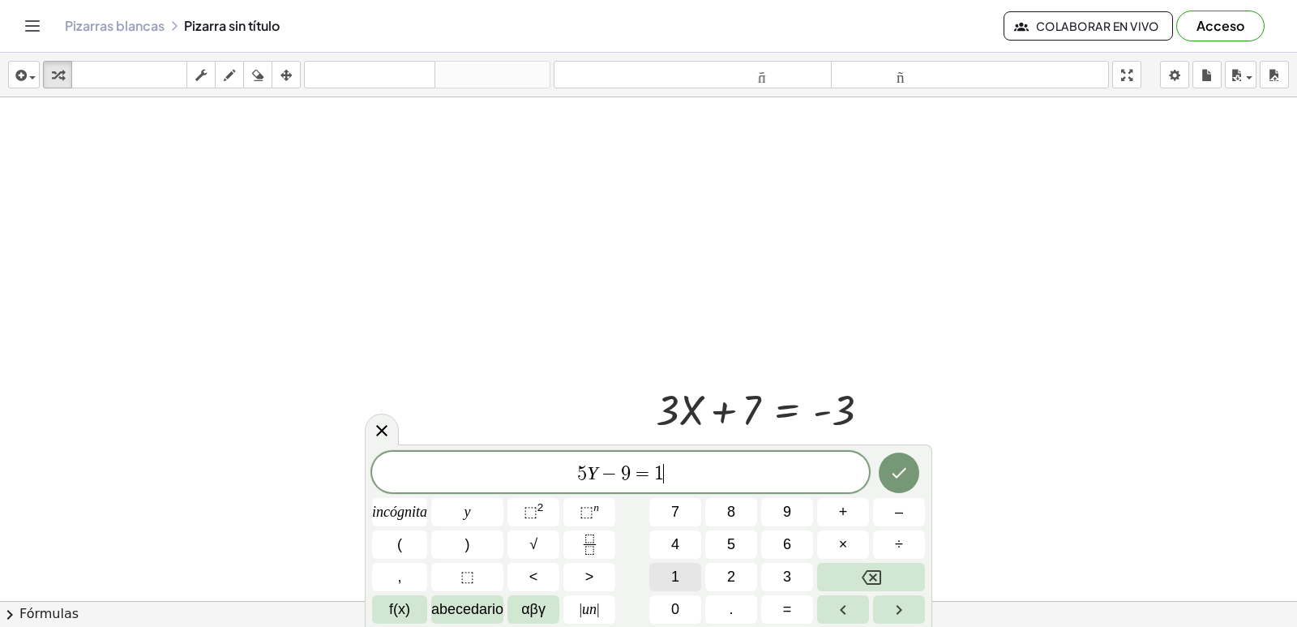
click at [696, 570] on button "1" at bounding box center [675, 577] width 52 height 28
click at [887, 473] on button "Hecho" at bounding box center [899, 472] width 41 height 41
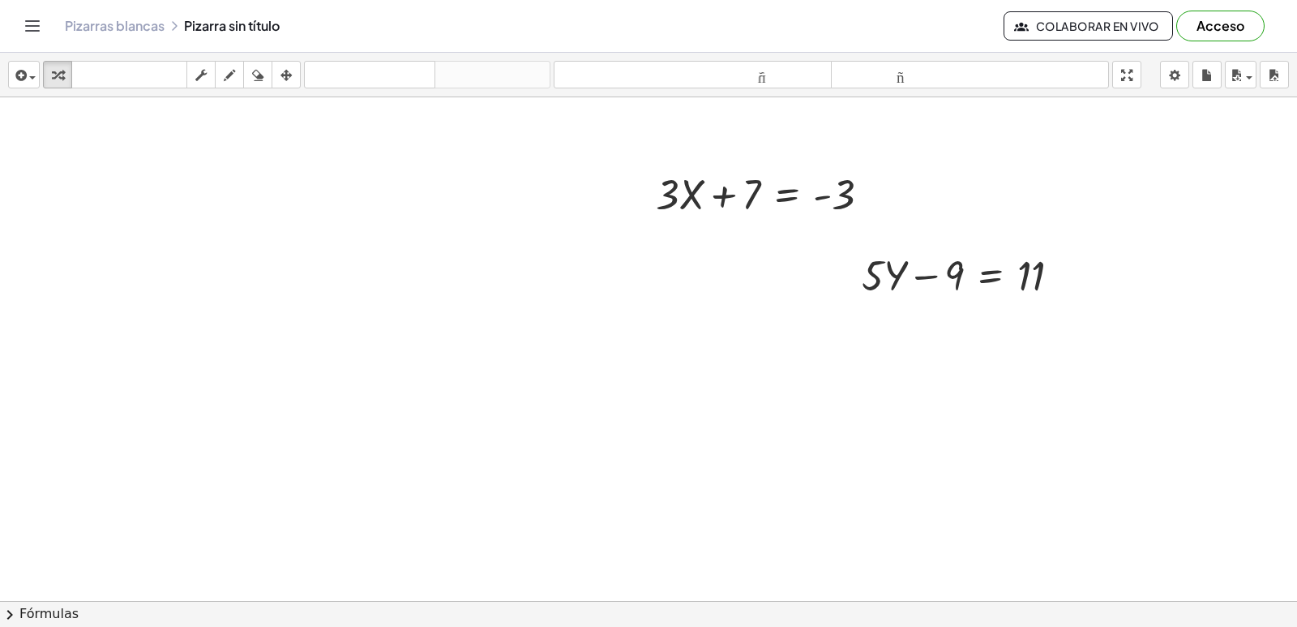
scroll to position [243, 0]
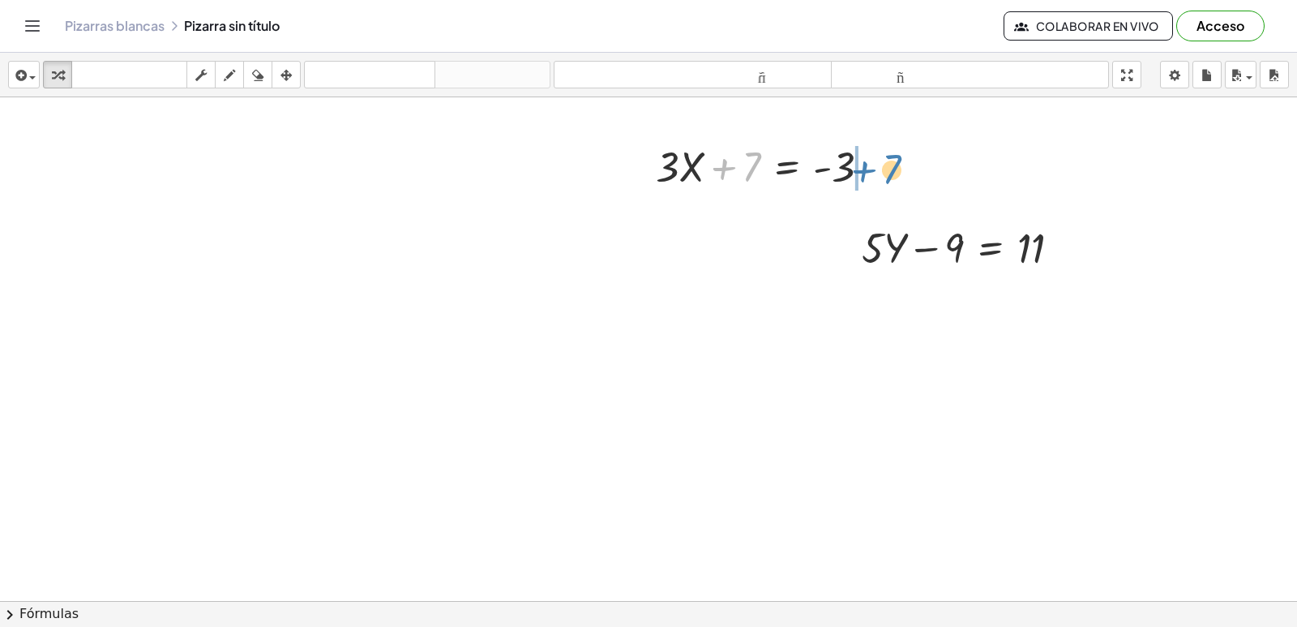
drag, startPoint x: 731, startPoint y: 169, endPoint x: 871, endPoint y: 171, distance: 140.2
click at [871, 171] on div at bounding box center [770, 165] width 244 height 55
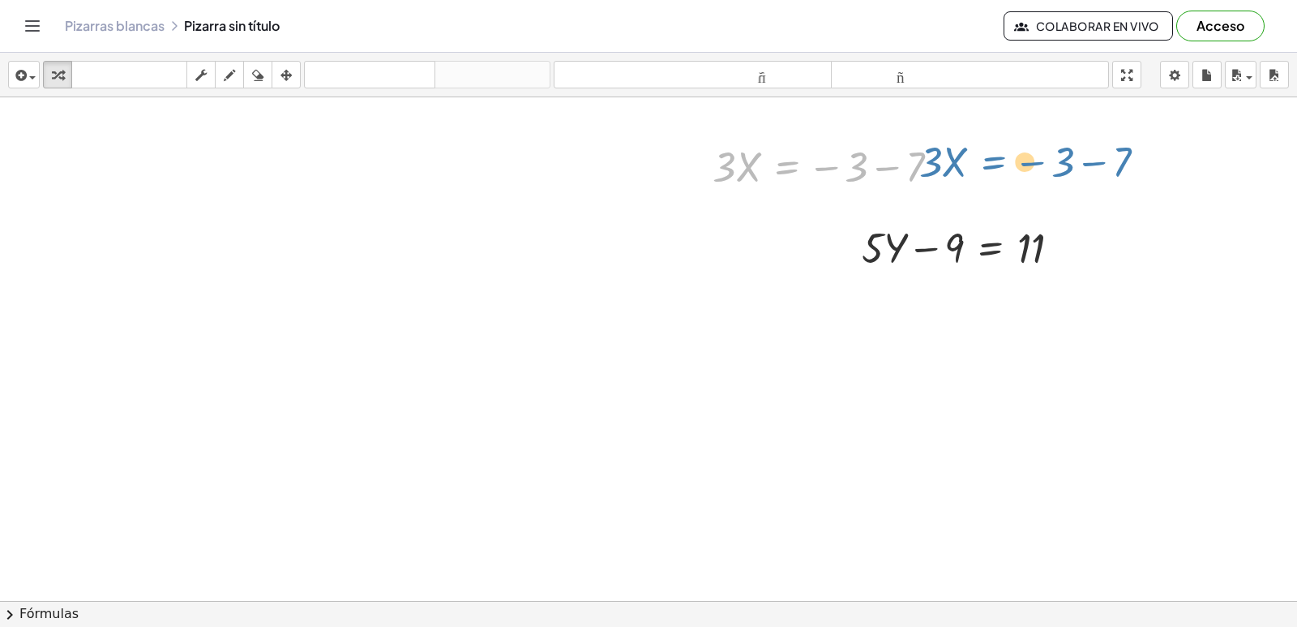
drag, startPoint x: 784, startPoint y: 167, endPoint x: 990, endPoint y: 162, distance: 206.7
click at [990, 162] on div "+ · 3 · X + 7 = - 3 · 3 · X = − 3 − 7 · 3 · X 7 = − 3 − + · 5 · Y − 9 = 11" at bounding box center [648, 394] width 1297 height 1080
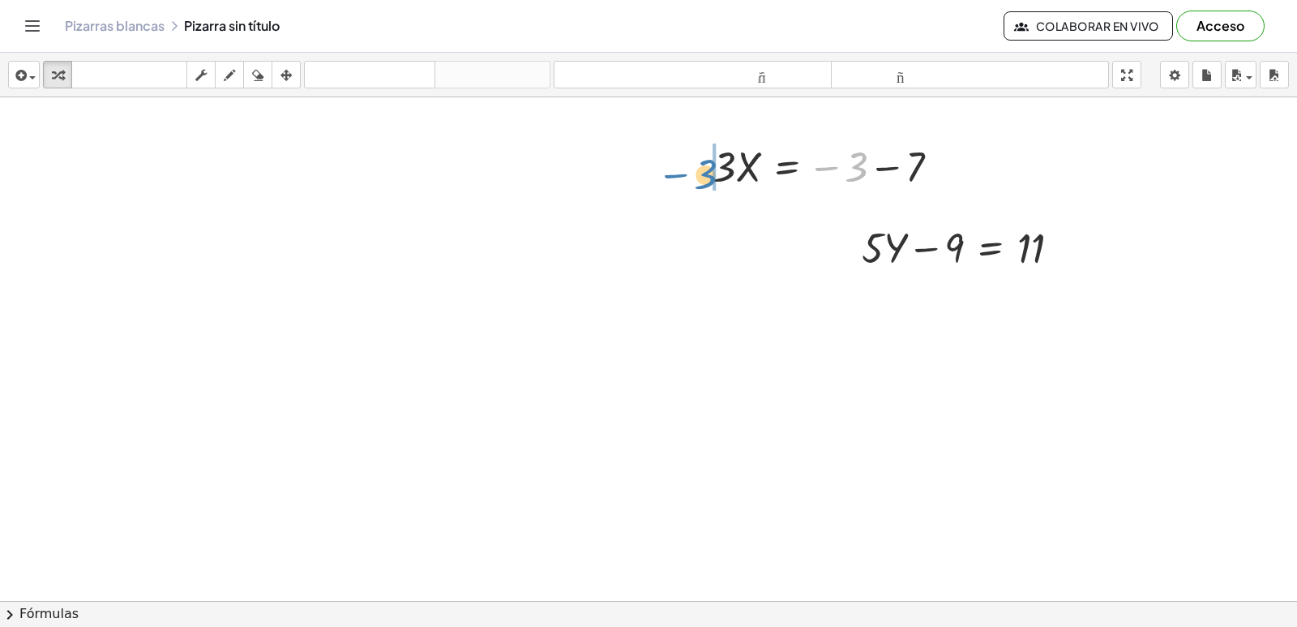
drag, startPoint x: 819, startPoint y: 169, endPoint x: 667, endPoint y: 183, distance: 153.1
click at [667, 183] on div "+ · 3 · X + 7 = - 3 − 3 · 3 · X 7 = − 3 − + · 5 · Y − 9 = 11" at bounding box center [648, 394] width 1297 height 1080
drag, startPoint x: 820, startPoint y: 164, endPoint x: 754, endPoint y: 160, distance: 66.6
click at [757, 159] on div at bounding box center [766, 165] width 244 height 55
click at [652, 145] on div at bounding box center [733, 165] width 256 height 55
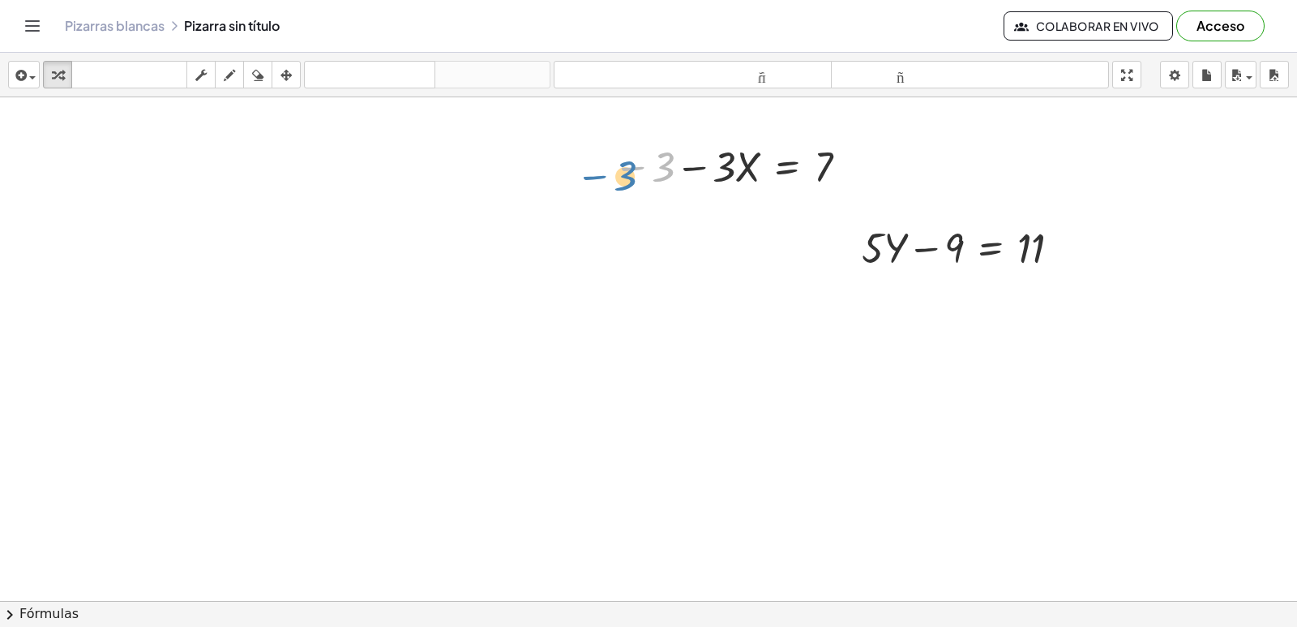
drag, startPoint x: 652, startPoint y: 145, endPoint x: 616, endPoint y: 153, distance: 37.4
click at [616, 153] on div at bounding box center [733, 165] width 256 height 55
click at [605, 504] on div at bounding box center [648, 394] width 1297 height 1080
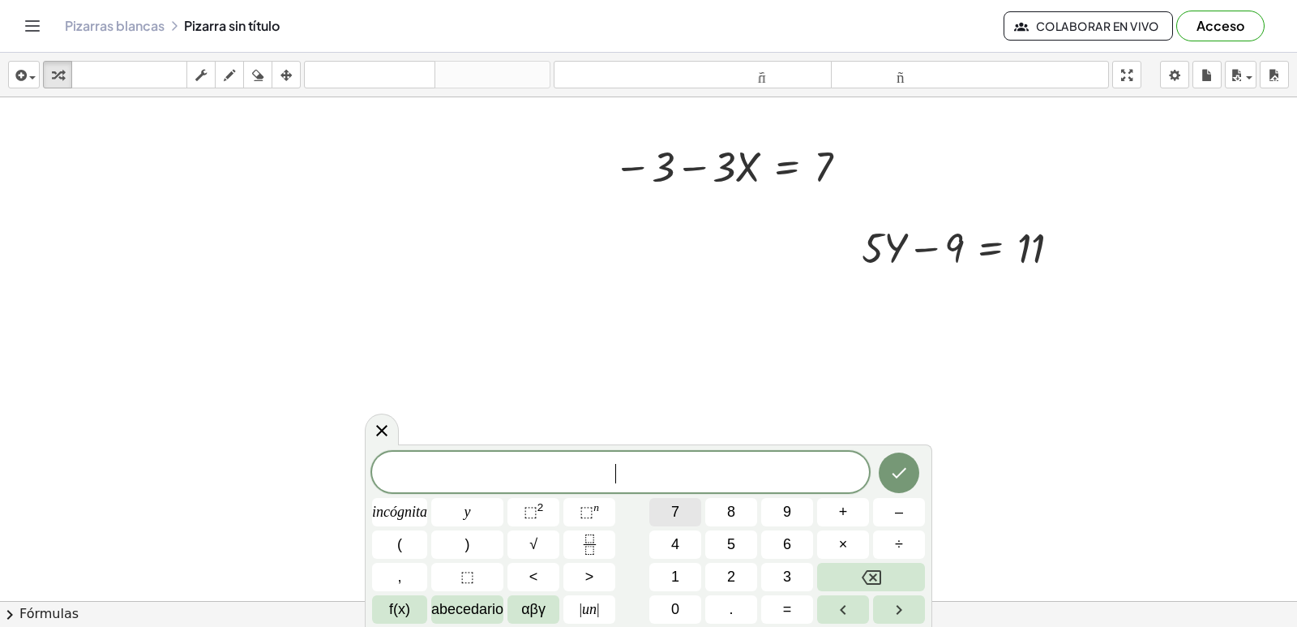
click at [665, 509] on button "7" at bounding box center [675, 512] width 52 height 28
click at [920, 507] on button "–" at bounding box center [899, 512] width 52 height 28
click at [734, 578] on font "2" at bounding box center [731, 576] width 8 height 16
click at [685, 582] on button "1" at bounding box center [675, 577] width 52 height 28
click at [780, 597] on button "=" at bounding box center [787, 609] width 52 height 28
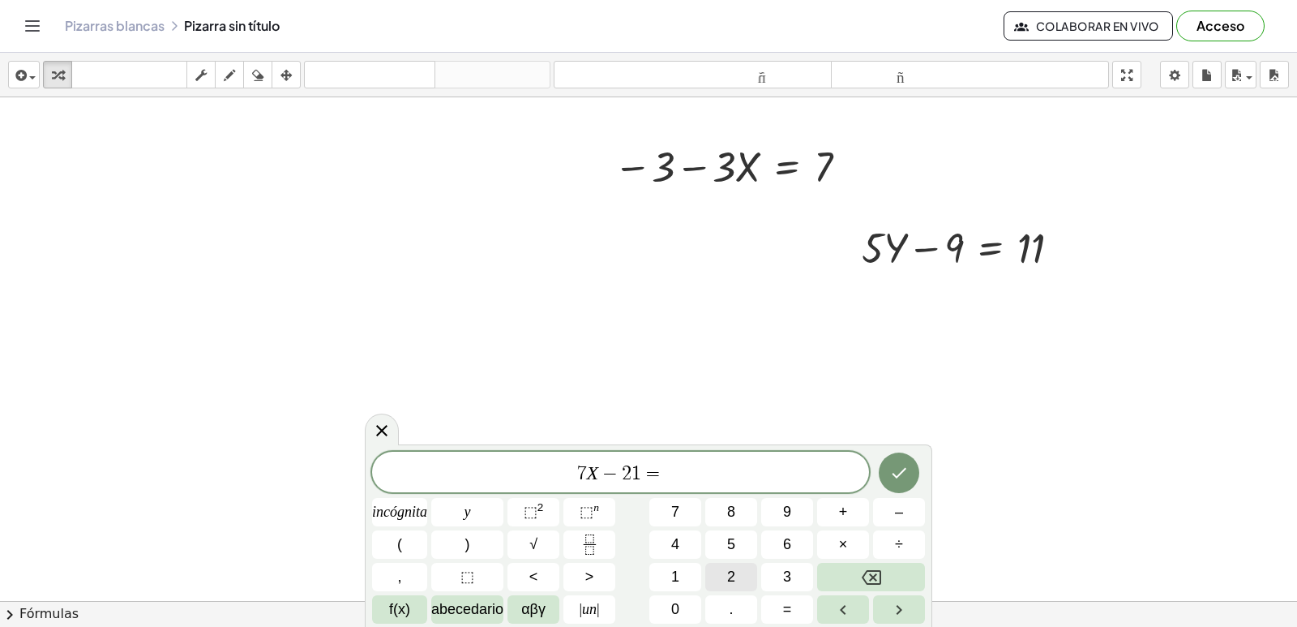
click at [725, 563] on button "2" at bounding box center [731, 577] width 52 height 28
click at [689, 573] on button "1" at bounding box center [675, 577] width 52 height 28
click at [886, 464] on button "Hecho" at bounding box center [899, 472] width 41 height 41
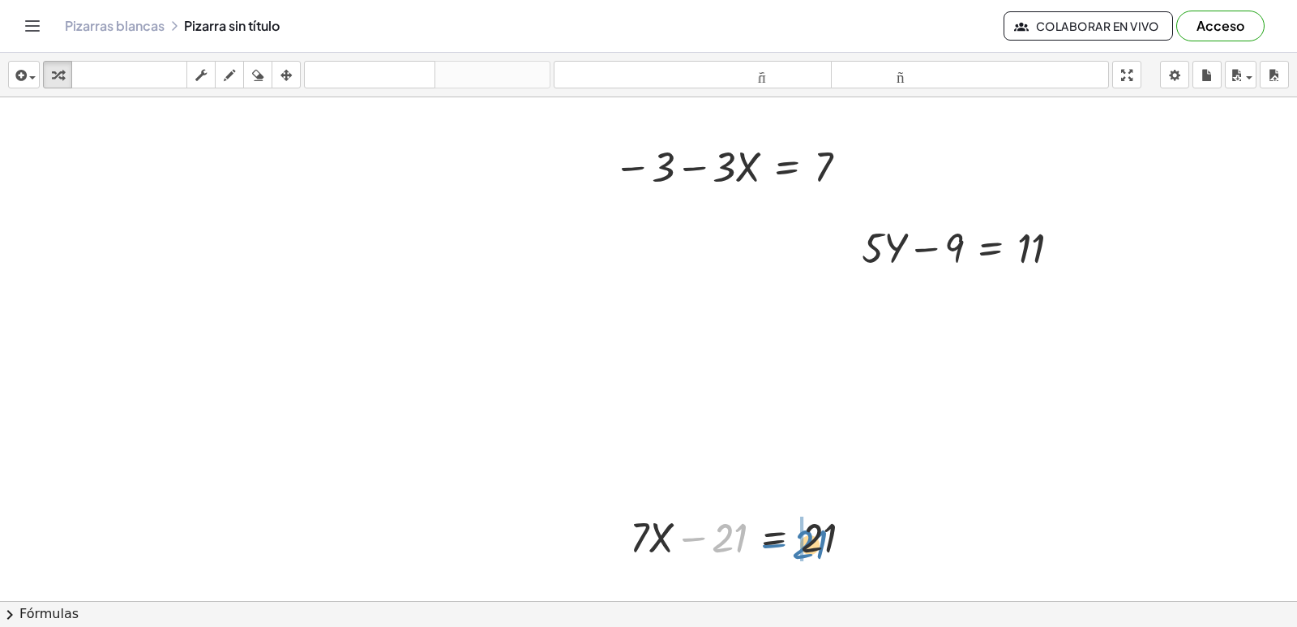
drag, startPoint x: 751, startPoint y: 527, endPoint x: 824, endPoint y: 533, distance: 73.2
click at [841, 533] on div at bounding box center [747, 535] width 251 height 55
drag, startPoint x: 726, startPoint y: 526, endPoint x: 816, endPoint y: 532, distance: 90.2
click at [816, 532] on div at bounding box center [820, 535] width 251 height 55
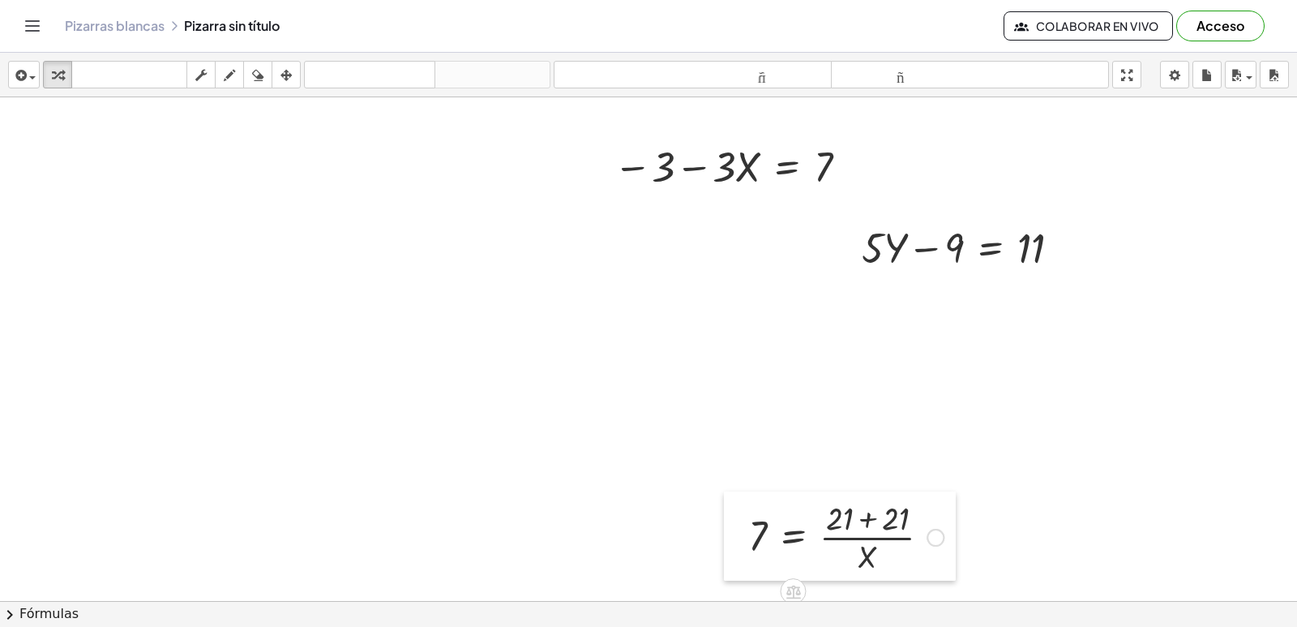
drag, startPoint x: 726, startPoint y: 532, endPoint x: 745, endPoint y: 532, distance: 18.6
click at [745, 532] on div at bounding box center [736, 535] width 24 height 89
drag, startPoint x: 755, startPoint y: 537, endPoint x: 843, endPoint y: 561, distance: 90.9
click at [843, 561] on div at bounding box center [846, 535] width 212 height 81
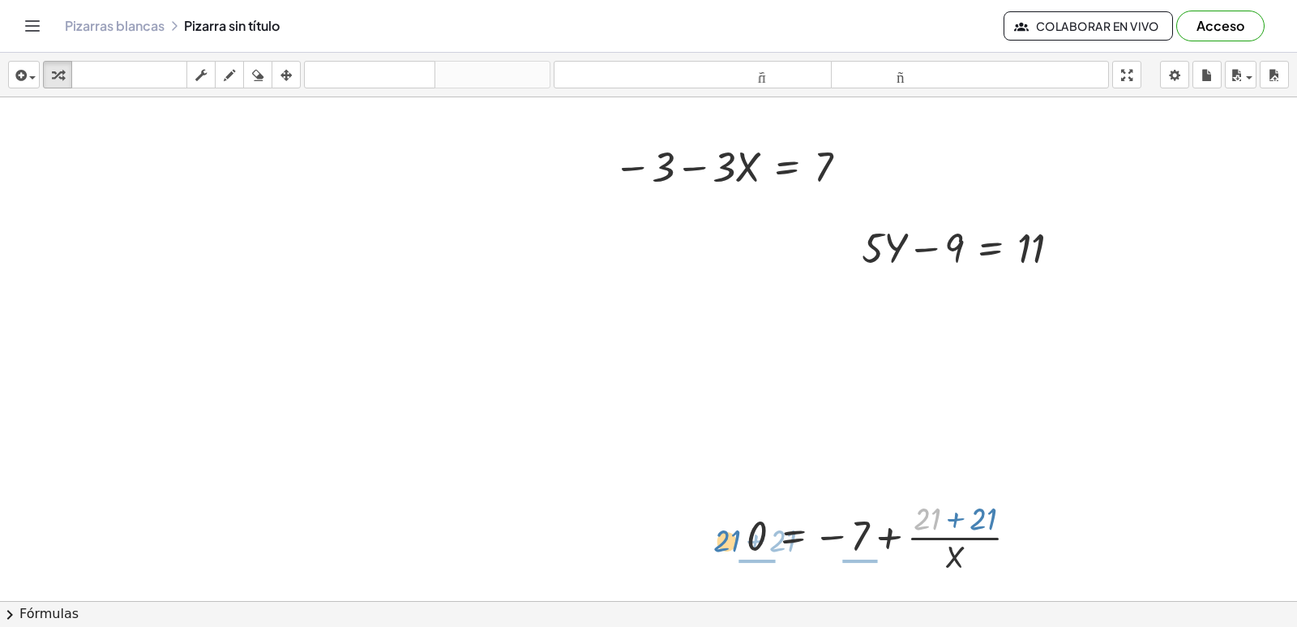
drag, startPoint x: 918, startPoint y: 524, endPoint x: 712, endPoint y: 549, distance: 207.4
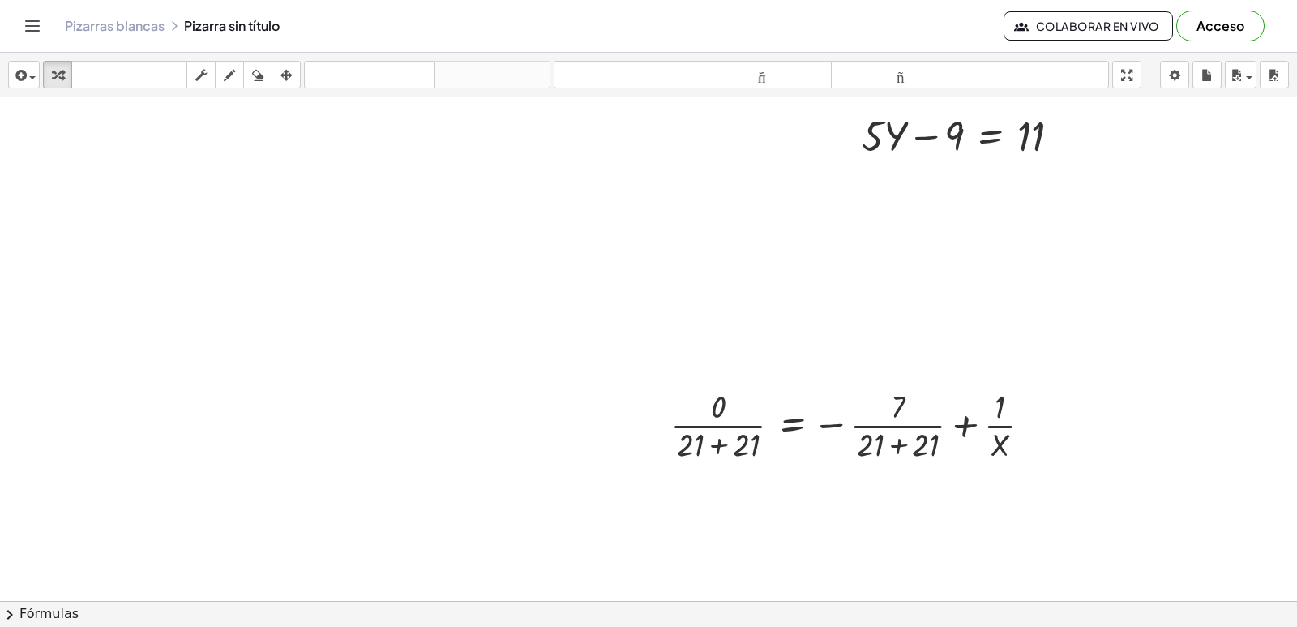
scroll to position [405, 0]
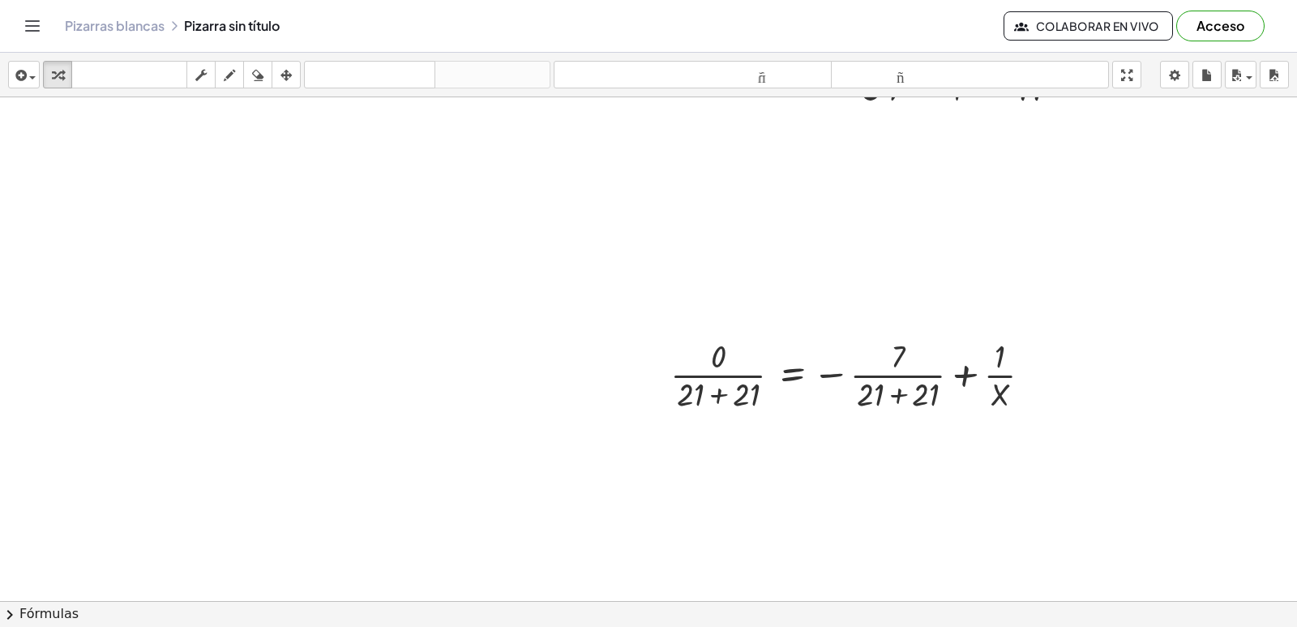
click at [674, 450] on div at bounding box center [648, 232] width 1297 height 1080
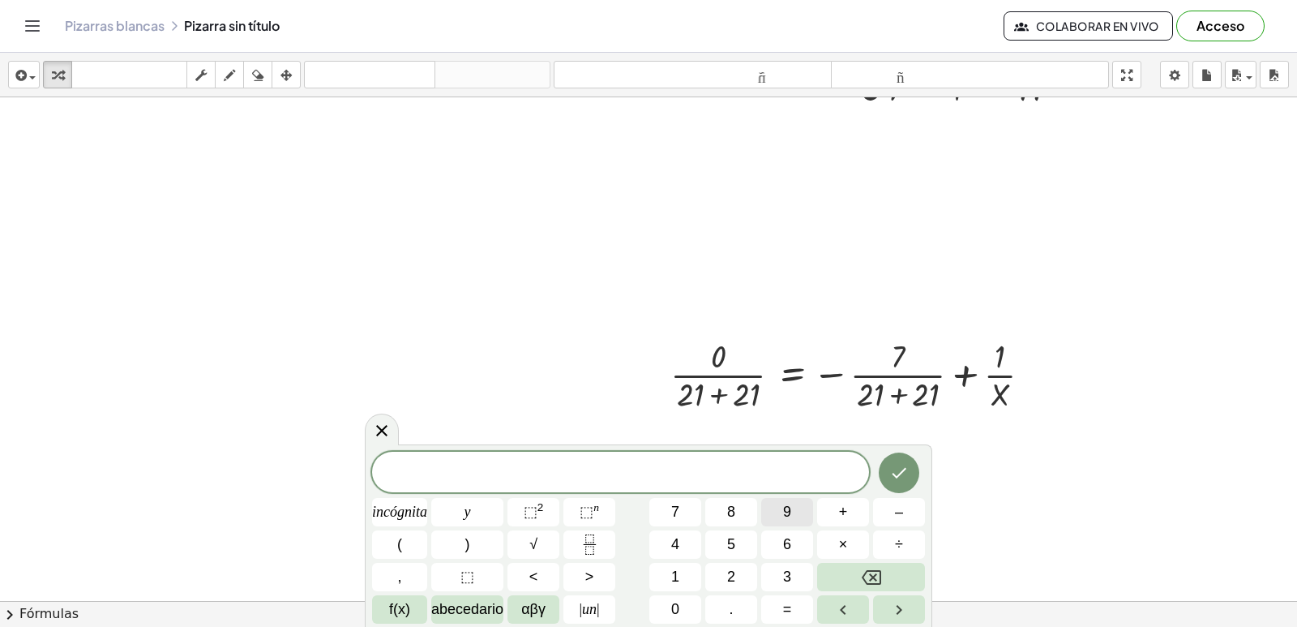
click at [788, 507] on font "9" at bounding box center [787, 511] width 8 height 16
click at [890, 512] on button "–" at bounding box center [899, 512] width 52 height 28
click at [725, 542] on button "5" at bounding box center [731, 544] width 52 height 28
click at [772, 605] on button "=" at bounding box center [787, 609] width 52 height 28
click at [680, 571] on button "1" at bounding box center [675, 577] width 52 height 28
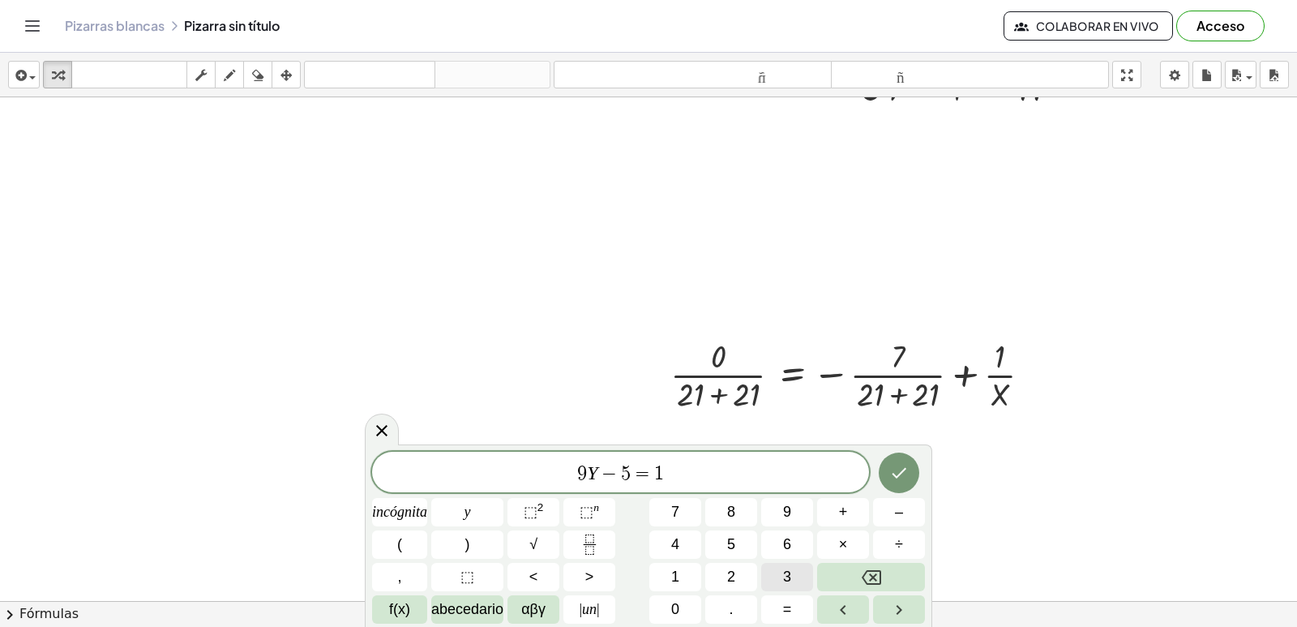
click at [798, 577] on button "3" at bounding box center [787, 577] width 52 height 28
click at [890, 469] on icon "Hecho" at bounding box center [898, 472] width 19 height 19
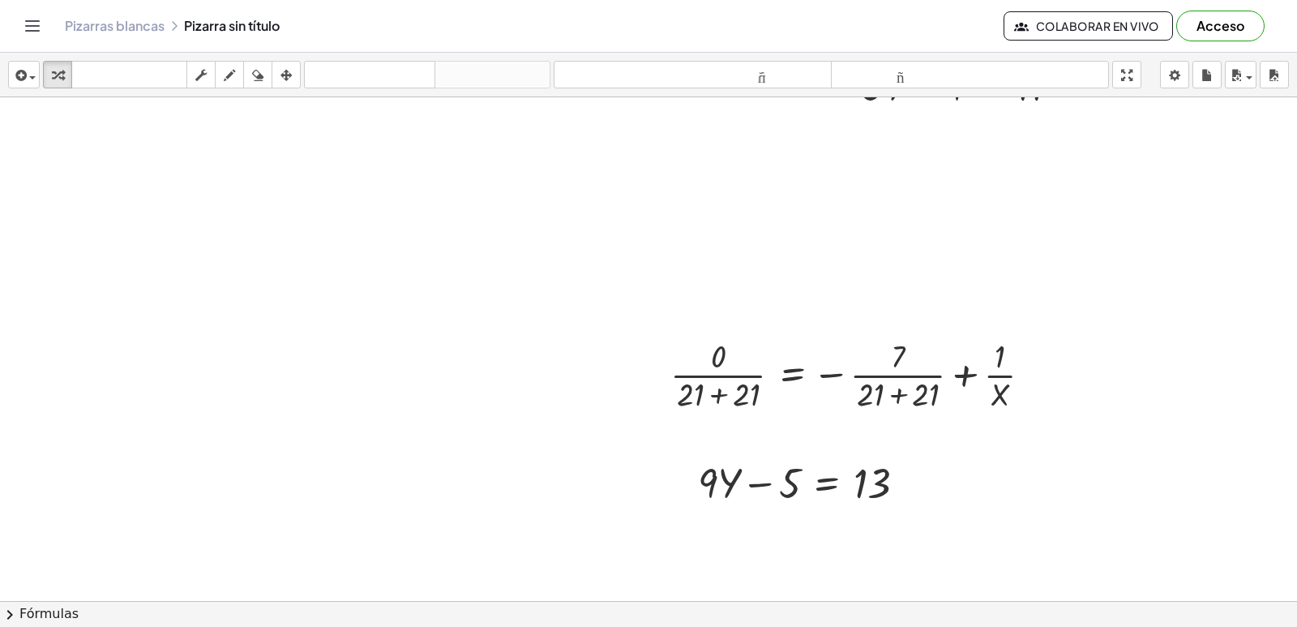
scroll to position [576, 0]
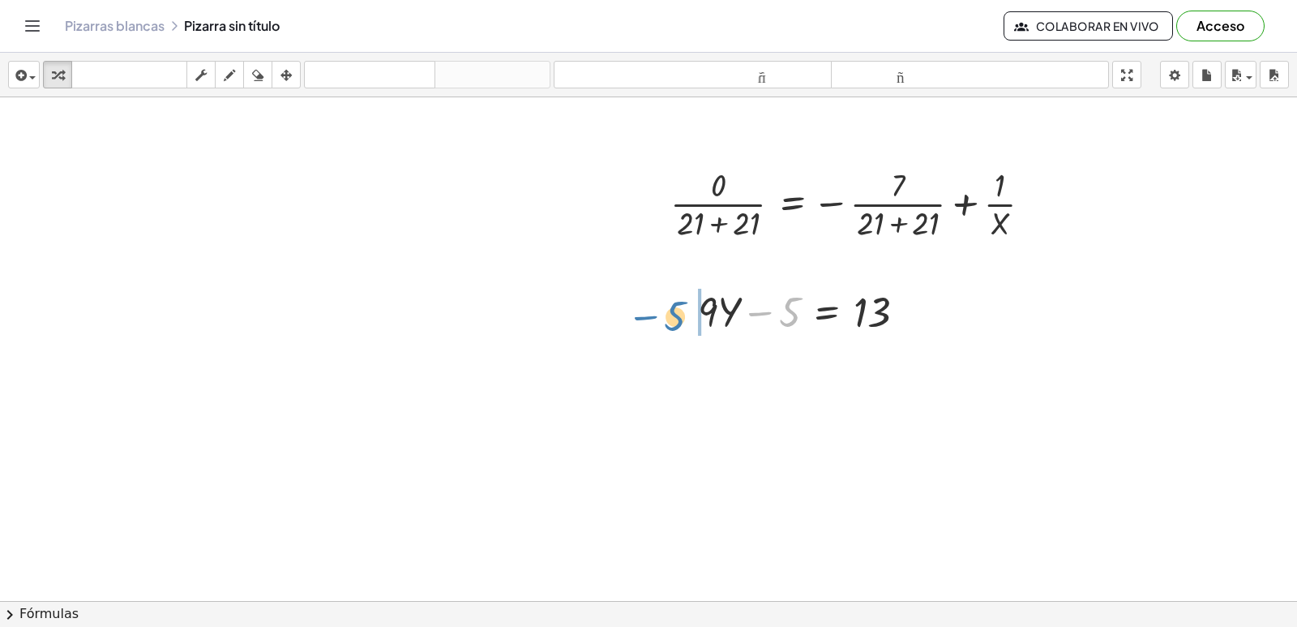
drag, startPoint x: 769, startPoint y: 319, endPoint x: 650, endPoint y: 323, distance: 119.2
click at [650, 323] on div "+ · 3 · X + 7 = - 3 · 3 · X = − 3 − 7 + 3 + · 3 · X = - 7 · 3 · X 7 = 3 − − + ·…" at bounding box center [648, 276] width 1297 height 1510
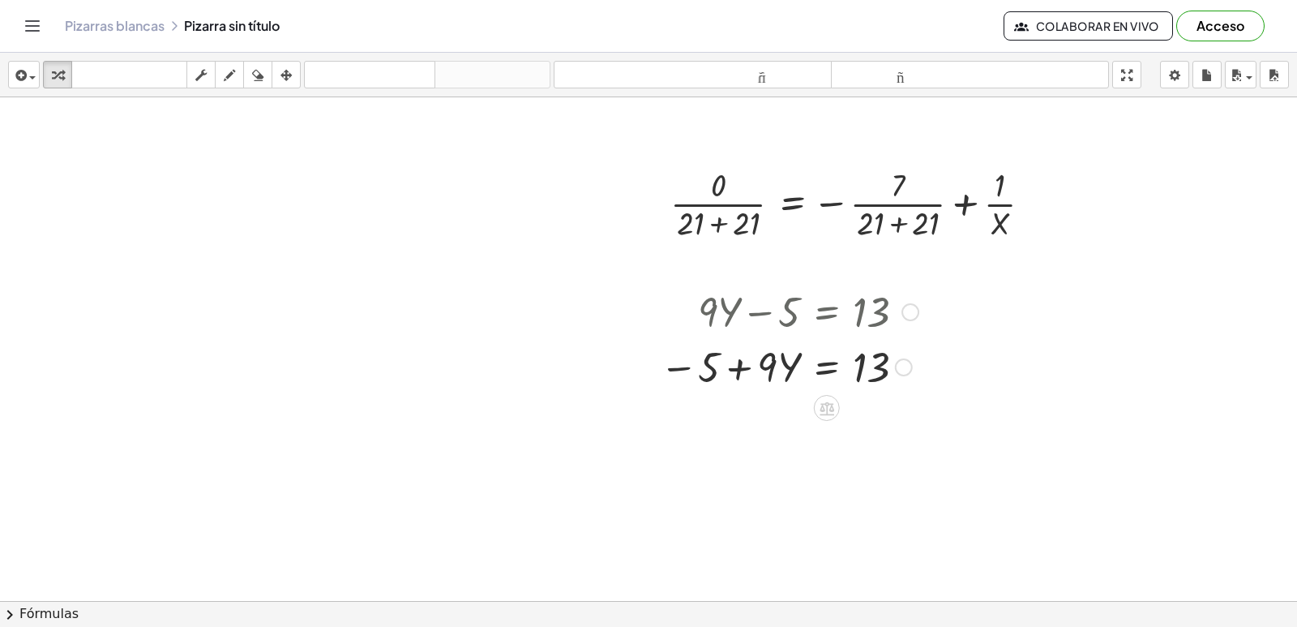
drag, startPoint x: 705, startPoint y: 317, endPoint x: 684, endPoint y: 323, distance: 21.8
click at [684, 323] on div at bounding box center [789, 310] width 275 height 55
drag, startPoint x: 712, startPoint y: 304, endPoint x: 692, endPoint y: 323, distance: 26.9
click at [692, 323] on div at bounding box center [789, 310] width 275 height 55
drag, startPoint x: 704, startPoint y: 378, endPoint x: 687, endPoint y: 322, distance: 58.2
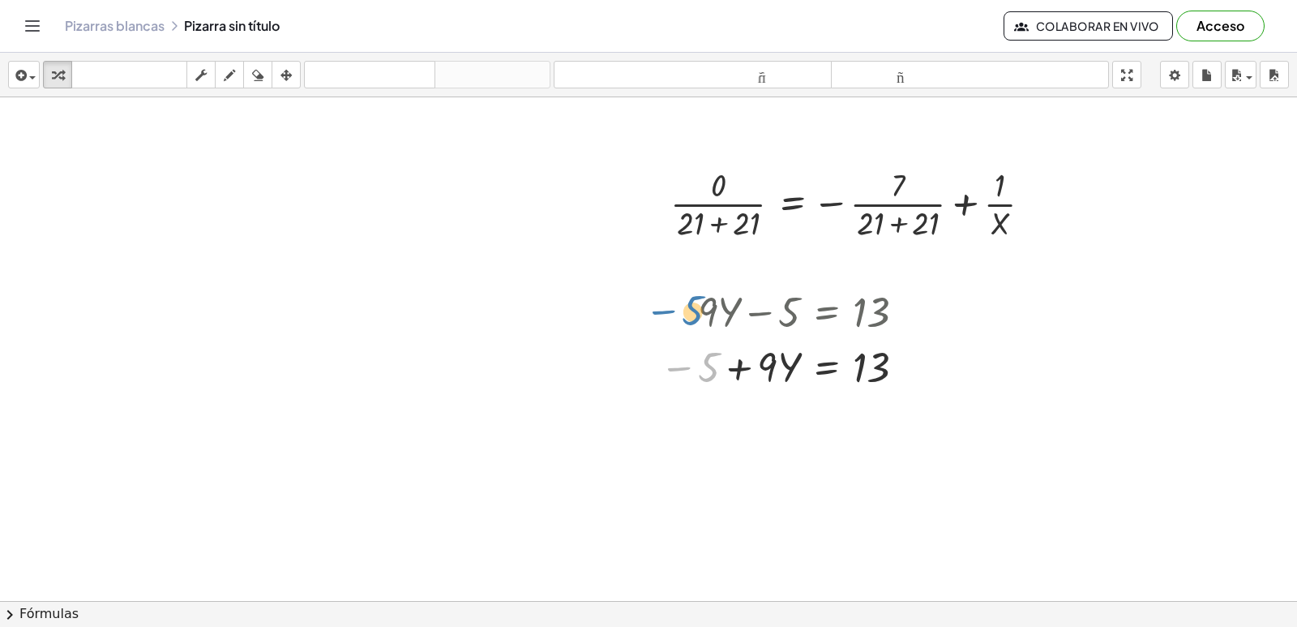
click at [827, 312] on div "+ · 9 · Y − 5 = 13 − 5 + · 9 · Y − 5 = 13" at bounding box center [827, 312] width 0 height 0
drag, startPoint x: 745, startPoint y: 314, endPoint x: 764, endPoint y: 354, distance: 45.0
click at [827, 312] on div "+ · 9 · Y − 5 = 13 + · 9 · Y − 5 = 13" at bounding box center [827, 312] width 0 height 0
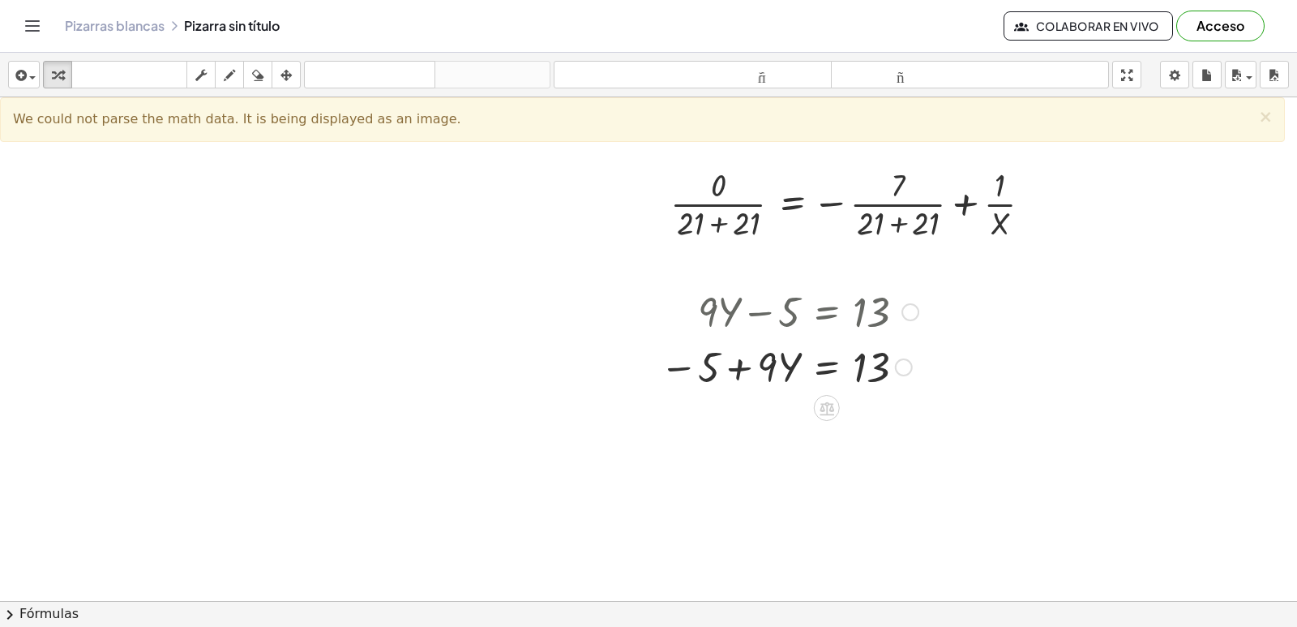
click at [782, 366] on div at bounding box center [789, 365] width 275 height 55
drag, startPoint x: 753, startPoint y: 374, endPoint x: 760, endPoint y: 344, distance: 30.9
click at [760, 344] on div "+ · 9 · Y − 5 = 13 + · 9 · Y − 5 = 13" at bounding box center [782, 338] width 295 height 118
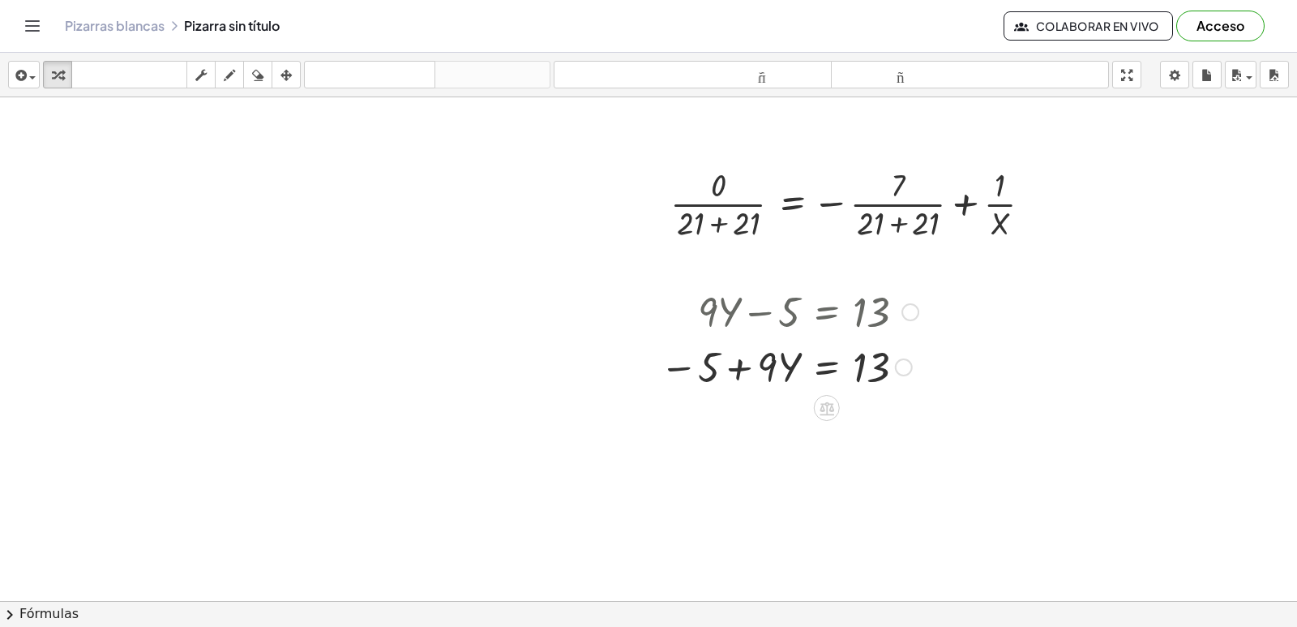
click at [894, 363] on div at bounding box center [789, 365] width 275 height 55
click at [902, 362] on div at bounding box center [904, 367] width 18 height 18
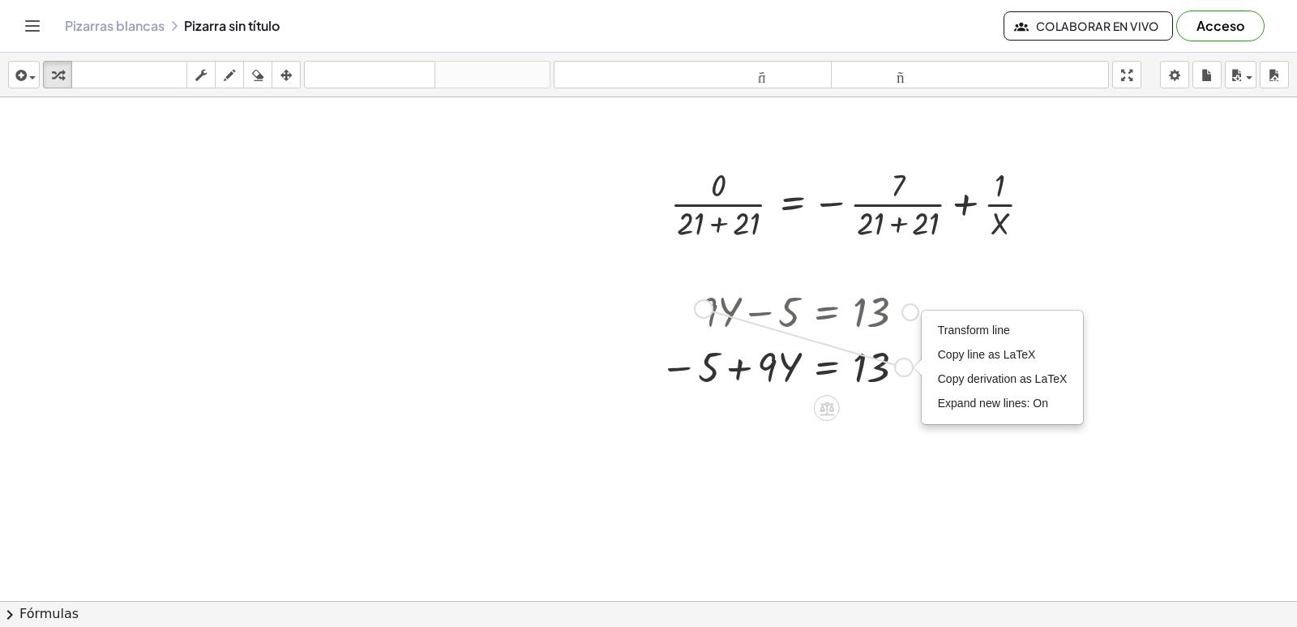
drag, startPoint x: 902, startPoint y: 362, endPoint x: 700, endPoint y: 308, distance: 209.8
click at [827, 312] on div "+ · 9 · Y − 5 = 13 + · 9 · Y − 5 = 13 Transform line Copy line as LaTeX Copy de…" at bounding box center [827, 312] width 0 height 0
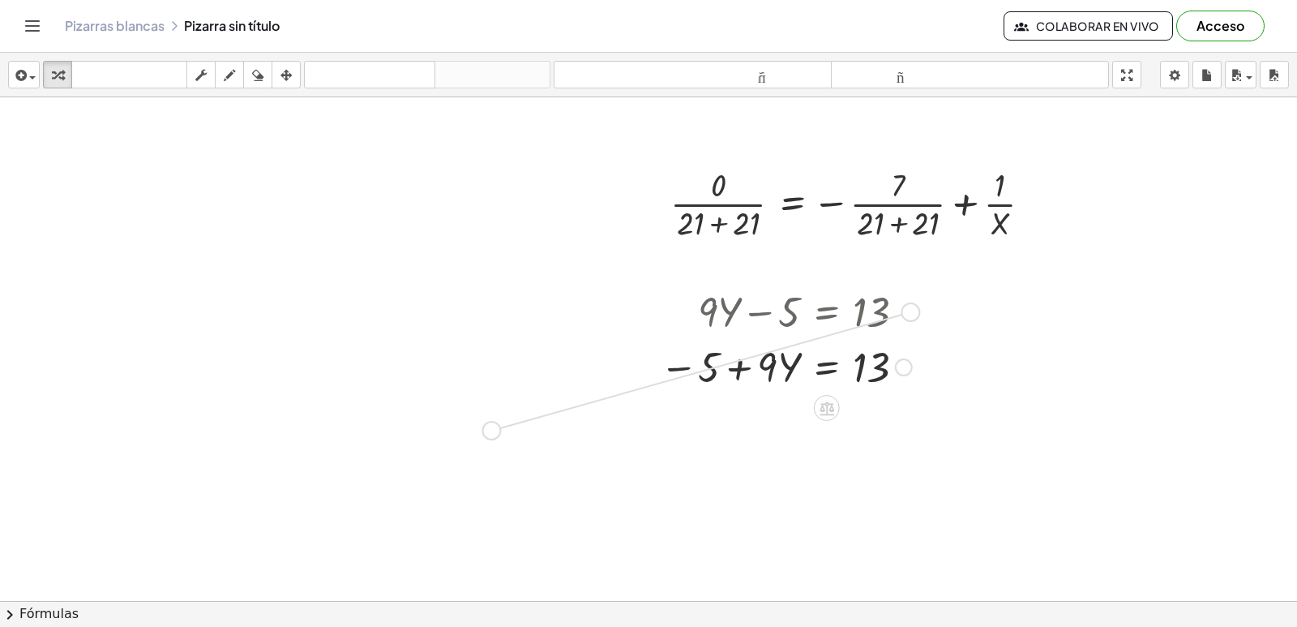
drag, startPoint x: 906, startPoint y: 314, endPoint x: 556, endPoint y: 278, distance: 352.0
click at [417, 317] on div "+ · 3 · X + 7 = - 3 · 3 · X = − 3 − 7 + 3 + · 3 · X = - 7 · 3 · X 7 = 3 − − + ·…" at bounding box center [648, 276] width 1297 height 1510
drag, startPoint x: 587, startPoint y: 296, endPoint x: 473, endPoint y: 320, distance: 116.1
click at [479, 324] on div at bounding box center [648, 276] width 1297 height 1510
drag, startPoint x: 905, startPoint y: 366, endPoint x: 498, endPoint y: 319, distance: 408.9
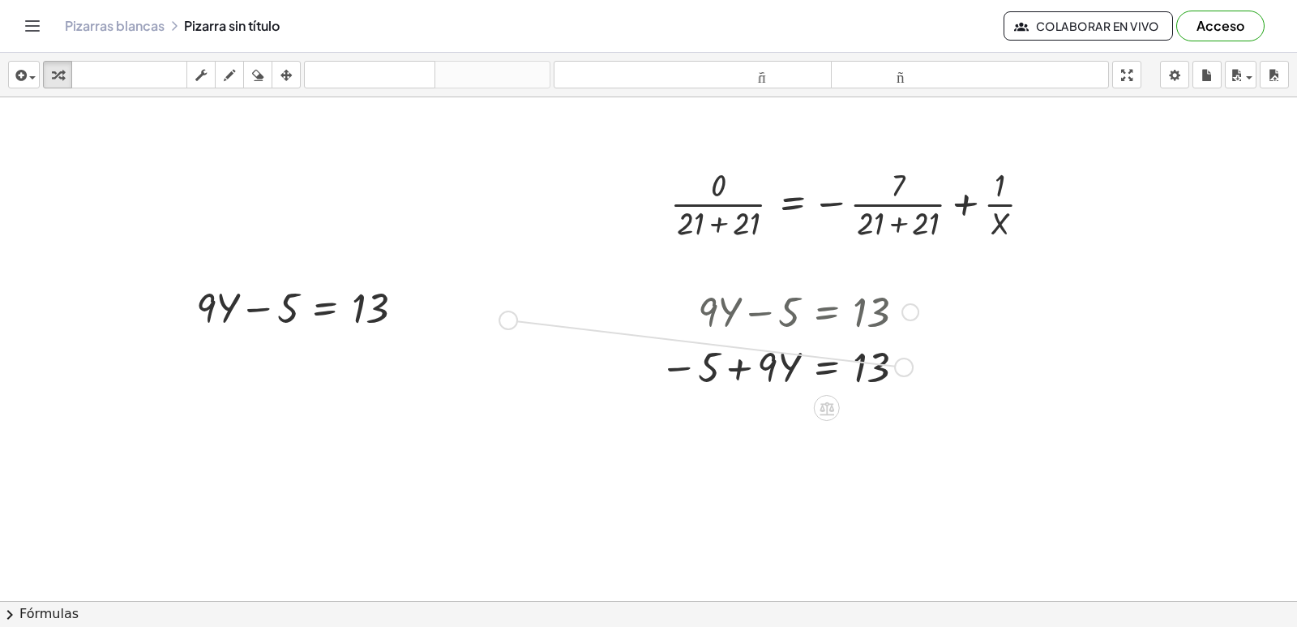
click at [498, 319] on div "+ · 3 · X + 7 = - 3 · 3 · X = − 3 − 7 + 3 + · 3 · X = - 7 · 3 · X 7 = 3 − − + ·…" at bounding box center [648, 276] width 1297 height 1510
drag, startPoint x: 908, startPoint y: 315, endPoint x: 349, endPoint y: 421, distance: 569.3
click at [332, 428] on div "+ · 3 · X + 7 = - 3 · 3 · X = − 3 − 7 + 3 + · 3 · X = - 7 · 3 · X 7 = 3 − − + ·…" at bounding box center [648, 276] width 1297 height 1510
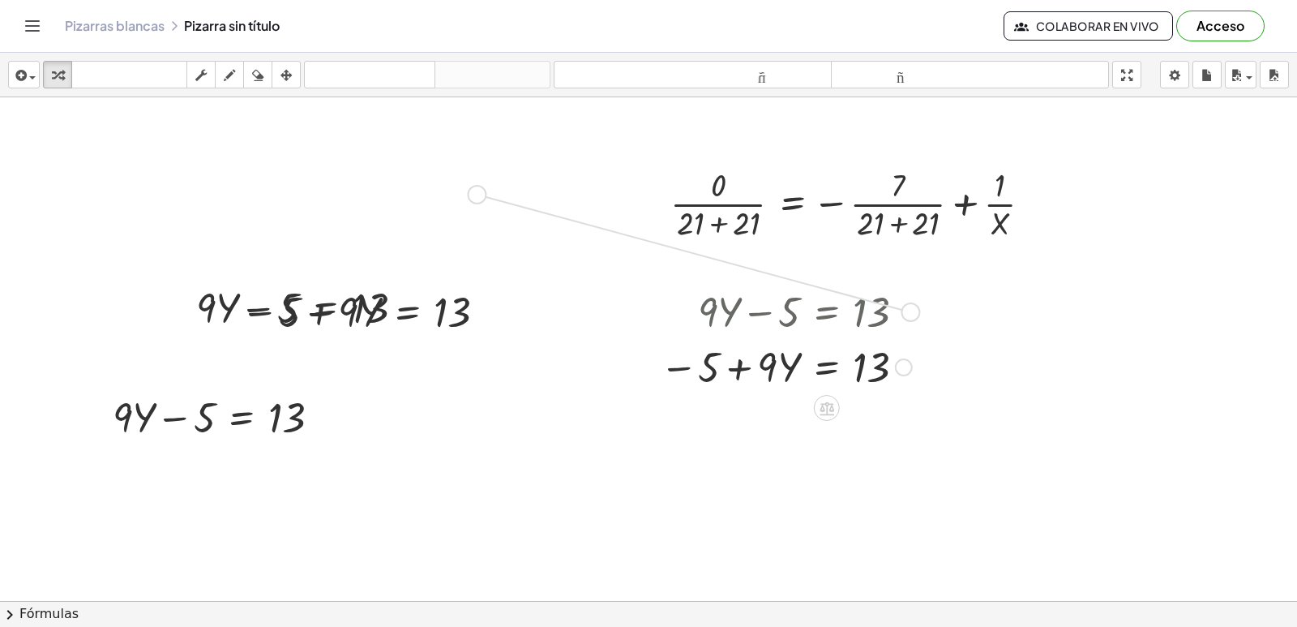
drag, startPoint x: 908, startPoint y: 308, endPoint x: 469, endPoint y: 196, distance: 453.3
click at [469, 196] on div "+ · 3 · X + 7 = - 3 · 3 · X = − 3 − 7 + 3 + · 3 · X = - 7 · 3 · X 7 = 3 − − + ·…" at bounding box center [648, 276] width 1297 height 1510
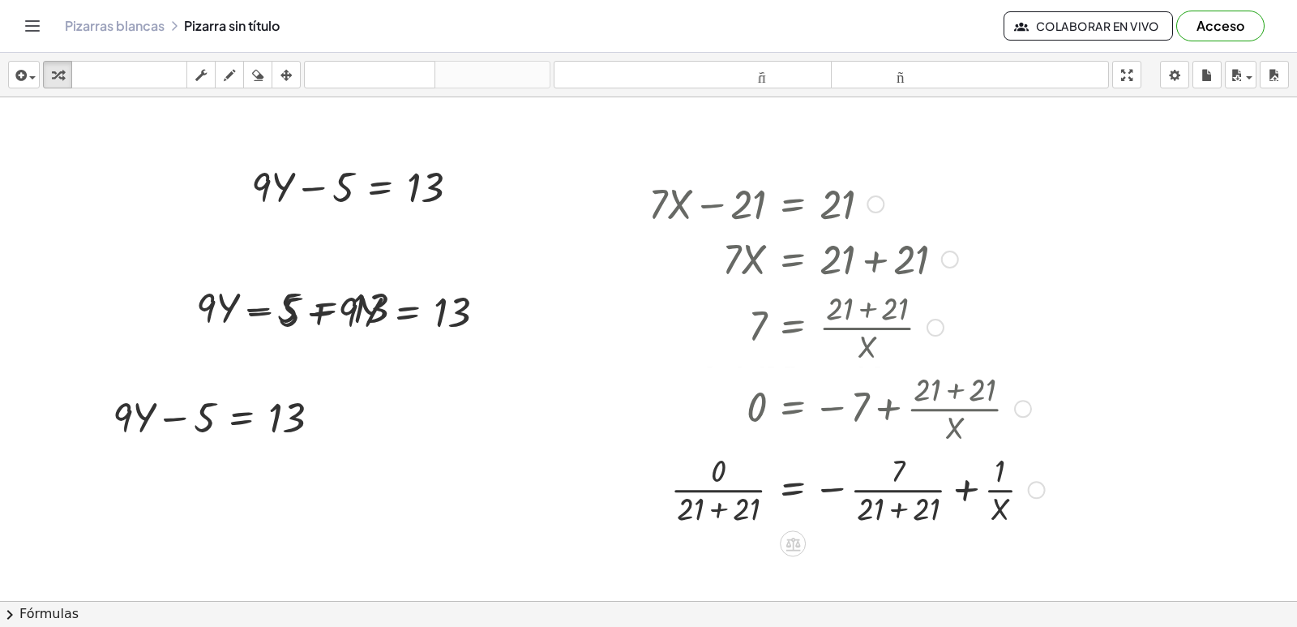
drag, startPoint x: 1024, startPoint y: 199, endPoint x: 997, endPoint y: 555, distance: 357.6
click at [997, 555] on div "+ · 3 · X + 7 = - 3 · 3 · X = − 3 − 7 + 3 + · 3 · X = - 7 · 3 · X 7 = 3 − − + ·…" at bounding box center [648, 276] width 1297 height 1510
drag, startPoint x: 935, startPoint y: 324, endPoint x: 1080, endPoint y: 306, distance: 145.4
click at [1080, 306] on div "+ · 3 · X + 7 = - 3 · 3 · X = − 3 − 7 + 3 + · 3 · X = - 7 · 3 · X 7 = 3 − − + ·…" at bounding box center [648, 276] width 1297 height 1510
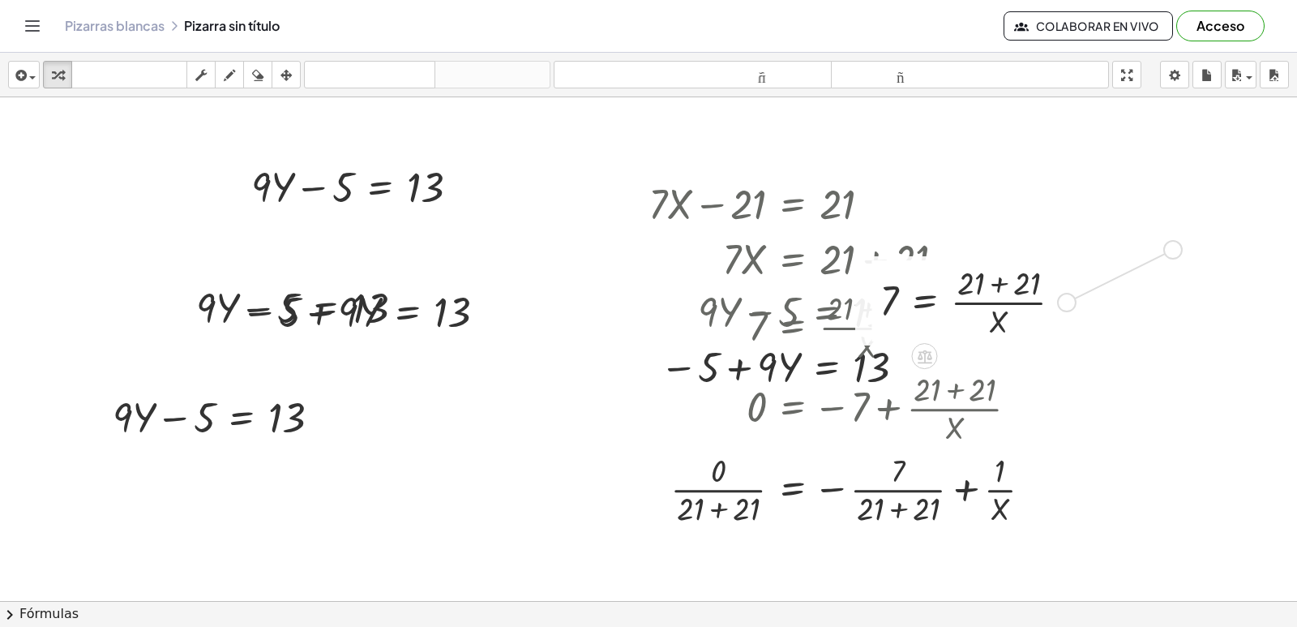
drag, startPoint x: 1066, startPoint y: 306, endPoint x: 1148, endPoint y: 289, distance: 83.5
click at [1177, 248] on div "+ · 3 · X + 7 = - 3 · 3 · X = − 3 − 7 + 3 + · 3 · X = - 7 · 3 · X 7 = 3 − − + ·…" at bounding box center [648, 276] width 1297 height 1510
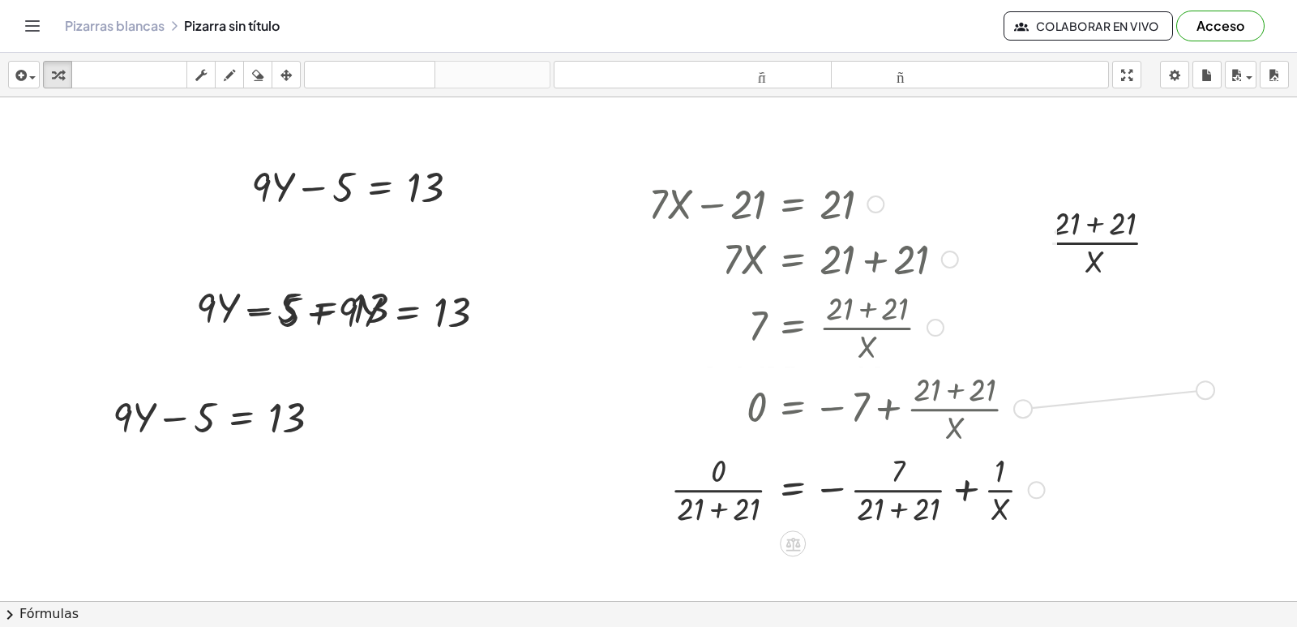
drag, startPoint x: 1026, startPoint y: 402, endPoint x: 1209, endPoint y: 383, distance: 183.3
click at [1209, 383] on div "+ · 3 · X + 7 = - 3 · 3 · X = − 3 − 7 + 3 + · 3 · X = - 7 · 3 · X 7 = 3 − − + ·…" at bounding box center [648, 276] width 1297 height 1510
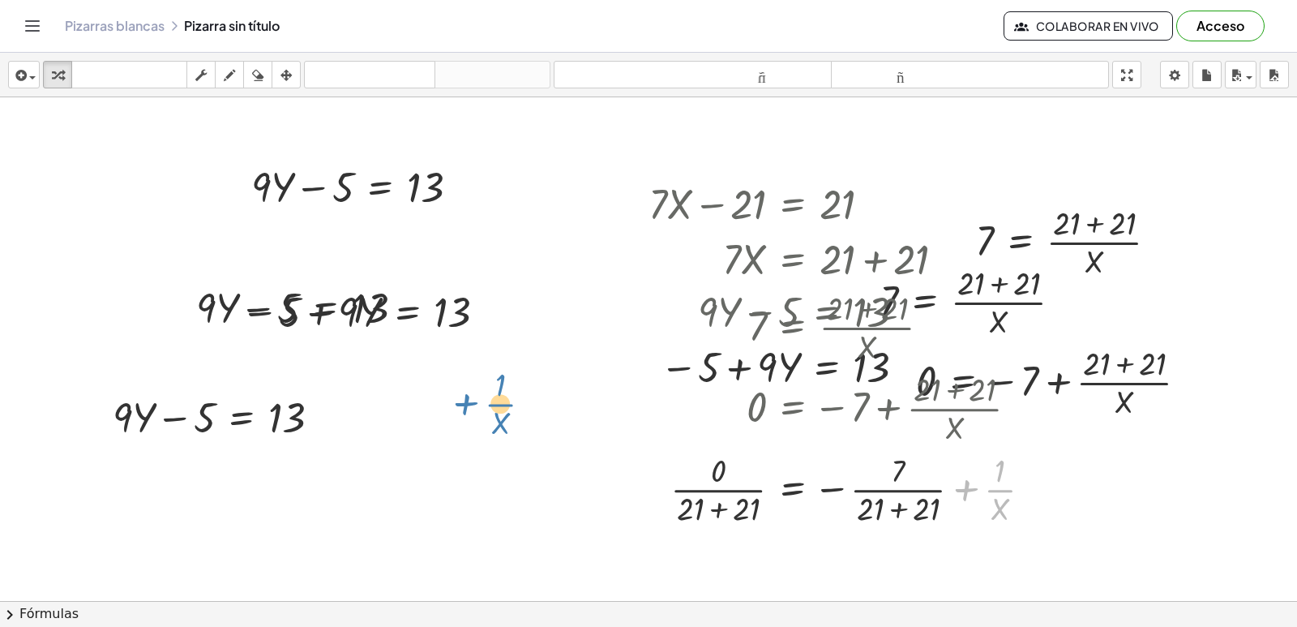
drag, startPoint x: 1046, startPoint y: 469, endPoint x: 575, endPoint y: 414, distance: 474.1
click at [575, 414] on div "+ · 3 · X + 7 = - 3 · 3 · X = − 3 − 7 + 3 + · 3 · X = - 7 · 3 · X 7 = 3 − − + ·…" at bounding box center [648, 276] width 1297 height 1510
drag, startPoint x: 462, startPoint y: 190, endPoint x: 596, endPoint y: 289, distance: 165.8
click at [596, 289] on div "+ · 3 · X + 7 = - 3 · 3 · X = − 3 − 7 + 3 + · 3 · X = - 7 · 3 · X 7 = 3 − − + ·…" at bounding box center [648, 276] width 1297 height 1510
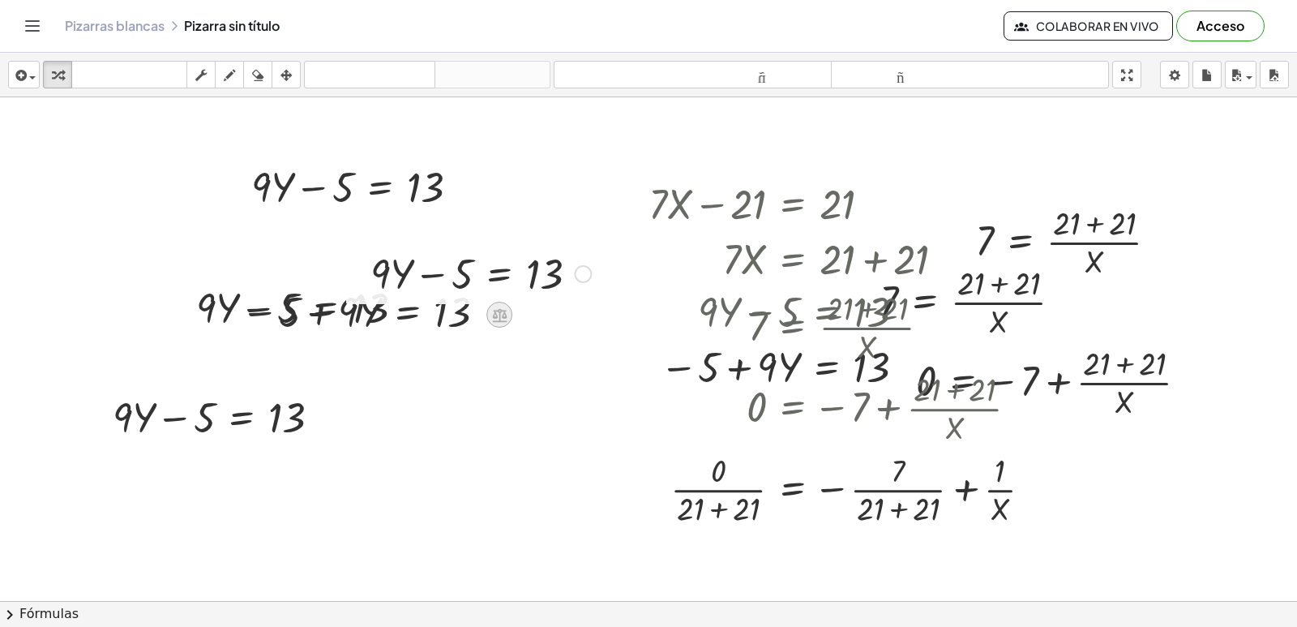
click at [495, 318] on icon at bounding box center [499, 315] width 15 height 14
click at [495, 318] on span "×" at bounding box center [499, 315] width 10 height 24
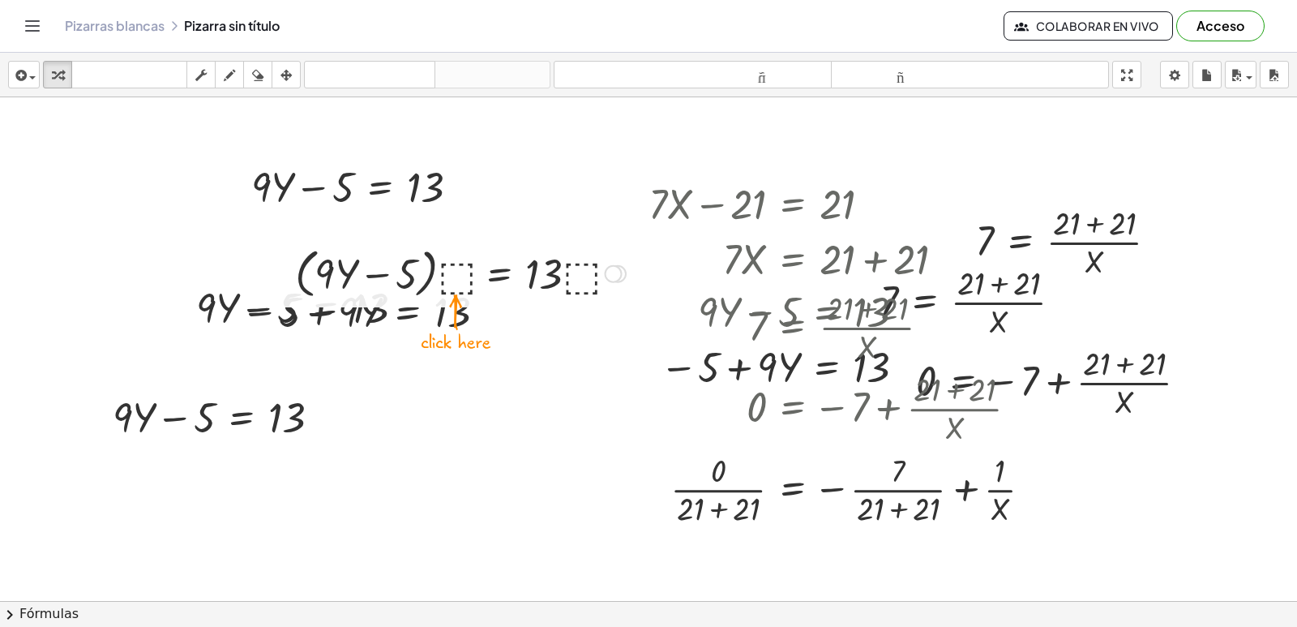
click at [452, 276] on div at bounding box center [460, 273] width 347 height 62
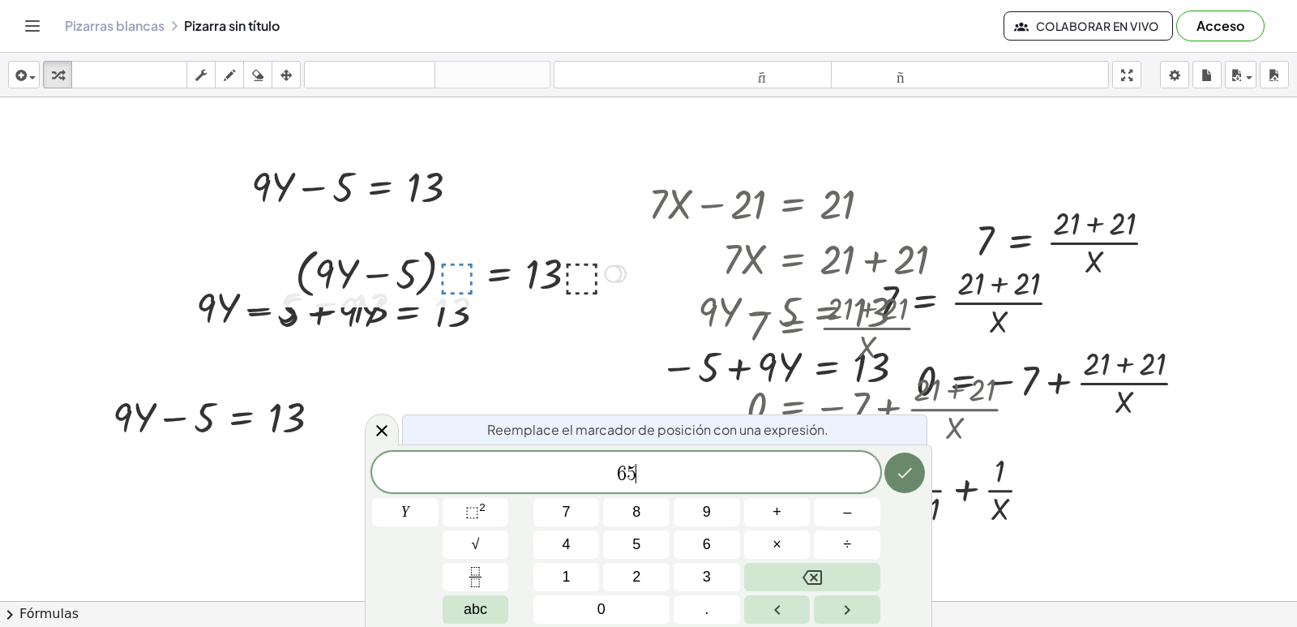
click at [896, 471] on icon "Hecho" at bounding box center [904, 472] width 19 height 19
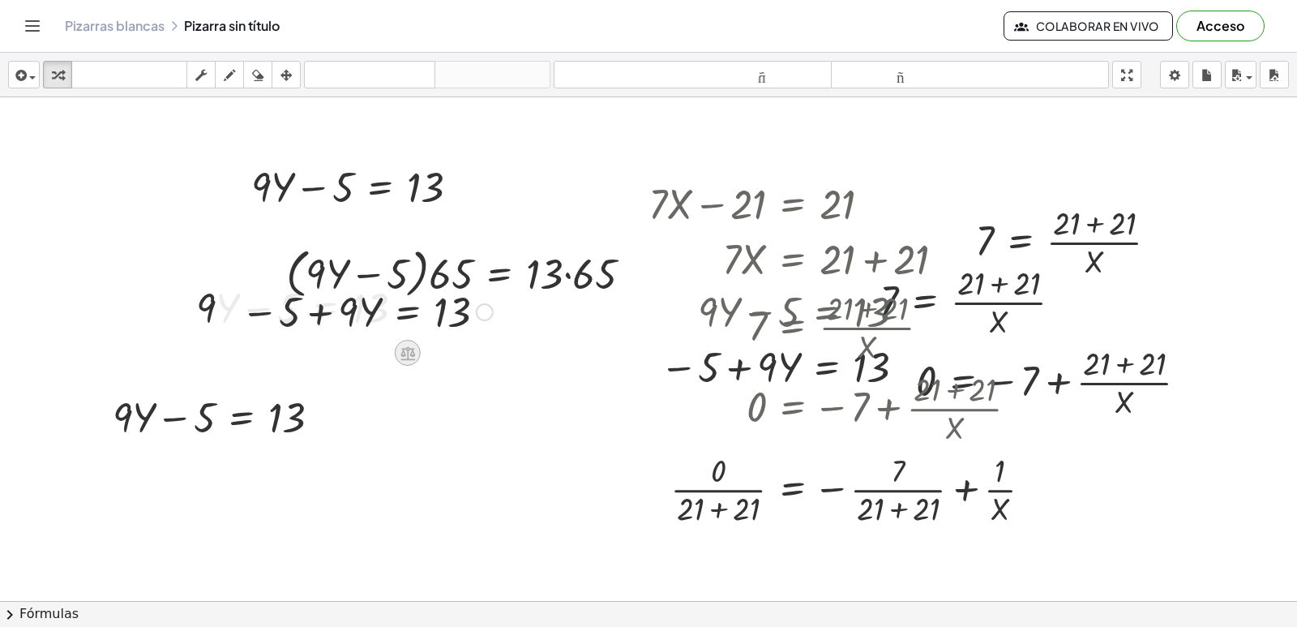
click at [413, 357] on icon at bounding box center [407, 352] width 17 height 17
click at [437, 348] on font "÷" at bounding box center [439, 353] width 9 height 18
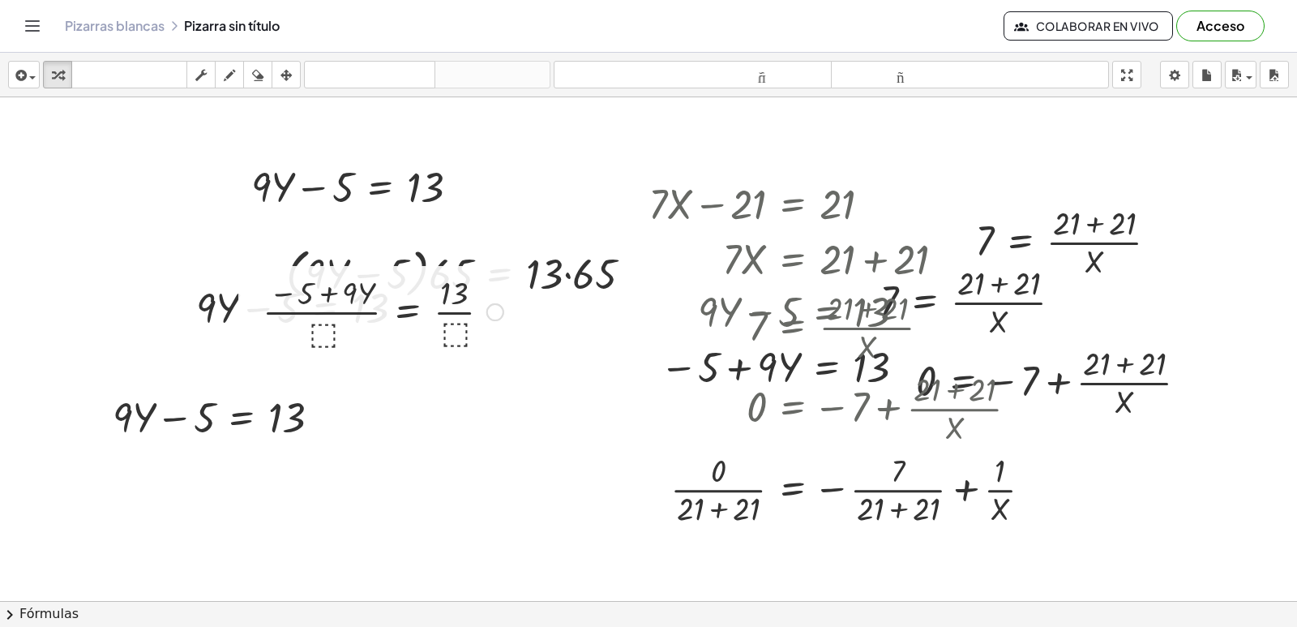
click at [318, 330] on div at bounding box center [383, 310] width 257 height 81
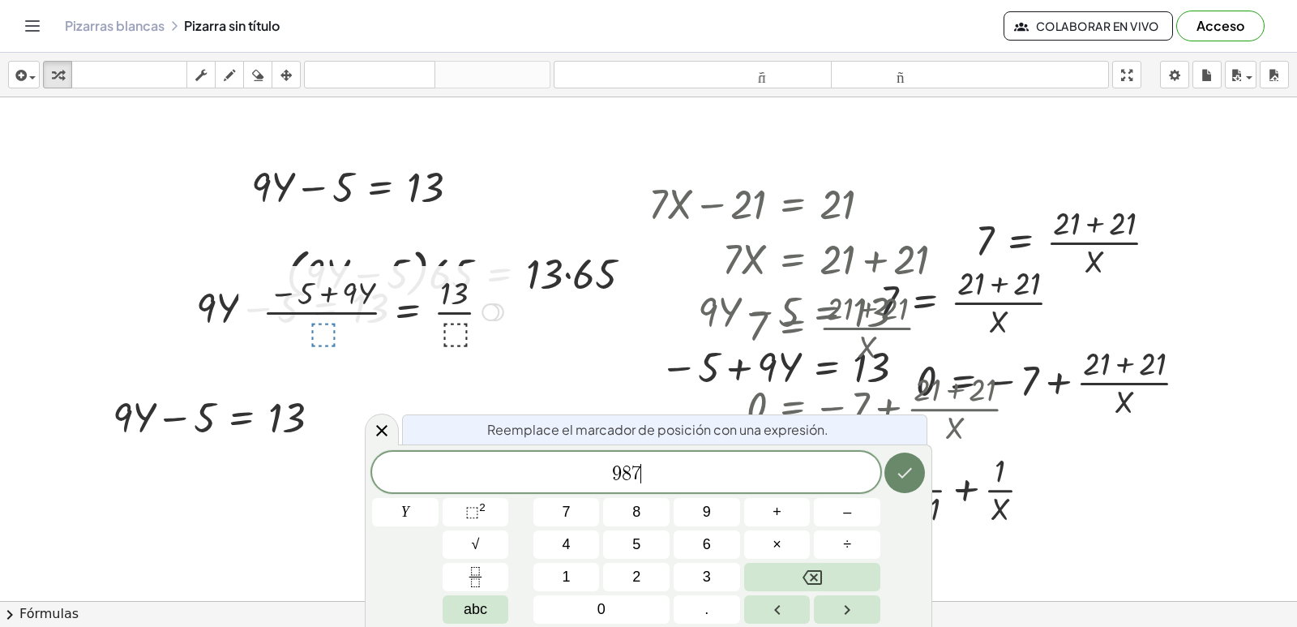
click at [899, 464] on button "Hecho" at bounding box center [904, 472] width 41 height 41
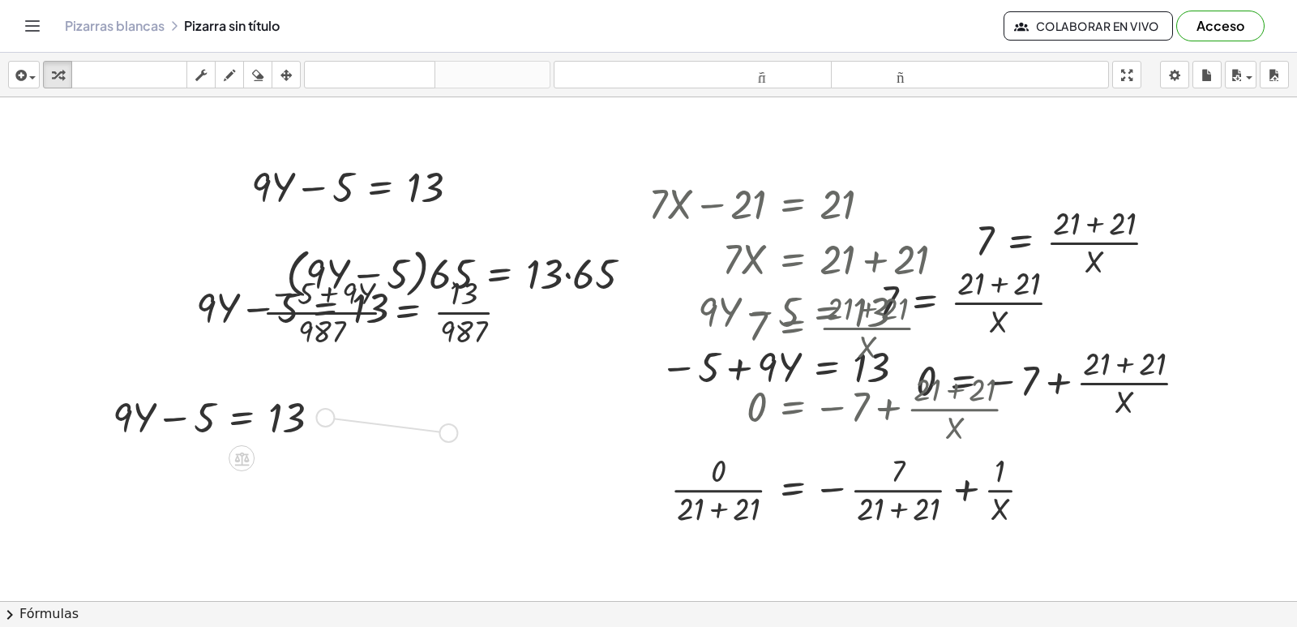
drag, startPoint x: 330, startPoint y: 417, endPoint x: 460, endPoint y: 433, distance: 130.6
click at [460, 433] on div "+ · 3 · X + 7 = - 3 · 3 · X = − 3 − 7 + 3 + · 3 · X = - 7 · 3 · X 7 = 3 − − + ·…" at bounding box center [648, 276] width 1297 height 1510
drag, startPoint x: 439, startPoint y: 426, endPoint x: 544, endPoint y: 434, distance: 105.7
click at [544, 434] on div "+ · 3 · X + 7 = - 3 · 3 · X = − 3 − 7 + 3 + · 3 · X = - 7 · 3 · X 7 = 3 − − + ·…" at bounding box center [648, 276] width 1297 height 1510
click at [588, 404] on div "+ · 3 · X + 7 = - 3 · 3 · X = − 3 − 7 + 3 + · 3 · X = - 7 · 3 · X 7 = 3 − − + ·…" at bounding box center [648, 276] width 1297 height 1510
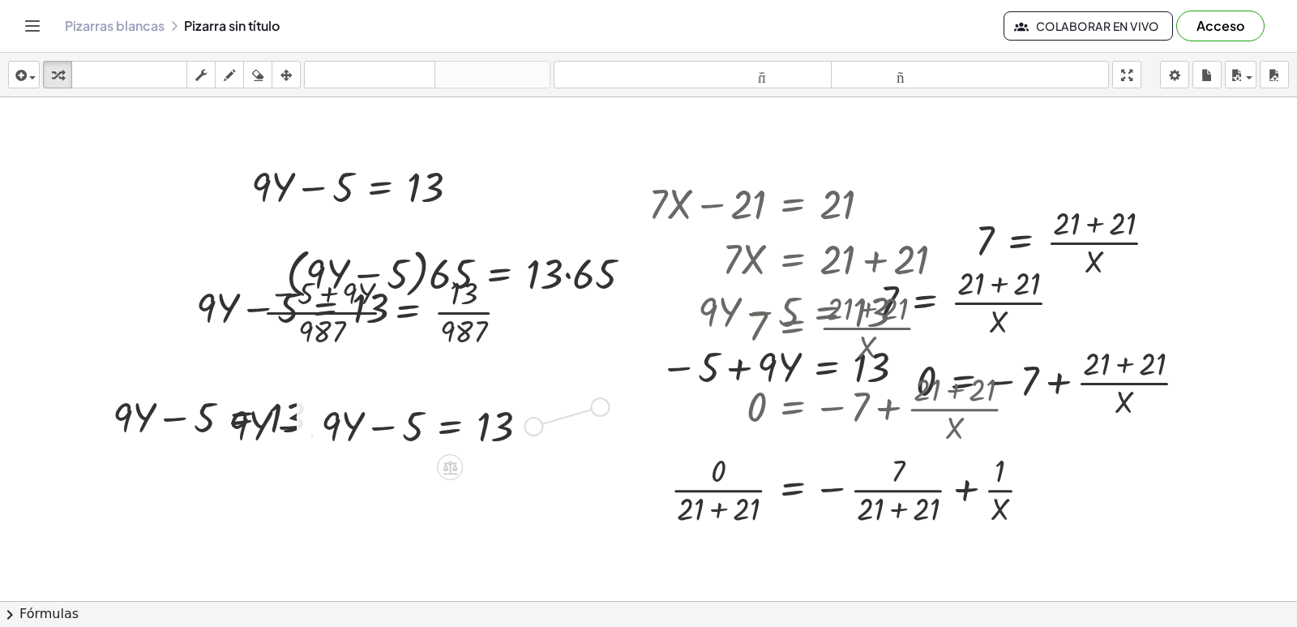
drag, startPoint x: 537, startPoint y: 428, endPoint x: 607, endPoint y: 409, distance: 73.2
click at [607, 409] on div "+ · 3 · X + 7 = - 3 · 3 · X = − 3 − 7 + 3 + · 3 · X = - 7 · 3 · X 7 = 3 − − + ·…" at bounding box center [648, 276] width 1297 height 1510
click at [498, 437] on icon at bounding box center [503, 441] width 15 height 14
click at [499, 439] on span "×" at bounding box center [503, 441] width 10 height 24
click at [499, 439] on div at bounding box center [431, 424] width 237 height 55
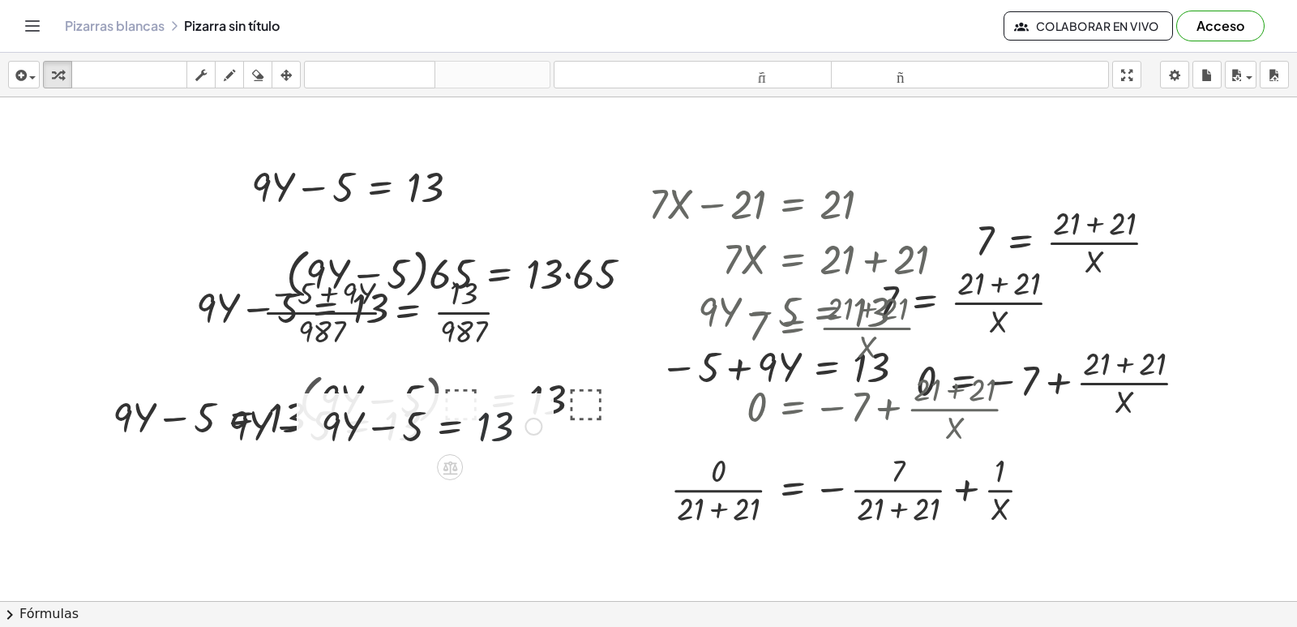
click at [499, 439] on div at bounding box center [431, 424] width 237 height 55
click at [499, 440] on div at bounding box center [431, 424] width 237 height 55
drag, startPoint x: 499, startPoint y: 440, endPoint x: 451, endPoint y: 450, distance: 49.6
click at [501, 353] on div "+ · 3 · X + 7 = - 3 · 3 · X = − 3 − 7 + 3 + · 3 · X = - 7 · 3 · X 7 = 3 − − + ·…" at bounding box center [648, 276] width 1297 height 1510
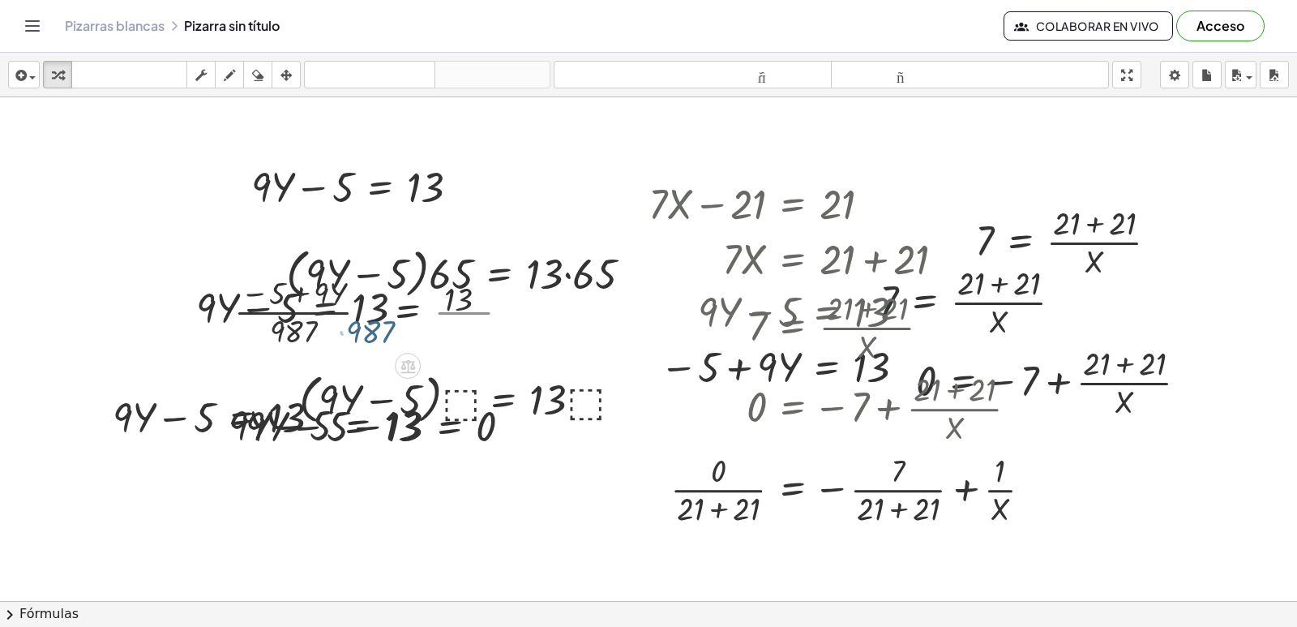
drag, startPoint x: 90, startPoint y: 327, endPoint x: 180, endPoint y: 289, distance: 97.4
click at [178, 289] on div "+ · 3 · X + 7 = - 3 · 3 · X = − 3 − 7 + 3 + · 3 · X = - 7 · 3 · X 7 = 3 − − + ·…" at bounding box center [648, 276] width 1297 height 1510
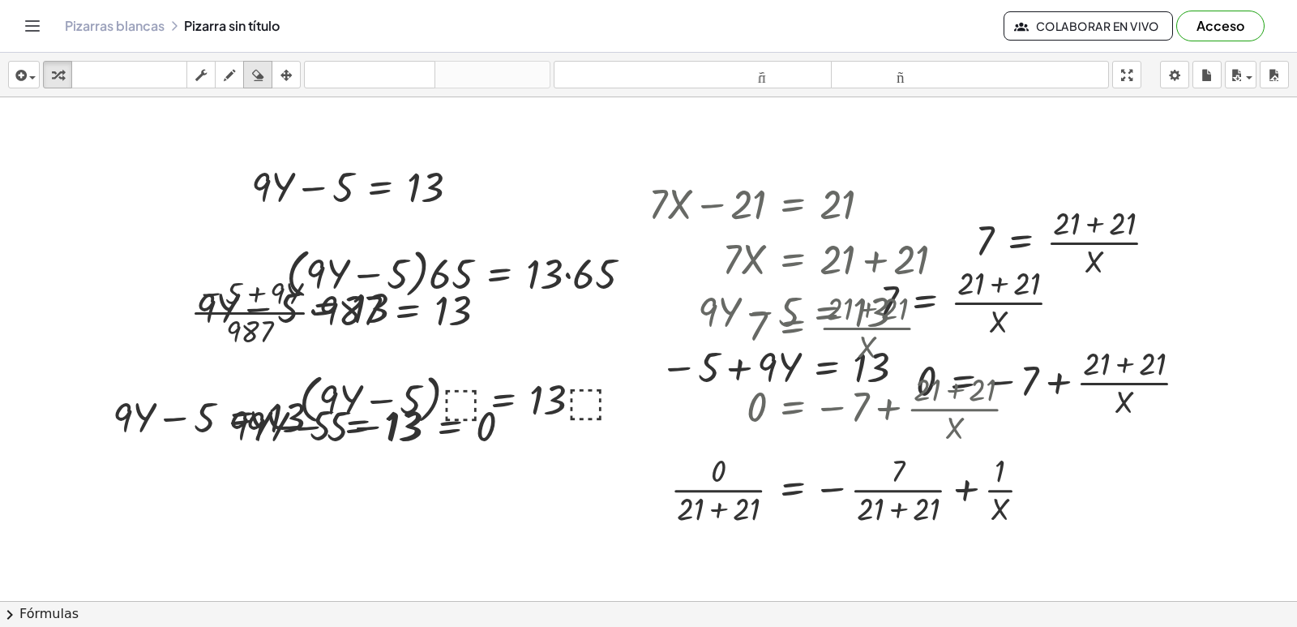
click at [255, 75] on icon "button" at bounding box center [257, 75] width 11 height 19
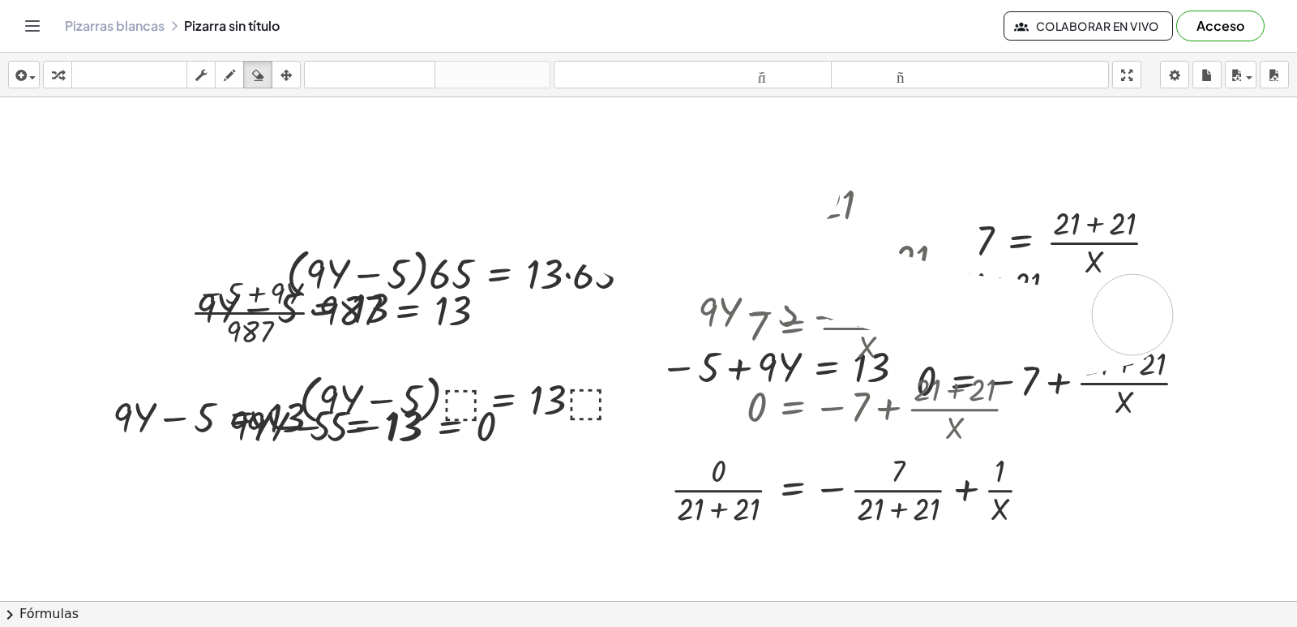
drag, startPoint x: 258, startPoint y: 154, endPoint x: 1132, endPoint y: 262, distance: 881.2
click at [1132, 310] on div at bounding box center [648, 276] width 1297 height 1510
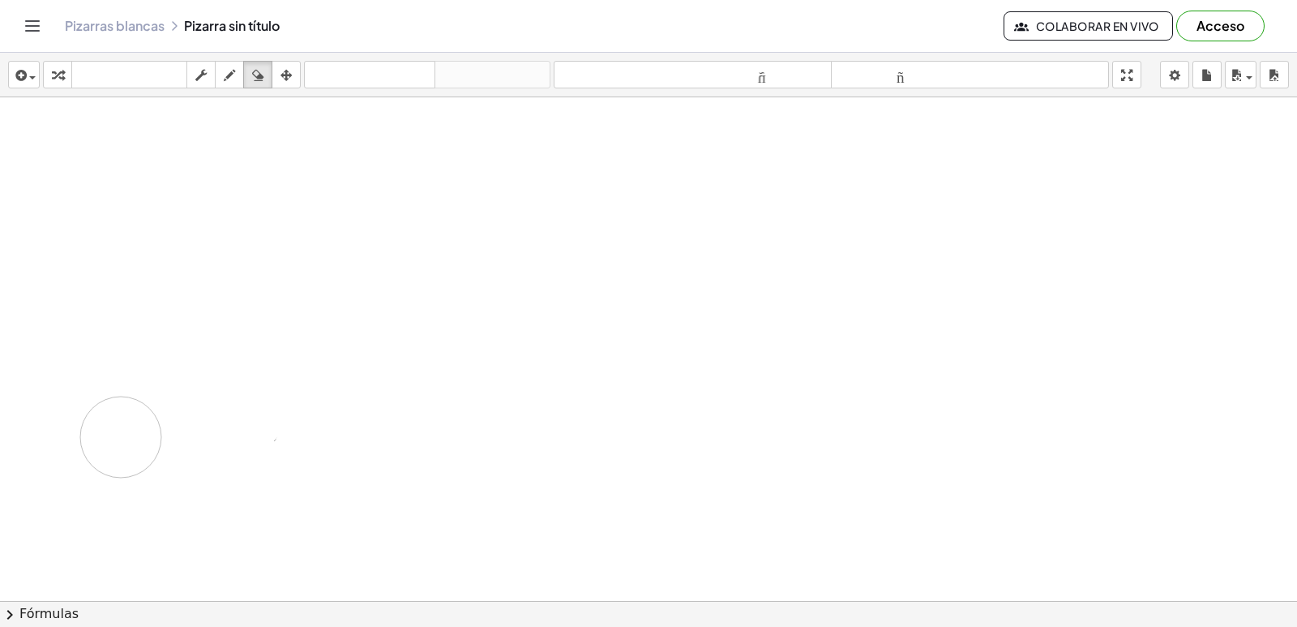
drag, startPoint x: 1132, startPoint y: 261, endPoint x: 134, endPoint y: 439, distance: 1014.4
click at [129, 439] on div at bounding box center [648, 276] width 1297 height 1510
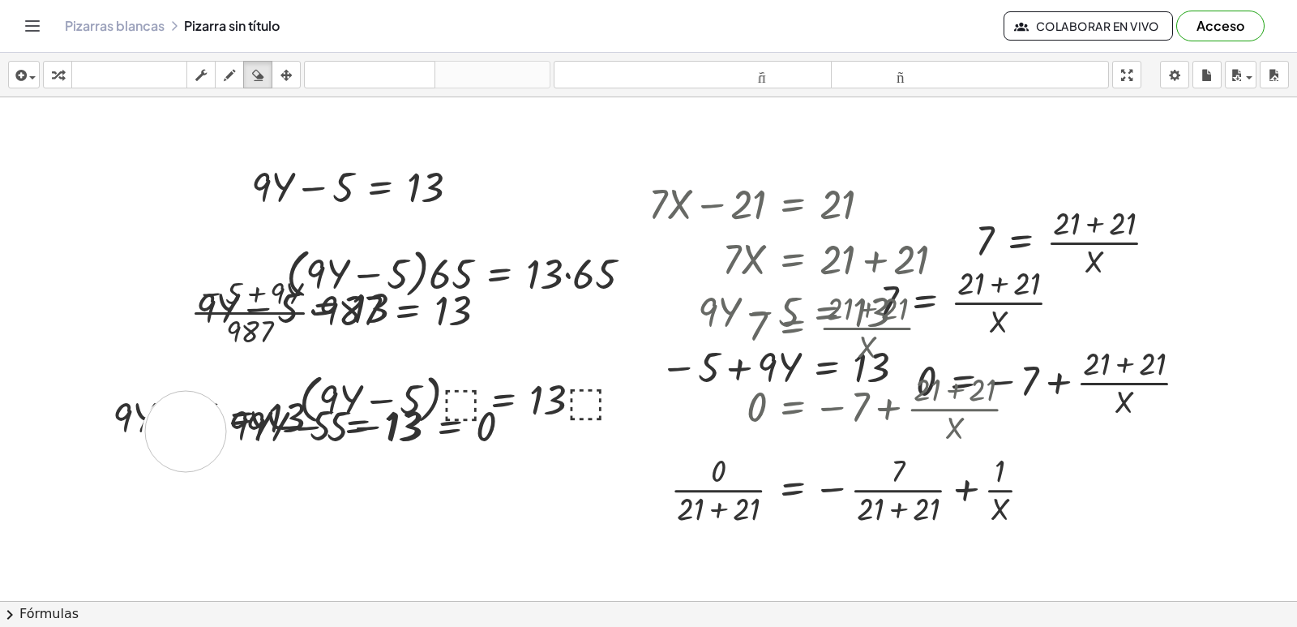
drag, startPoint x: 186, startPoint y: 431, endPoint x: 197, endPoint y: 421, distance: 15.5
click at [186, 430] on div at bounding box center [648, 276] width 1297 height 1510
click at [210, 404] on div at bounding box center [648, 276] width 1297 height 1510
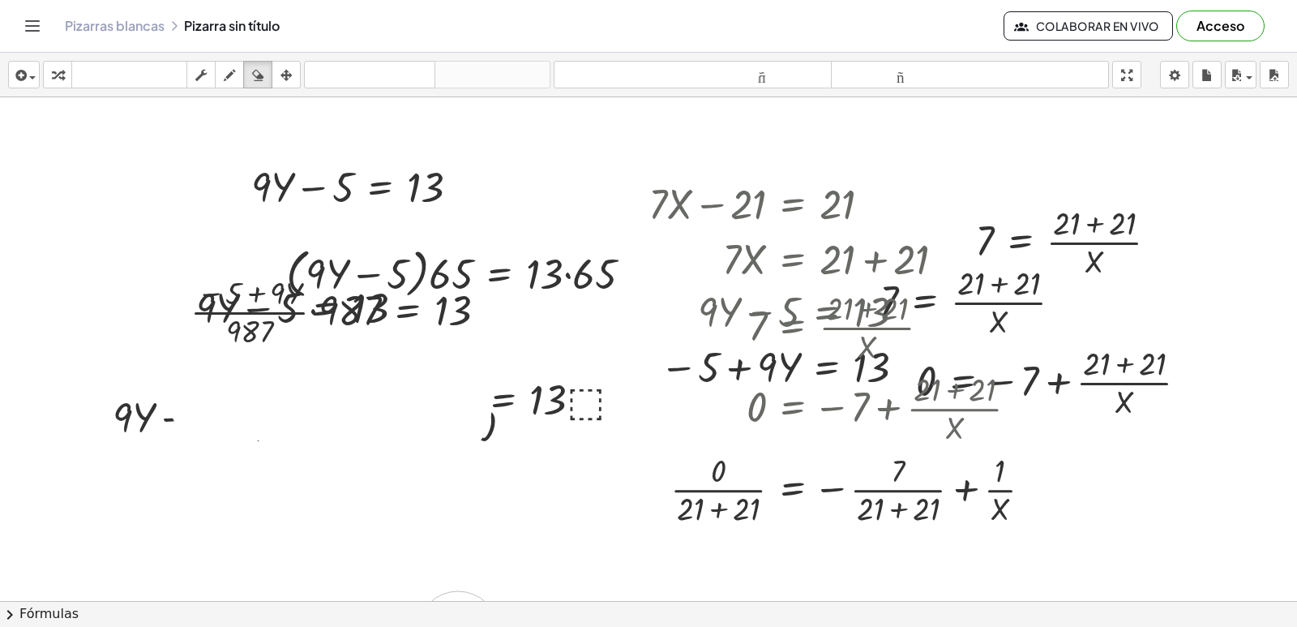
drag, startPoint x: 211, startPoint y: 404, endPoint x: 458, endPoint y: 631, distance: 336.1
click at [458, 626] on html "Actividades matemáticas fáciles de comprender Empezar Banco de actividades Trab…" at bounding box center [648, 313] width 1297 height 627
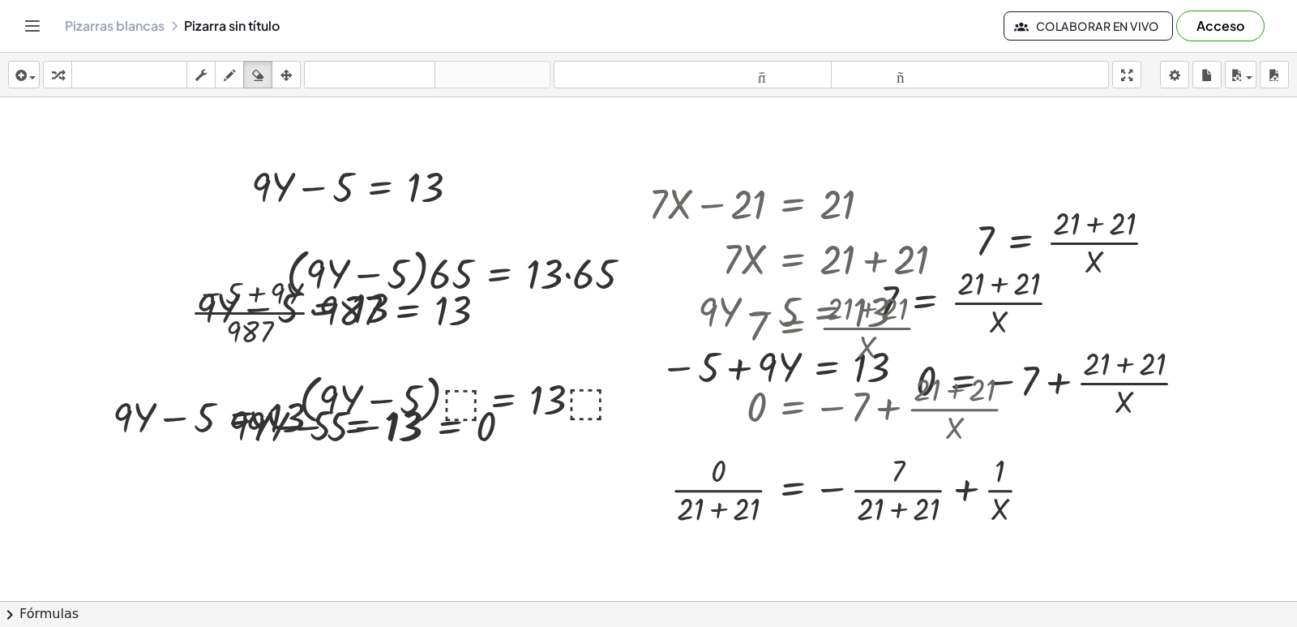
click at [651, 567] on div at bounding box center [648, 276] width 1297 height 1510
click at [650, 564] on div at bounding box center [648, 276] width 1297 height 1510
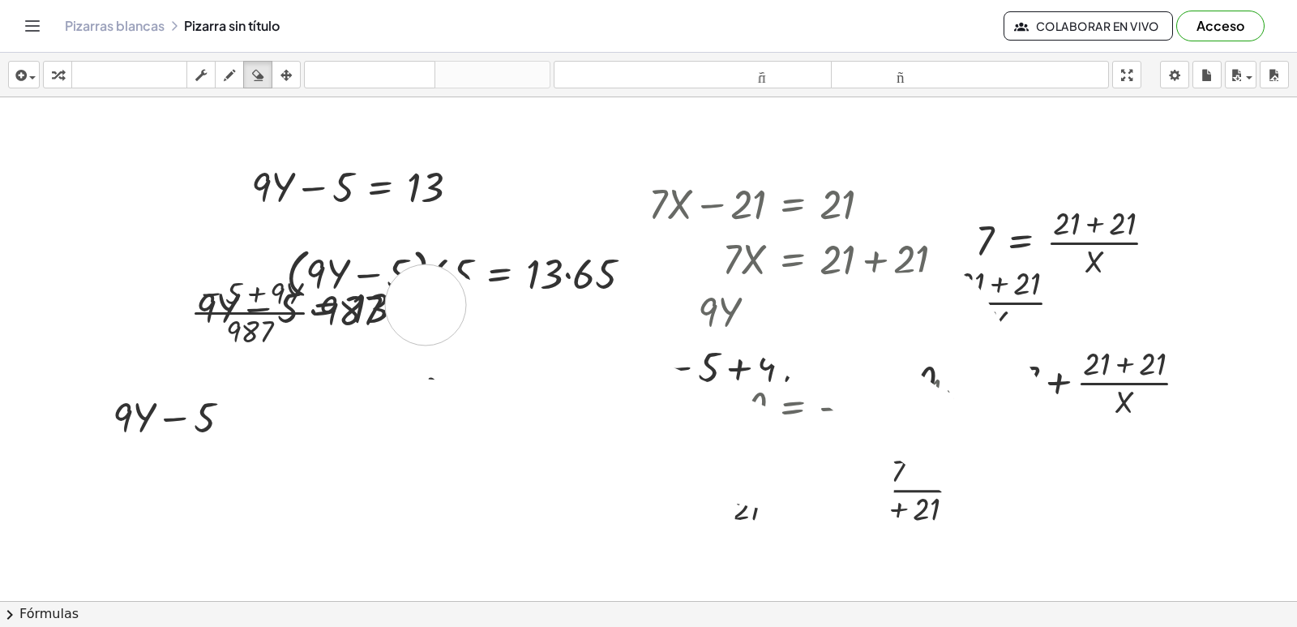
drag, startPoint x: 695, startPoint y: 515, endPoint x: 667, endPoint y: 340, distance: 177.2
click at [755, 356] on div at bounding box center [648, 276] width 1297 height 1510
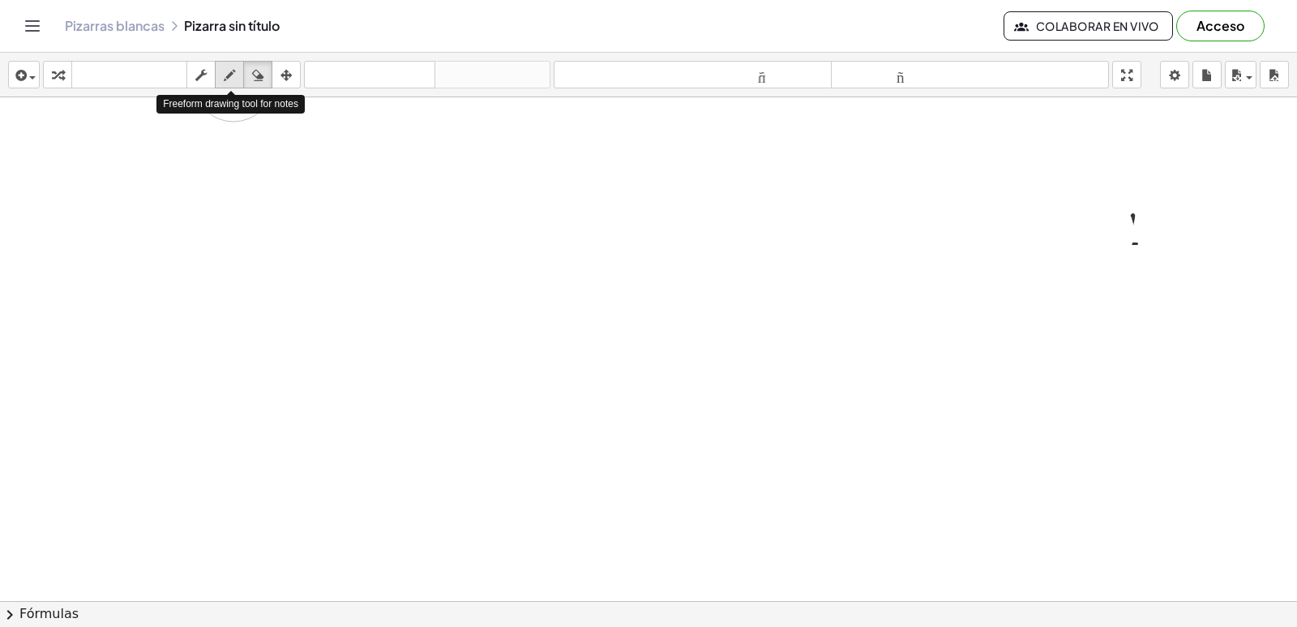
drag, startPoint x: 949, startPoint y: 416, endPoint x: 233, endPoint y: 81, distance: 790.1
click at [233, 81] on div "insertar Seleccione uno: Expresión matemática Función Texto Vídeo de YouTube Gr…" at bounding box center [648, 340] width 1297 height 574
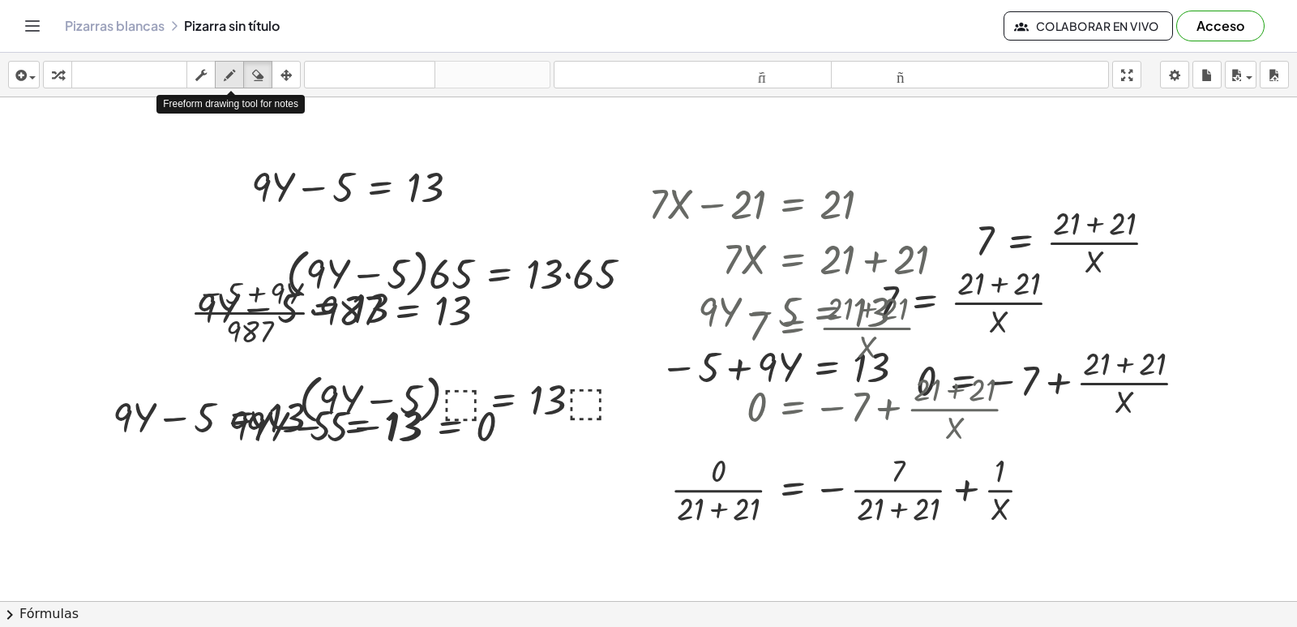
click at [233, 81] on icon "button" at bounding box center [229, 75] width 11 height 19
click at [260, 76] on icon "button" at bounding box center [257, 75] width 11 height 19
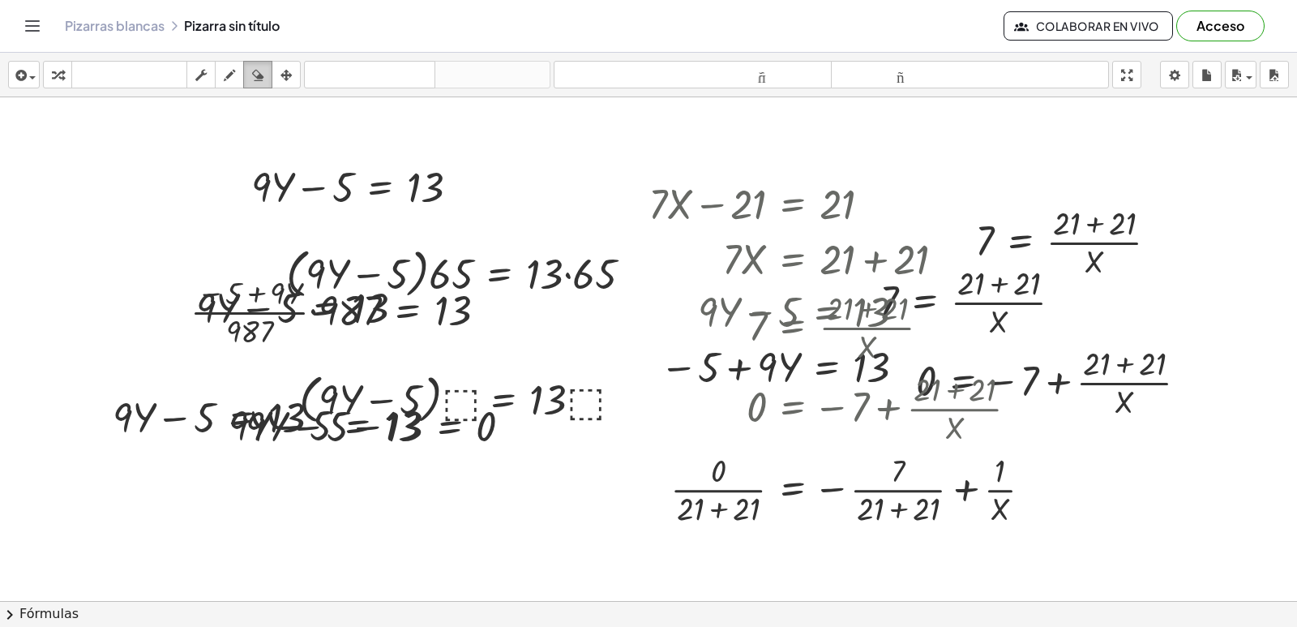
click at [260, 76] on icon "button" at bounding box center [257, 75] width 11 height 19
click at [296, 75] on div "button" at bounding box center [286, 74] width 21 height 19
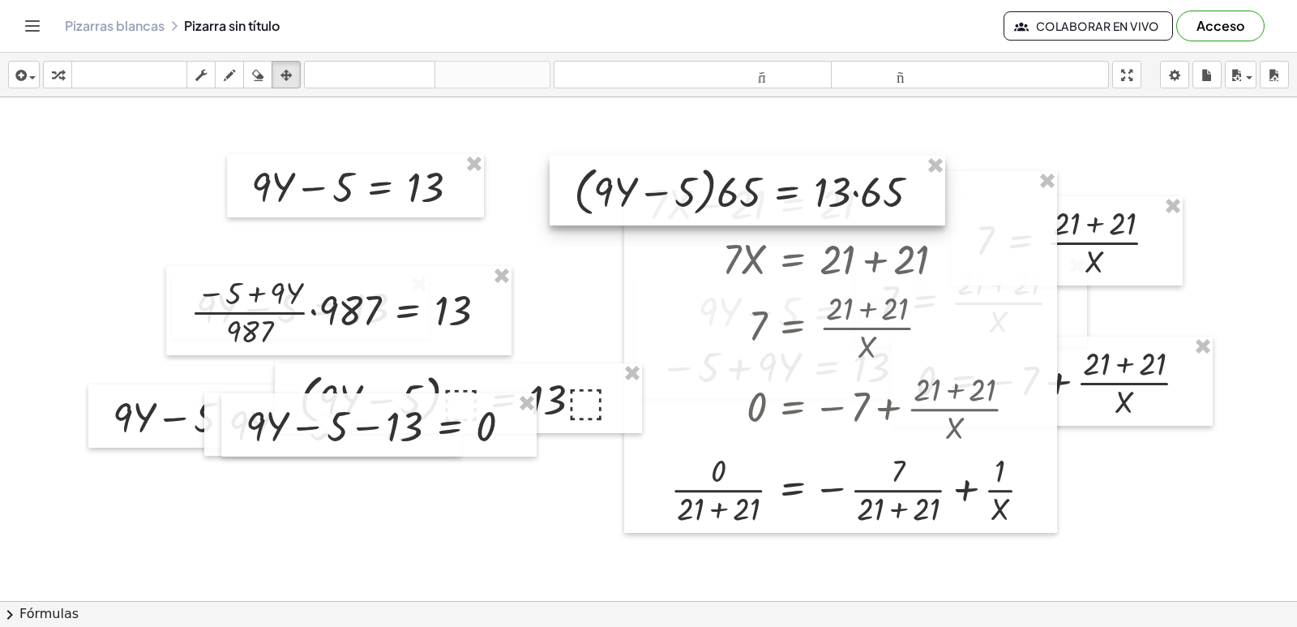
drag, startPoint x: 577, startPoint y: 316, endPoint x: 768, endPoint y: 183, distance: 232.9
click at [768, 183] on div at bounding box center [748, 191] width 396 height 70
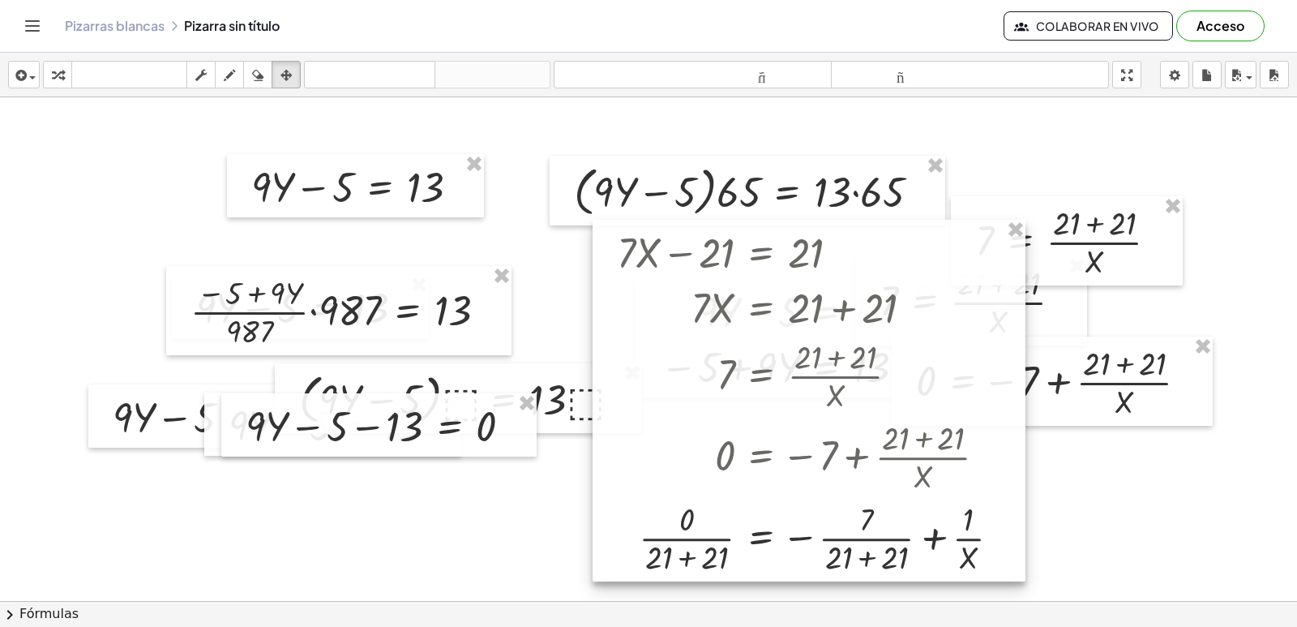
drag, startPoint x: 708, startPoint y: 408, endPoint x: 677, endPoint y: 456, distance: 58.0
click at [677, 456] on div at bounding box center [809, 401] width 433 height 362
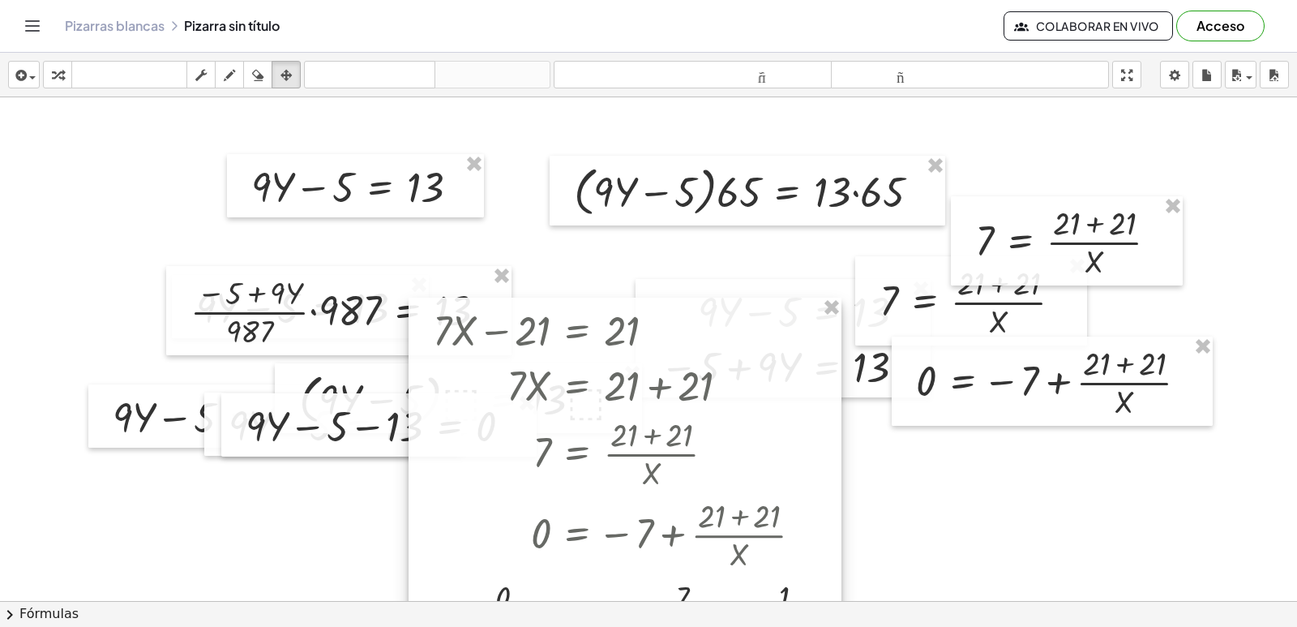
drag, startPoint x: 704, startPoint y: 374, endPoint x: 520, endPoint y: 452, distance: 199.8
click at [520, 452] on div at bounding box center [625, 478] width 433 height 362
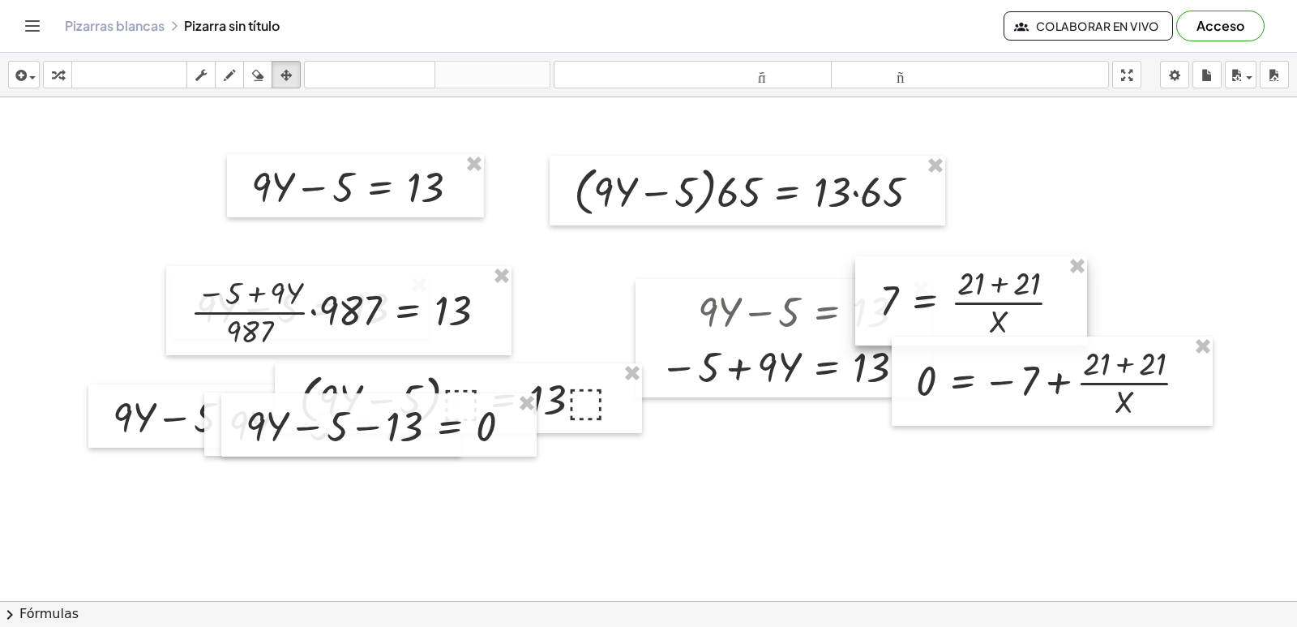
drag, startPoint x: 1077, startPoint y: 266, endPoint x: 1129, endPoint y: 299, distance: 61.6
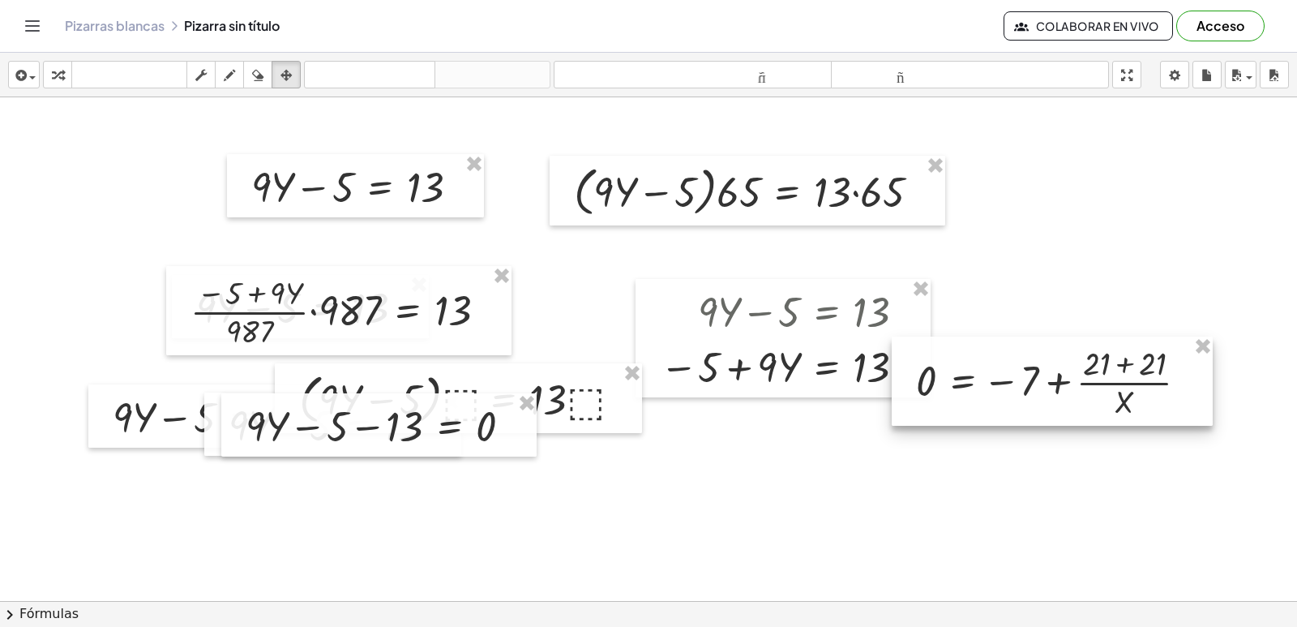
drag, startPoint x: 1200, startPoint y: 346, endPoint x: 1064, endPoint y: 330, distance: 136.3
click at [1184, 345] on div "0 = − 7 + · ( + 21 + 21 ) · X" at bounding box center [1052, 380] width 321 height 89
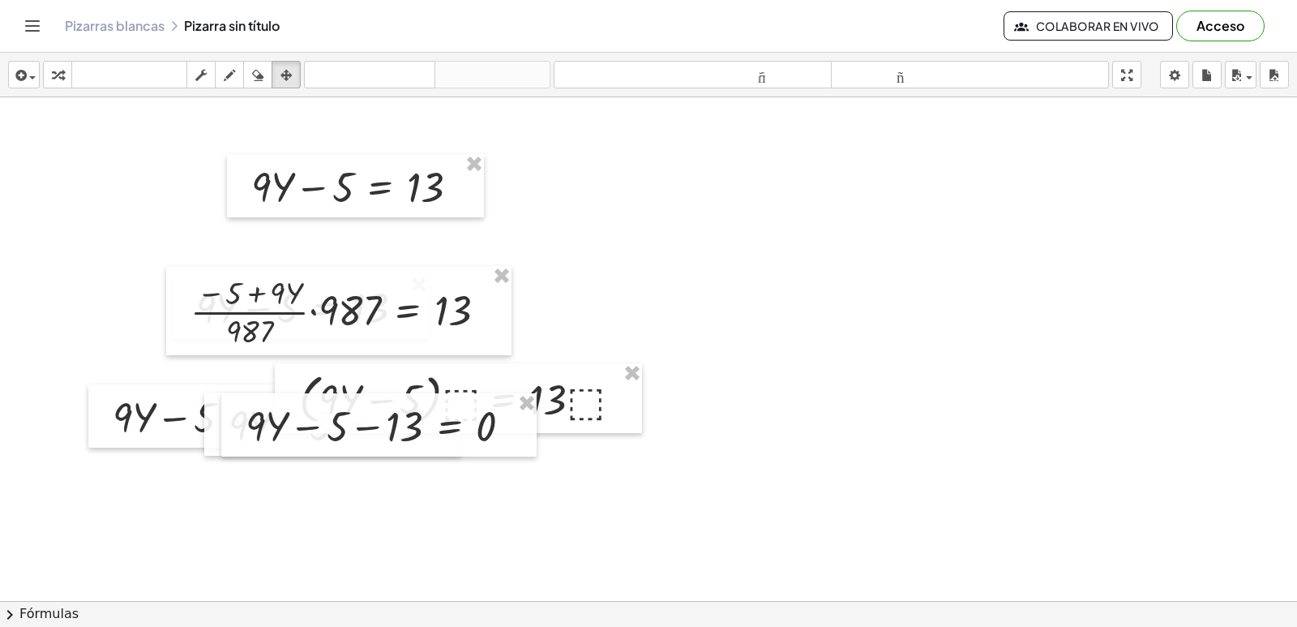
drag, startPoint x: 479, startPoint y: 165, endPoint x: 502, endPoint y: 201, distance: 42.3
click at [502, 201] on div "+ · 3 · X + 7 = - 3 · 3 · X = − 3 − 7 + 3 + · 3 · X = - 7 · 3 · X 7 = 3 − − + ·…" at bounding box center [648, 276] width 1297 height 1510
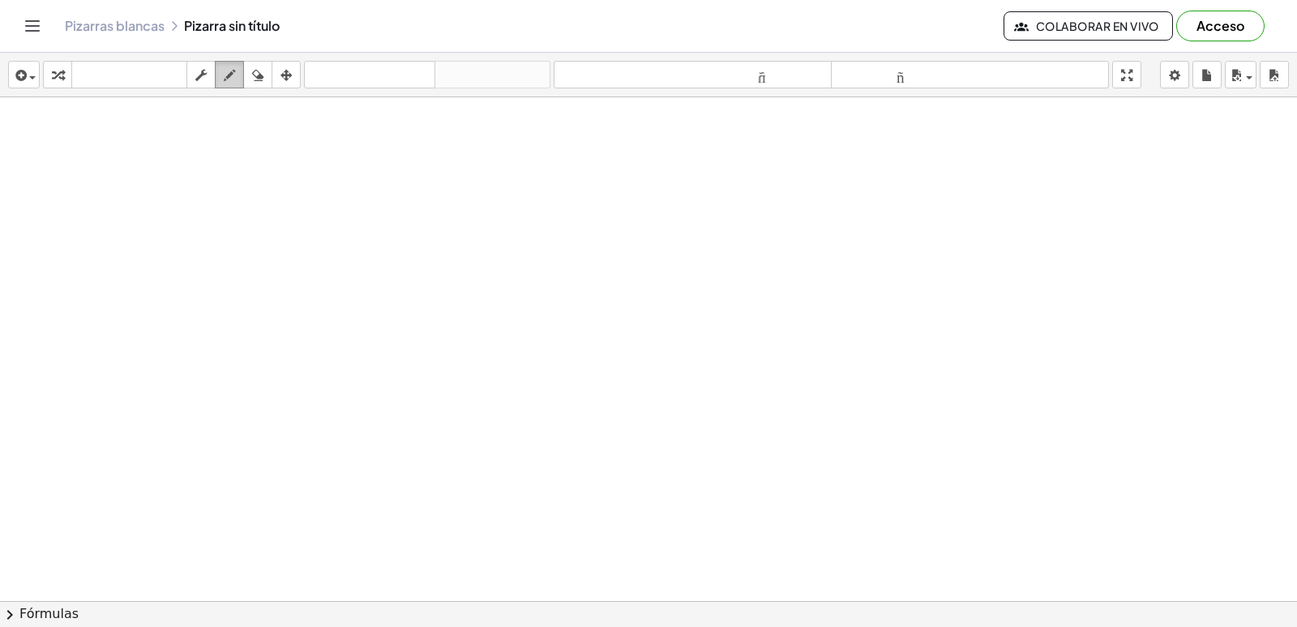
click at [230, 75] on icon "button" at bounding box center [229, 75] width 11 height 19
drag, startPoint x: 27, startPoint y: 334, endPoint x: 225, endPoint y: 268, distance: 209.2
click at [191, 294] on div at bounding box center [648, 276] width 1297 height 1510
drag, startPoint x: 210, startPoint y: 193, endPoint x: 417, endPoint y: 315, distance: 240.2
click at [434, 314] on div at bounding box center [648, 276] width 1297 height 1510
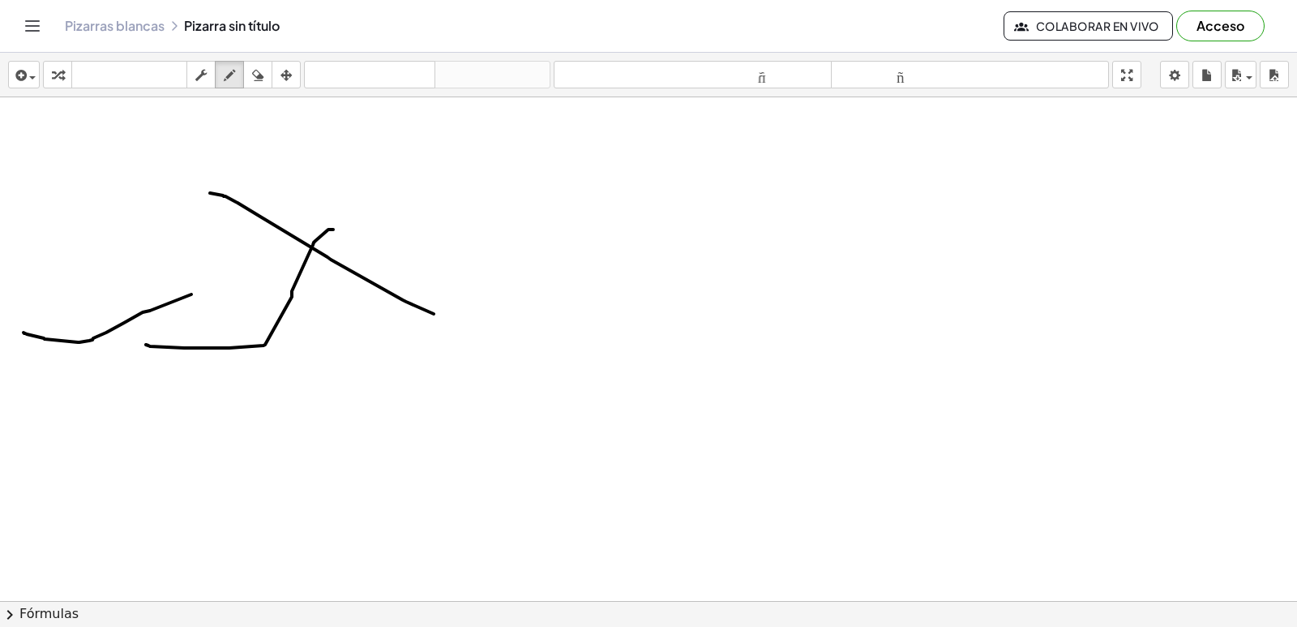
drag, startPoint x: 333, startPoint y: 229, endPoint x: 146, endPoint y: 344, distance: 219.8
click at [146, 344] on div at bounding box center [648, 276] width 1297 height 1510
drag, startPoint x: 415, startPoint y: 265, endPoint x: 422, endPoint y: 279, distance: 15.6
click at [422, 279] on div at bounding box center [648, 276] width 1297 height 1510
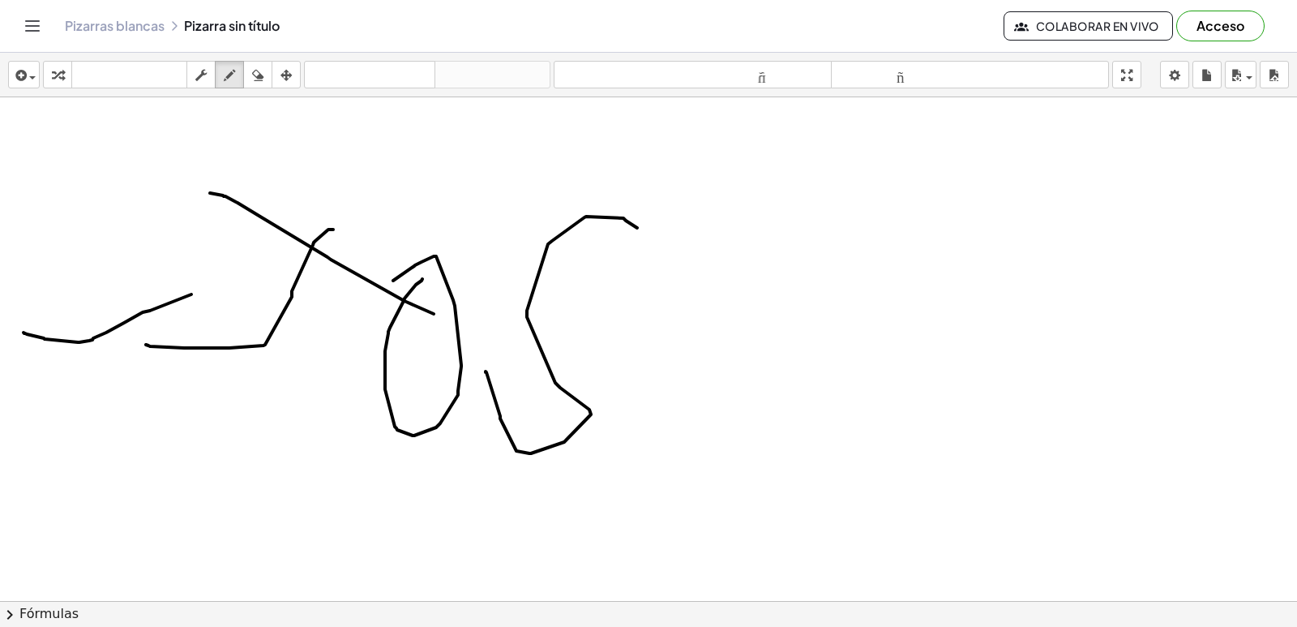
drag, startPoint x: 584, startPoint y: 217, endPoint x: 481, endPoint y: 394, distance: 204.5
click at [484, 370] on div at bounding box center [648, 276] width 1297 height 1510
drag, startPoint x: 700, startPoint y: 207, endPoint x: 649, endPoint y: 562, distance: 358.7
click at [649, 562] on div at bounding box center [648, 276] width 1297 height 1510
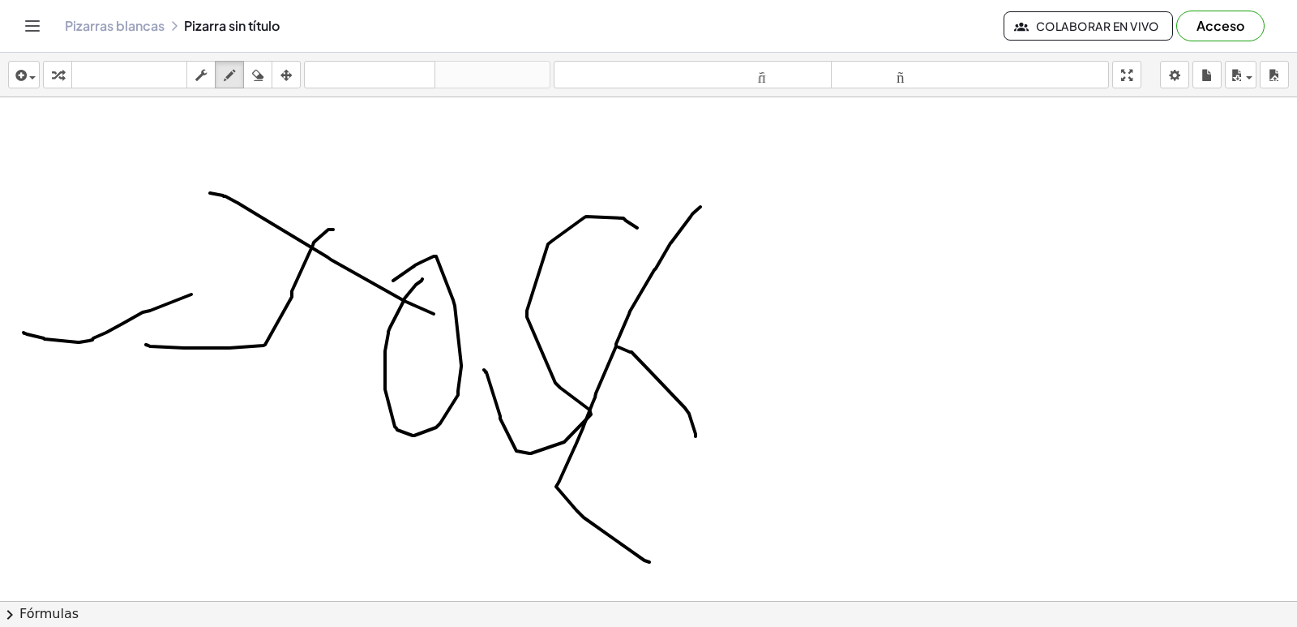
drag, startPoint x: 618, startPoint y: 347, endPoint x: 692, endPoint y: 446, distance: 123.4
click at [693, 446] on div at bounding box center [648, 276] width 1297 height 1510
drag, startPoint x: 712, startPoint y: 212, endPoint x: 758, endPoint y: 313, distance: 111.4
click at [758, 313] on div at bounding box center [648, 276] width 1297 height 1510
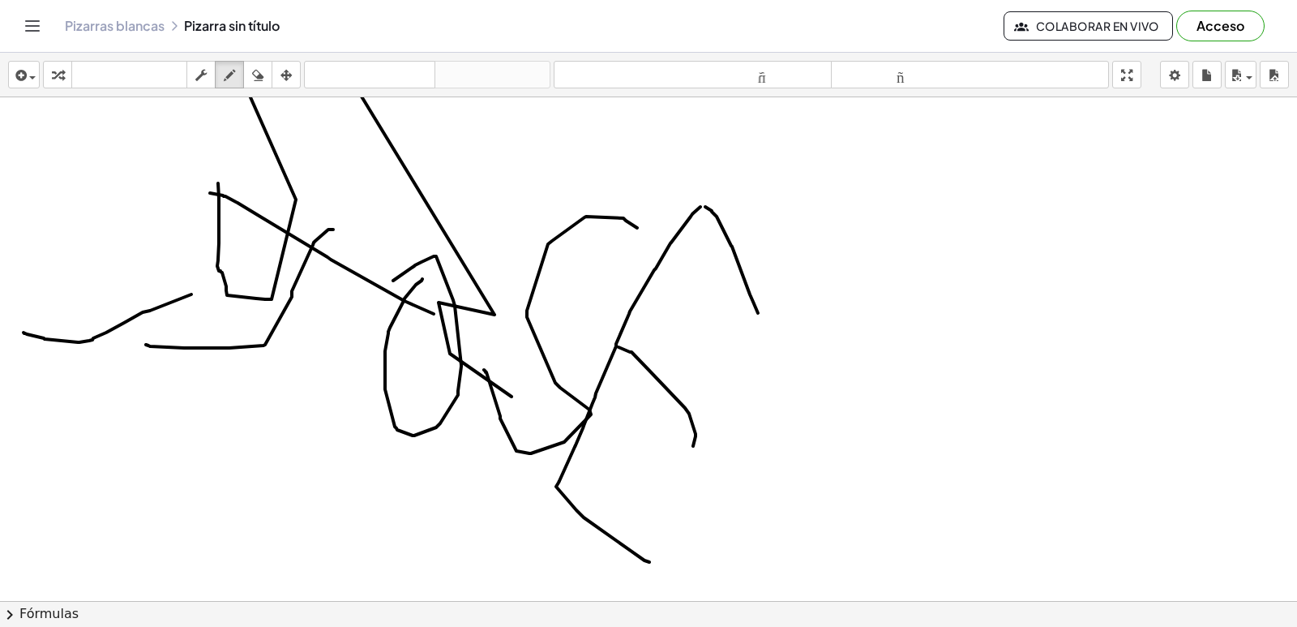
drag, startPoint x: 218, startPoint y: 183, endPoint x: 602, endPoint y: 143, distance: 386.3
click at [841, 397] on div at bounding box center [648, 276] width 1297 height 1510
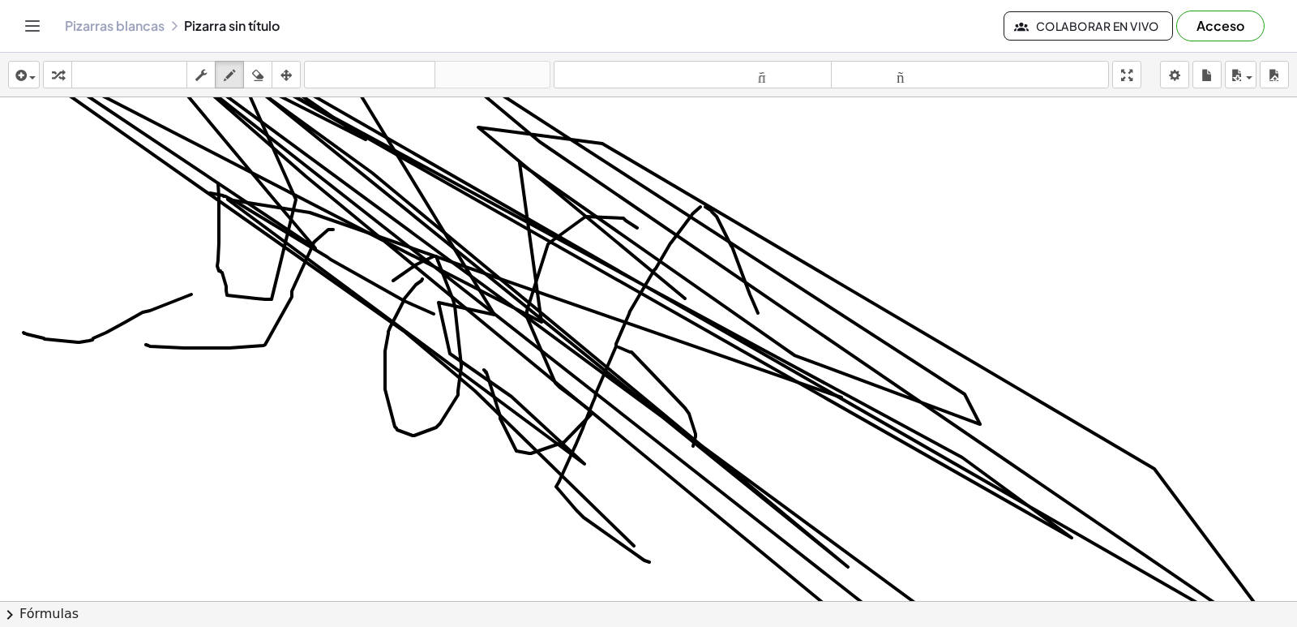
drag, startPoint x: 602, startPoint y: 143, endPoint x: 492, endPoint y: 66, distance: 134.9
click at [613, 439] on div at bounding box center [648, 276] width 1297 height 1510
click at [258, 83] on icon "button" at bounding box center [257, 75] width 11 height 19
click at [292, 68] on icon "button" at bounding box center [285, 75] width 11 height 19
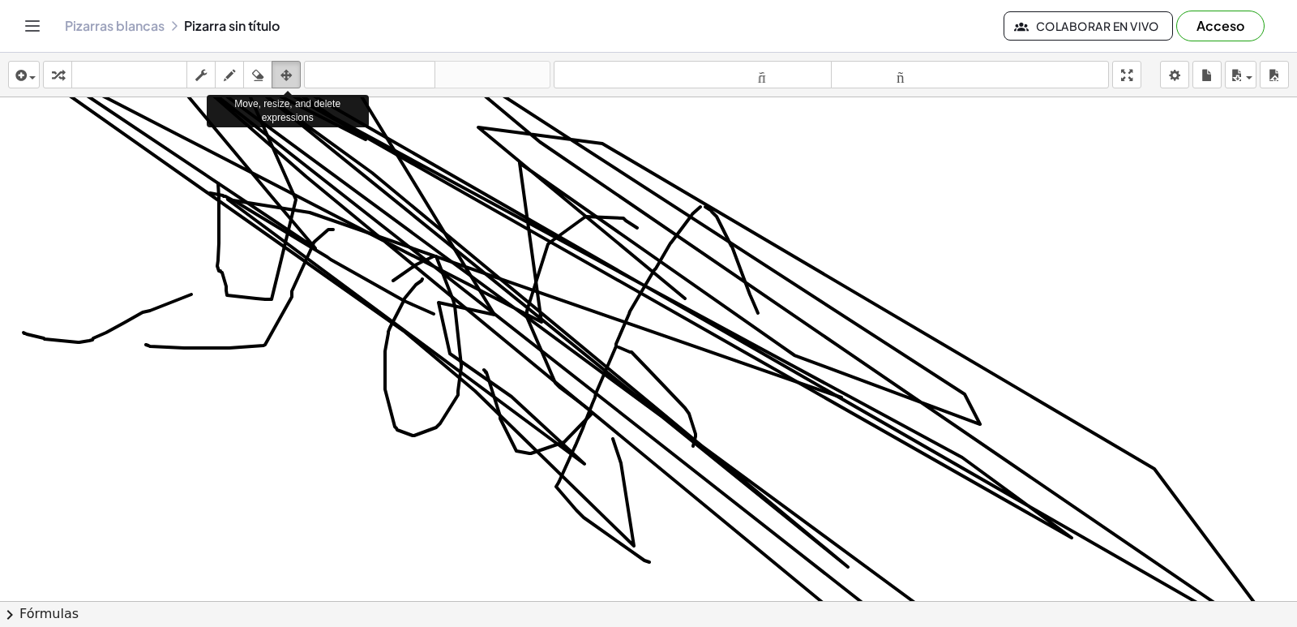
click at [285, 68] on icon "button" at bounding box center [285, 75] width 11 height 19
click at [257, 68] on icon "button" at bounding box center [257, 75] width 11 height 19
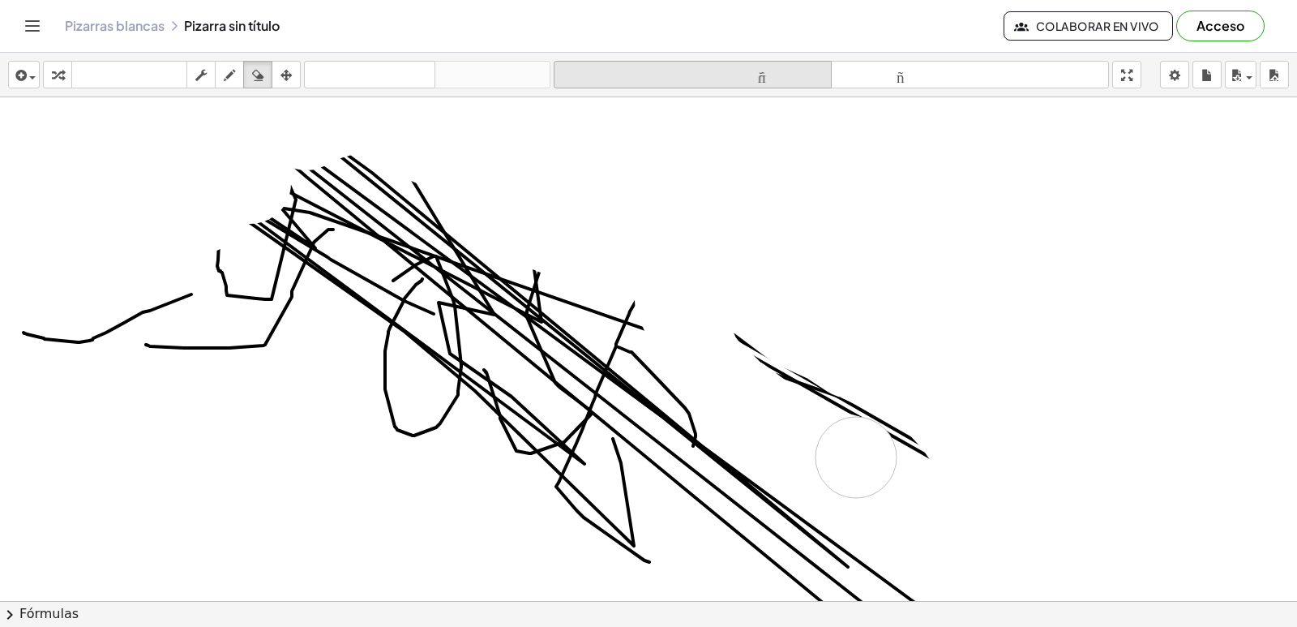
drag, startPoint x: 150, startPoint y: 212, endPoint x: 753, endPoint y: 68, distance: 619.9
click at [866, 460] on div at bounding box center [651, 276] width 1302 height 1510
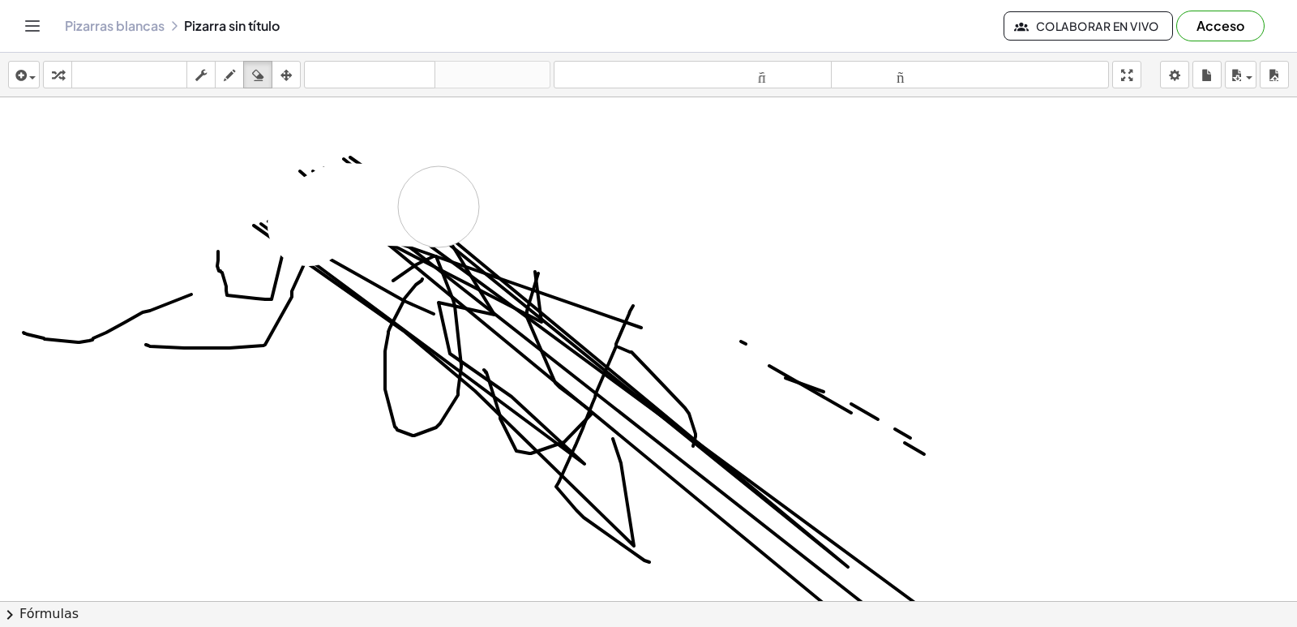
drag, startPoint x: 308, startPoint y: 225, endPoint x: 379, endPoint y: 172, distance: 89.2
click at [260, 148] on div at bounding box center [651, 276] width 1302 height 1510
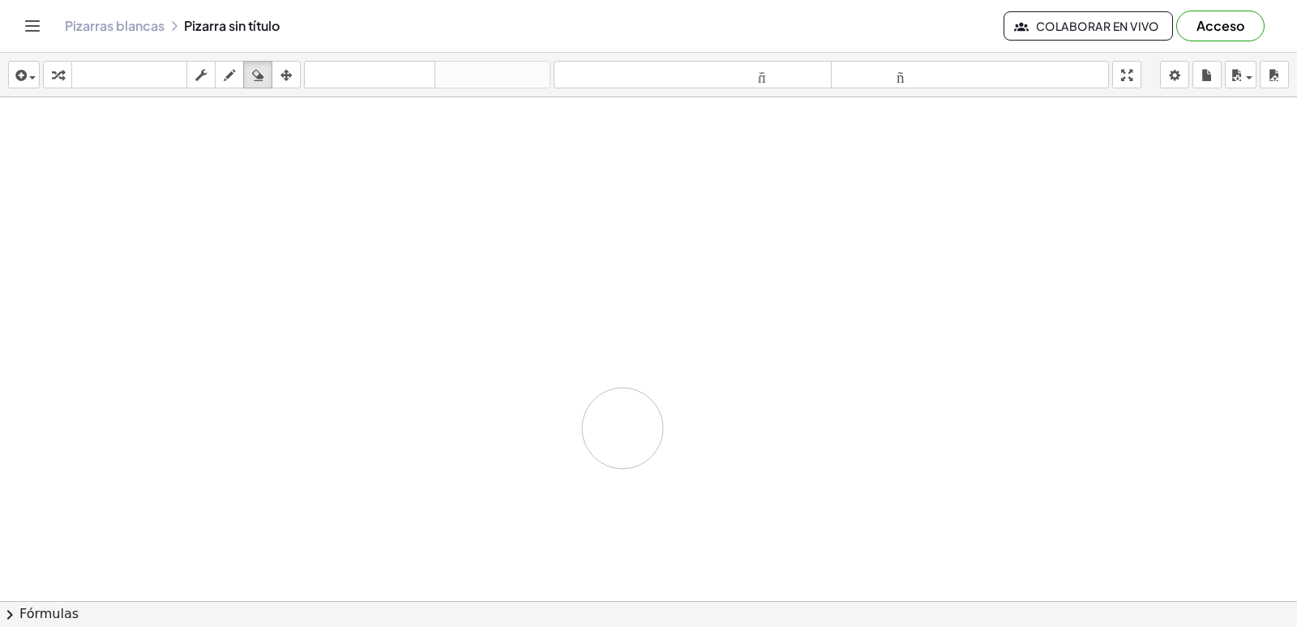
drag, startPoint x: 379, startPoint y: 172, endPoint x: 456, endPoint y: 12, distance: 176.9
click at [619, 428] on div at bounding box center [651, 276] width 1302 height 1510
click at [231, 76] on icon "button" at bounding box center [229, 75] width 11 height 19
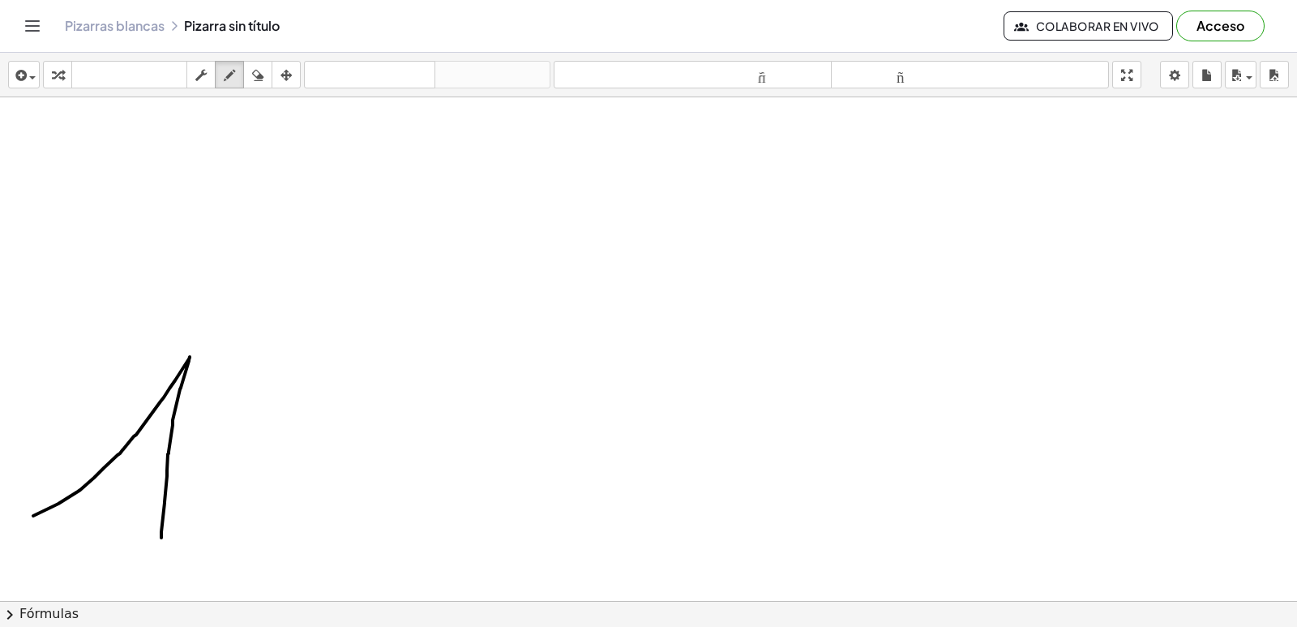
drag, startPoint x: 33, startPoint y: 516, endPoint x: 161, endPoint y: 537, distance: 129.9
click at [161, 537] on div at bounding box center [651, 276] width 1302 height 1510
click at [139, 465] on div at bounding box center [651, 276] width 1302 height 1510
drag, startPoint x: 137, startPoint y: 463, endPoint x: 169, endPoint y: 470, distance: 32.4
click at [169, 469] on div at bounding box center [651, 276] width 1302 height 1510
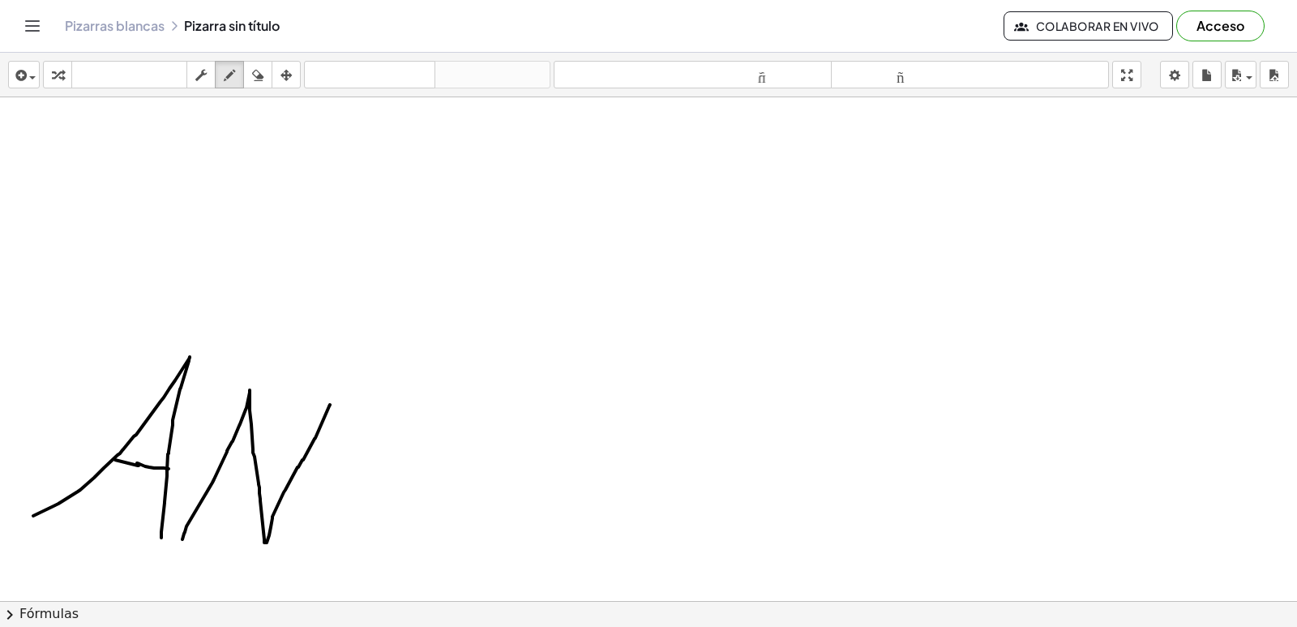
drag, startPoint x: 182, startPoint y: 539, endPoint x: 333, endPoint y: 398, distance: 206.4
click at [333, 398] on div at bounding box center [651, 276] width 1302 height 1510
drag, startPoint x: 434, startPoint y: 397, endPoint x: 379, endPoint y: 455, distance: 79.1
click at [379, 455] on div at bounding box center [651, 276] width 1302 height 1510
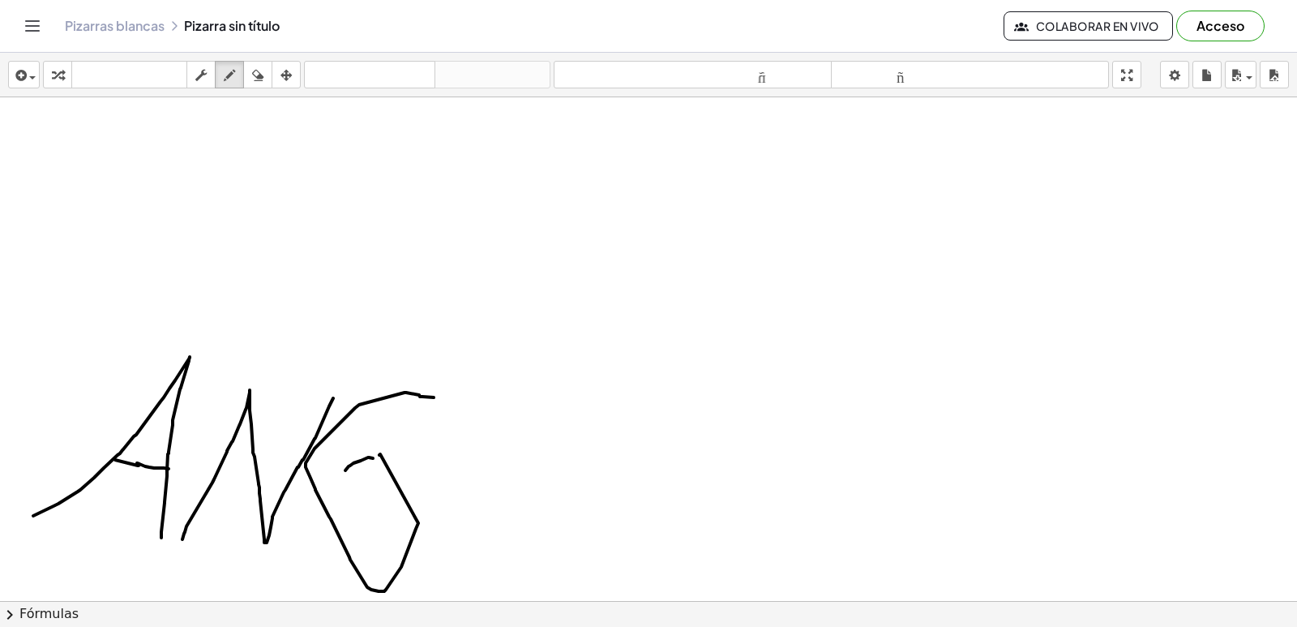
drag, startPoint x: 373, startPoint y: 458, endPoint x: 345, endPoint y: 470, distance: 30.1
click at [345, 470] on div at bounding box center [651, 276] width 1302 height 1510
drag, startPoint x: 447, startPoint y: 398, endPoint x: 482, endPoint y: 570, distance: 175.5
click at [482, 570] on div at bounding box center [651, 276] width 1302 height 1510
drag, startPoint x: 426, startPoint y: 458, endPoint x: 481, endPoint y: 483, distance: 60.6
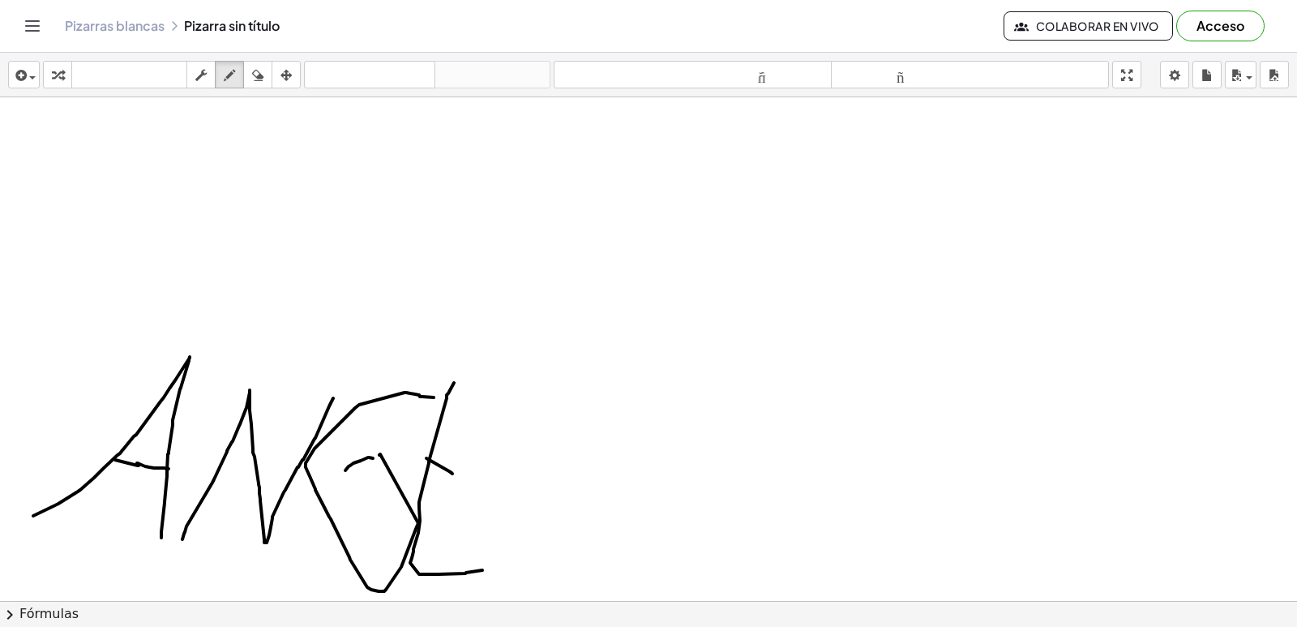
click at [481, 483] on div at bounding box center [651, 276] width 1302 height 1510
drag, startPoint x: 459, startPoint y: 386, endPoint x: 503, endPoint y: 394, distance: 45.3
click at [503, 394] on div at bounding box center [651, 276] width 1302 height 1510
drag, startPoint x: 519, startPoint y: 404, endPoint x: 585, endPoint y: 654, distance: 258.3
click at [585, 626] on html "Actividades matemáticas fáciles de comprender Empezar Banco de actividades Trab…" at bounding box center [648, 313] width 1297 height 627
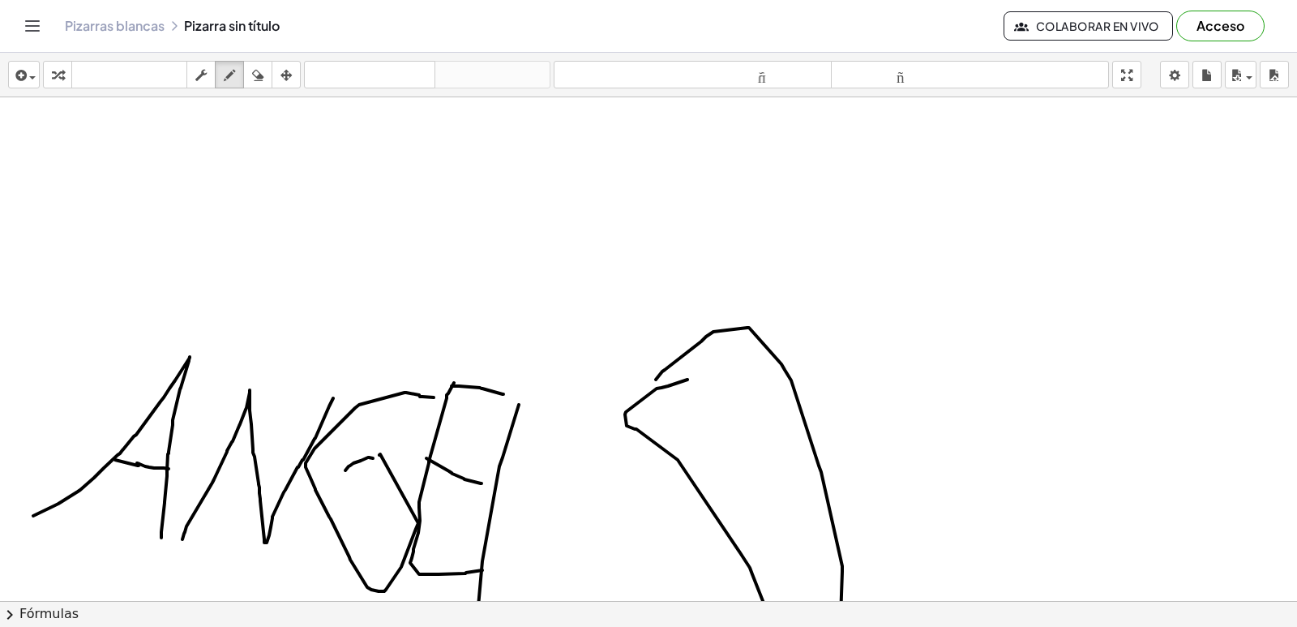
drag, startPoint x: 665, startPoint y: 370, endPoint x: 663, endPoint y: 379, distance: 9.1
click at [675, 379] on div at bounding box center [651, 276] width 1302 height 1510
click at [711, 379] on div at bounding box center [651, 276] width 1302 height 1510
click at [744, 376] on div at bounding box center [651, 276] width 1302 height 1510
drag, startPoint x: 682, startPoint y: 409, endPoint x: 789, endPoint y: 406, distance: 107.0
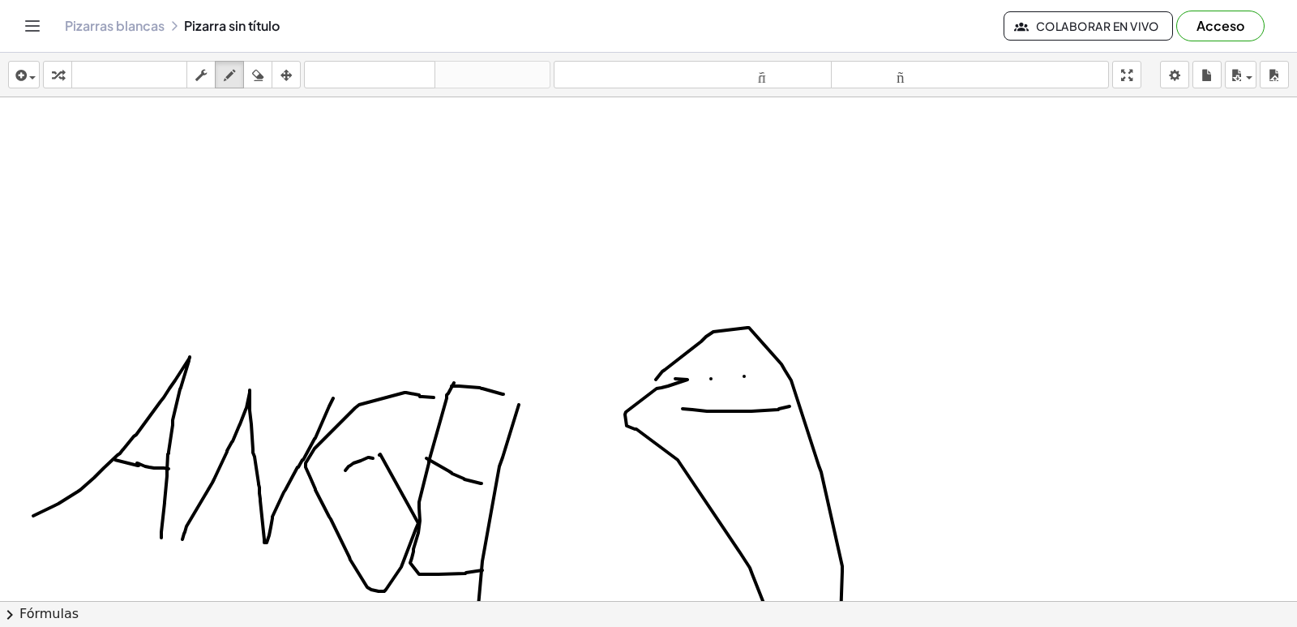
click at [789, 406] on div at bounding box center [651, 276] width 1302 height 1510
drag, startPoint x: 187, startPoint y: 122, endPoint x: 101, endPoint y: 183, distance: 105.7
click at [105, 177] on div at bounding box center [651, 276] width 1302 height 1510
drag, startPoint x: 204, startPoint y: 133, endPoint x: 180, endPoint y: 135, distance: 24.4
click at [239, 287] on div at bounding box center [651, 276] width 1302 height 1510
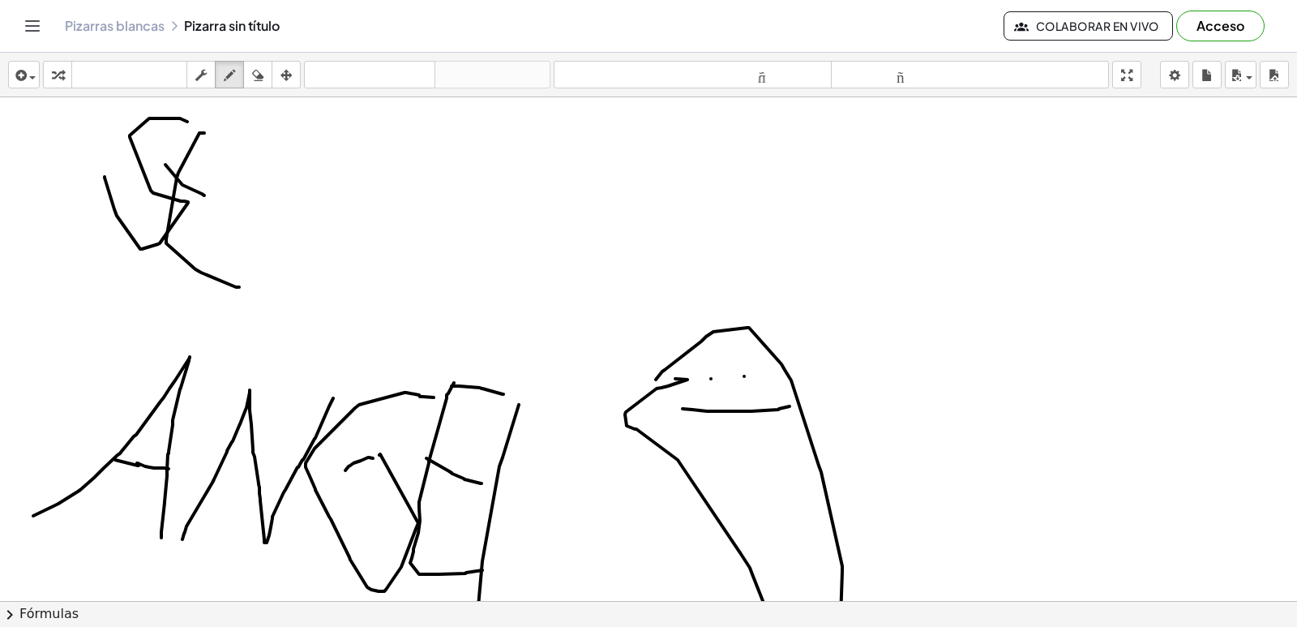
drag, startPoint x: 165, startPoint y: 165, endPoint x: 215, endPoint y: 185, distance: 53.4
click at [223, 203] on div at bounding box center [651, 276] width 1302 height 1510
drag, startPoint x: 208, startPoint y: 130, endPoint x: 231, endPoint y: 139, distance: 25.4
click at [231, 139] on div at bounding box center [651, 276] width 1302 height 1510
drag, startPoint x: 297, startPoint y: 142, endPoint x: 322, endPoint y: 320, distance: 180.0
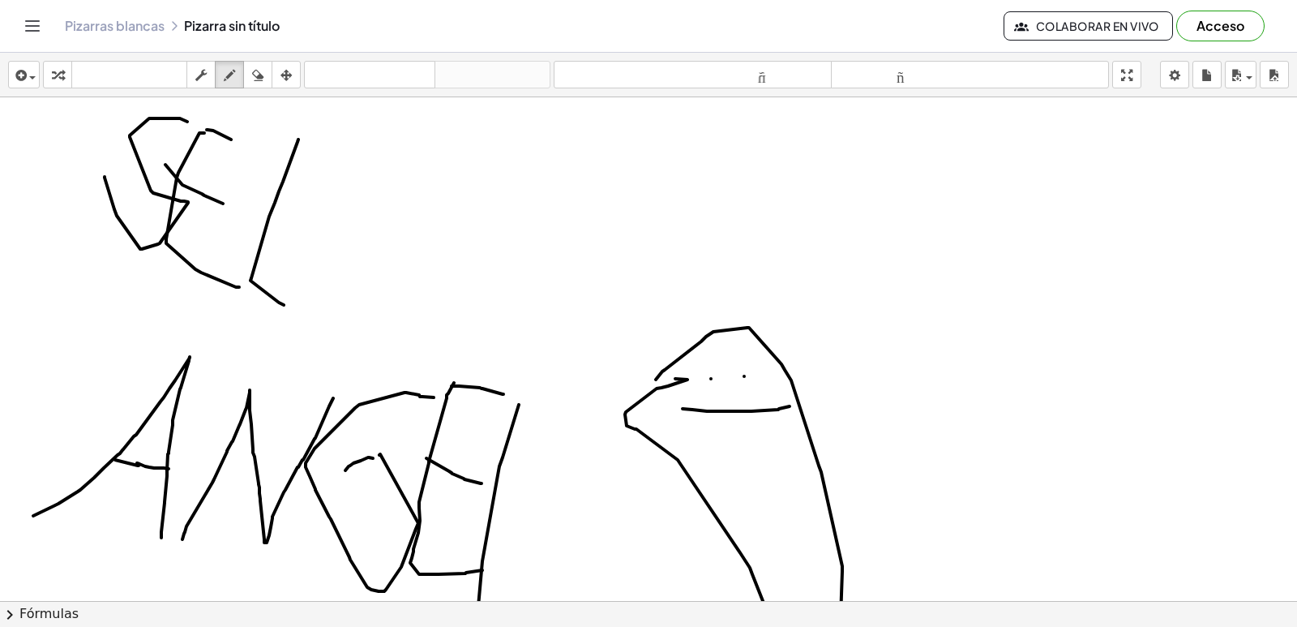
click at [322, 320] on div at bounding box center [651, 276] width 1302 height 1510
drag, startPoint x: 359, startPoint y: 272, endPoint x: 390, endPoint y: 313, distance: 50.9
click at [390, 313] on div at bounding box center [651, 276] width 1302 height 1510
drag, startPoint x: 354, startPoint y: 281, endPoint x: 378, endPoint y: 287, distance: 24.2
click at [373, 285] on div at bounding box center [651, 276] width 1302 height 1510
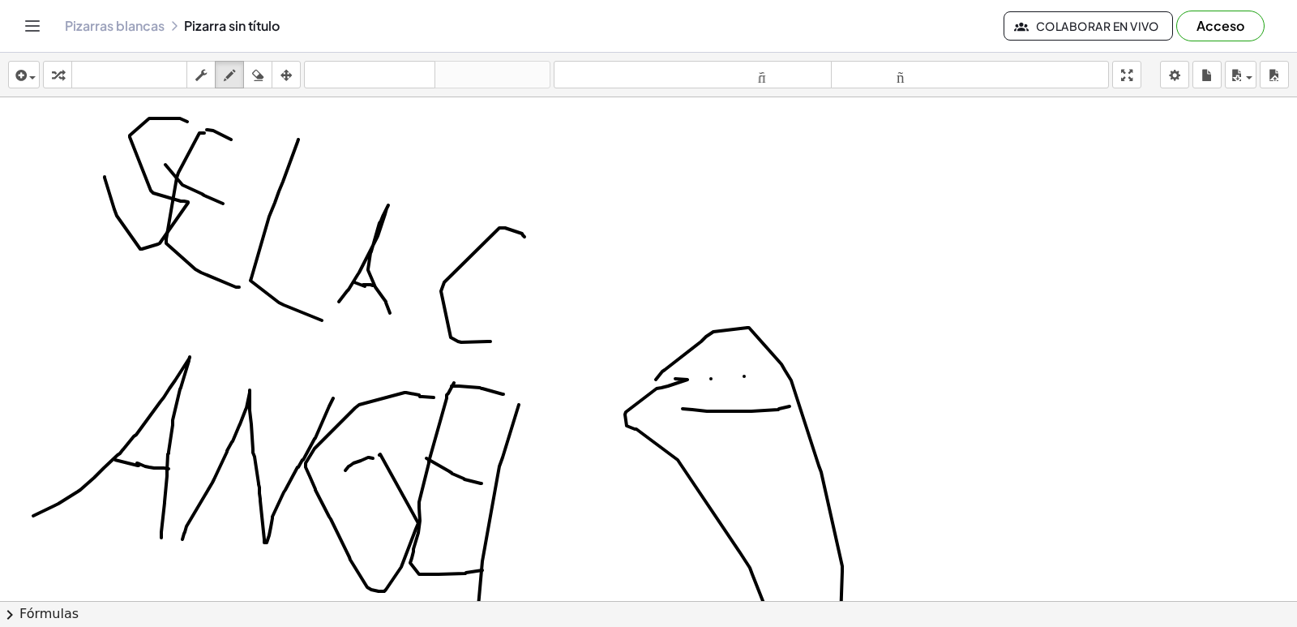
drag, startPoint x: 522, startPoint y: 233, endPoint x: 503, endPoint y: 333, distance: 101.4
click at [503, 336] on div at bounding box center [651, 276] width 1302 height 1510
drag, startPoint x: 533, startPoint y: 277, endPoint x: 525, endPoint y: 291, distance: 16.0
click at [524, 291] on div at bounding box center [651, 276] width 1302 height 1510
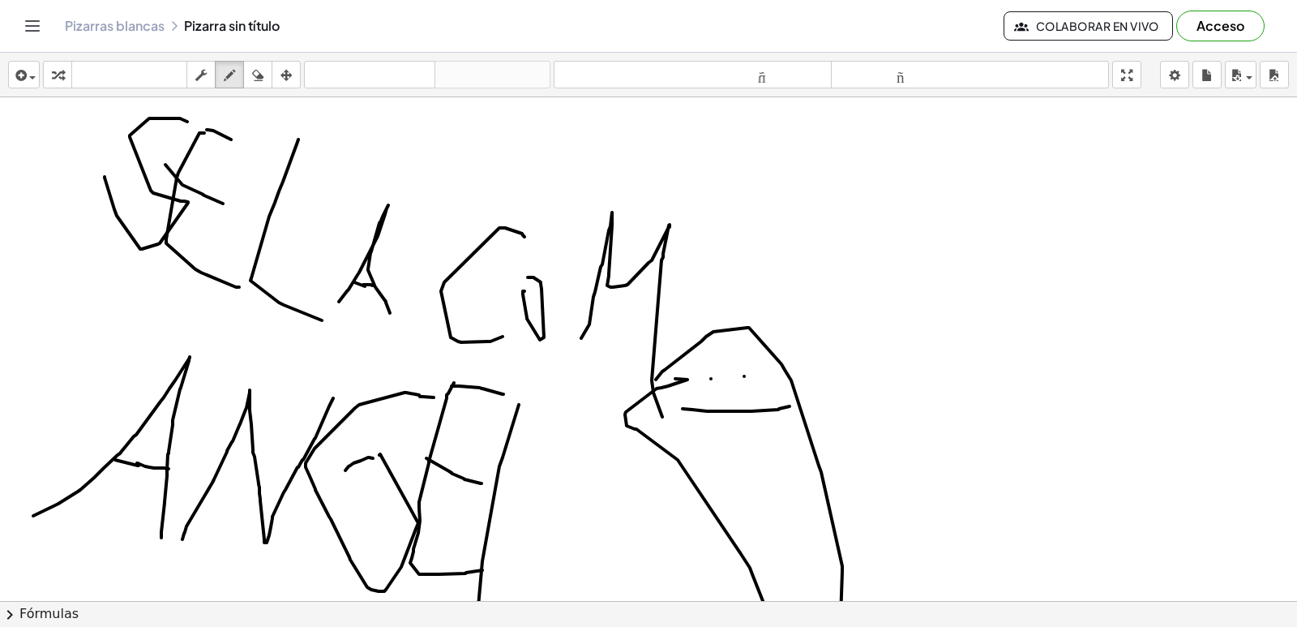
drag, startPoint x: 595, startPoint y: 292, endPoint x: 667, endPoint y: 407, distance: 135.8
click at [667, 413] on div at bounding box center [651, 276] width 1302 height 1510
drag, startPoint x: 692, startPoint y: 251, endPoint x: 739, endPoint y: 281, distance: 55.8
click at [763, 298] on div at bounding box center [651, 276] width 1302 height 1510
click at [731, 276] on div at bounding box center [651, 276] width 1302 height 1510
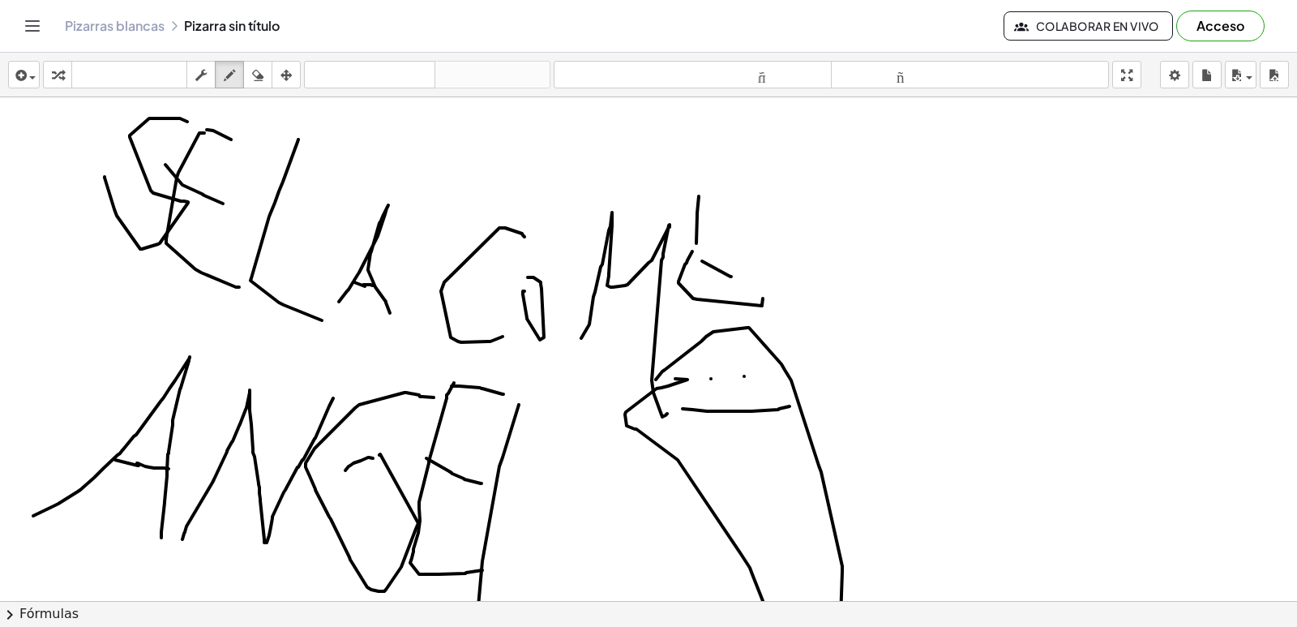
drag, startPoint x: 697, startPoint y: 213, endPoint x: 699, endPoint y: 196, distance: 17.1
click at [699, 196] on div at bounding box center [651, 276] width 1302 height 1510
drag, startPoint x: 711, startPoint y: 206, endPoint x: 806, endPoint y: 254, distance: 106.2
click at [806, 252] on div at bounding box center [651, 276] width 1302 height 1510
click at [258, 73] on icon "button" at bounding box center [257, 75] width 11 height 19
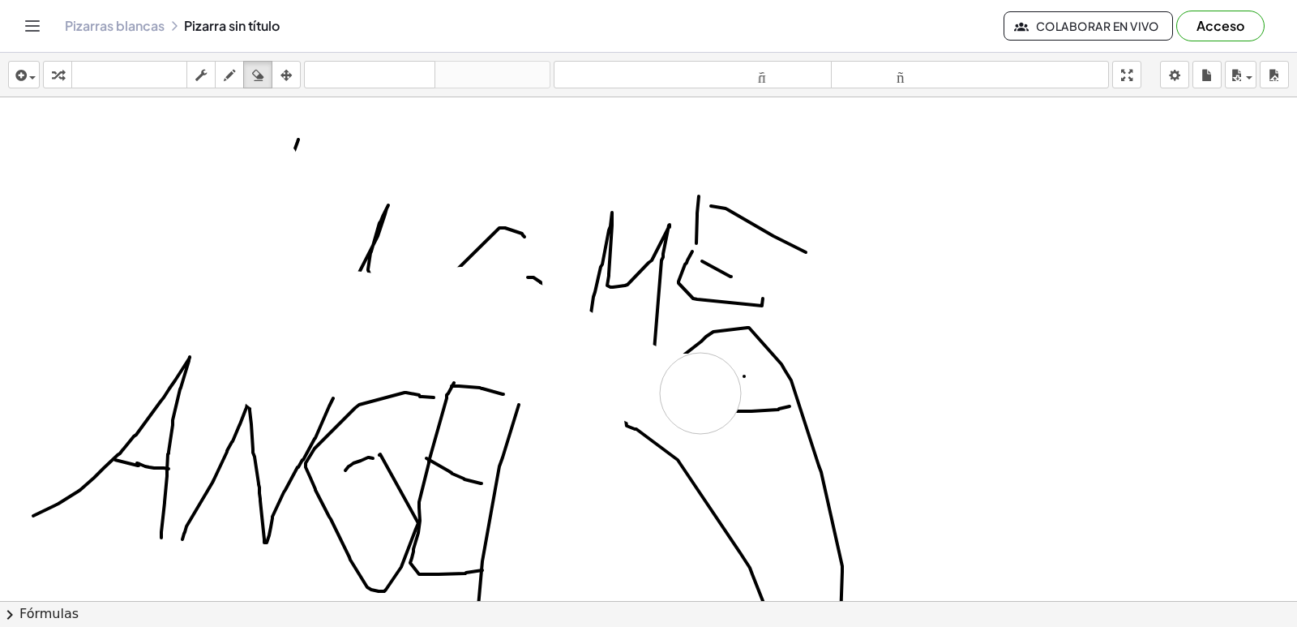
drag, startPoint x: 195, startPoint y: 141, endPoint x: 740, endPoint y: 385, distance: 596.8
click at [708, 391] on div at bounding box center [651, 276] width 1302 height 1510
drag, startPoint x: 740, startPoint y: 385, endPoint x: 698, endPoint y: 295, distance: 99.4
click at [741, 388] on div at bounding box center [651, 276] width 1302 height 1510
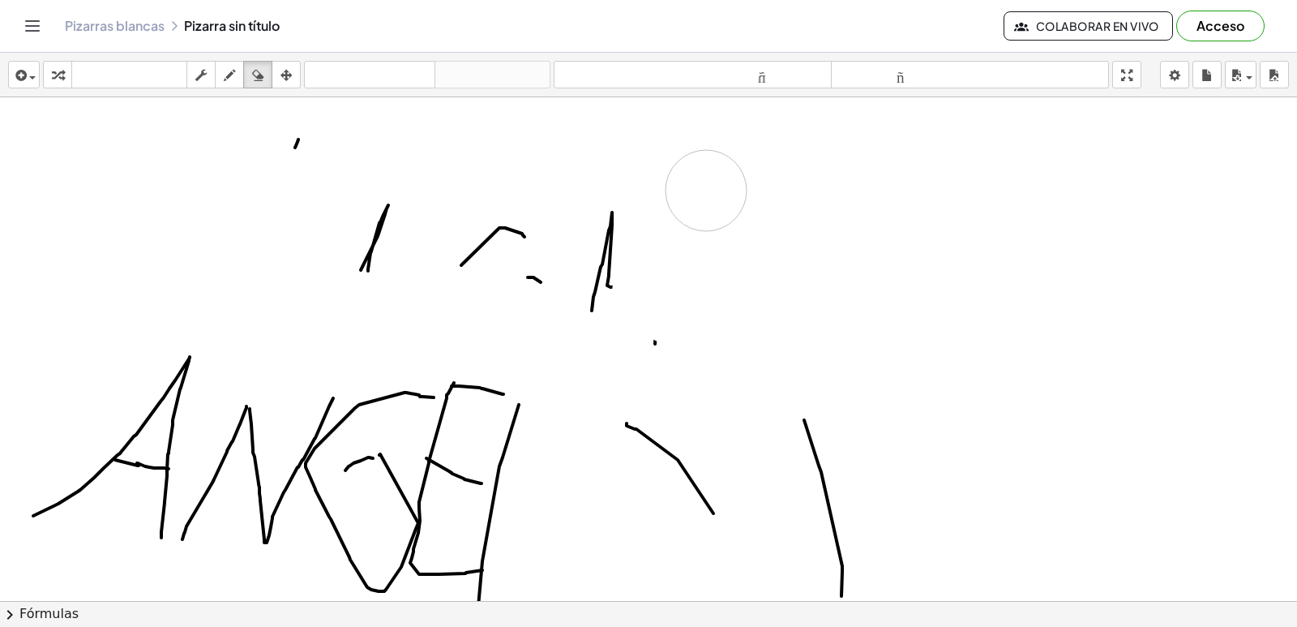
drag, startPoint x: 698, startPoint y: 295, endPoint x: 648, endPoint y: 323, distance: 57.7
click at [633, 381] on div at bounding box center [651, 276] width 1302 height 1510
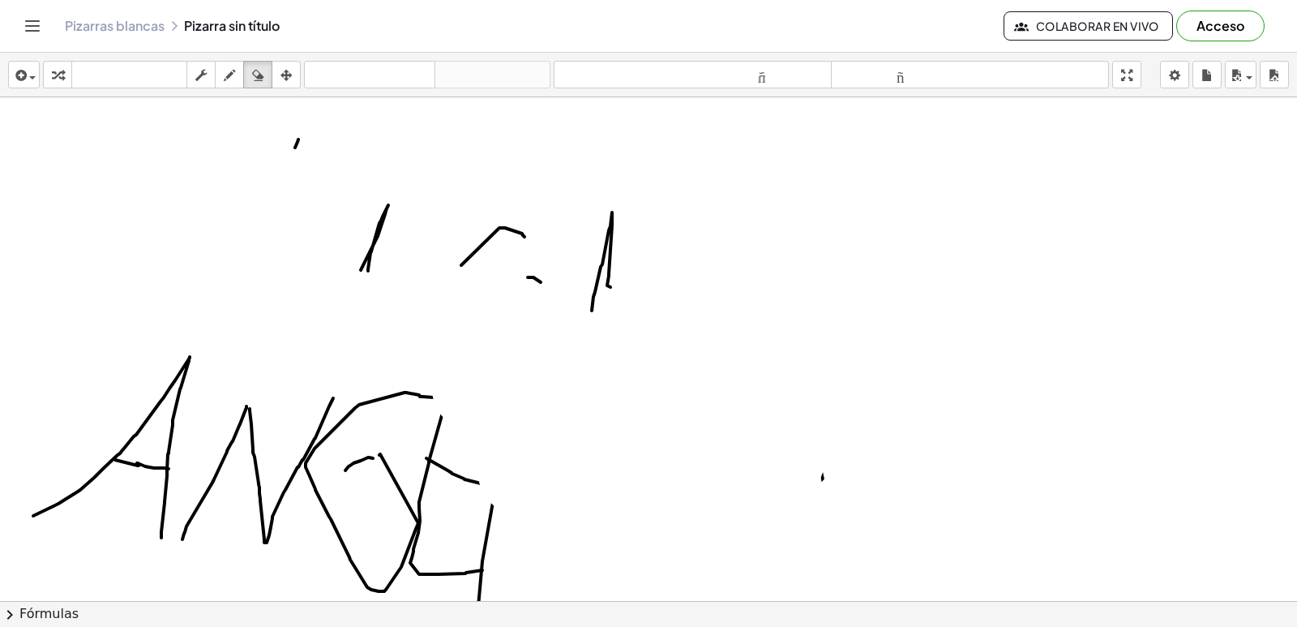
drag, startPoint x: 648, startPoint y: 323, endPoint x: 919, endPoint y: 658, distance: 431.7
click at [919, 626] on html "Actividades matemáticas fáciles de comprender Empezar Banco de actividades Trab…" at bounding box center [648, 313] width 1297 height 627
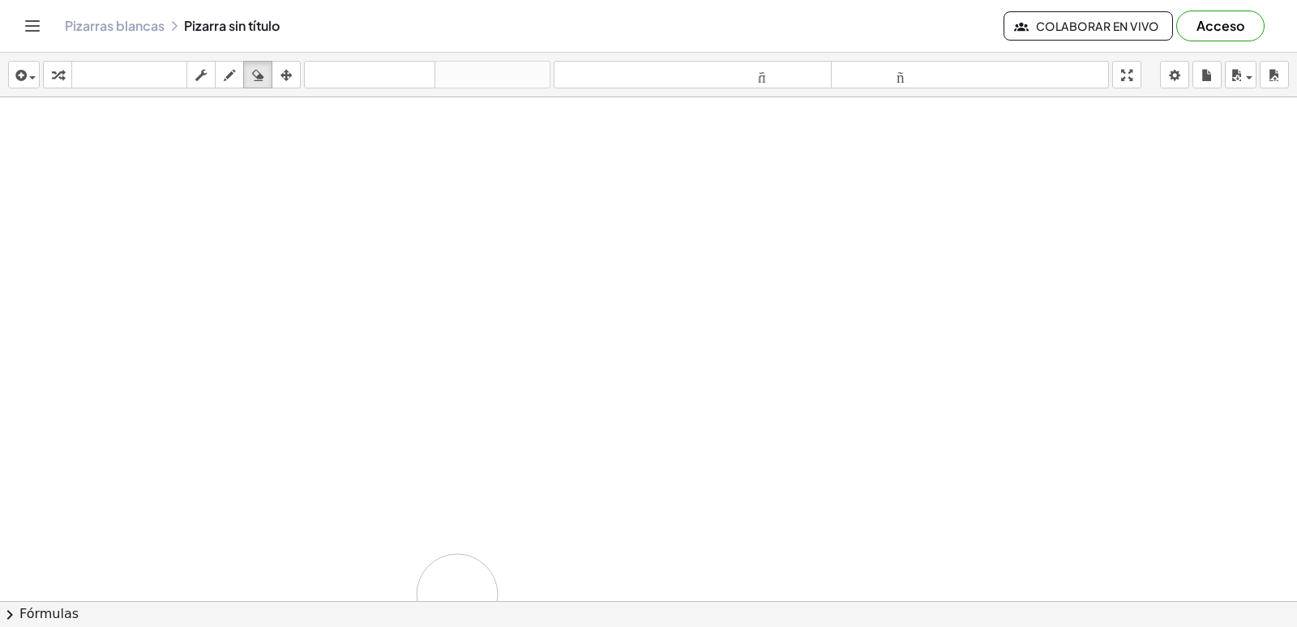
drag, startPoint x: 825, startPoint y: 475, endPoint x: 0, endPoint y: 3, distance: 950.5
click at [329, 431] on div at bounding box center [651, 276] width 1302 height 1510
click at [237, 79] on div "button" at bounding box center [229, 74] width 21 height 19
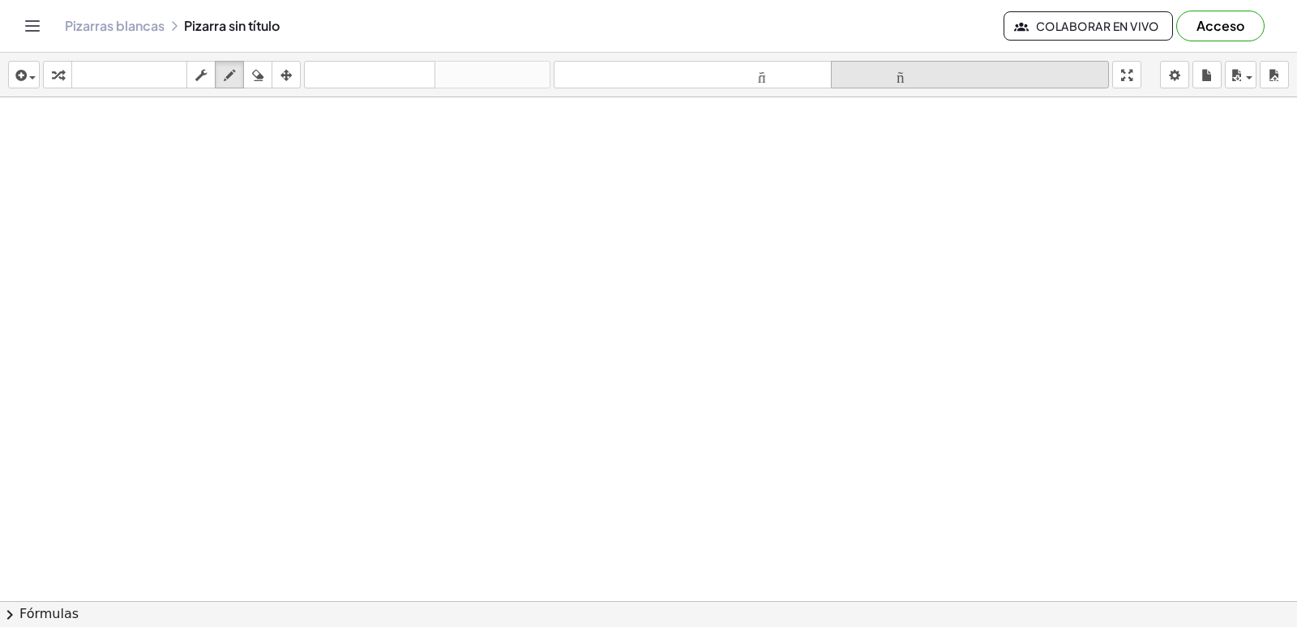
click at [889, 79] on font "tamaño_del_formato" at bounding box center [970, 74] width 270 height 15
click at [887, 82] on font "tamaño_del_formato" at bounding box center [970, 74] width 270 height 15
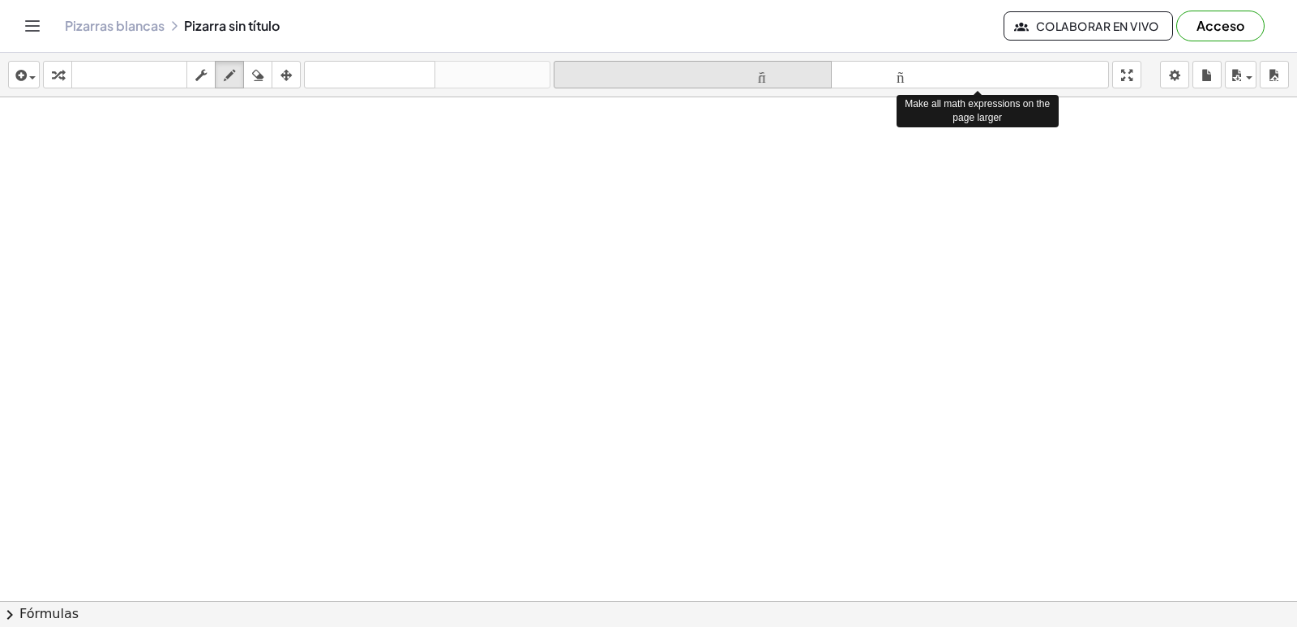
click at [811, 83] on icon "tamaño_del_formato" at bounding box center [693, 75] width 270 height 19
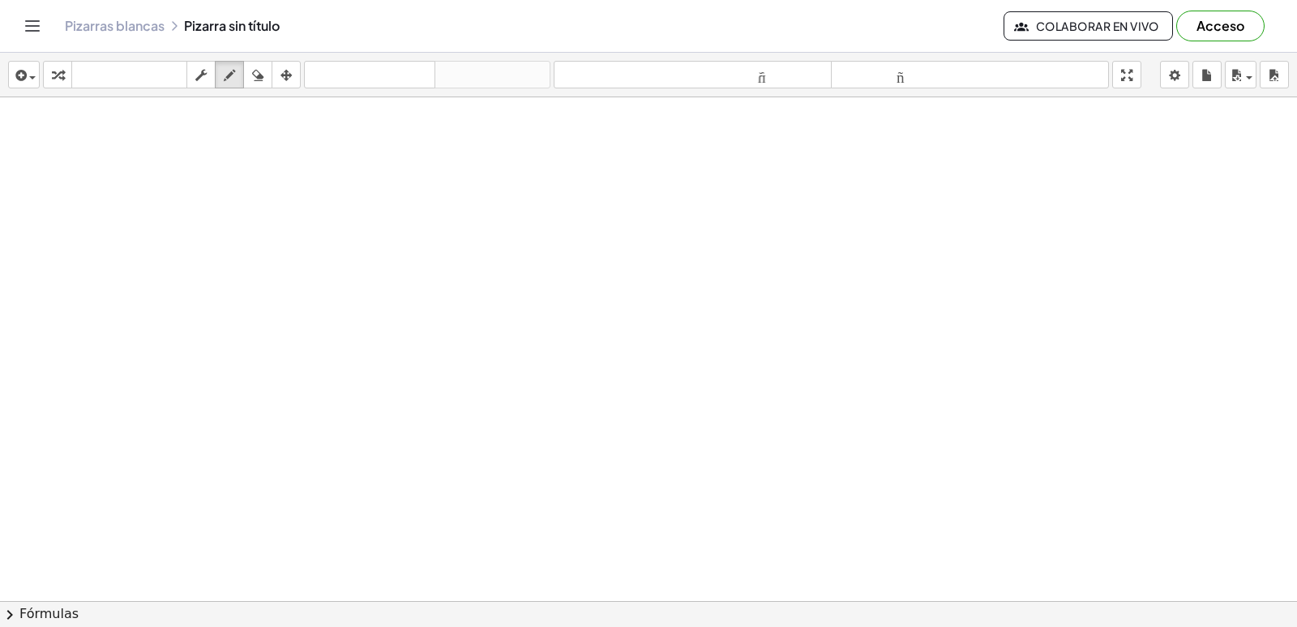
click at [443, 59] on div "insertar Seleccione uno: Expresión matemática Función Texto Vídeo de YouTube Gr…" at bounding box center [648, 75] width 1297 height 45
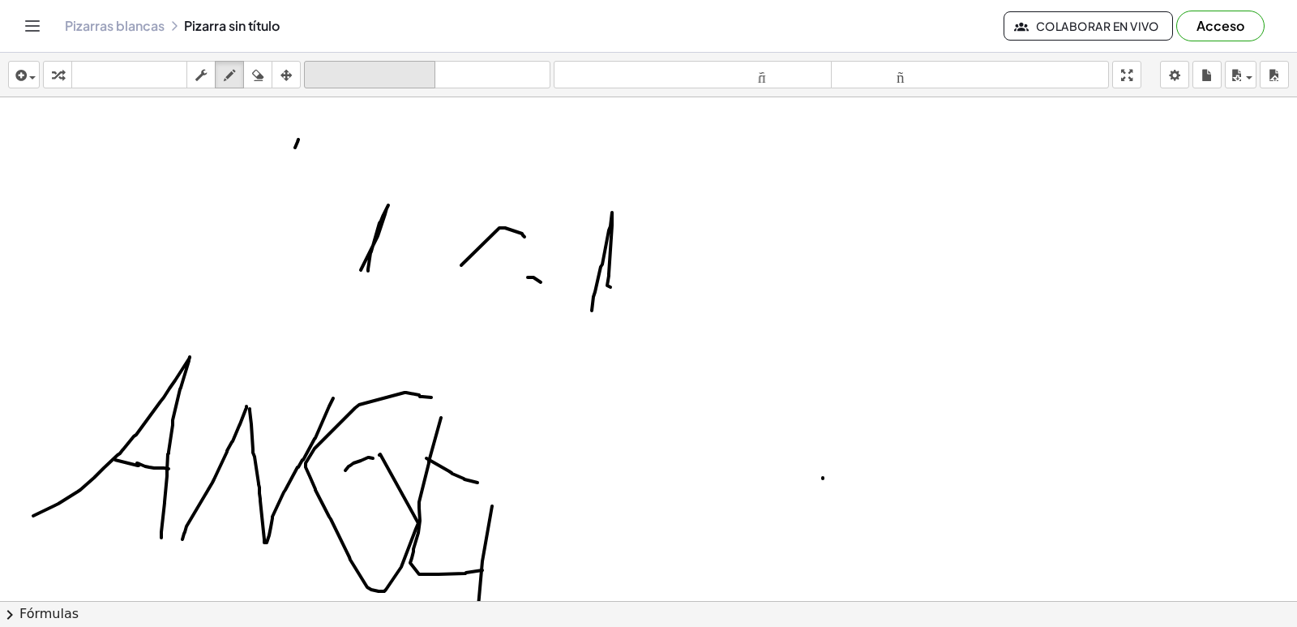
click at [428, 81] on font "deshacer" at bounding box center [369, 74] width 123 height 15
click at [420, 71] on font "deshacer" at bounding box center [369, 74] width 123 height 15
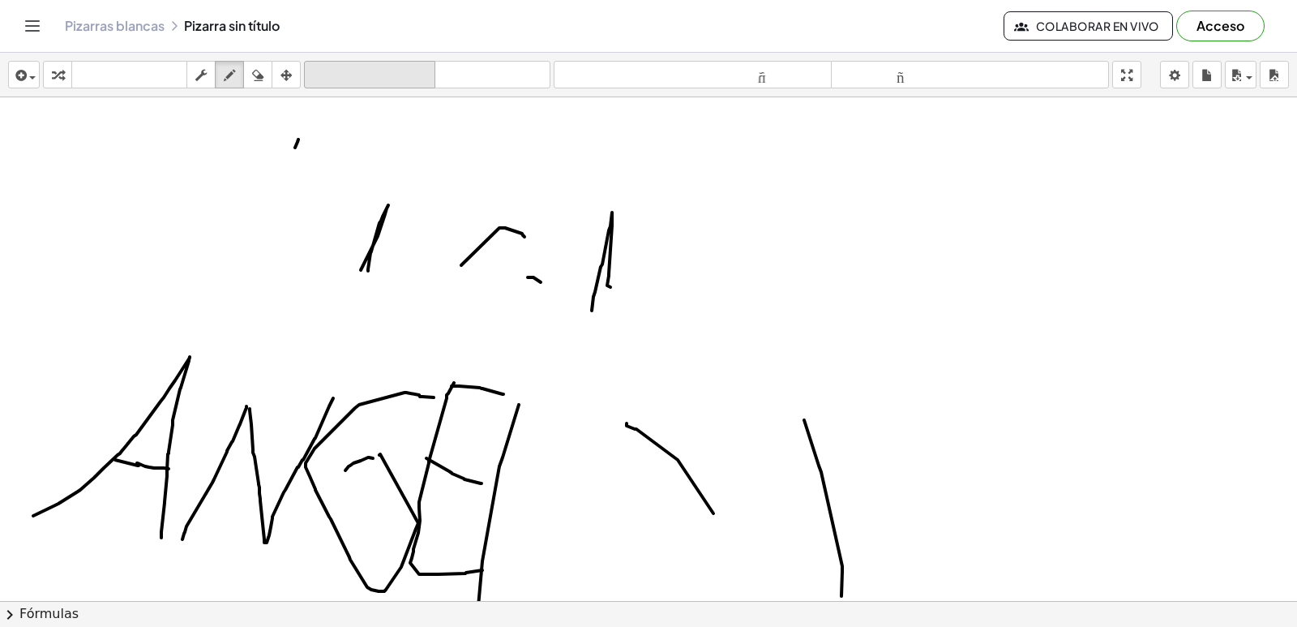
click at [420, 71] on font "deshacer" at bounding box center [369, 74] width 123 height 15
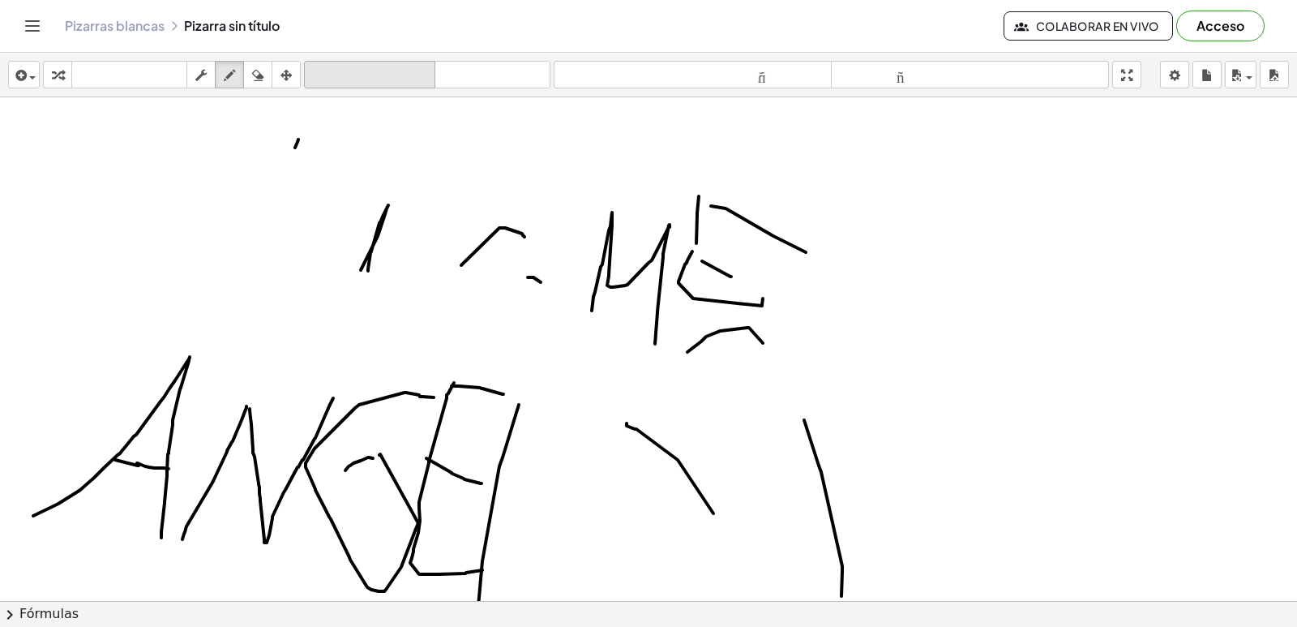
click at [420, 71] on font "deshacer" at bounding box center [369, 74] width 123 height 15
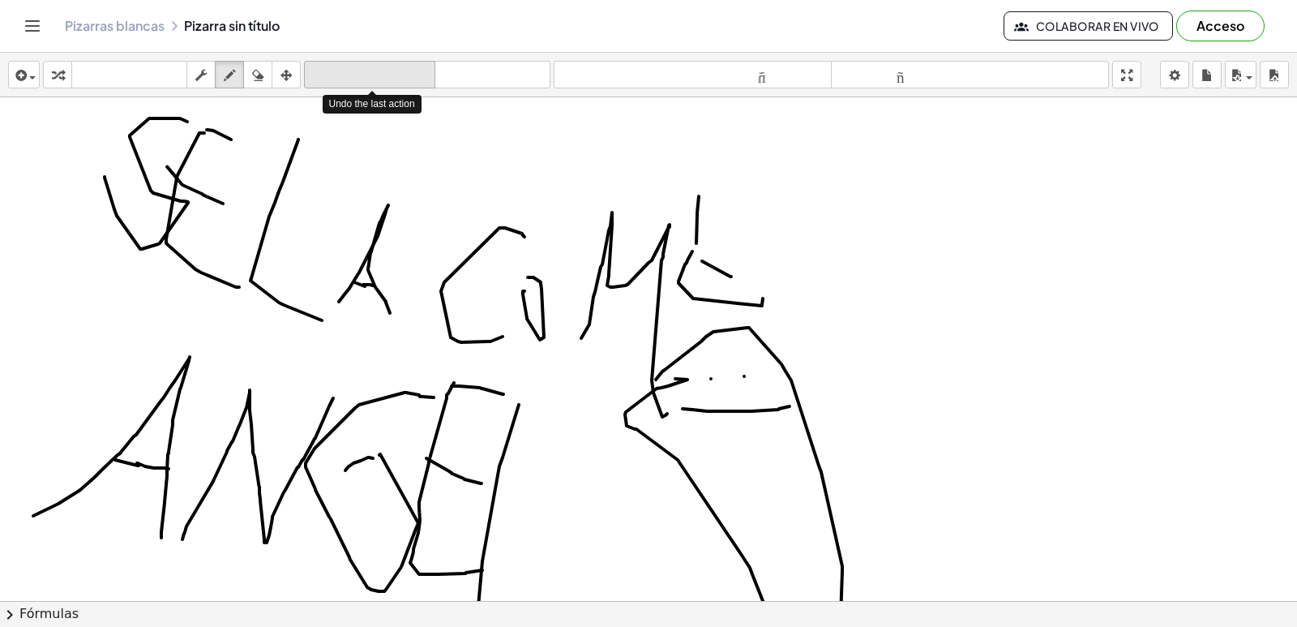
click at [420, 71] on font "deshacer" at bounding box center [369, 74] width 123 height 15
click at [421, 70] on font "deshacer" at bounding box center [369, 74] width 123 height 15
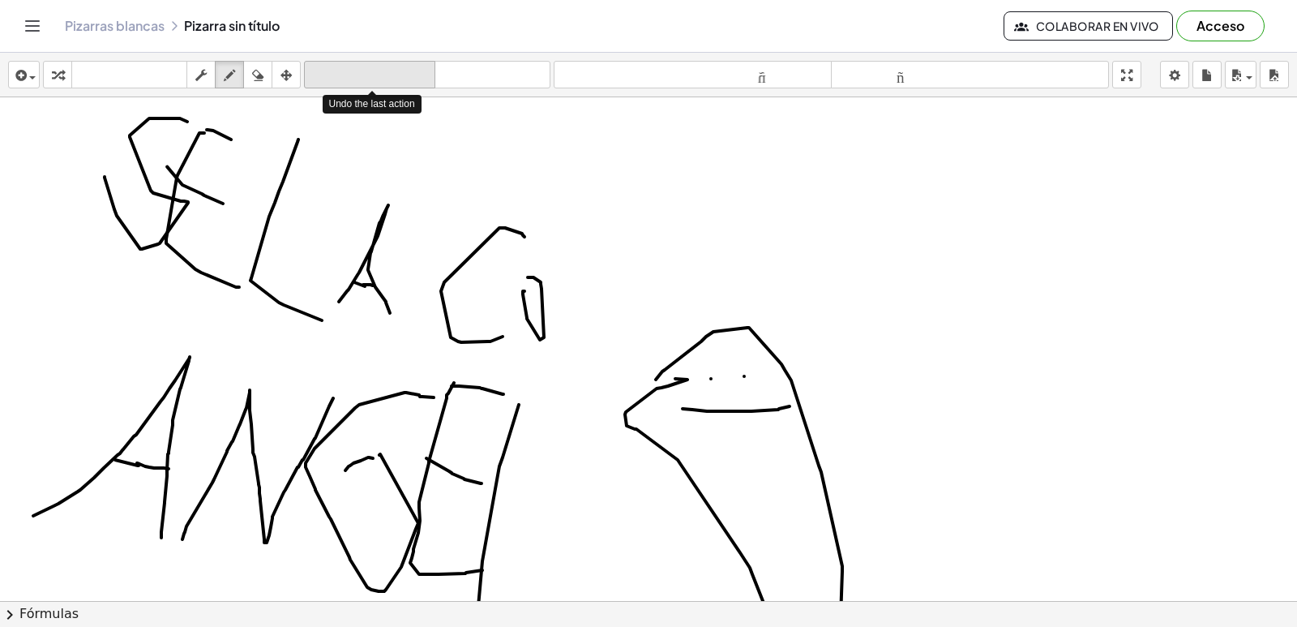
click at [421, 70] on font "deshacer" at bounding box center [369, 74] width 123 height 15
click at [422, 70] on font "deshacer" at bounding box center [369, 74] width 123 height 15
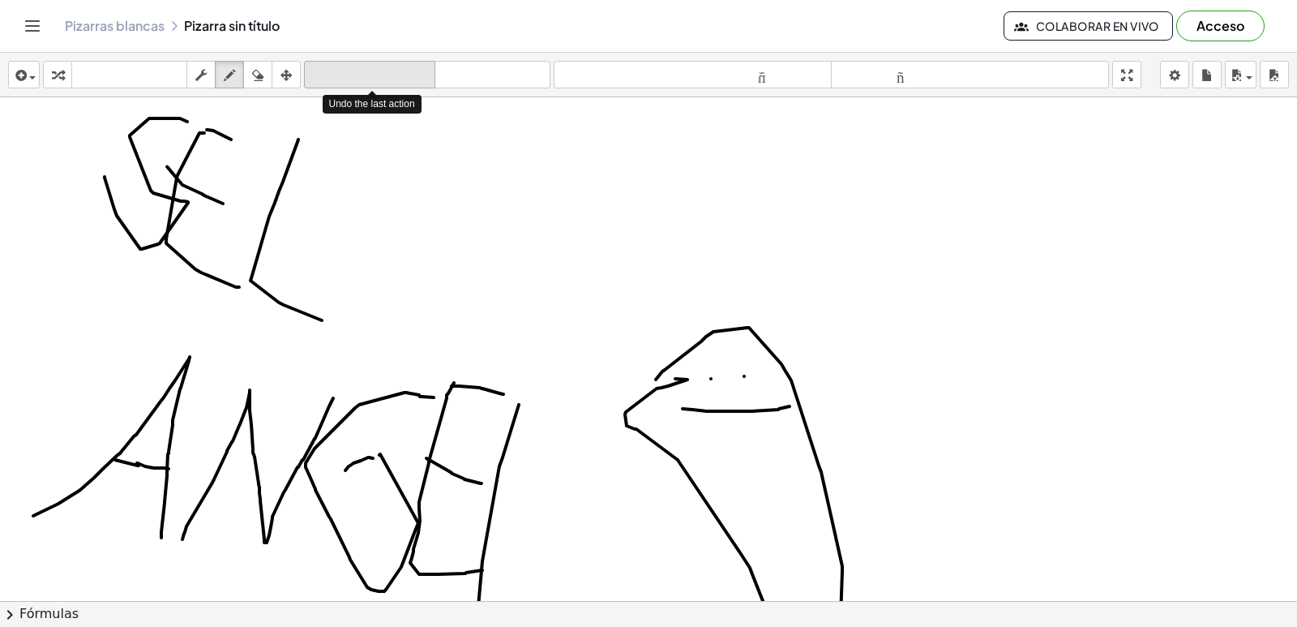
click at [422, 70] on font "deshacer" at bounding box center [369, 74] width 123 height 15
click at [420, 70] on font "deshacer" at bounding box center [369, 74] width 123 height 15
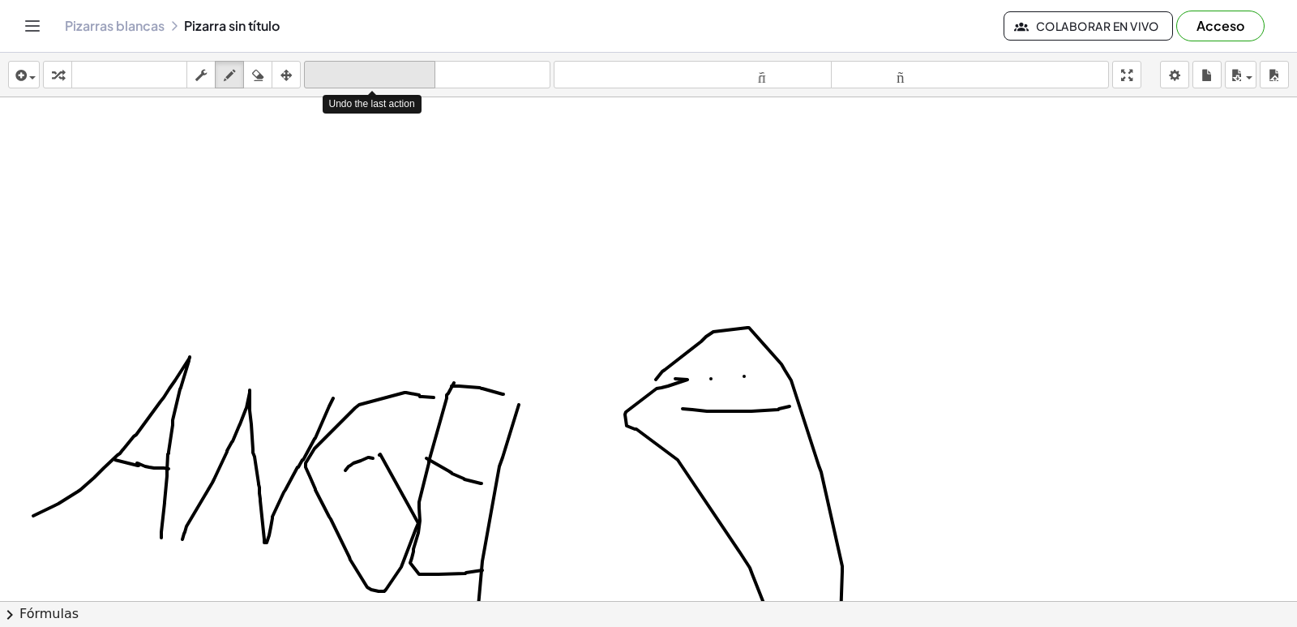
click at [420, 70] on font "deshacer" at bounding box center [369, 74] width 123 height 15
drag, startPoint x: 417, startPoint y: 70, endPoint x: 413, endPoint y: 80, distance: 11.6
click at [413, 80] on font "deshacer" at bounding box center [369, 74] width 123 height 15
click at [411, 83] on icon "deshacer" at bounding box center [369, 75] width 123 height 19
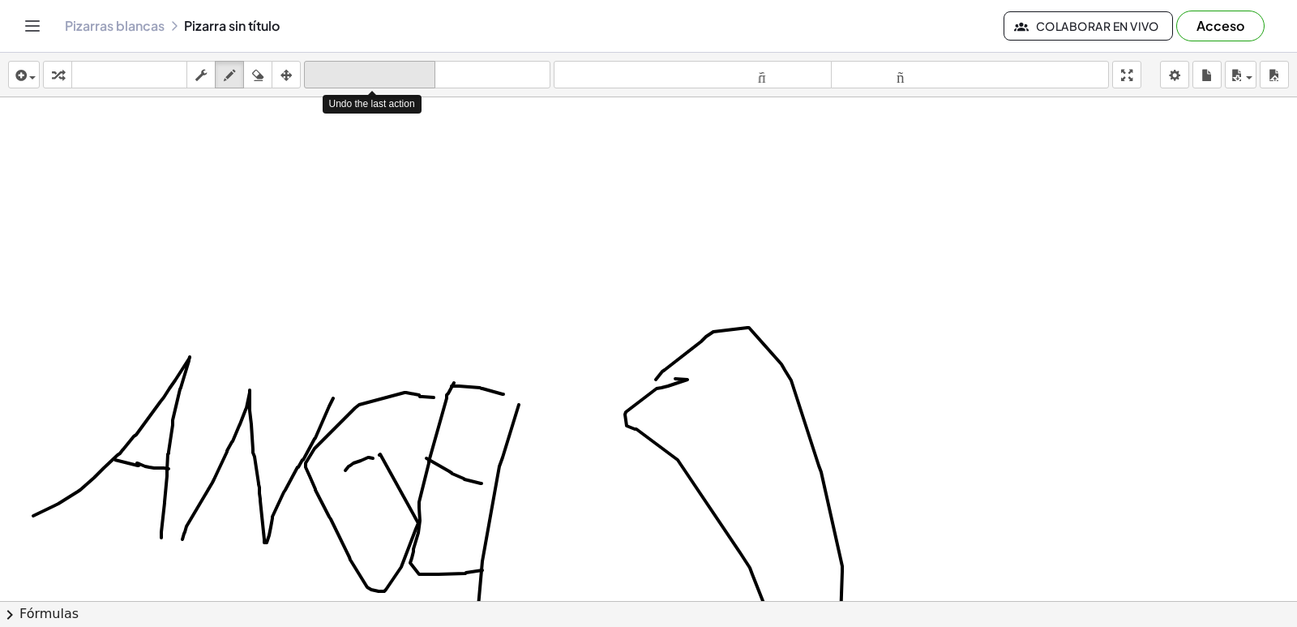
click at [411, 83] on icon "deshacer" at bounding box center [369, 75] width 123 height 19
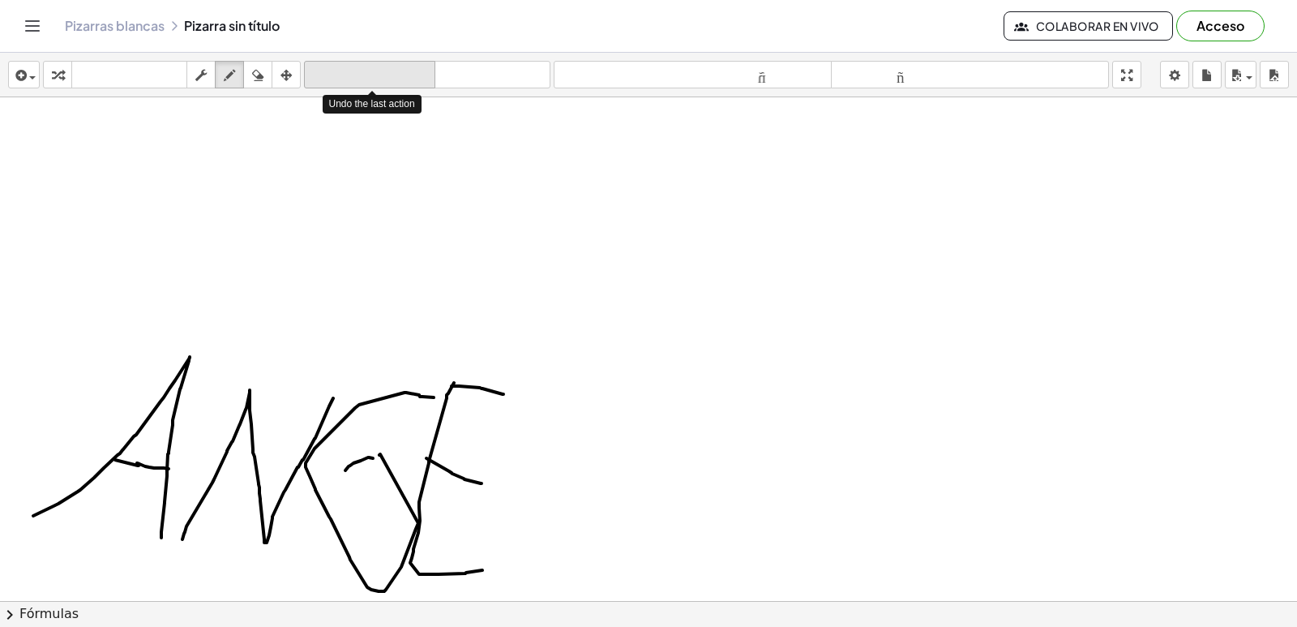
click at [411, 83] on icon "deshacer" at bounding box center [369, 75] width 123 height 19
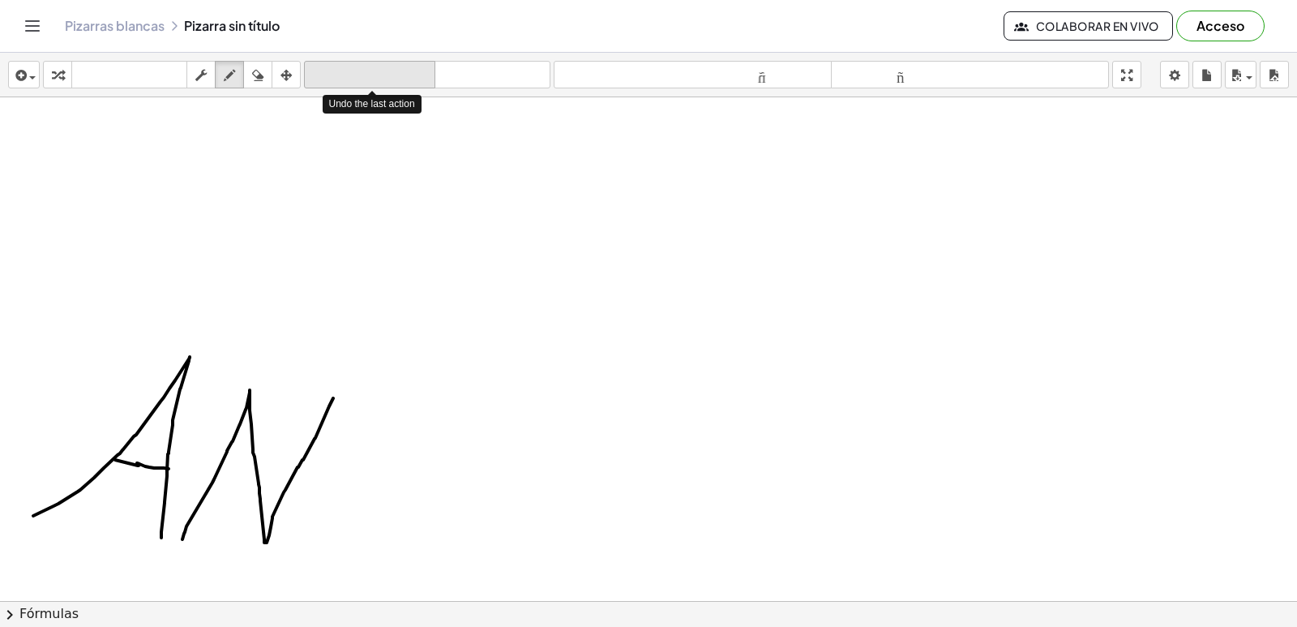
click at [411, 83] on icon "deshacer" at bounding box center [369, 75] width 123 height 19
click at [408, 83] on icon "deshacer" at bounding box center [369, 75] width 123 height 19
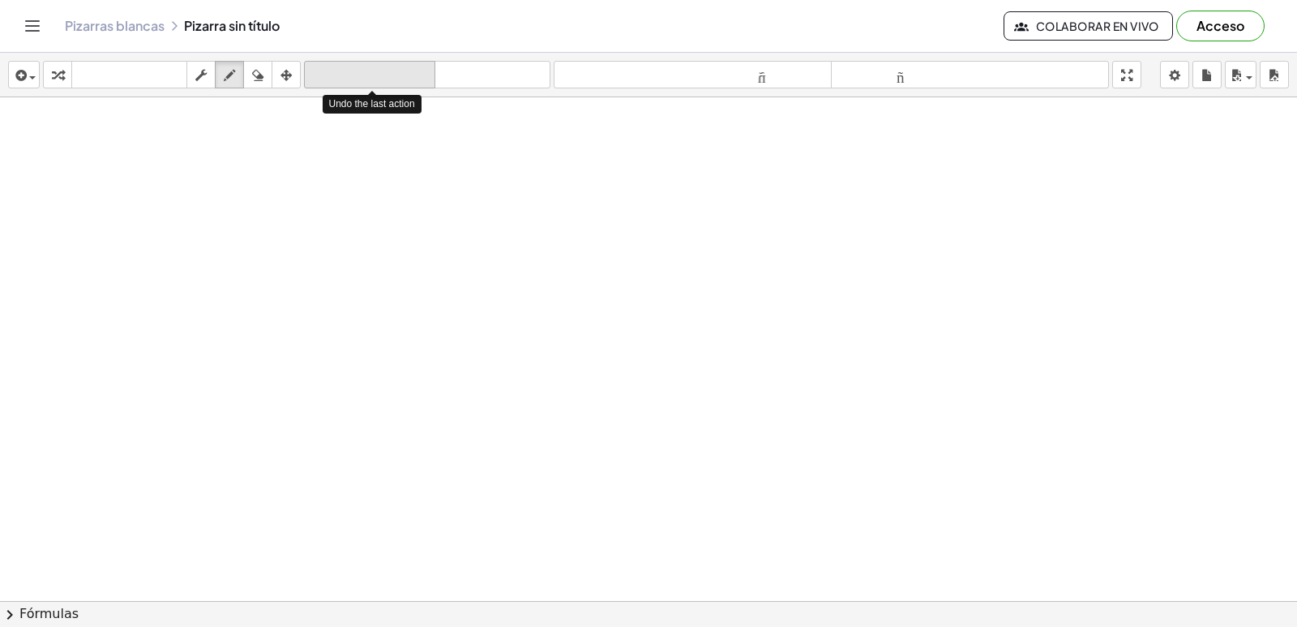
click at [408, 83] on icon "deshacer" at bounding box center [369, 75] width 123 height 19
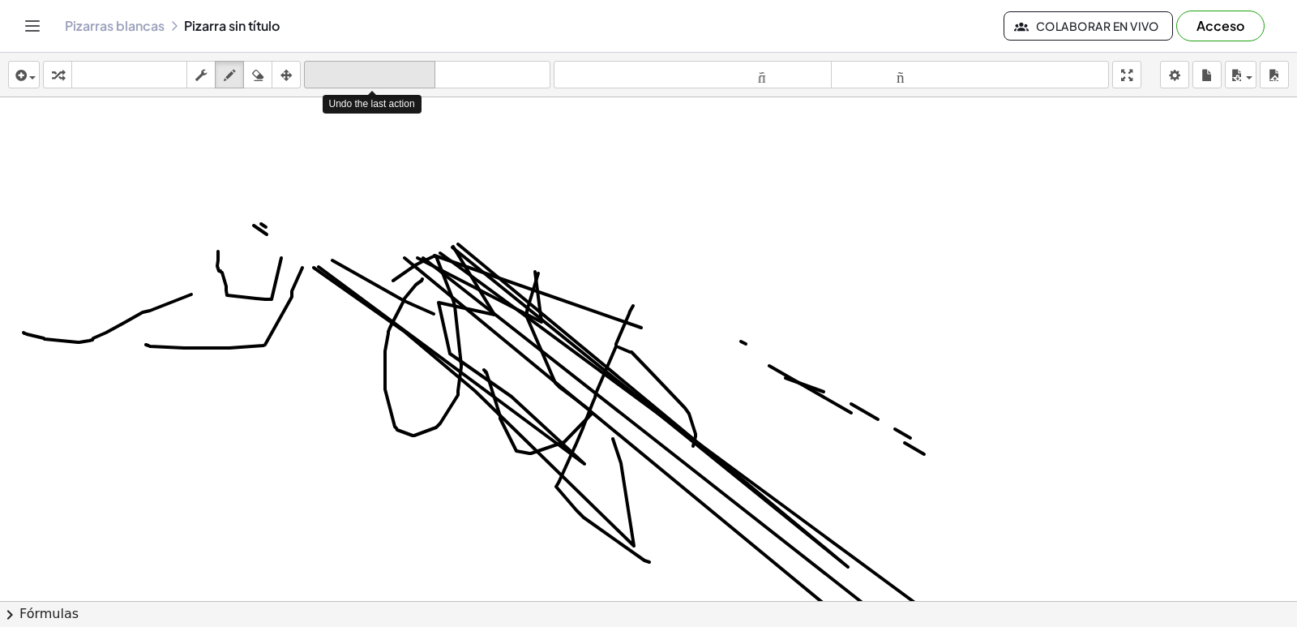
click at [375, 77] on font "deshacer" at bounding box center [369, 74] width 123 height 15
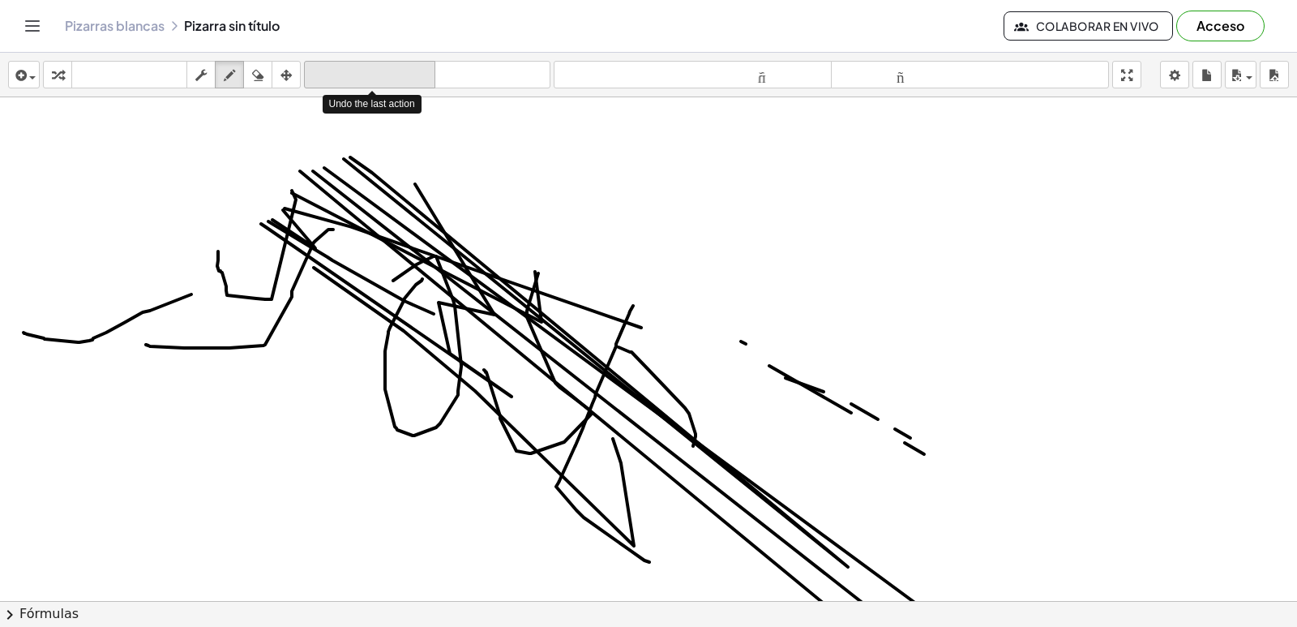
click at [375, 77] on font "deshacer" at bounding box center [369, 74] width 123 height 15
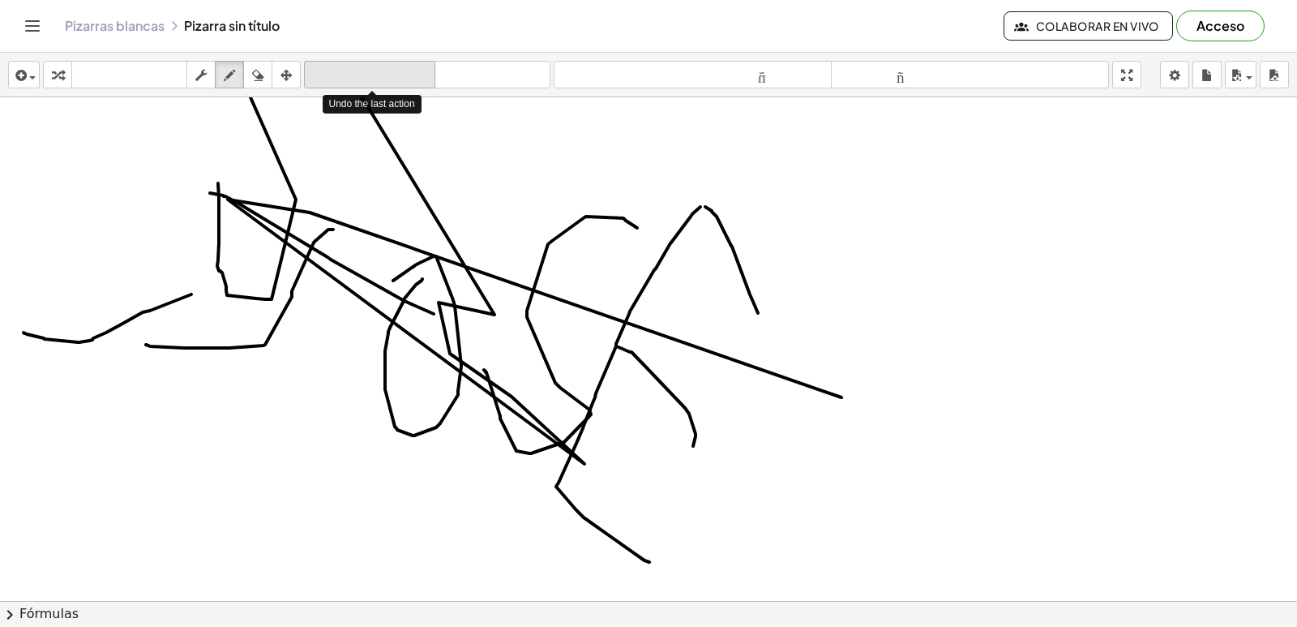
click at [375, 77] on font "deshacer" at bounding box center [369, 74] width 123 height 15
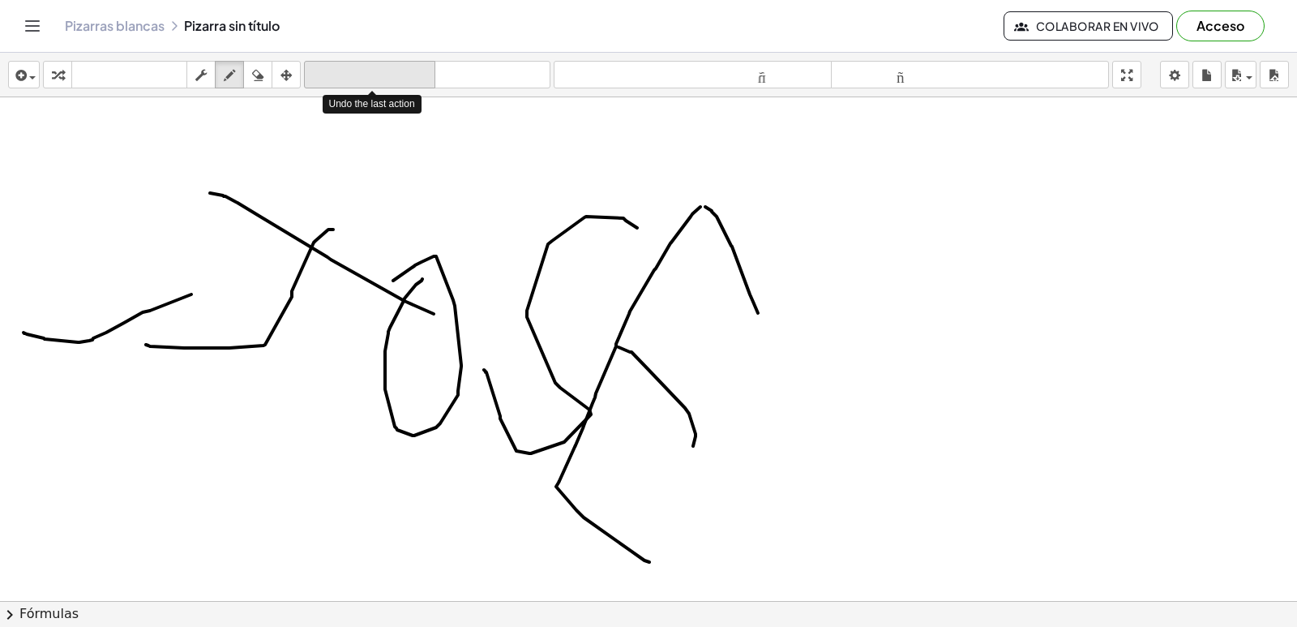
click at [375, 77] on font "deshacer" at bounding box center [369, 74] width 123 height 15
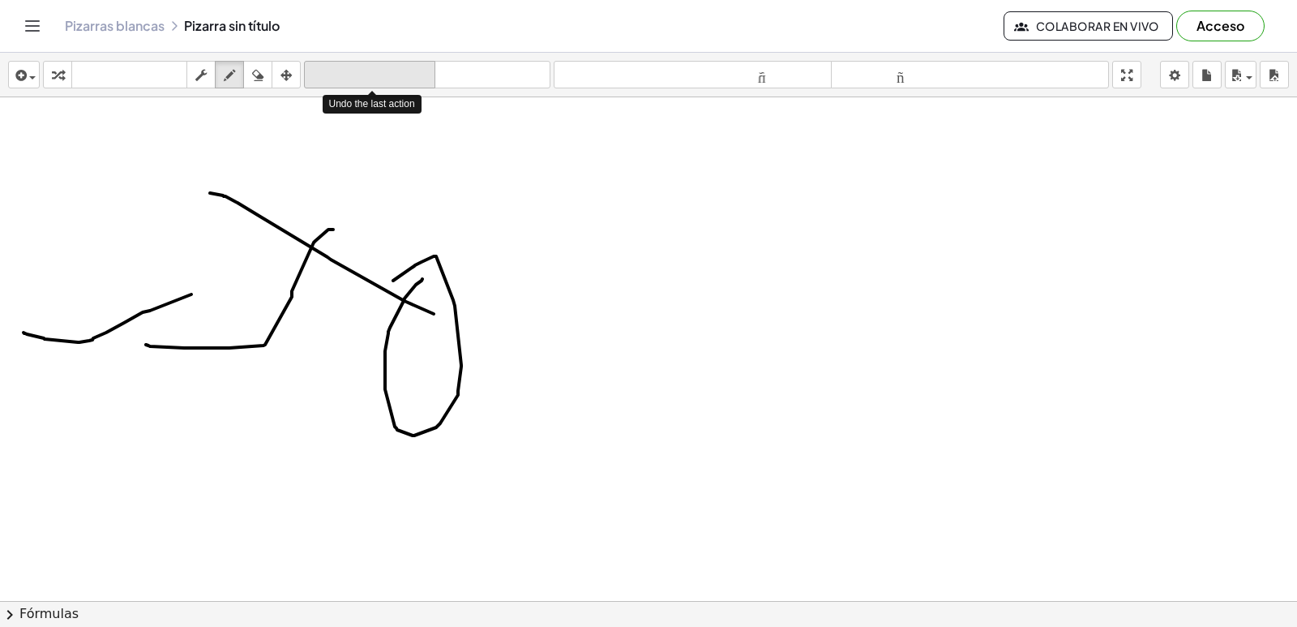
click at [375, 77] on font "deshacer" at bounding box center [369, 74] width 123 height 15
click at [377, 77] on font "deshacer" at bounding box center [369, 74] width 123 height 15
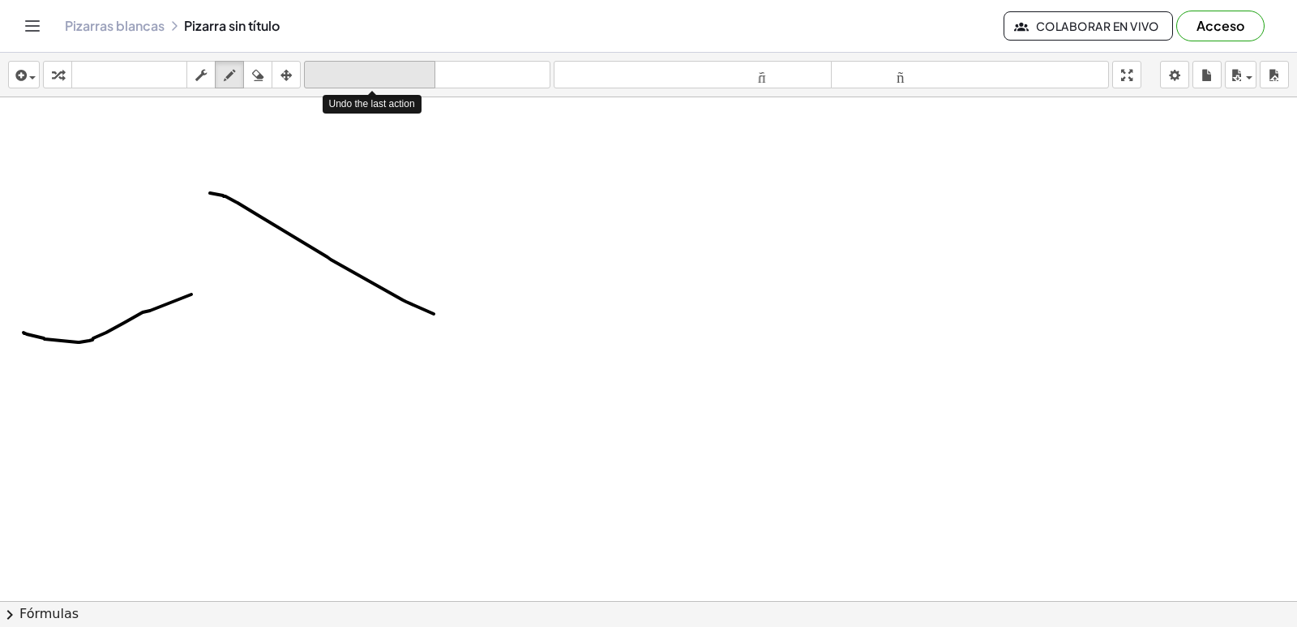
click at [377, 77] on font "deshacer" at bounding box center [369, 74] width 123 height 15
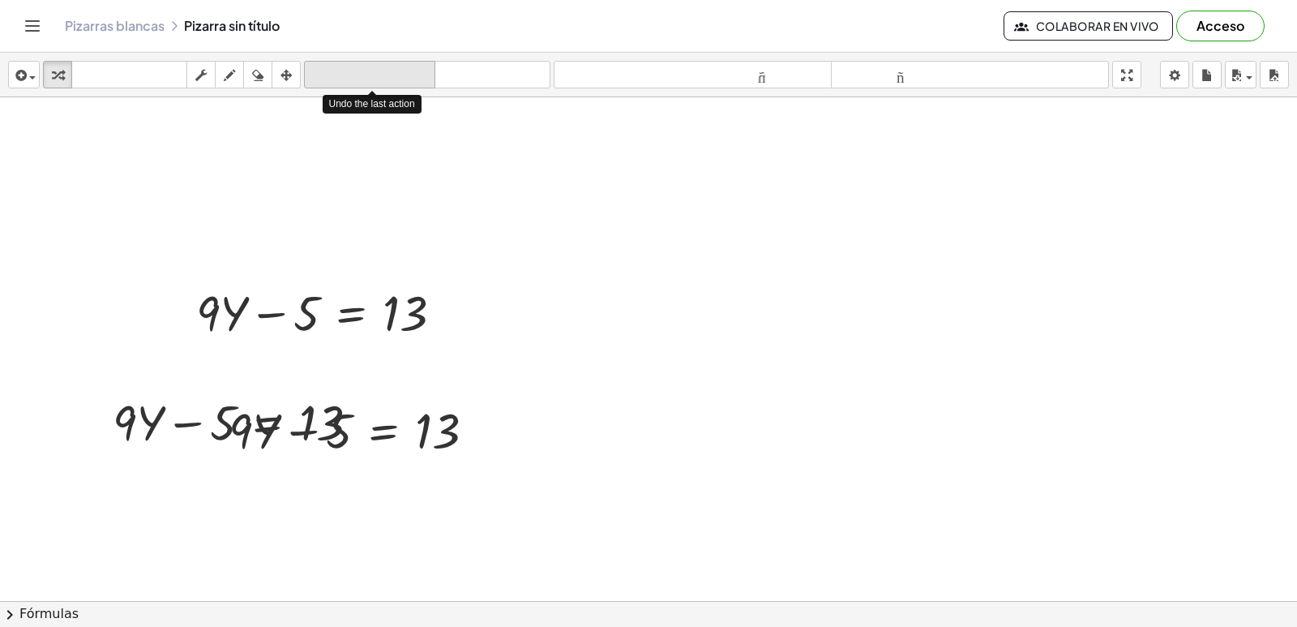
click at [377, 77] on font "deshacer" at bounding box center [369, 74] width 123 height 15
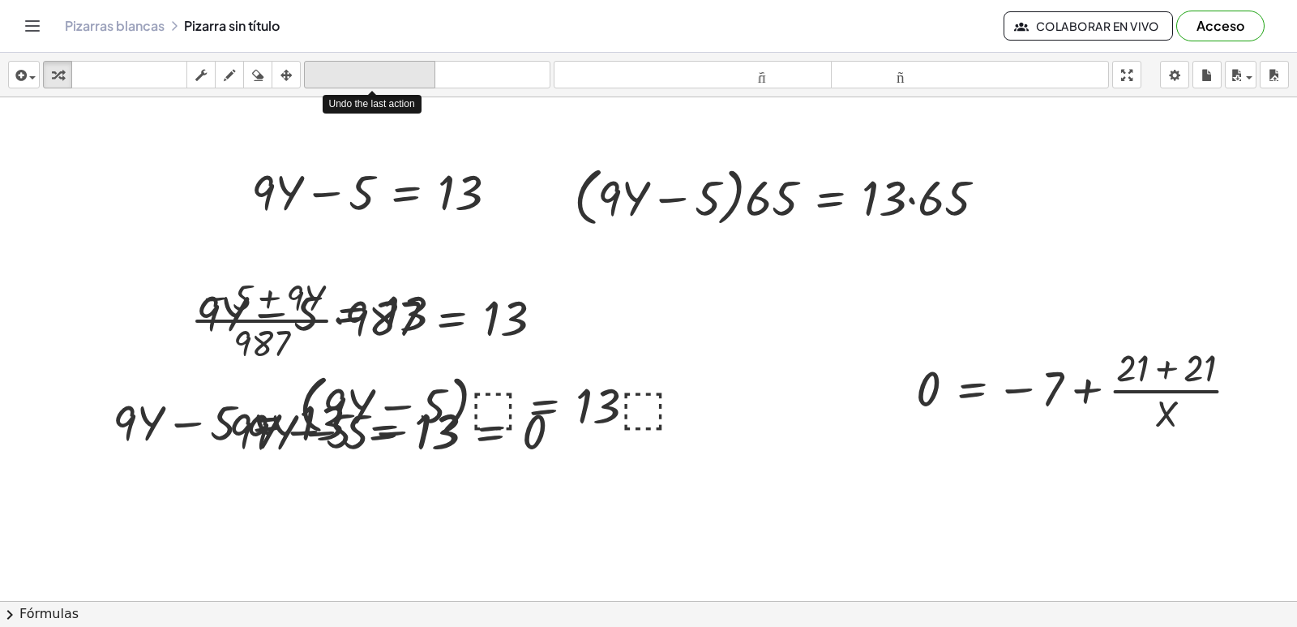
click at [377, 77] on font "deshacer" at bounding box center [369, 74] width 123 height 15
click at [368, 70] on font "deshacer" at bounding box center [369, 74] width 123 height 15
click at [367, 69] on font "deshacer" at bounding box center [369, 74] width 123 height 15
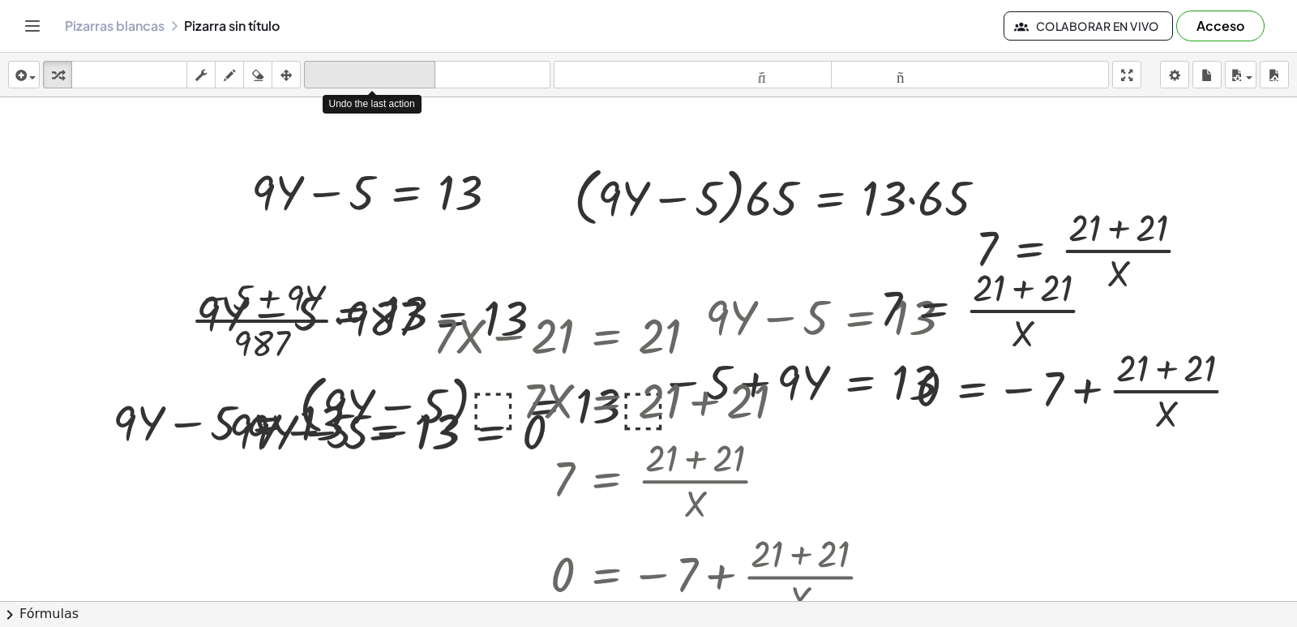
click at [367, 69] on font "deshacer" at bounding box center [369, 74] width 123 height 15
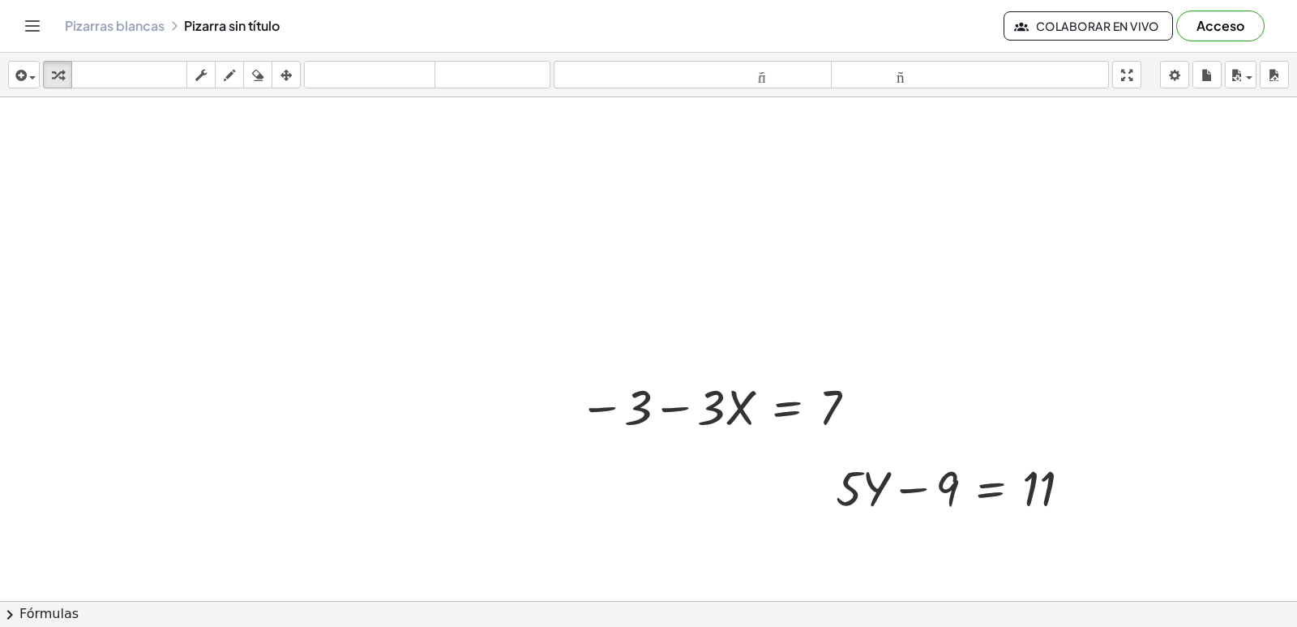
scroll to position [0, 0]
drag, startPoint x: 854, startPoint y: 408, endPoint x: 853, endPoint y: 389, distance: 18.7
click at [787, 410] on div "+ · 3 · X + 7 = - 3 · 3 · X = − 3 − 7 + 3 + · 3 · X = - 7 · 3 · X 7 = 3 − −" at bounding box center [787, 410] width 0 height 0
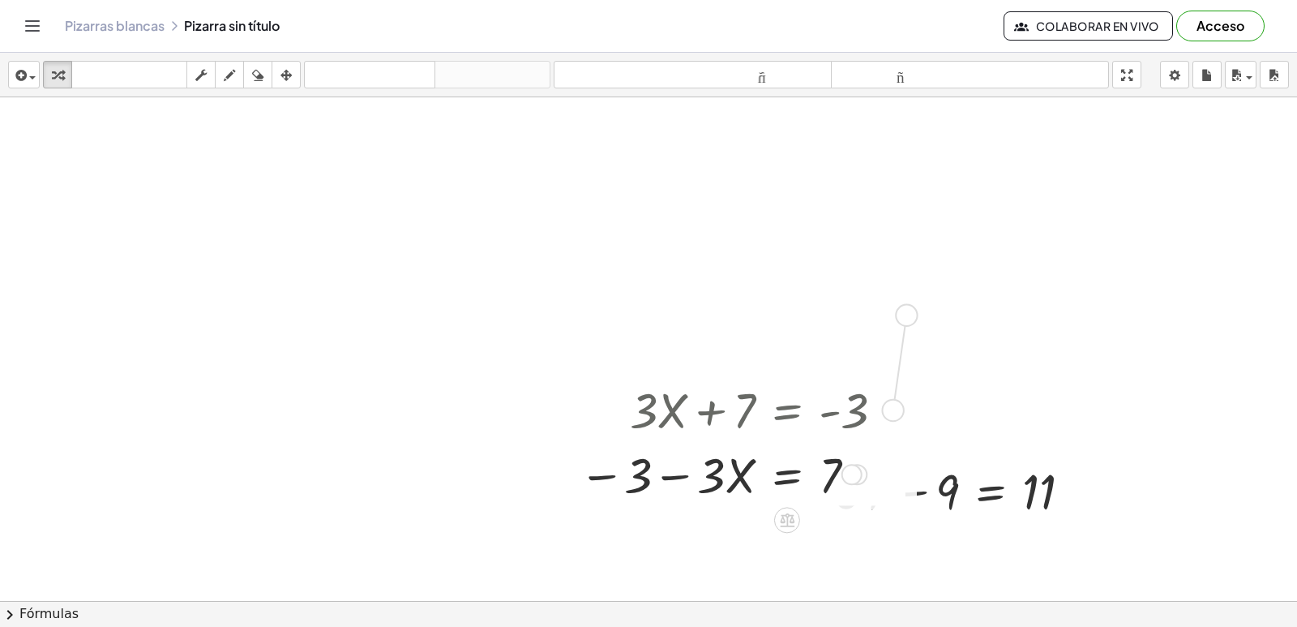
drag, startPoint x: 905, startPoint y: 318, endPoint x: 905, endPoint y: 305, distance: 13.0
drag, startPoint x: 951, startPoint y: 315, endPoint x: 963, endPoint y: 297, distance: 22.3
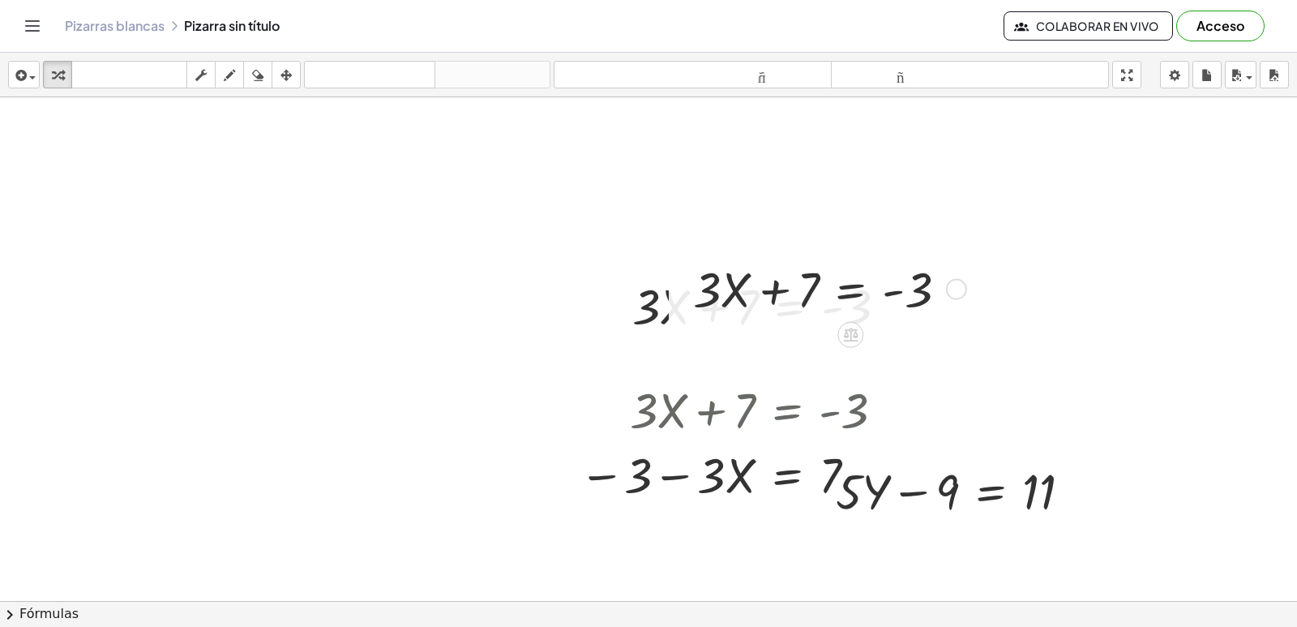
drag, startPoint x: 849, startPoint y: 340, endPoint x: 837, endPoint y: 369, distance: 30.9
click at [847, 338] on icon at bounding box center [850, 335] width 15 height 14
click at [848, 338] on span "×" at bounding box center [850, 335] width 10 height 24
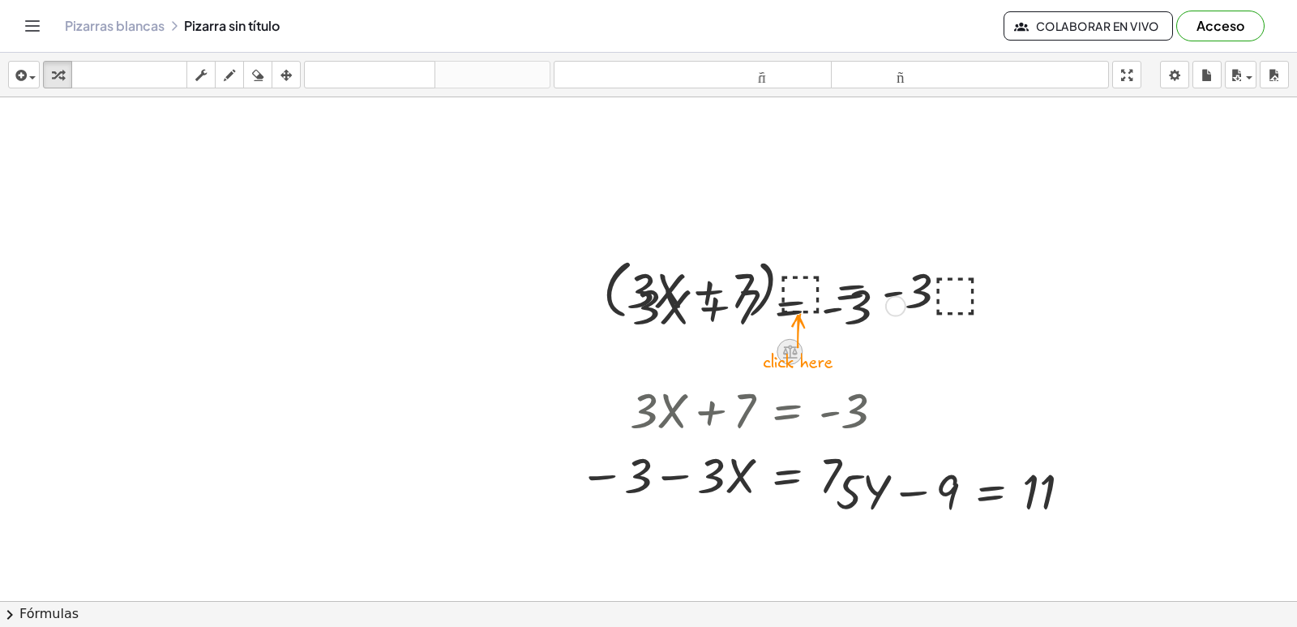
click at [784, 350] on icon at bounding box center [789, 352] width 15 height 14
click at [785, 291] on div at bounding box center [803, 288] width 416 height 72
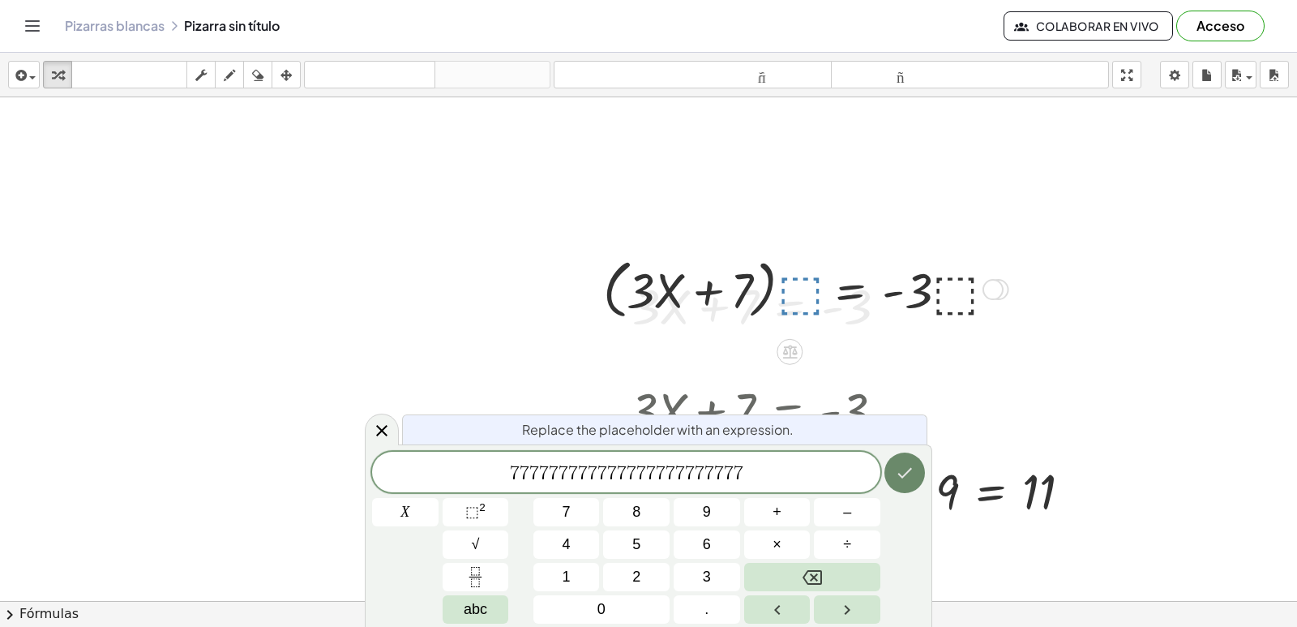
click at [897, 458] on button "Hecho" at bounding box center [904, 472] width 41 height 41
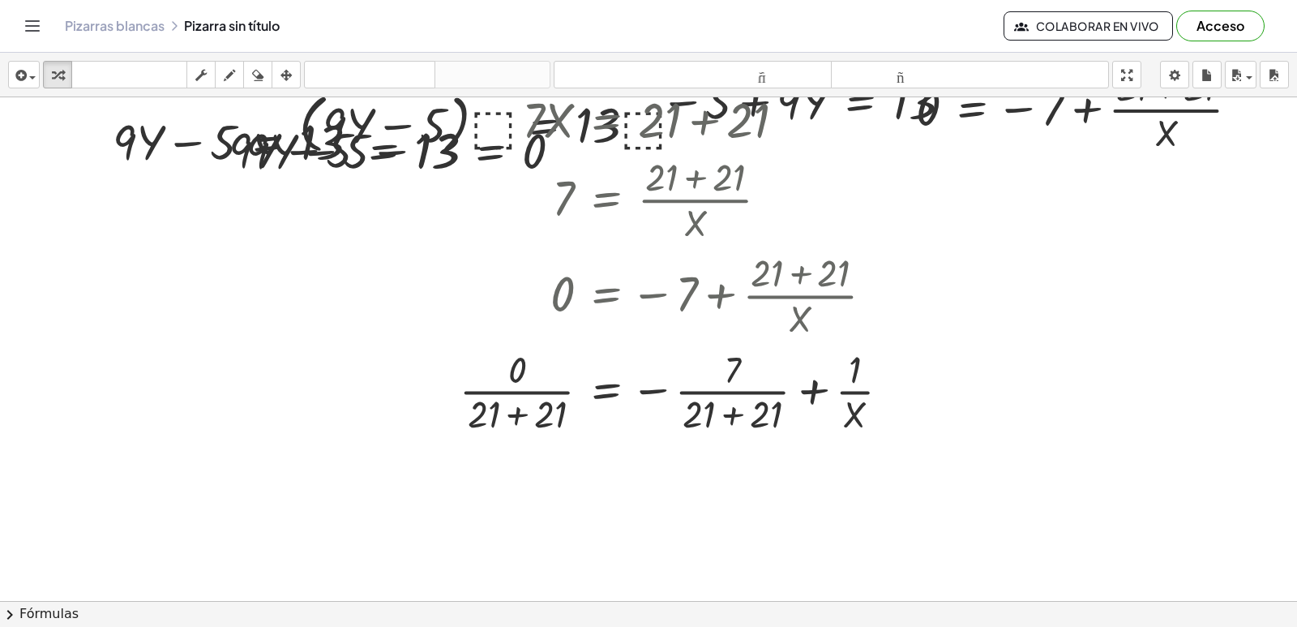
scroll to position [614, 0]
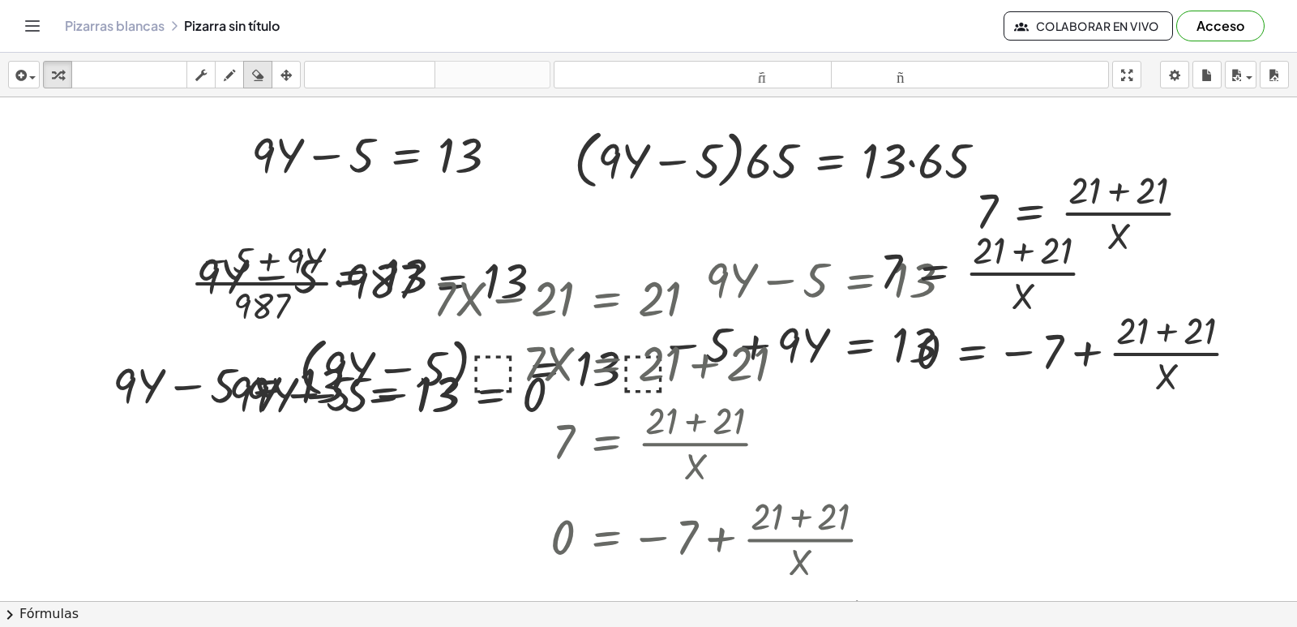
click at [256, 86] on button "borrar" at bounding box center [257, 75] width 29 height 28
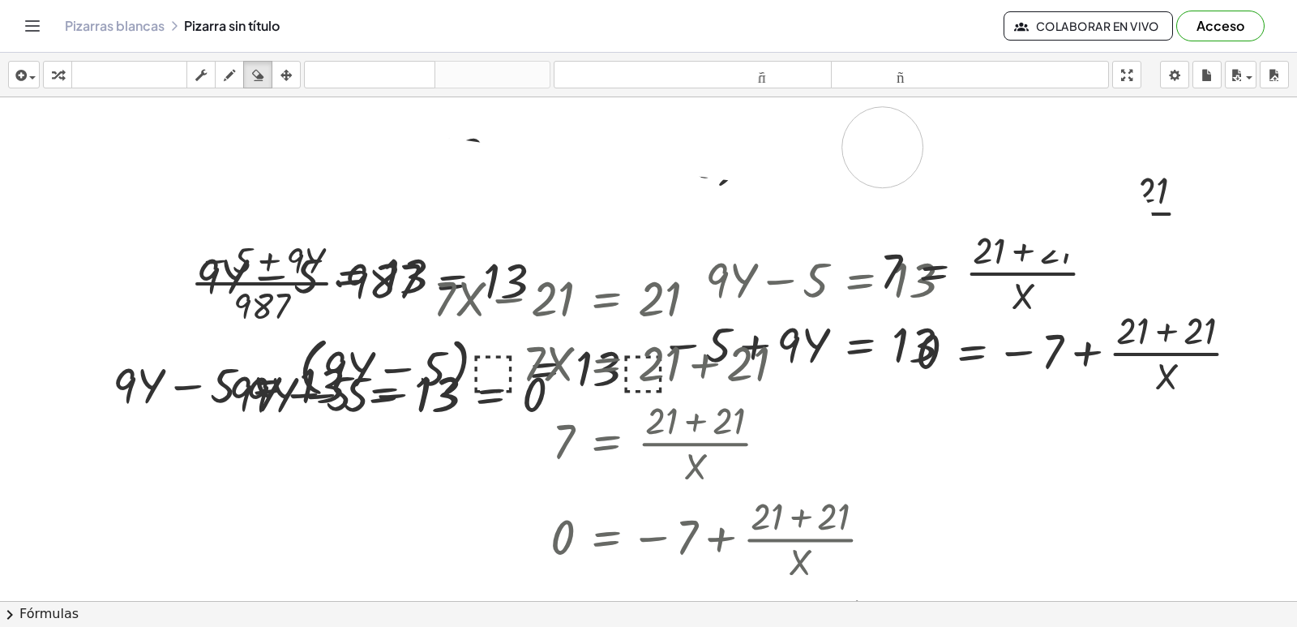
drag, startPoint x: 357, startPoint y: 139, endPoint x: 746, endPoint y: 451, distance: 497.6
click at [1055, 186] on div at bounding box center [828, 239] width 1657 height 1510
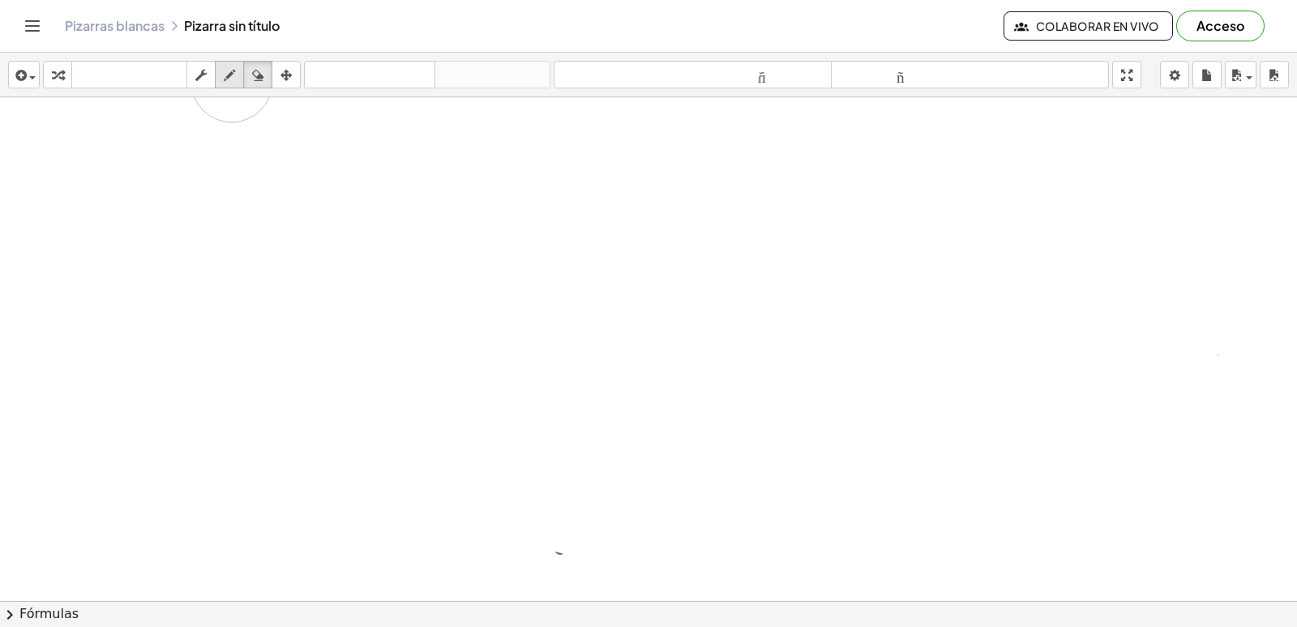
drag, startPoint x: 746, startPoint y: 451, endPoint x: 232, endPoint y: 82, distance: 632.5
click at [232, 82] on div "insertar Seleccione uno: Expresión matemática Función Texto Vídeo de YouTube Gr…" at bounding box center [648, 340] width 1297 height 574
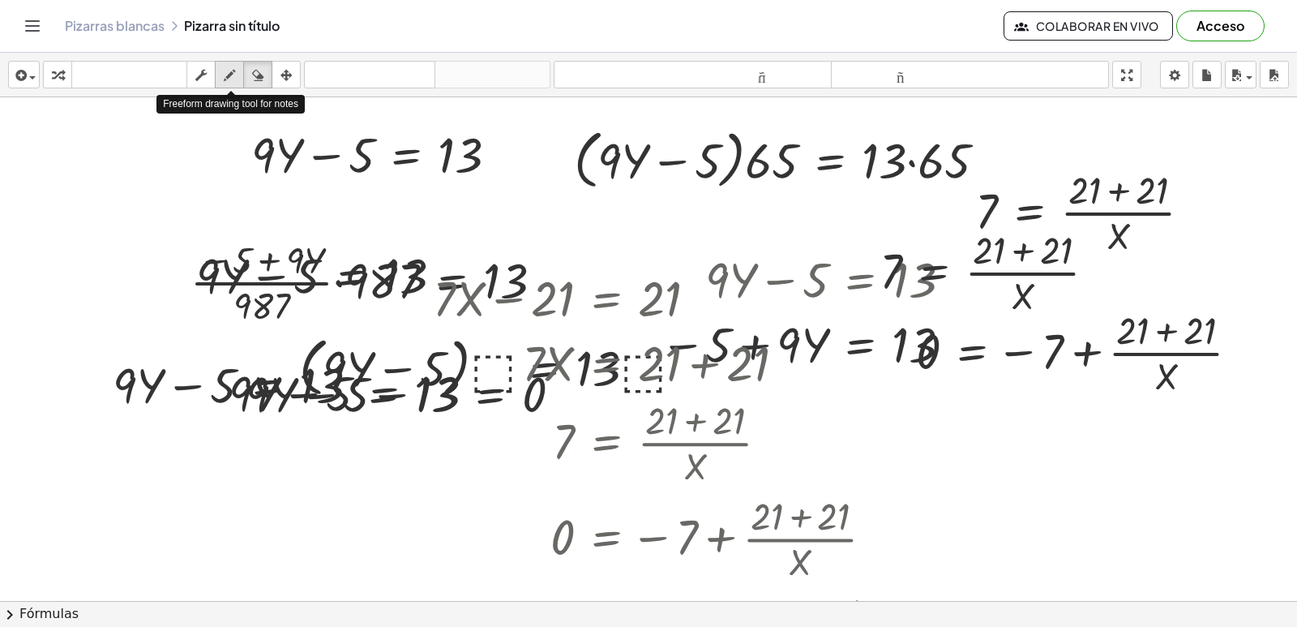
click at [233, 81] on icon "button" at bounding box center [229, 75] width 11 height 19
click at [234, 79] on icon "button" at bounding box center [229, 75] width 11 height 19
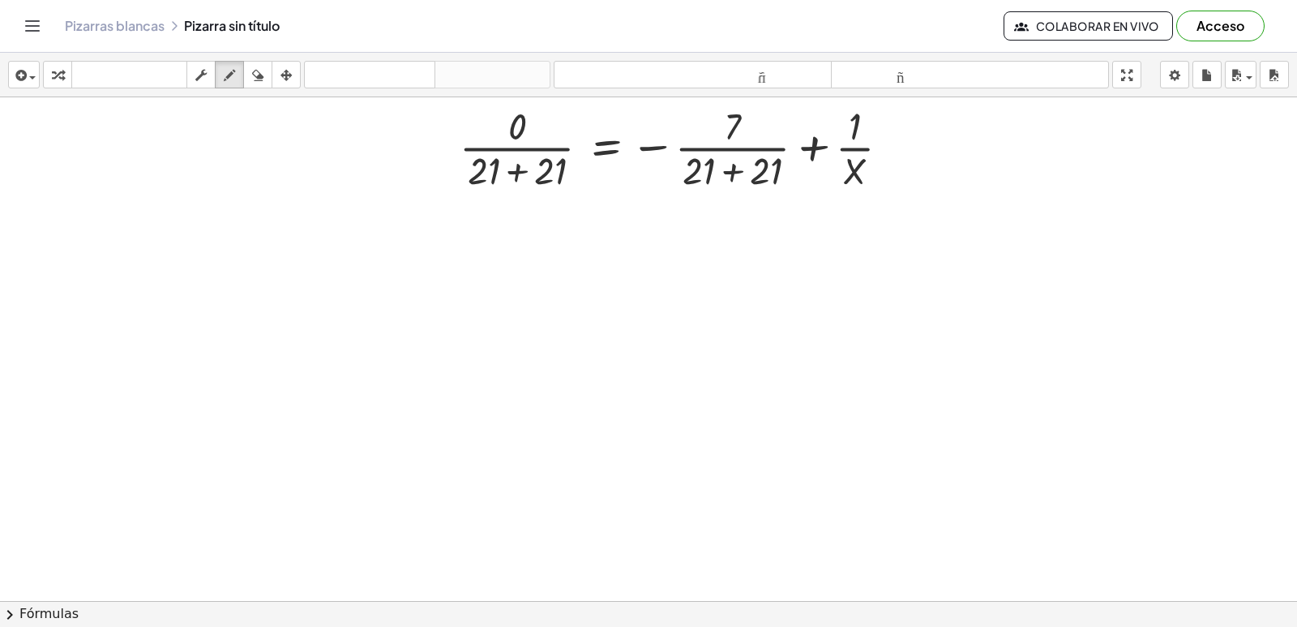
scroll to position [1522, 0]
